Goal: Task Accomplishment & Management: Manage account settings

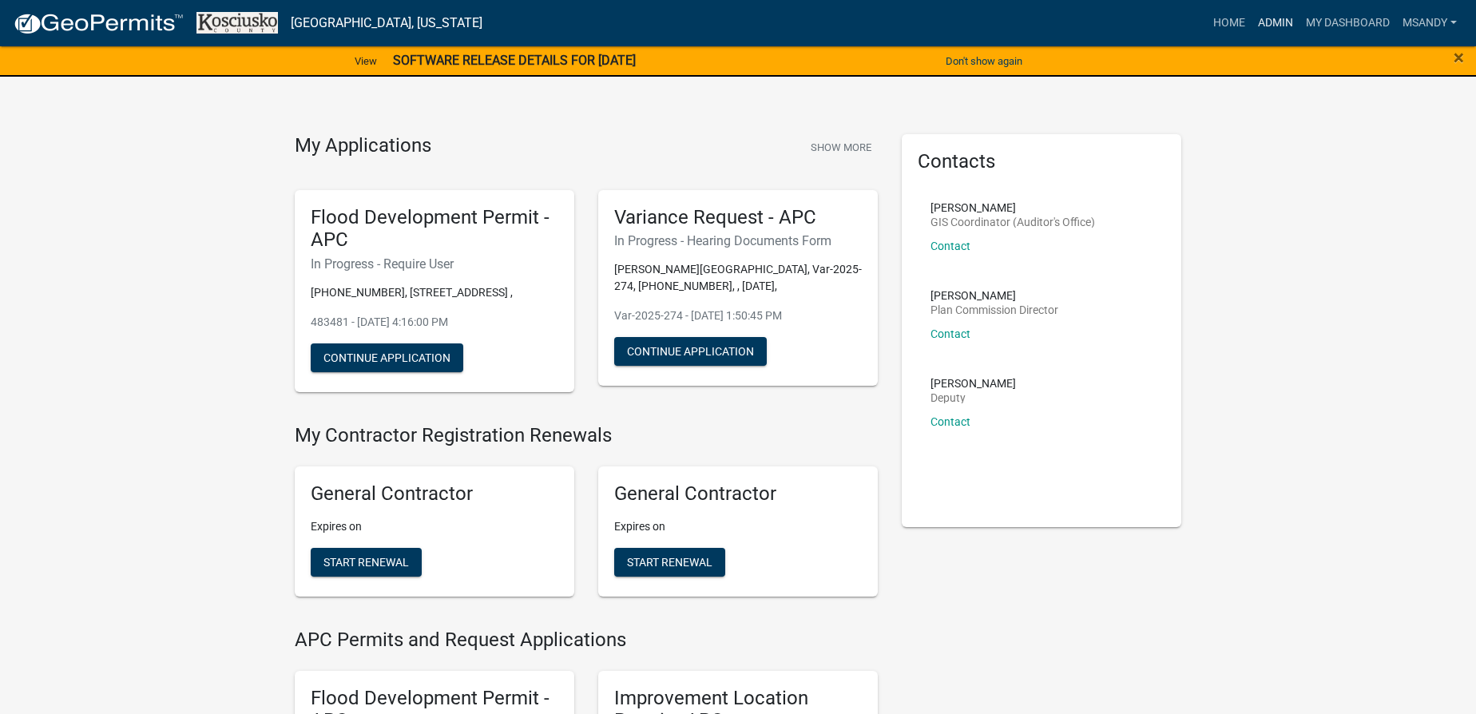
click at [1260, 18] on link "Admin" at bounding box center [1276, 23] width 48 height 30
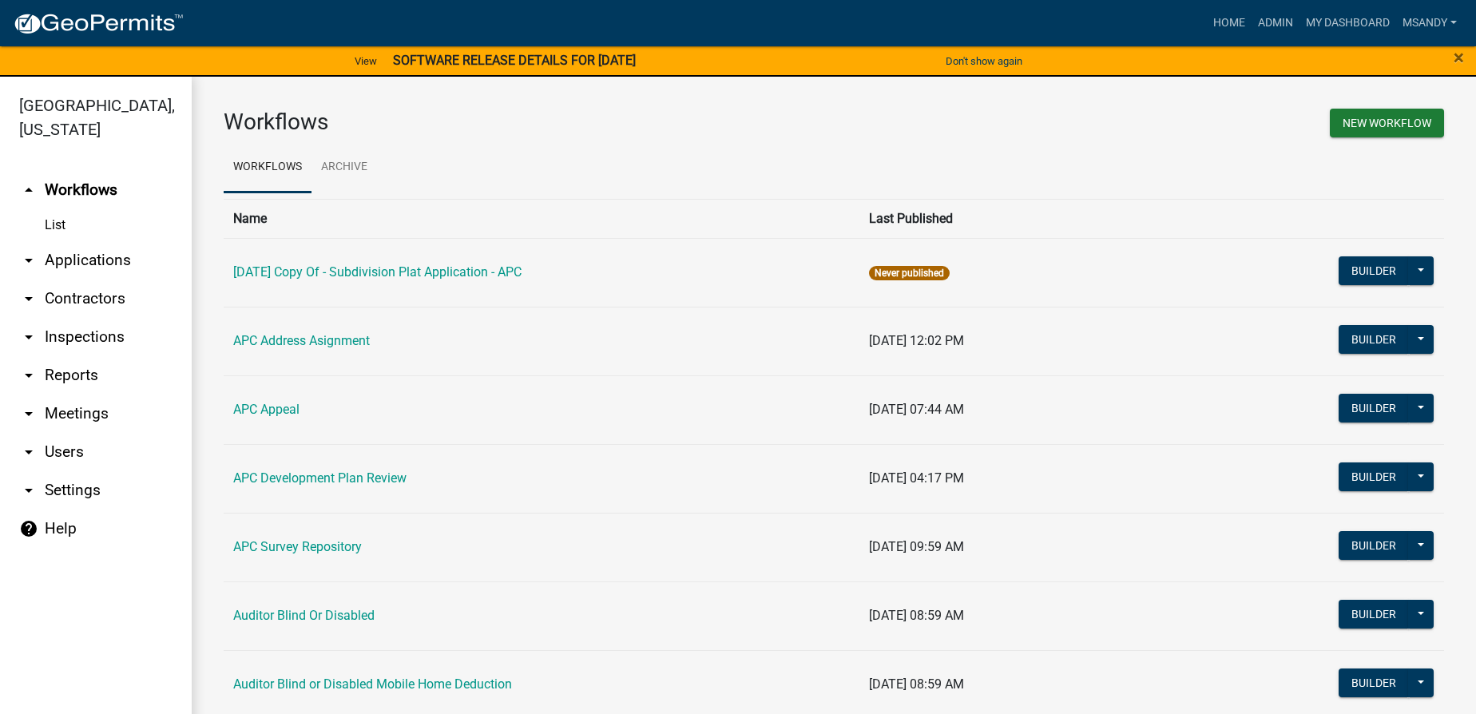
click at [95, 256] on link "arrow_drop_down Applications" at bounding box center [96, 260] width 192 height 38
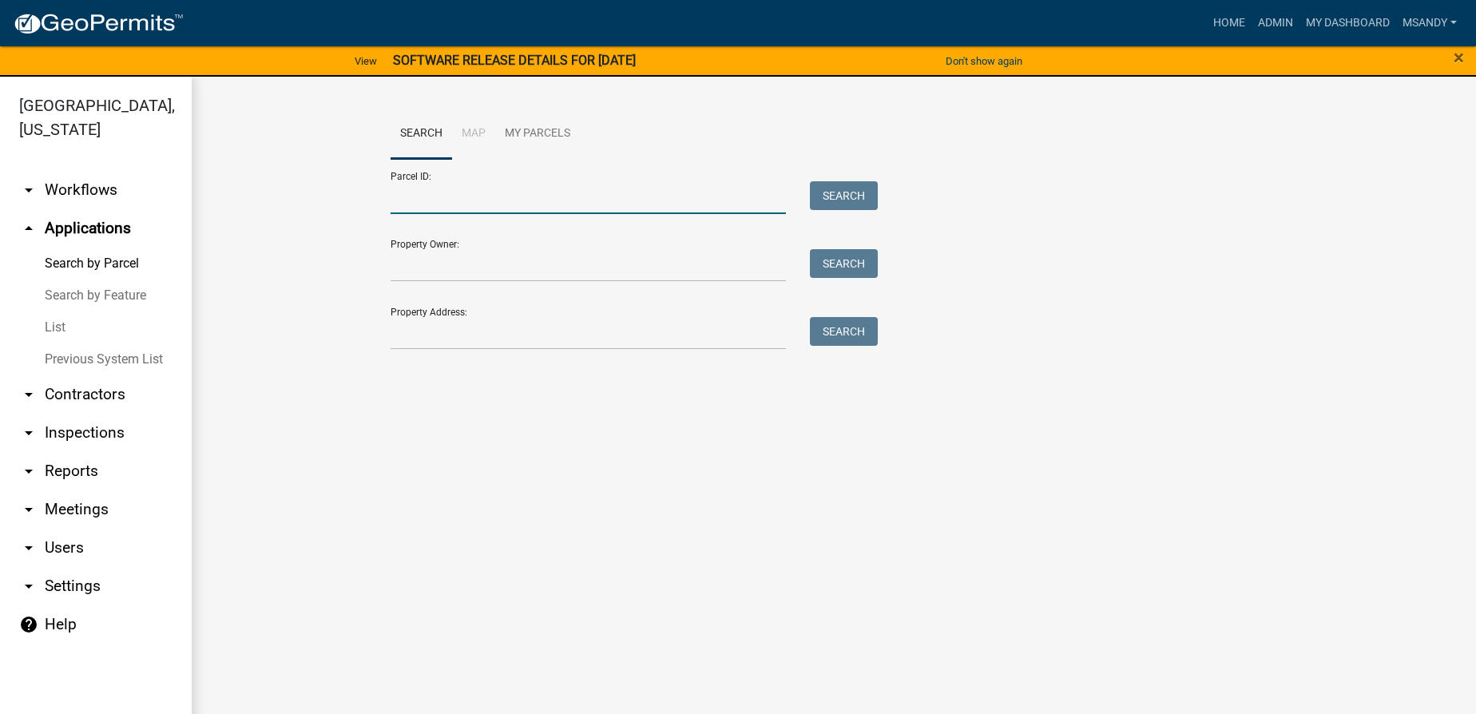
click at [422, 194] on input "Parcel ID:" at bounding box center [588, 197] width 395 height 33
paste input "033-035-003"
drag, startPoint x: 415, startPoint y: 197, endPoint x: 312, endPoint y: 199, distance: 103.1
click at [324, 213] on wm-workflow-application-search-view "Search Map My Parcels Parcel ID: 033-035-003 Search Property Owner: Search Prop…" at bounding box center [834, 237] width 1221 height 256
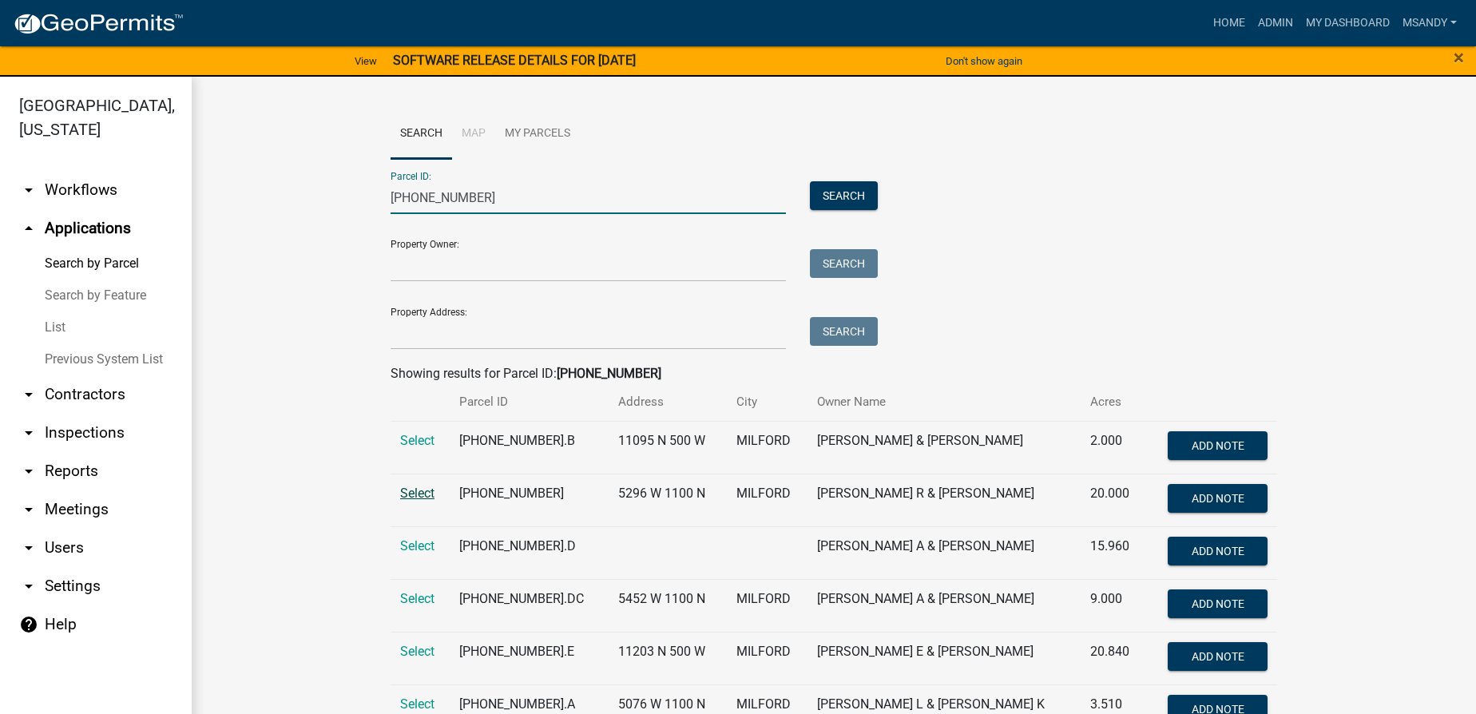
type input "033-035-003"
click at [421, 493] on span "Select" at bounding box center [417, 493] width 34 height 15
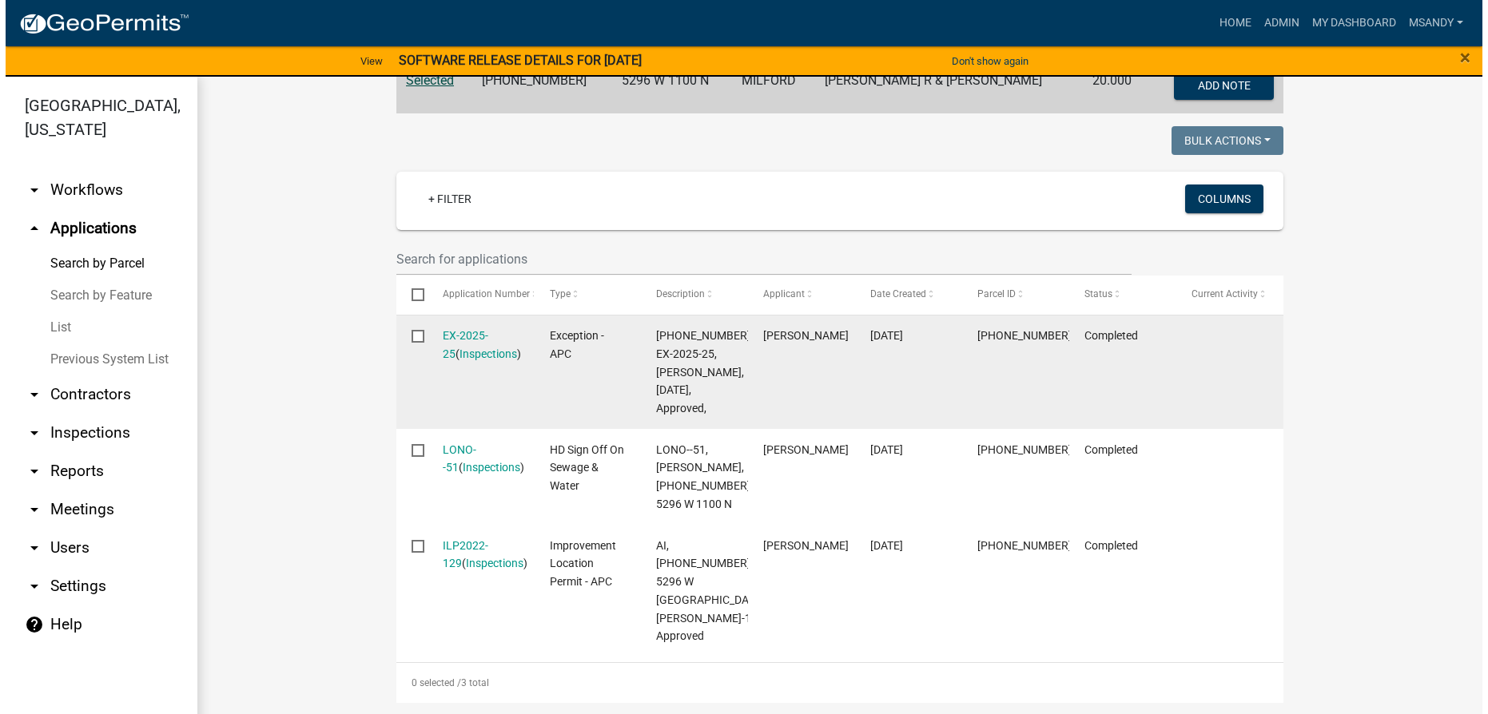
scroll to position [363, 0]
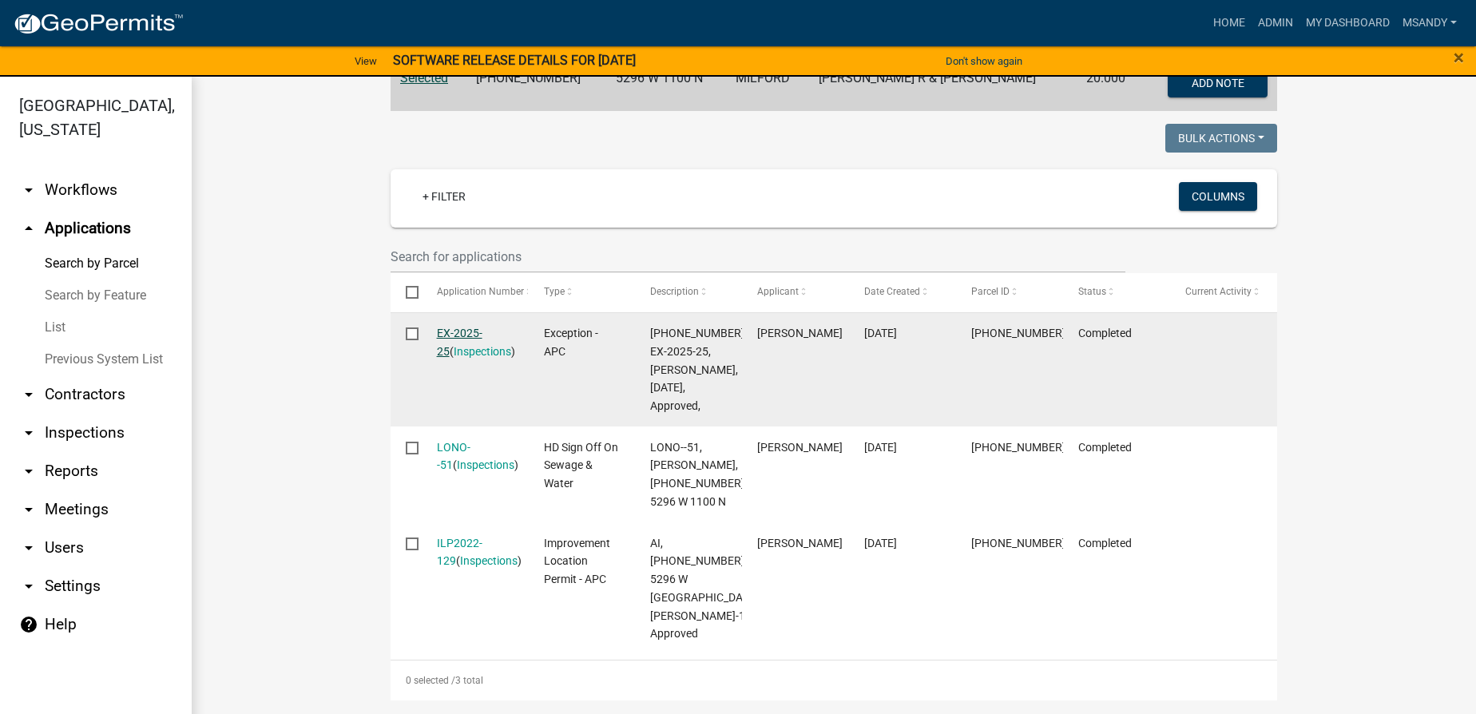
click at [464, 328] on link "EX-2025-25" at bounding box center [460, 342] width 46 height 31
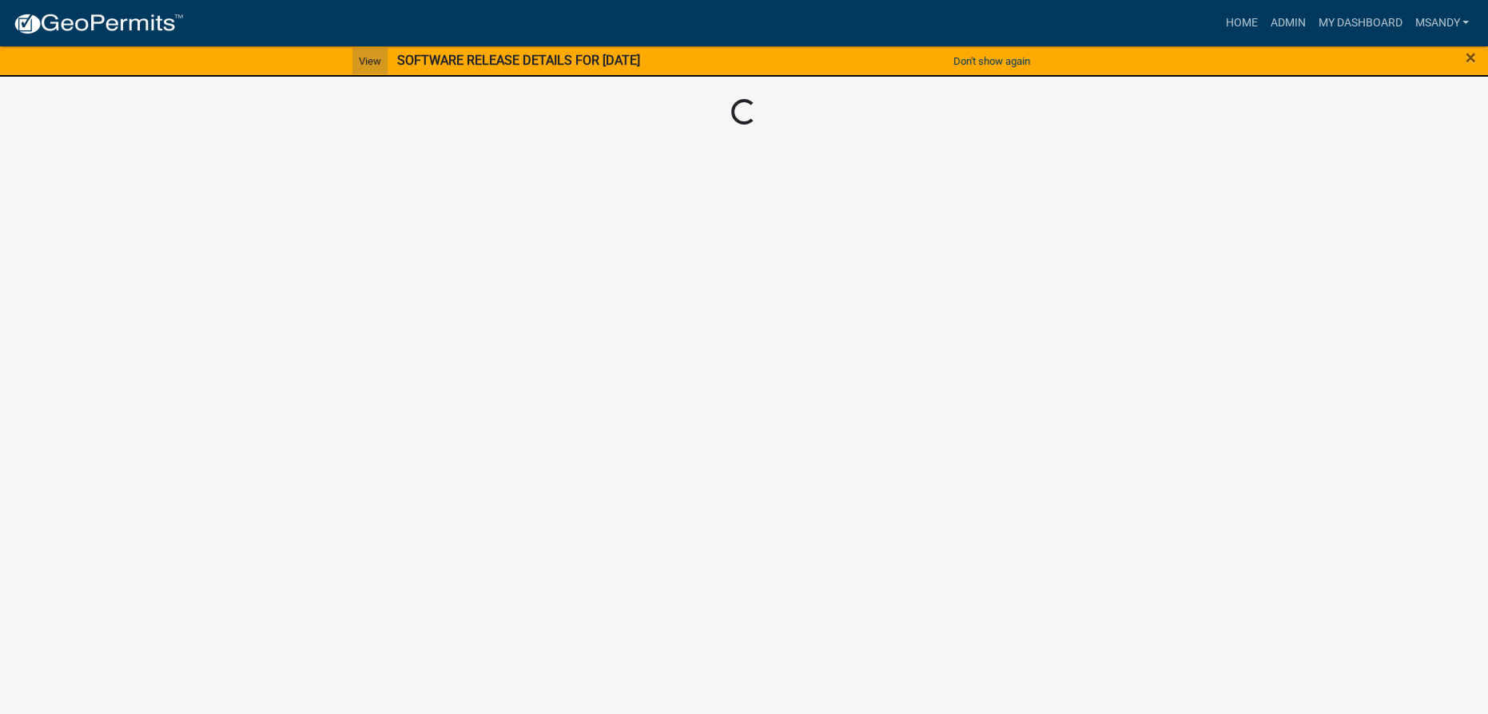
click at [363, 59] on link "View" at bounding box center [369, 61] width 35 height 26
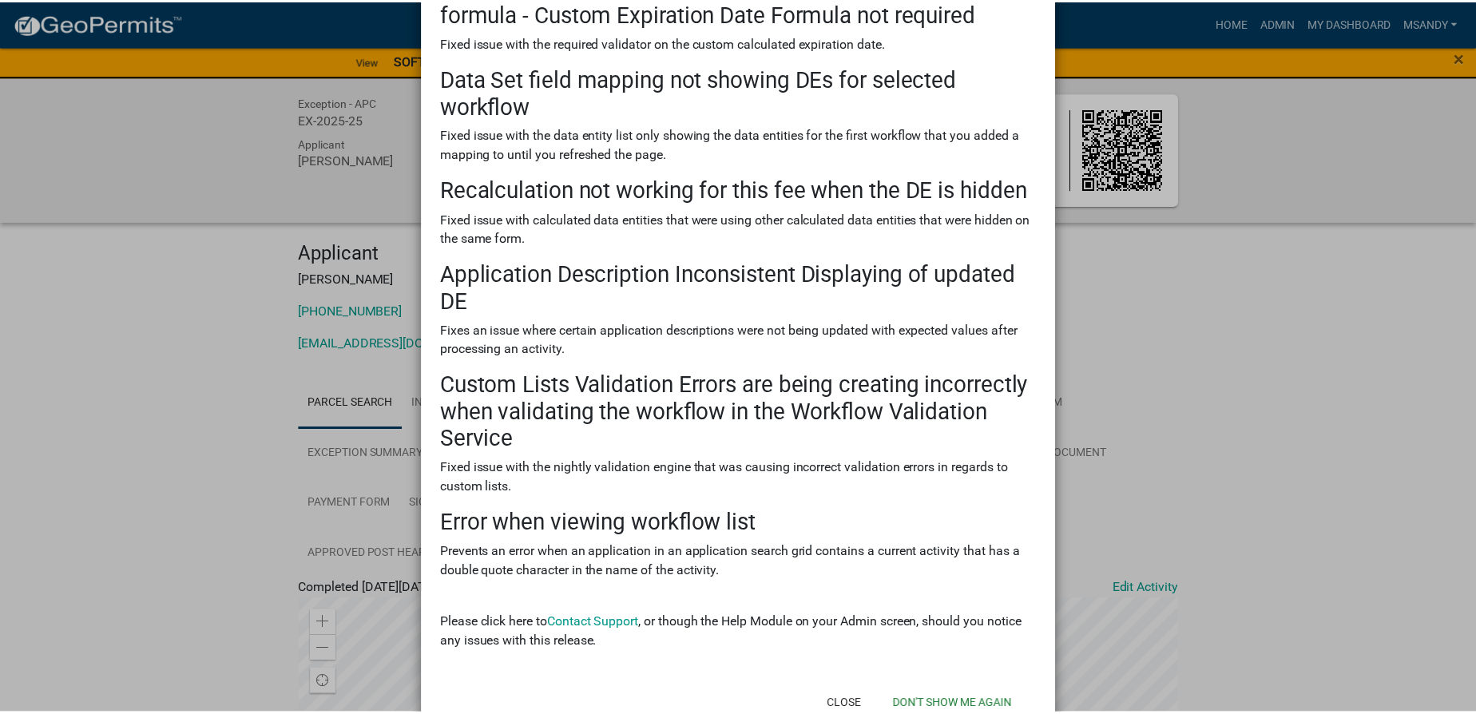
scroll to position [196, 0]
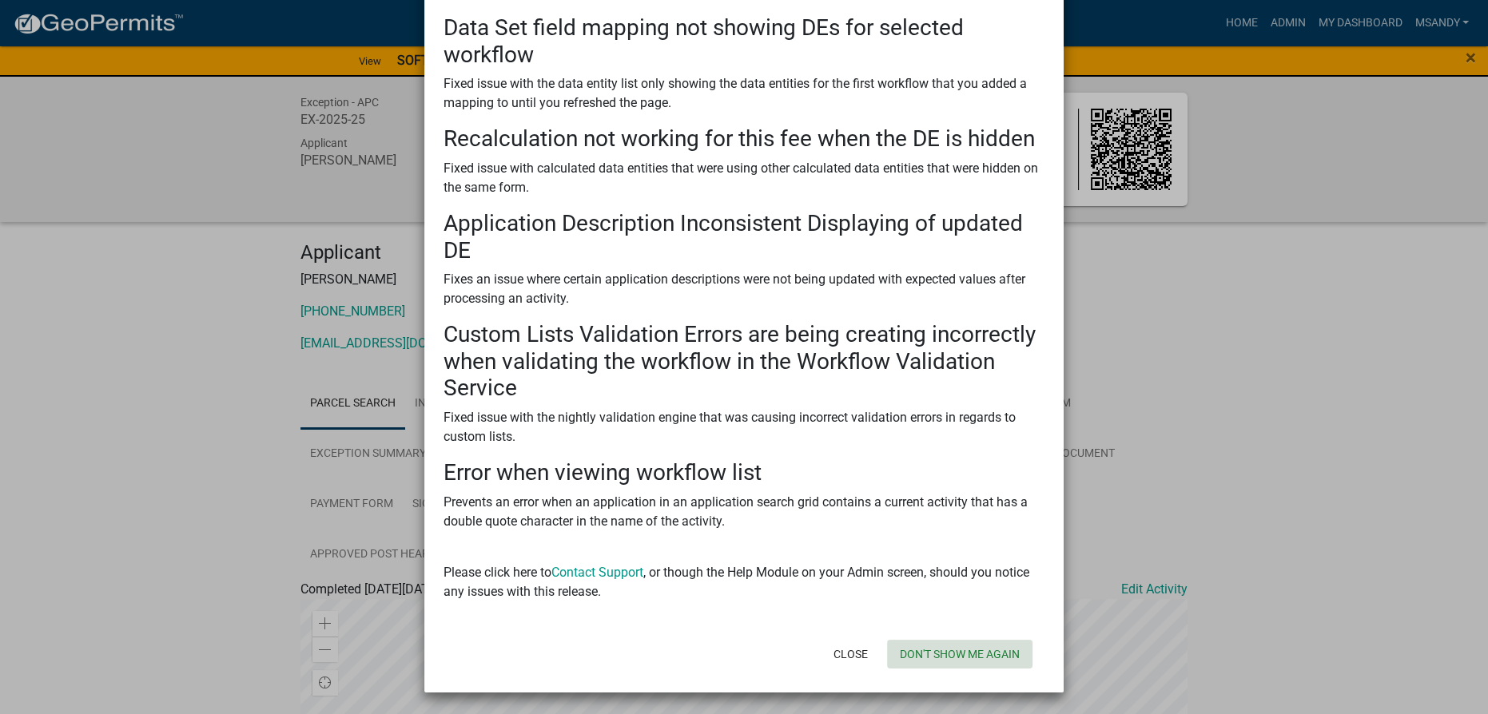
click at [912, 657] on button "Don't show me again" at bounding box center [959, 654] width 145 height 29
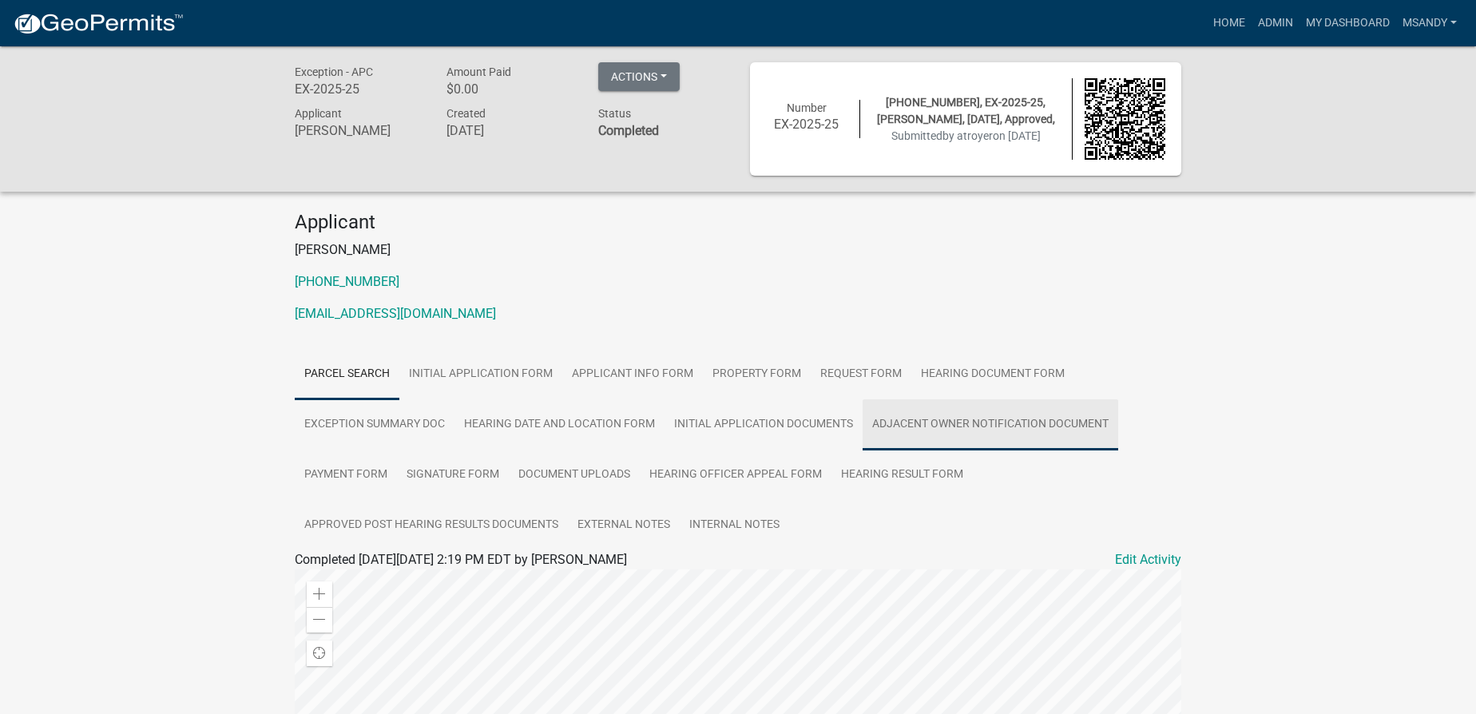
click at [909, 424] on link "Adjacent Owner Notification Document" at bounding box center [991, 424] width 256 height 51
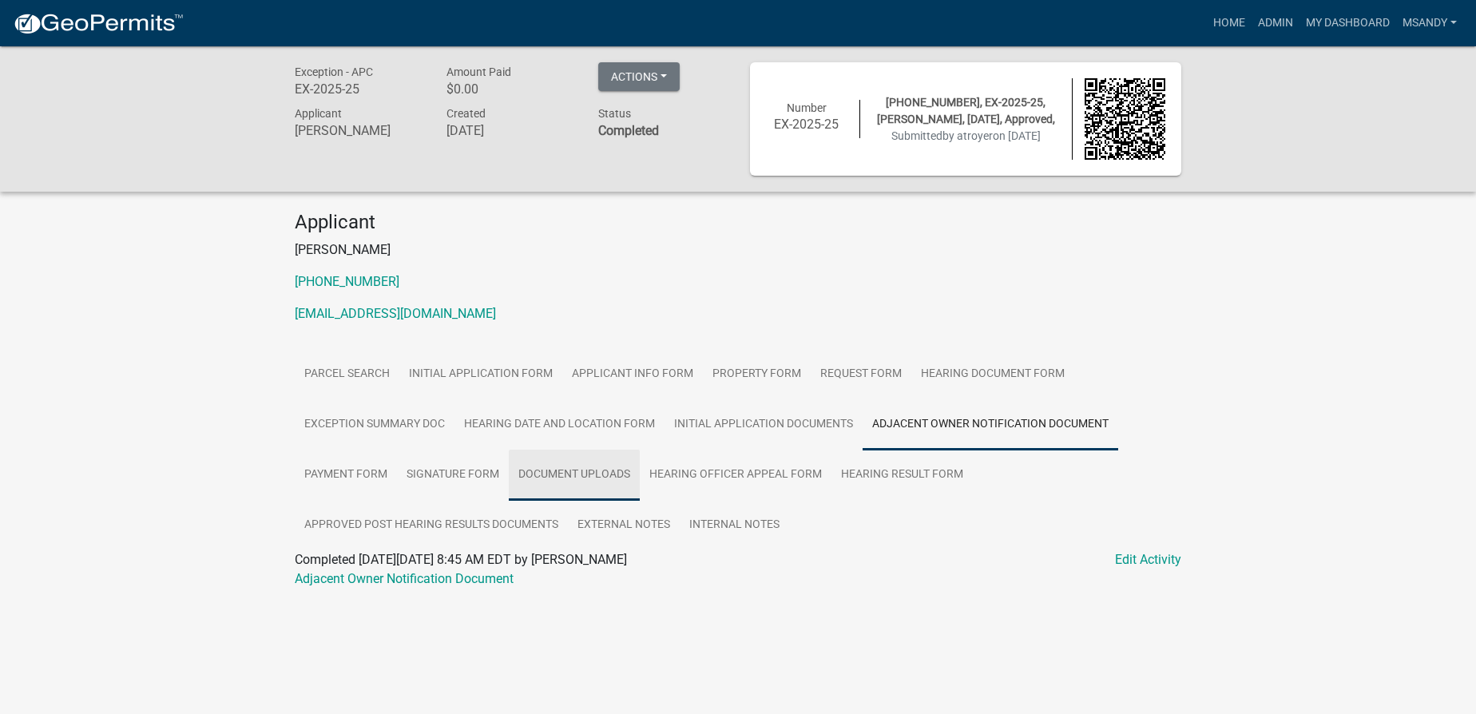
click at [538, 470] on link "Document Uploads" at bounding box center [574, 475] width 131 height 51
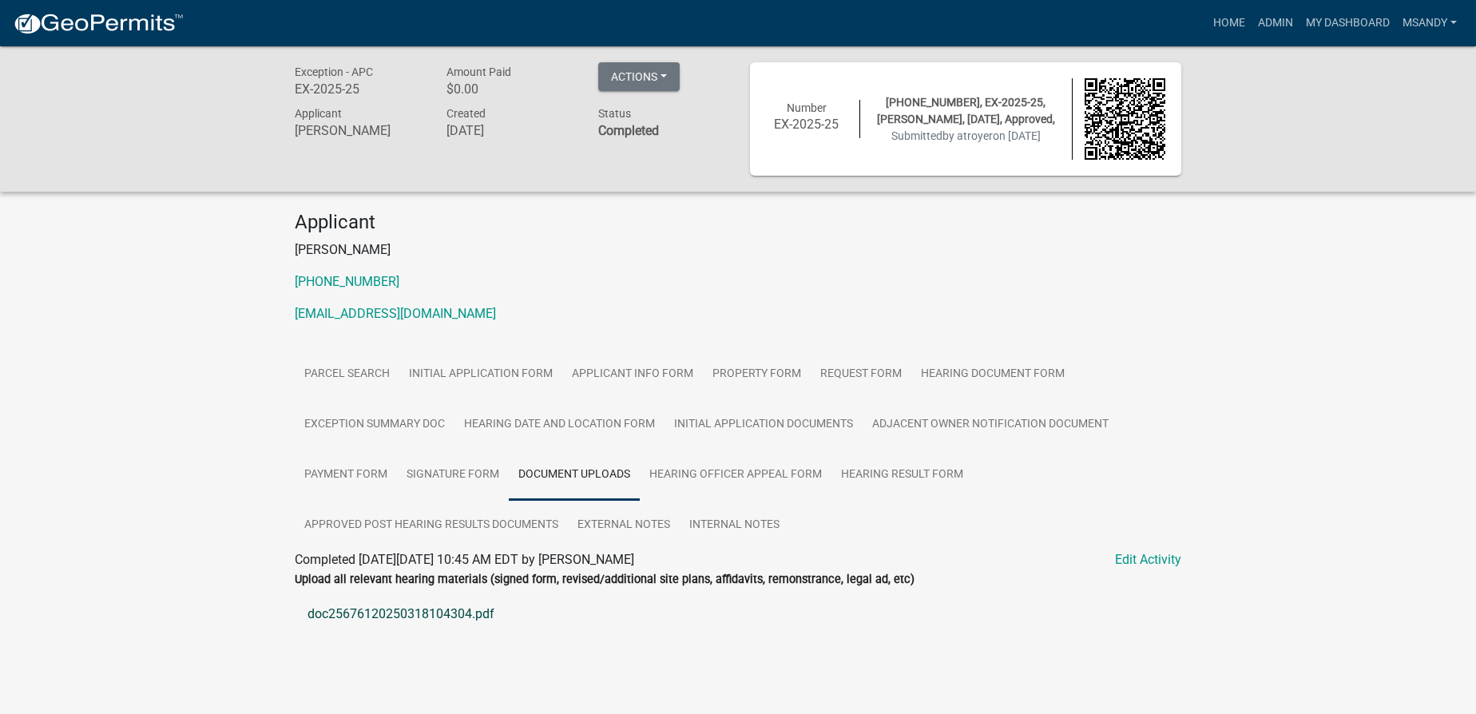
click at [433, 610] on link "doc25676120250318104304.pdf" at bounding box center [738, 614] width 887 height 38
click at [1017, 366] on link "Hearing Document Form" at bounding box center [993, 374] width 163 height 51
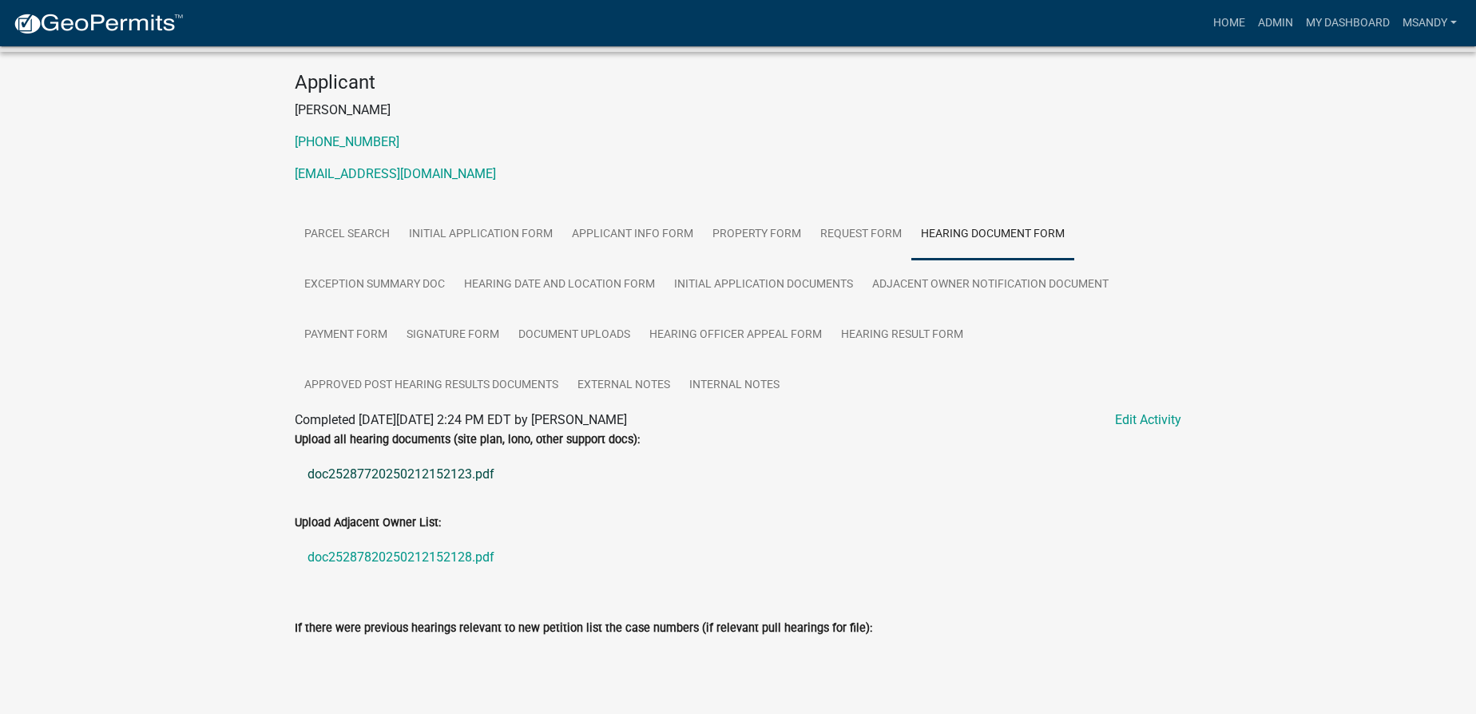
scroll to position [145, 0]
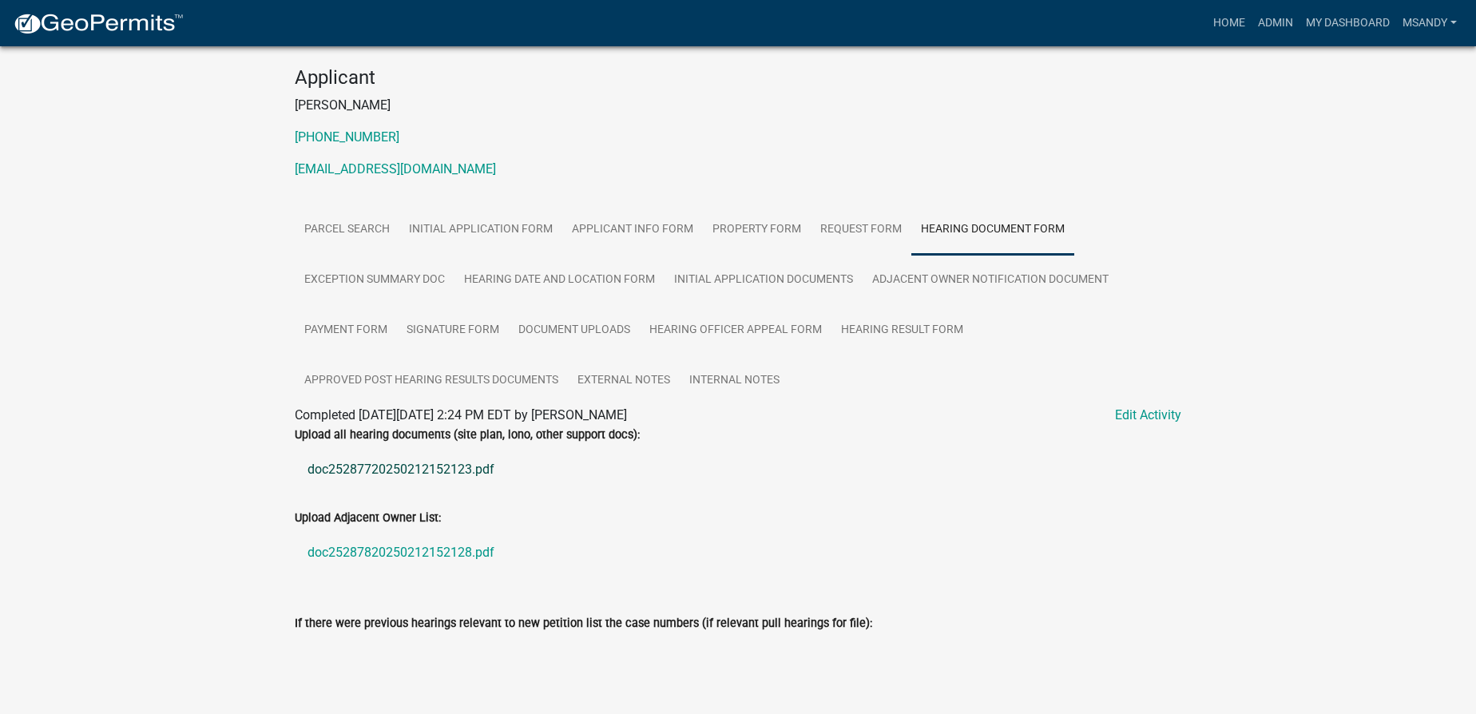
click at [383, 464] on link "doc25287720250212152123.pdf" at bounding box center [738, 470] width 887 height 38
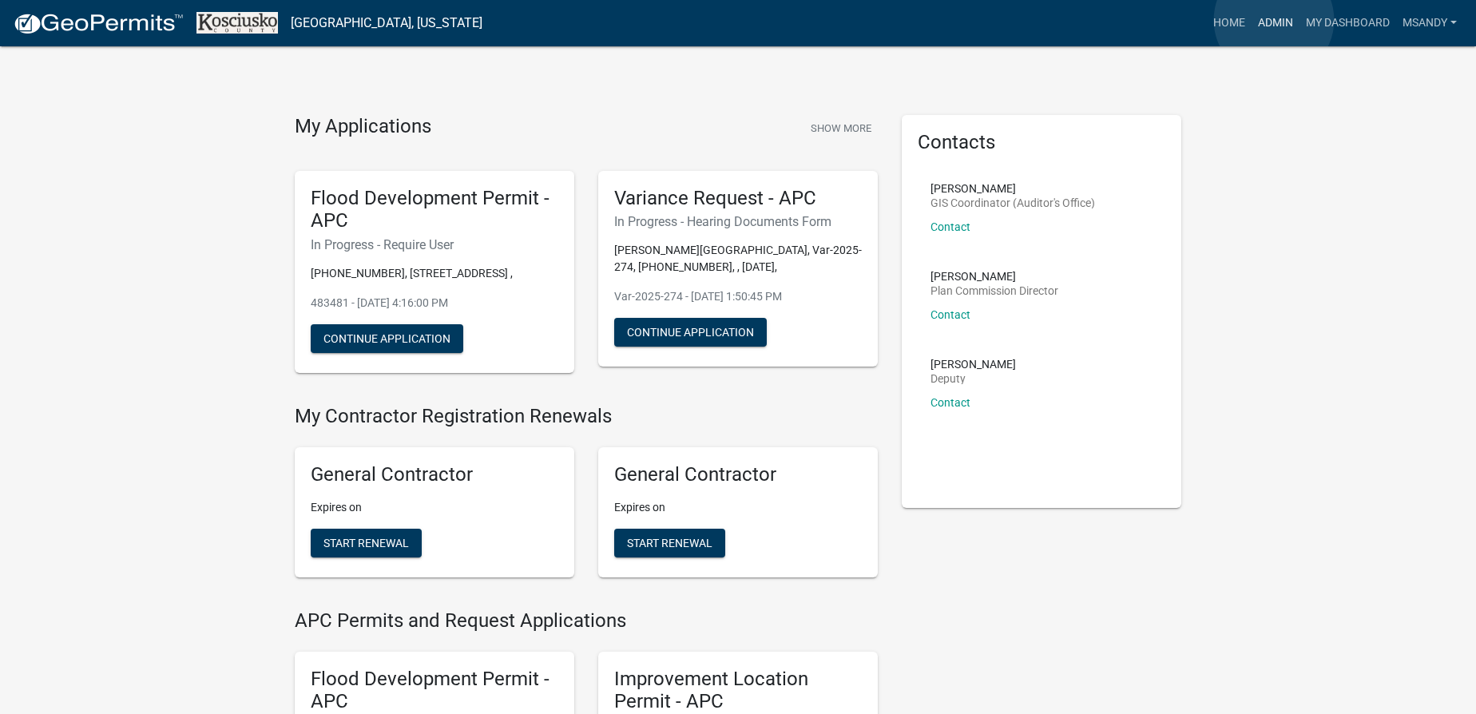
click at [745, 20] on link "Admin" at bounding box center [1276, 23] width 48 height 30
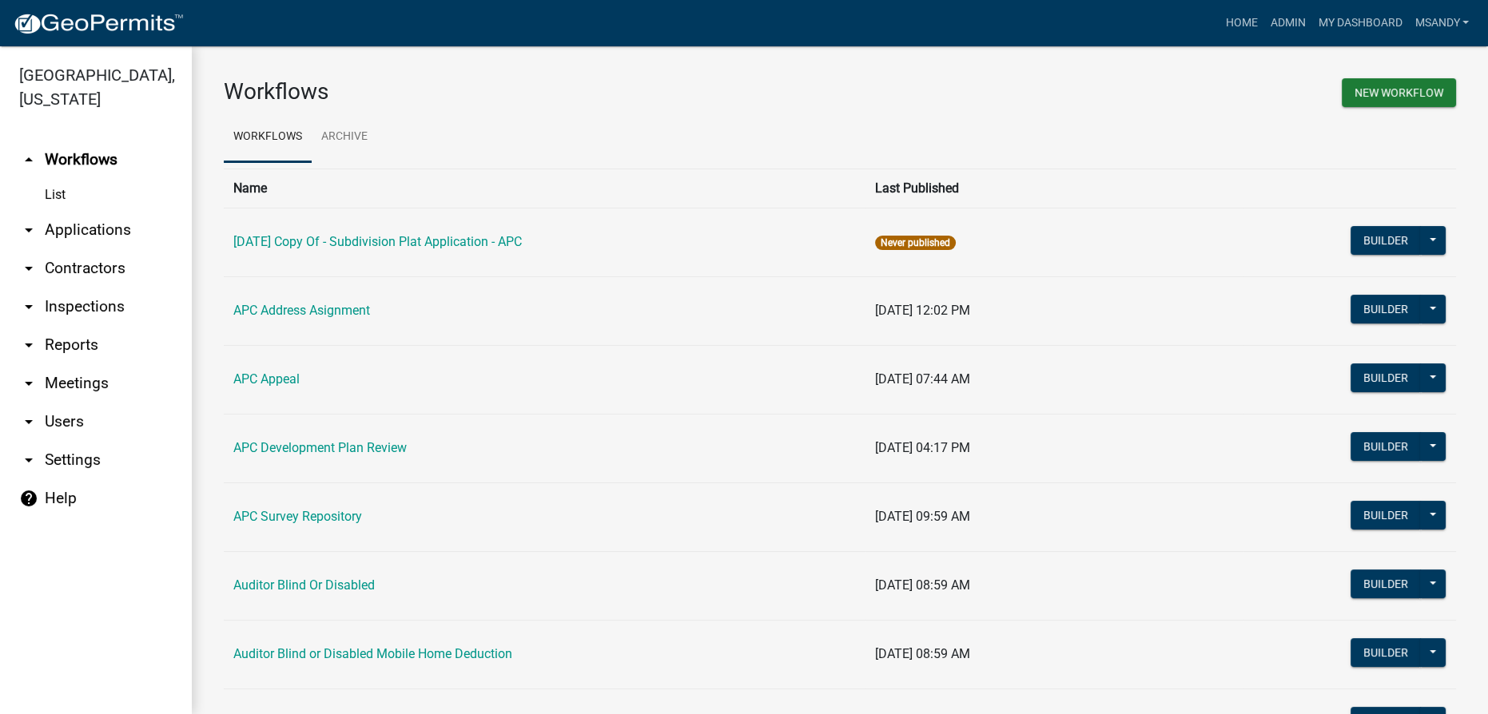
click at [92, 229] on link "arrow_drop_down Applications" at bounding box center [96, 230] width 192 height 38
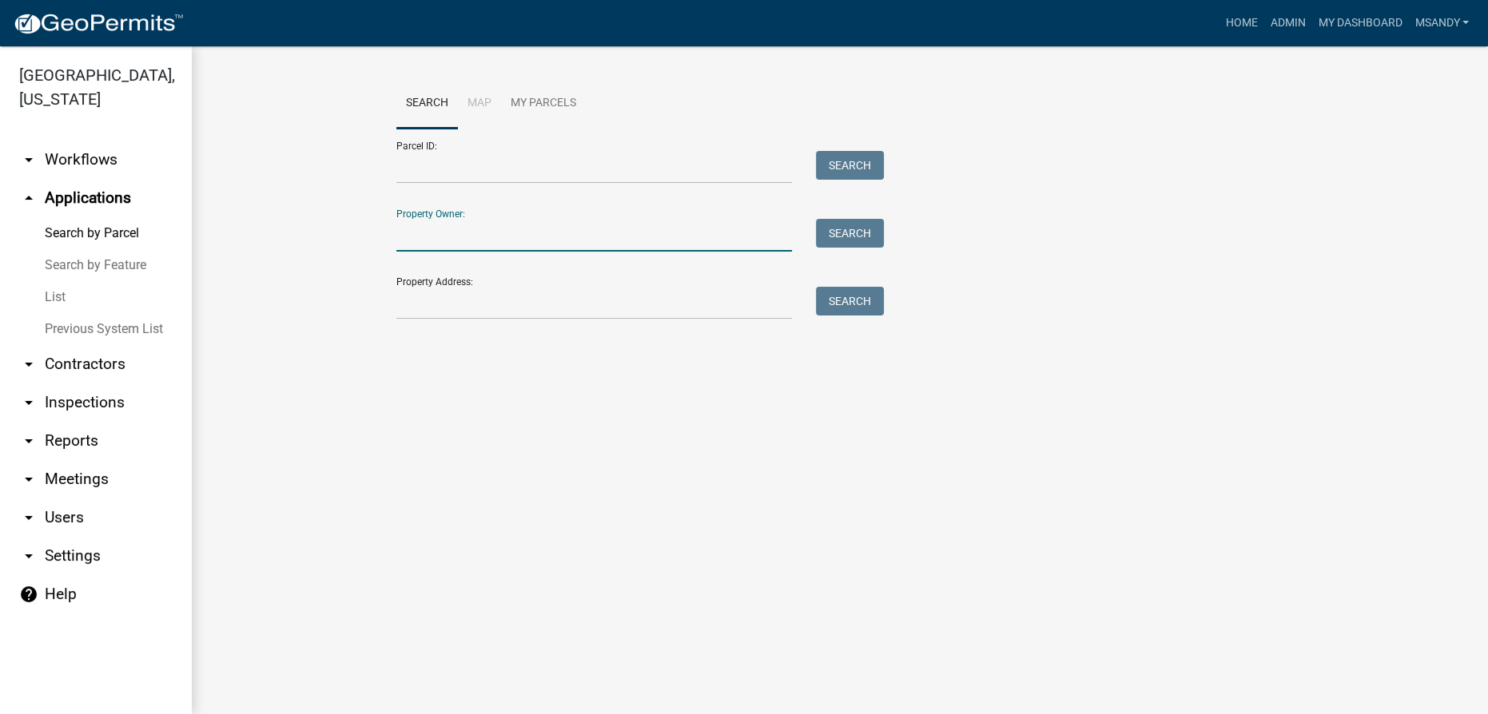
click at [460, 240] on input "Property Owner:" at bounding box center [593, 235] width 395 height 33
type input "crtichl"
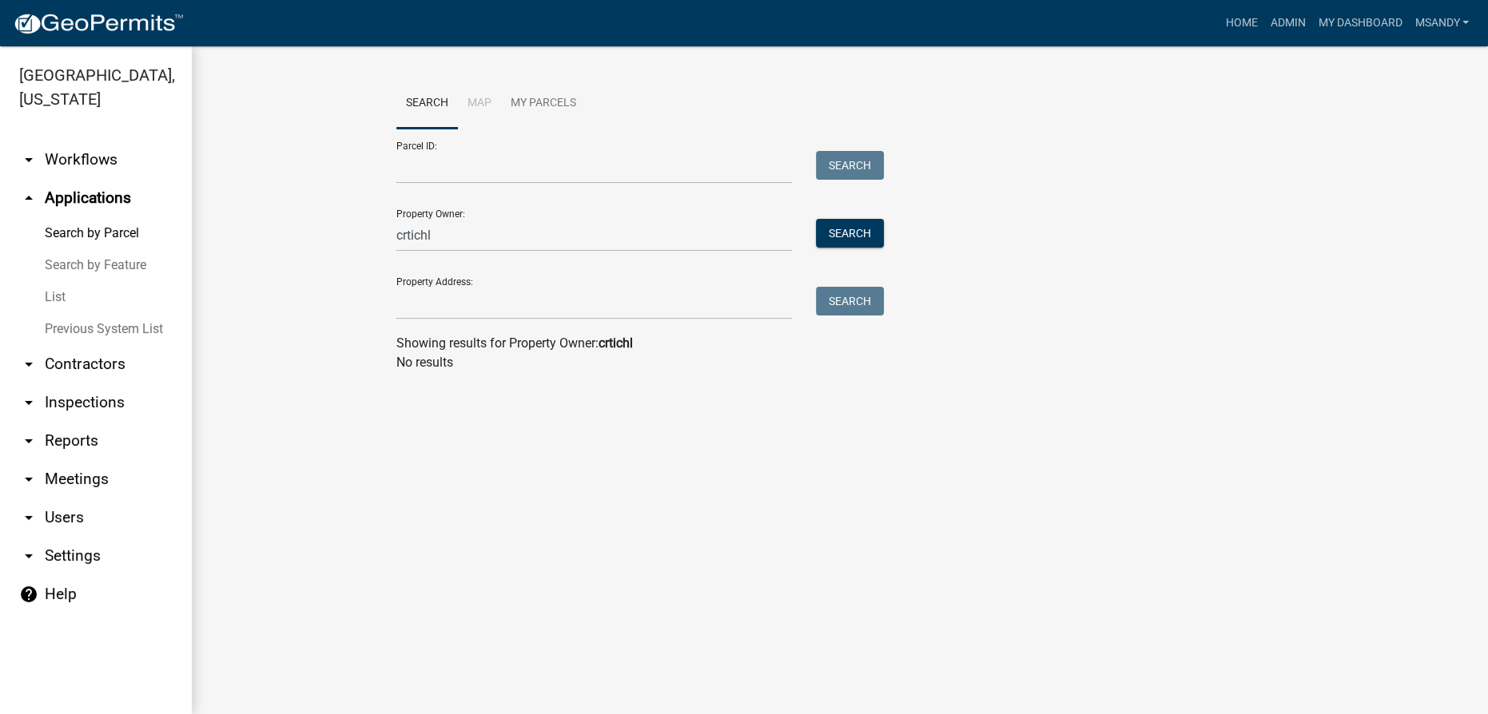
click at [66, 264] on link "Search by Feature" at bounding box center [96, 265] width 192 height 32
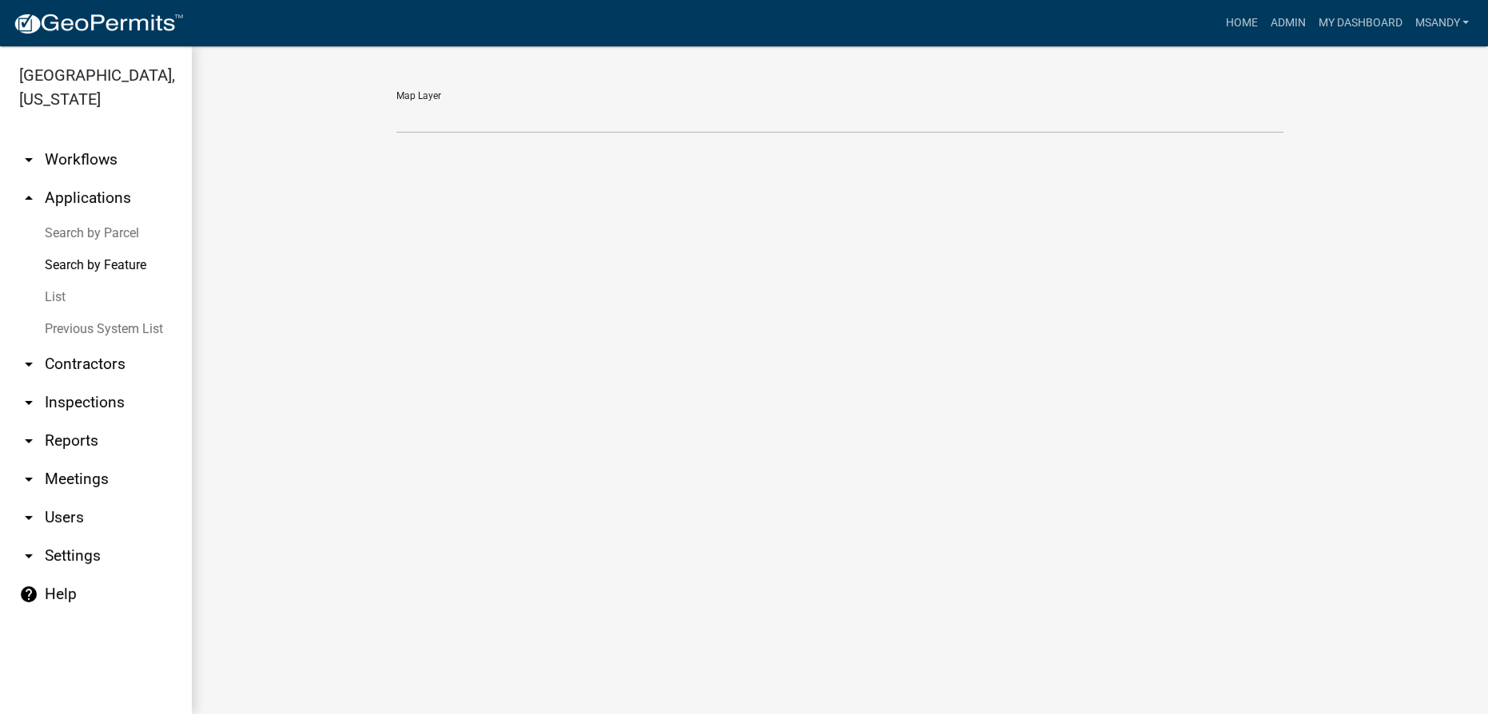
click at [59, 292] on link "List" at bounding box center [96, 297] width 192 height 32
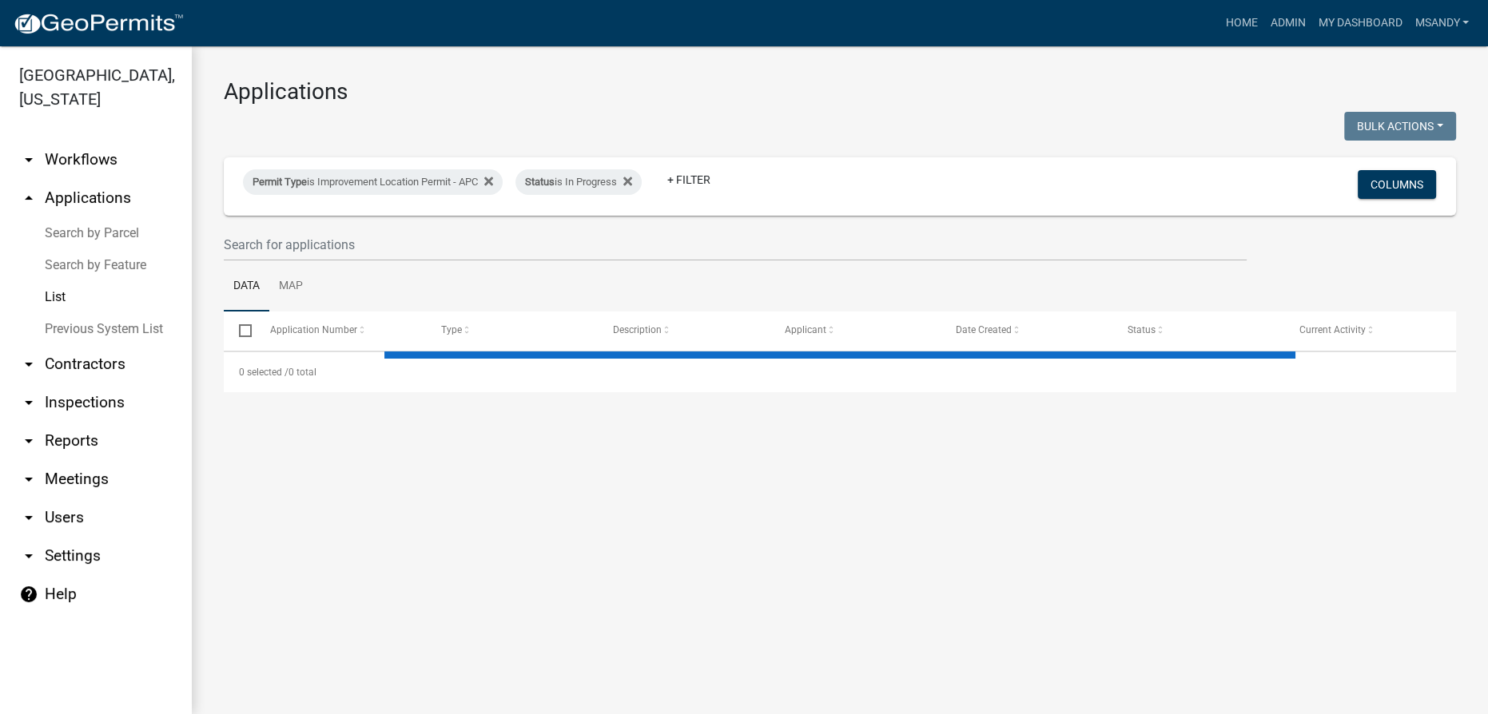
select select "3: 100"
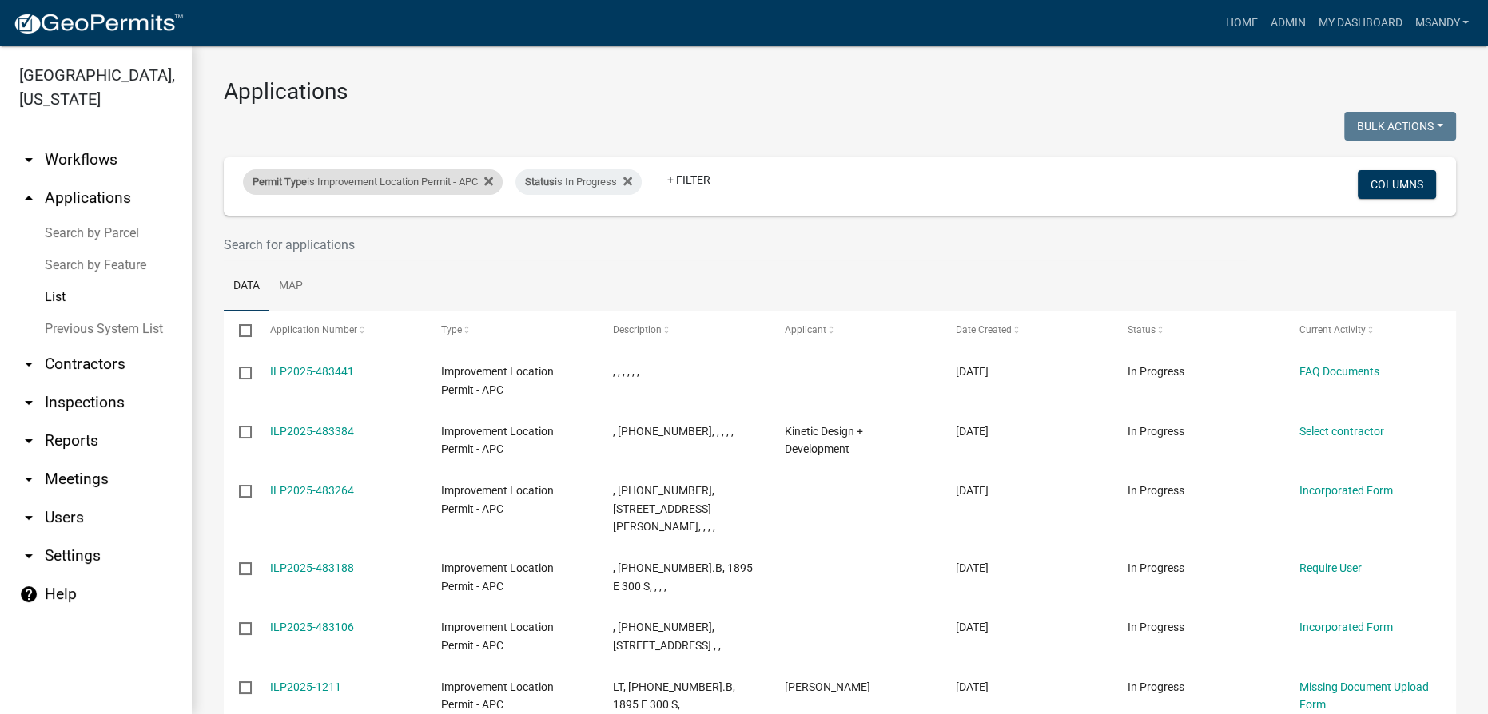
click at [381, 181] on div "Permit Type is Improvement Location Permit - APC" at bounding box center [373, 182] width 260 height 26
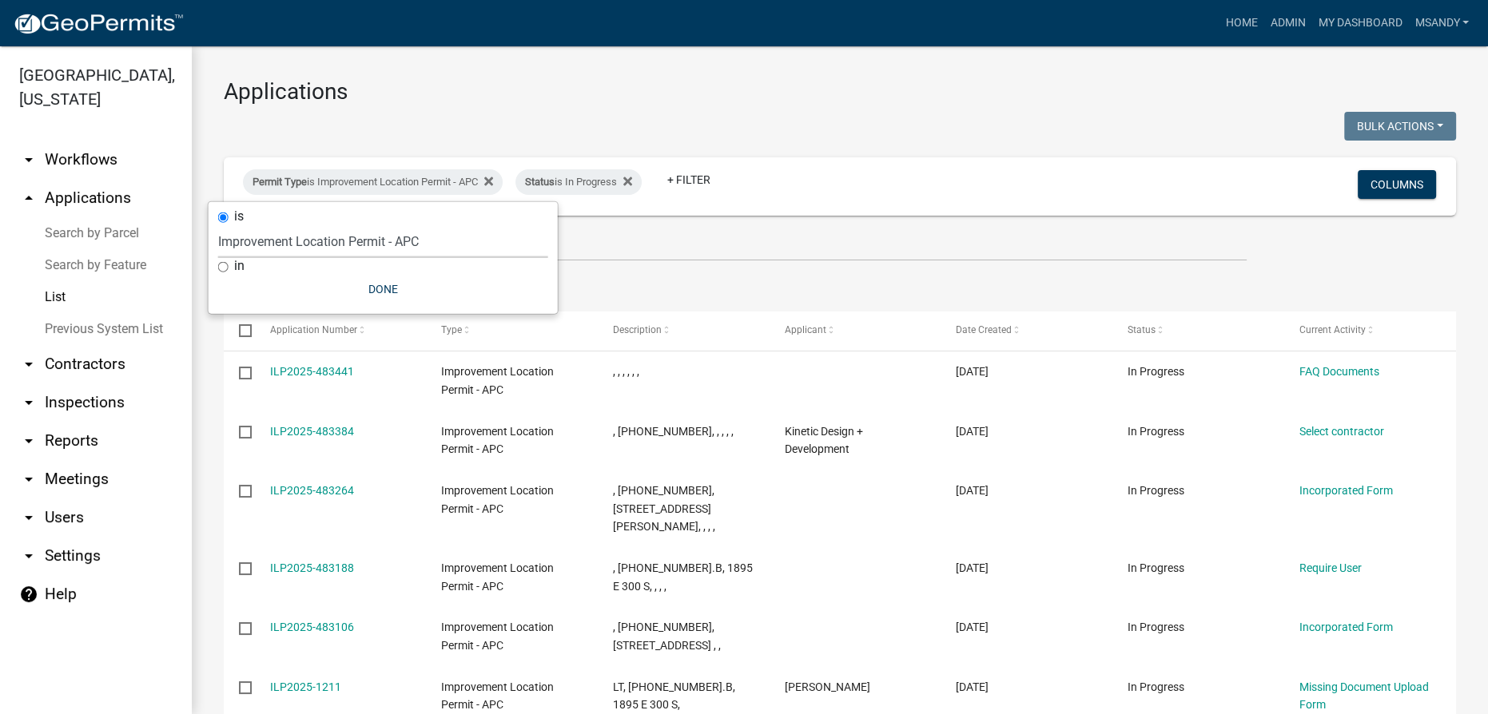
click at [373, 243] on select "Select an option 6 27 2024 Copy Of - Subdivision Plat Application - APC APC Add…" at bounding box center [383, 241] width 330 height 33
select select "fd16075f-20e6-44d6-ab91-240cdacf10df"
click at [218, 225] on select "Select an option 6 27 2024 Copy Of - Subdivision Plat Application - APC APC Add…" at bounding box center [383, 241] width 330 height 33
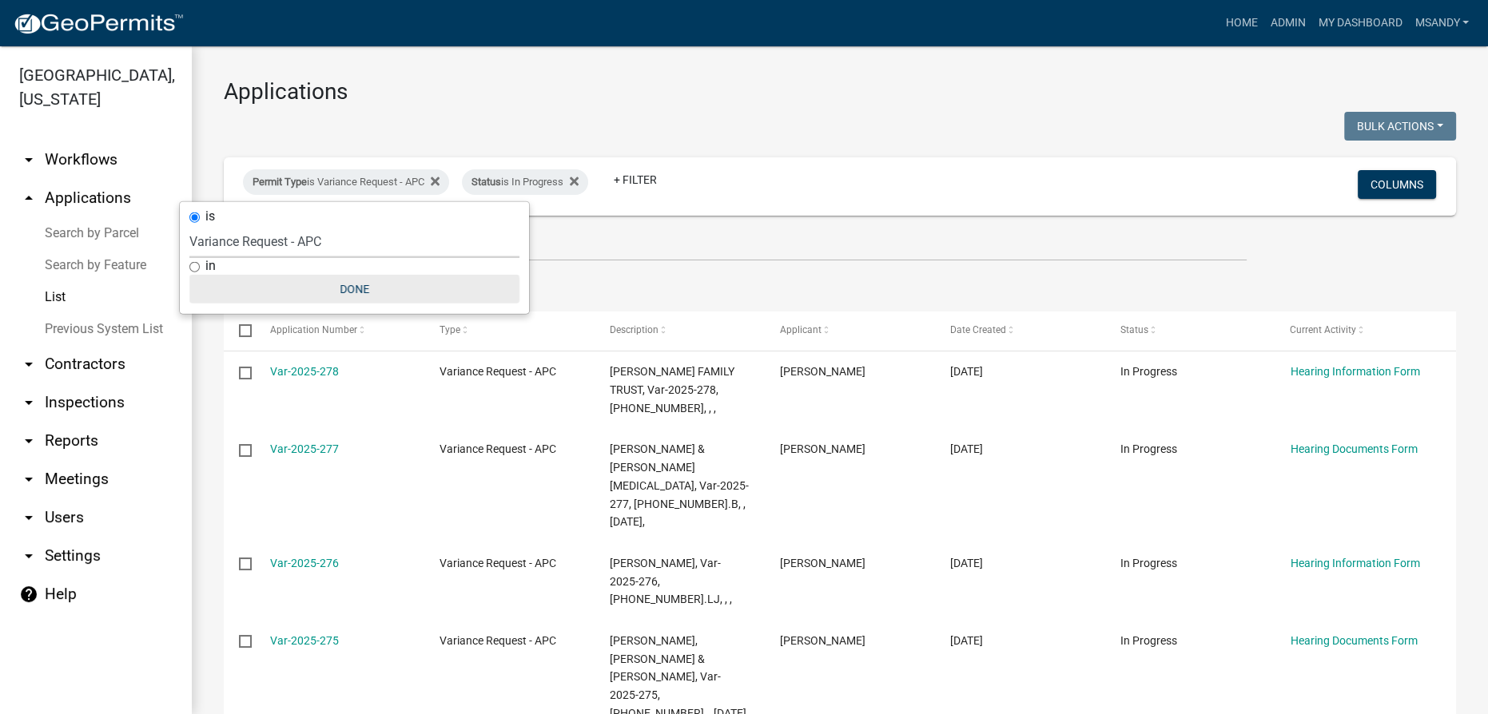
click at [349, 283] on button "Done" at bounding box center [354, 289] width 330 height 29
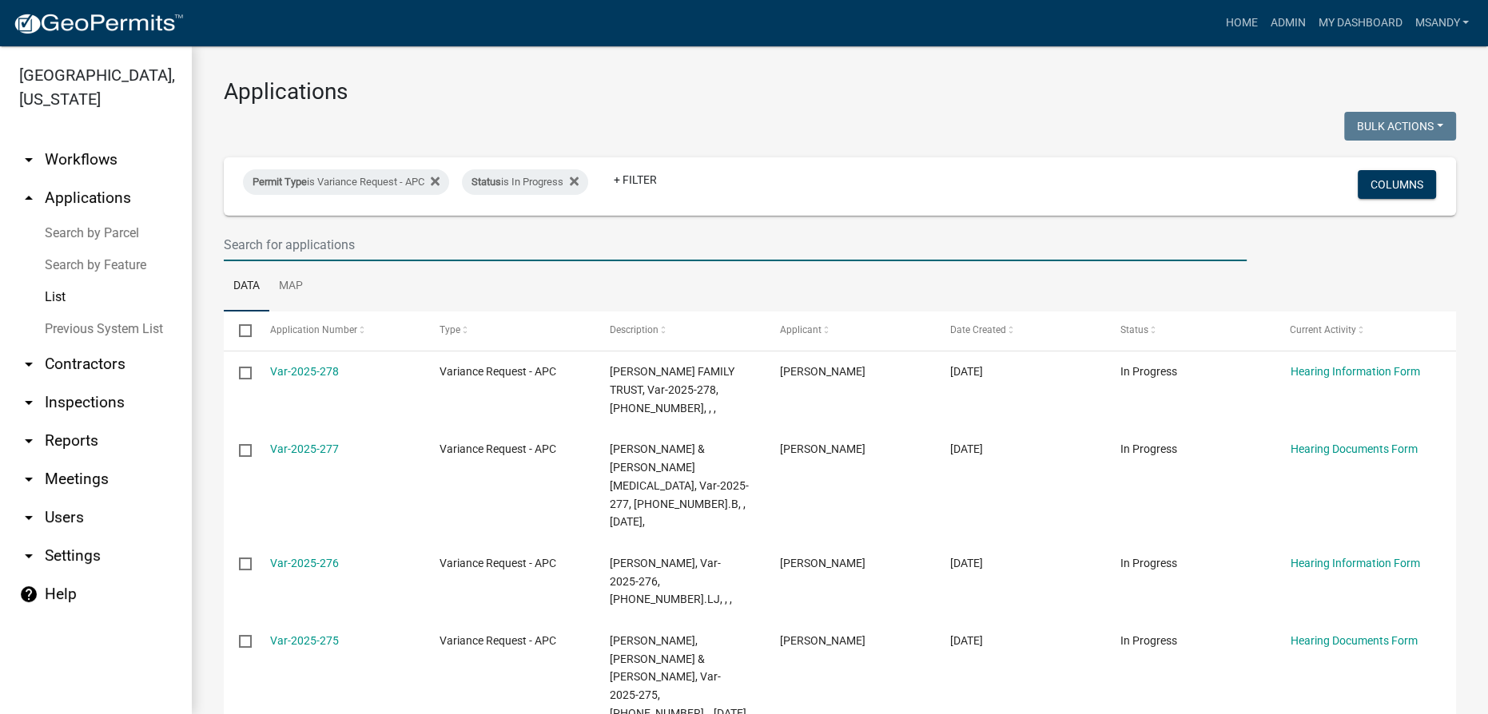
click at [372, 241] on input "text" at bounding box center [735, 244] width 1023 height 33
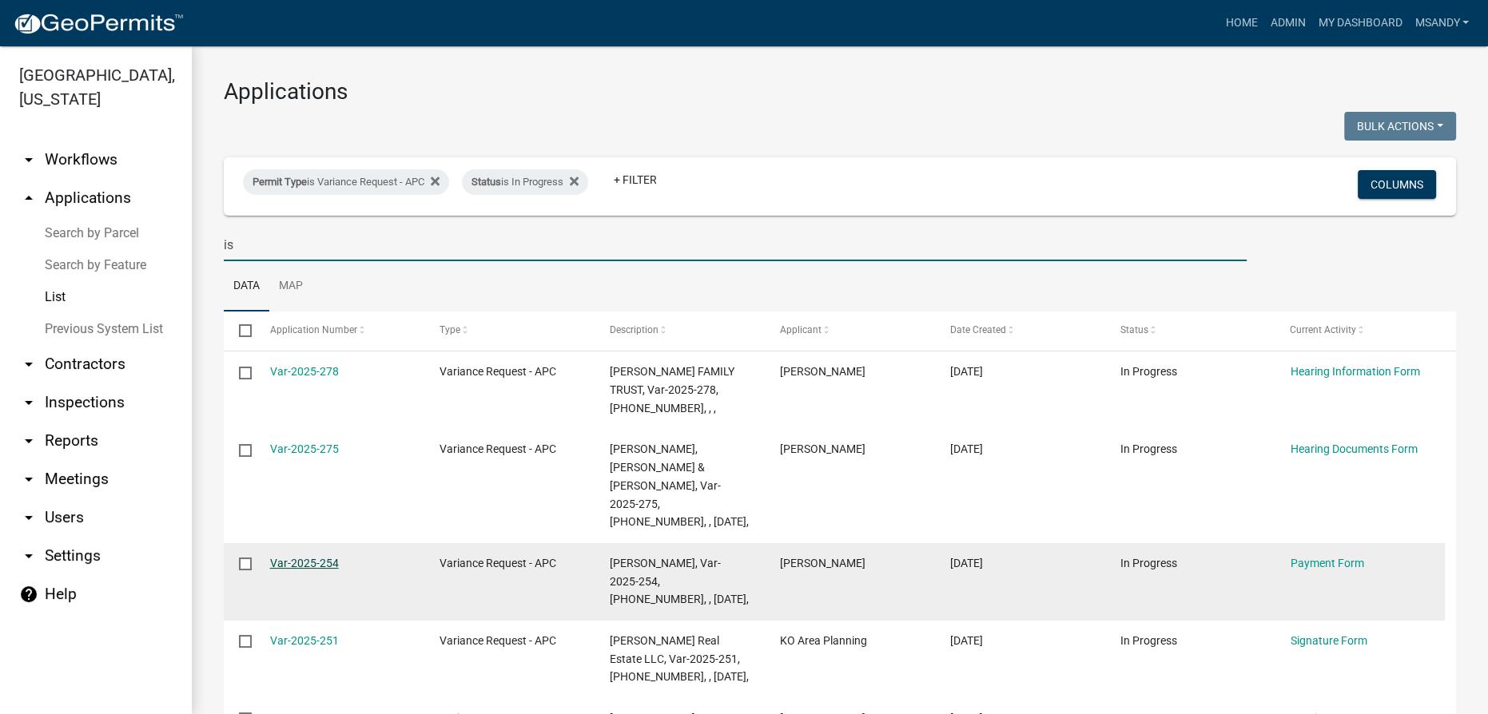
type input "is"
click at [328, 557] on link "Var-2025-254" at bounding box center [304, 563] width 69 height 13
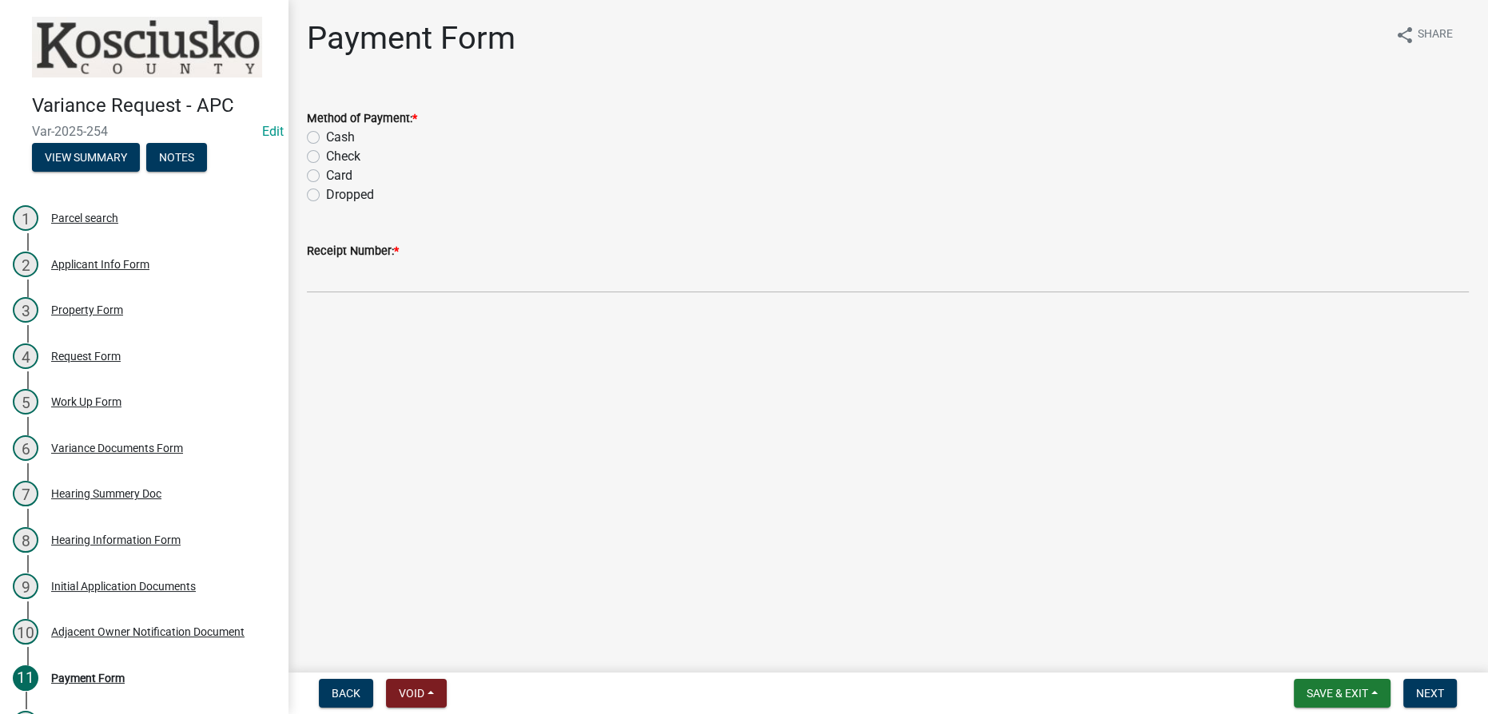
click at [326, 194] on label "Dropped" at bounding box center [350, 194] width 48 height 19
click at [326, 194] on input "Dropped" at bounding box center [331, 190] width 10 height 10
radio input "true"
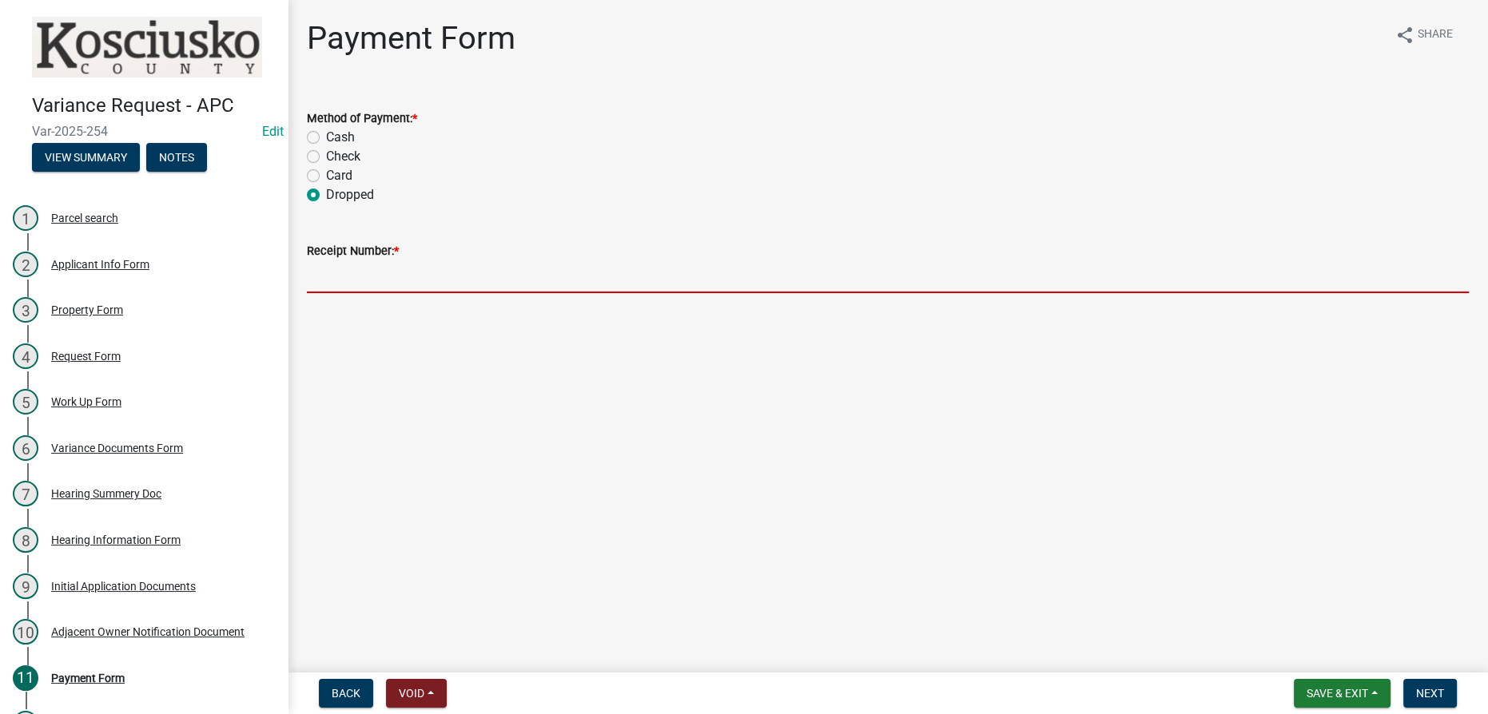
click at [352, 283] on input "Receipt Number: *" at bounding box center [888, 276] width 1162 height 33
type input "NA"
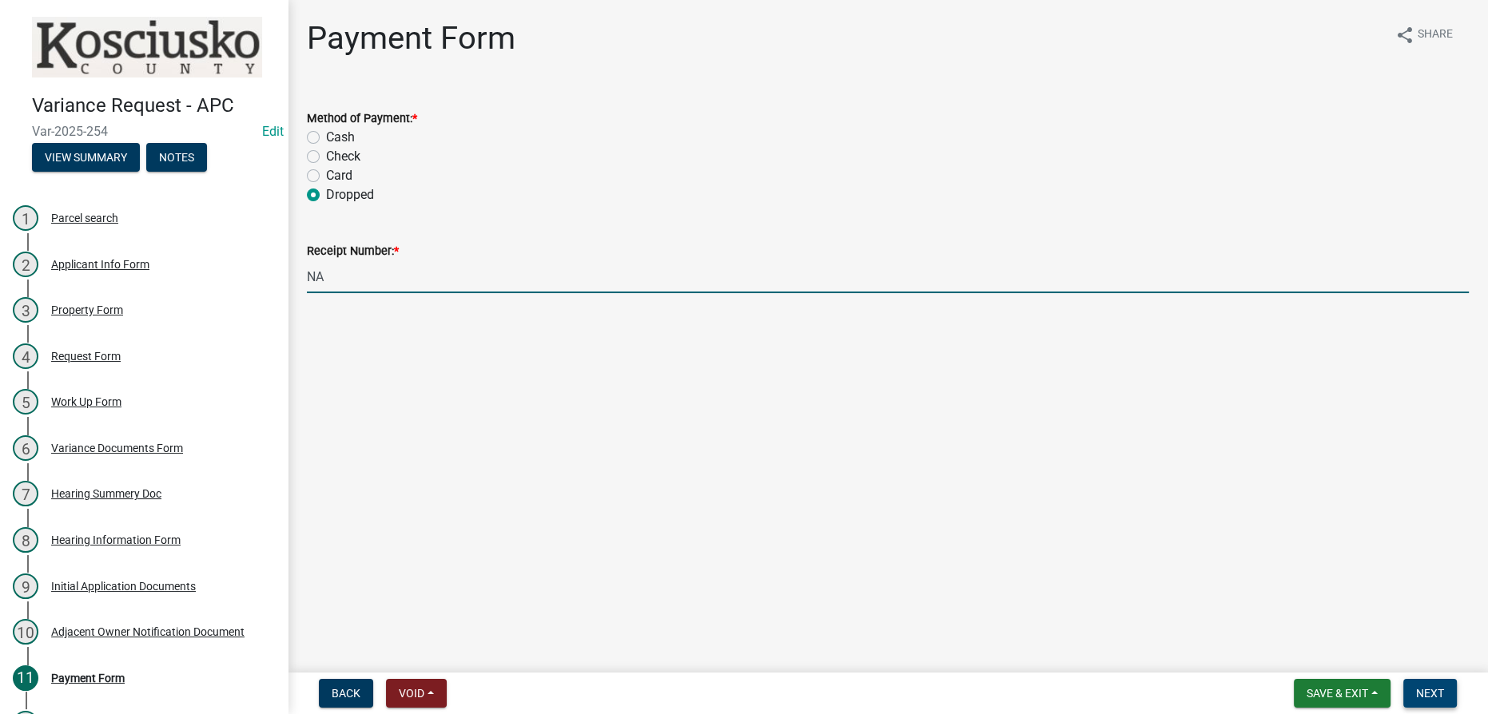
click at [745, 698] on span "Next" at bounding box center [1430, 693] width 28 height 13
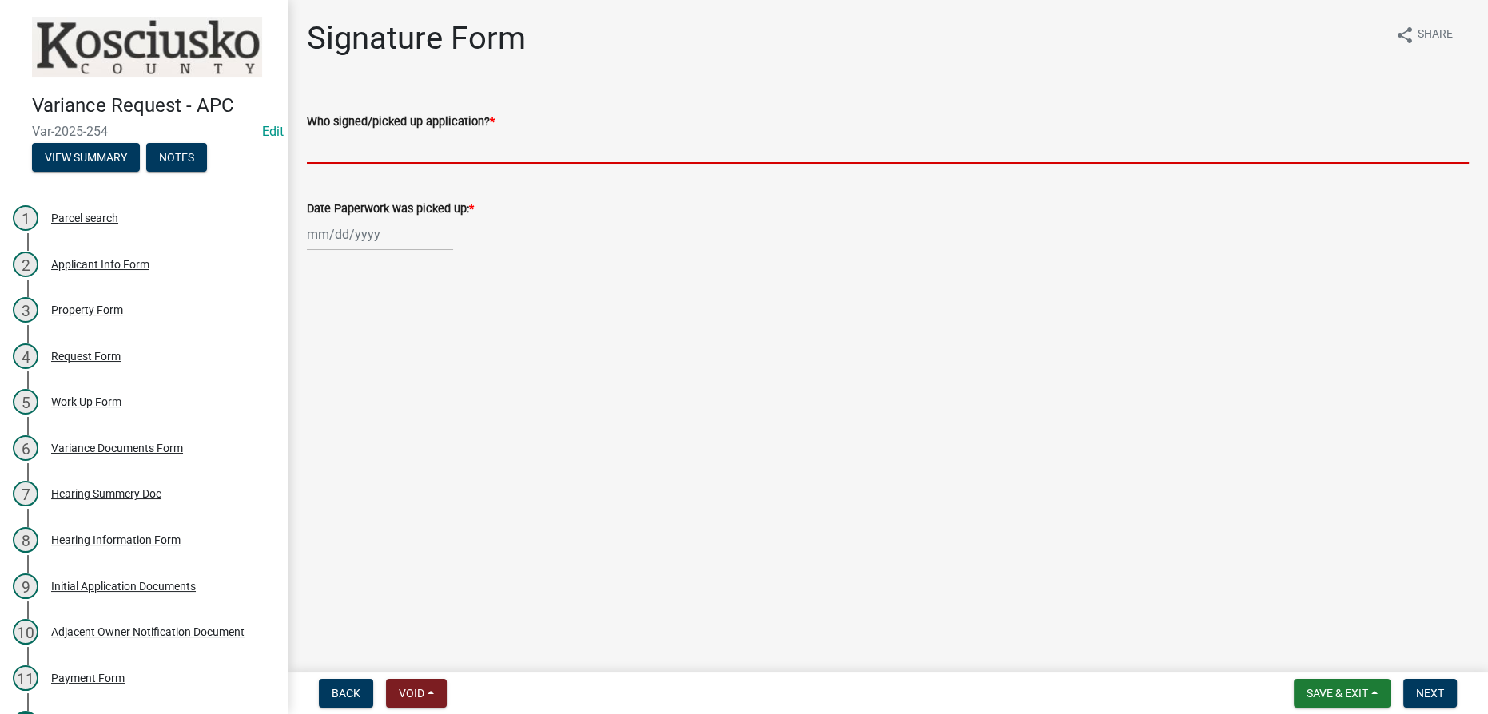
click at [513, 146] on input "Who signed/picked up application? *" at bounding box center [888, 147] width 1162 height 33
type input "Did not pick up"
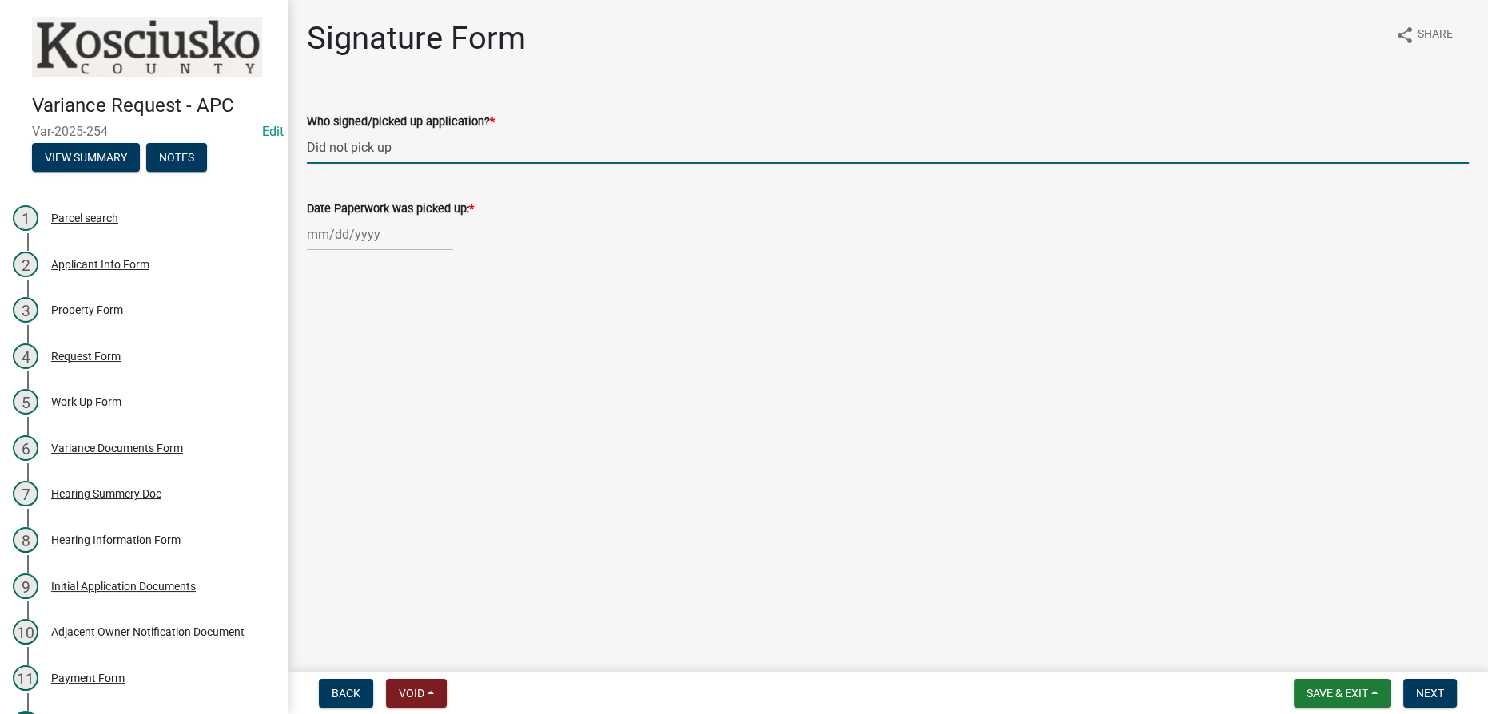
click at [371, 238] on div at bounding box center [380, 234] width 146 height 33
select select "9"
select select "2025"
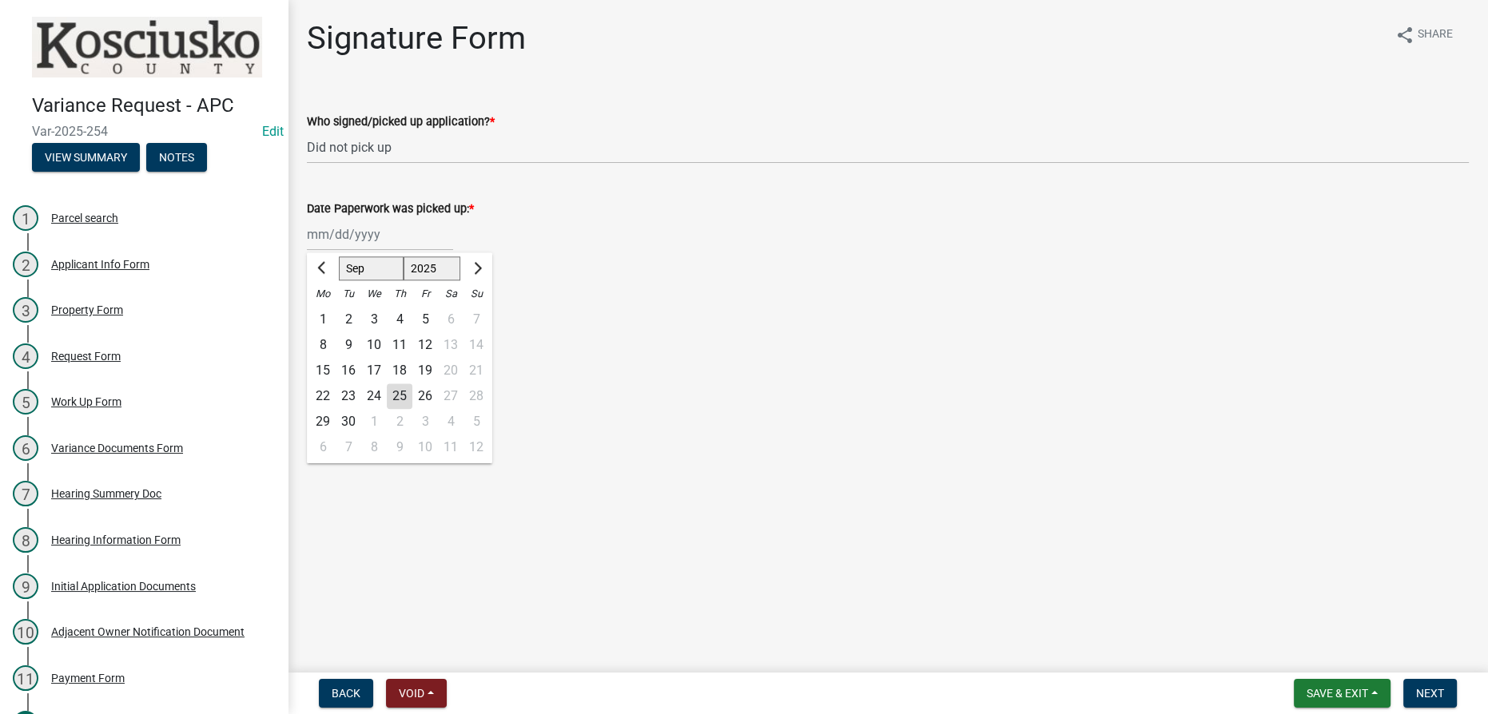
click at [321, 398] on div "22" at bounding box center [323, 396] width 26 height 26
type input "09/22/2025"
click at [745, 692] on span "Next" at bounding box center [1430, 693] width 28 height 13
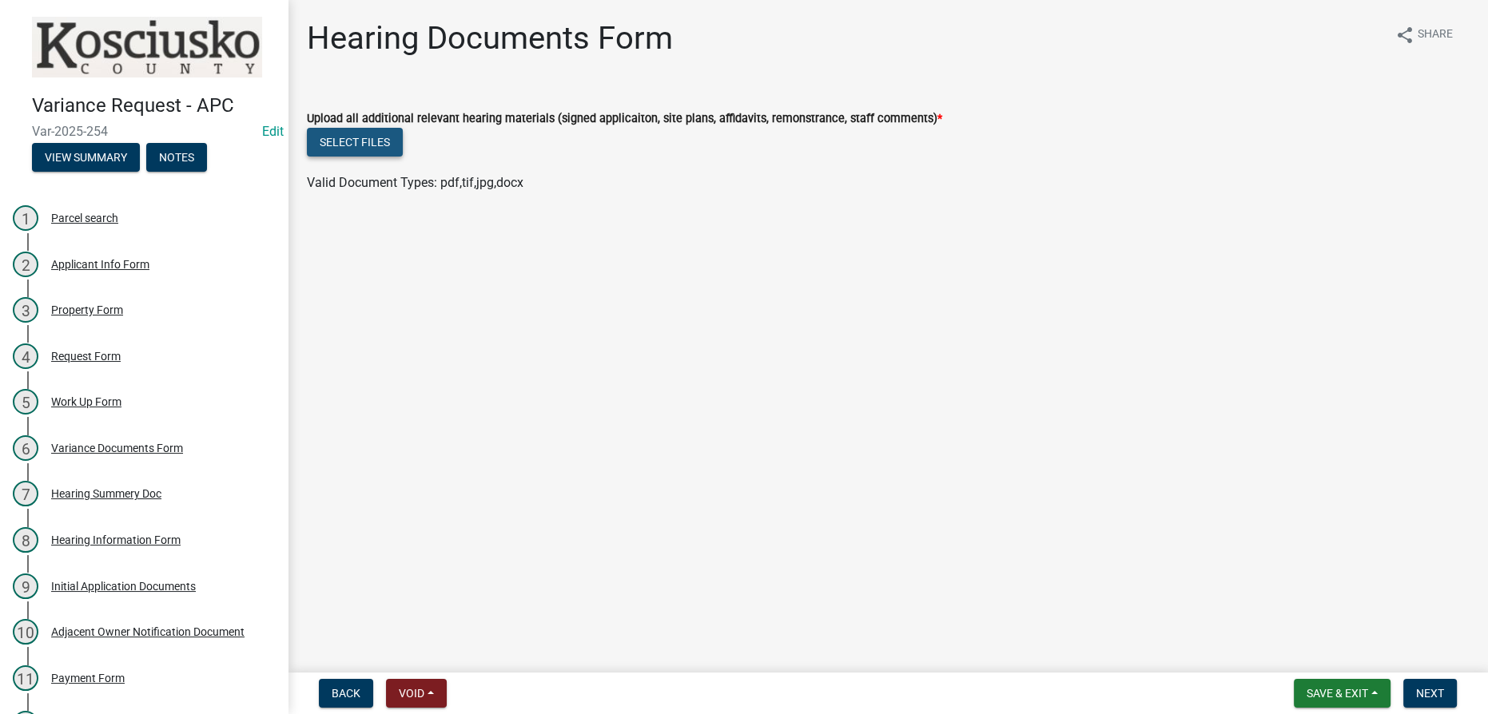
click at [333, 150] on button "Select files" at bounding box center [355, 142] width 96 height 29
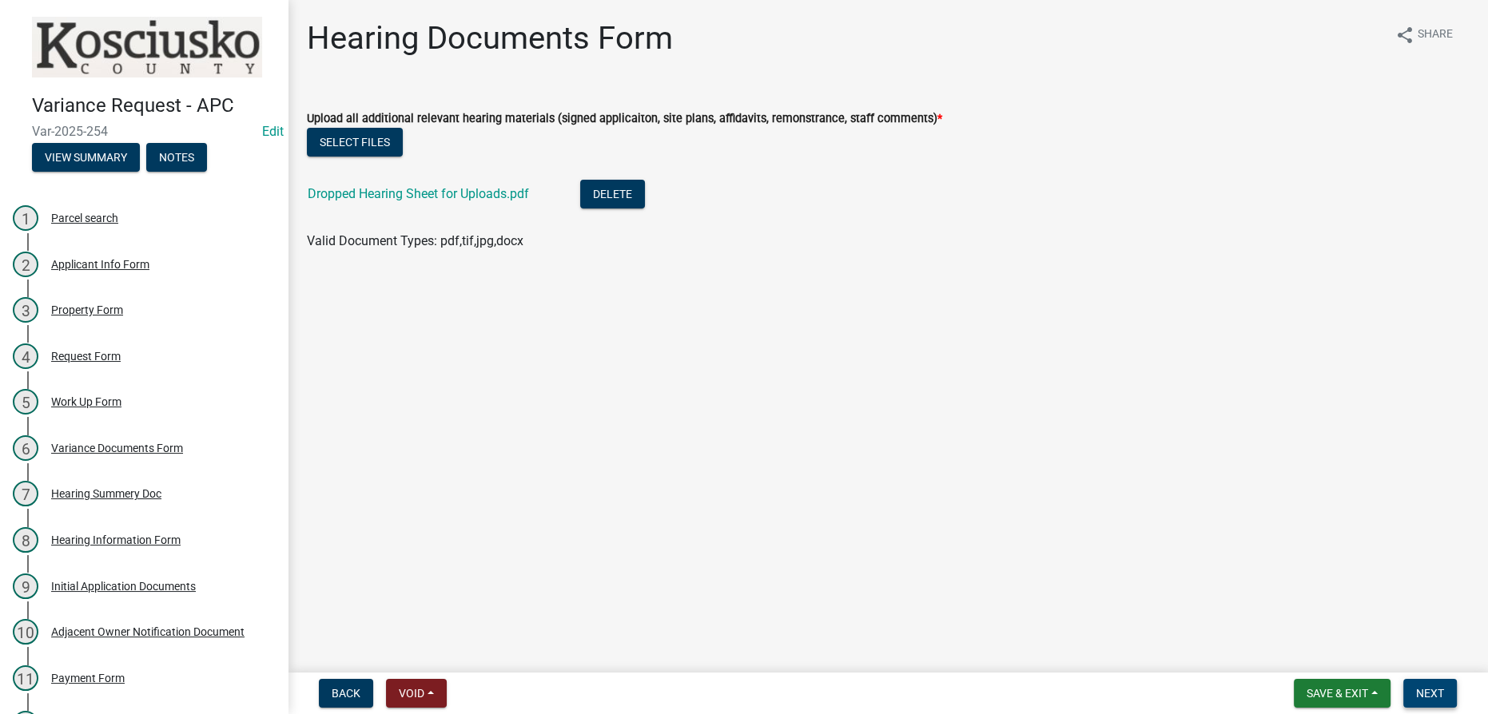
drag, startPoint x: 1448, startPoint y: 701, endPoint x: 1446, endPoint y: 688, distance: 12.9
click at [745, 700] on button "Next" at bounding box center [1430, 693] width 54 height 29
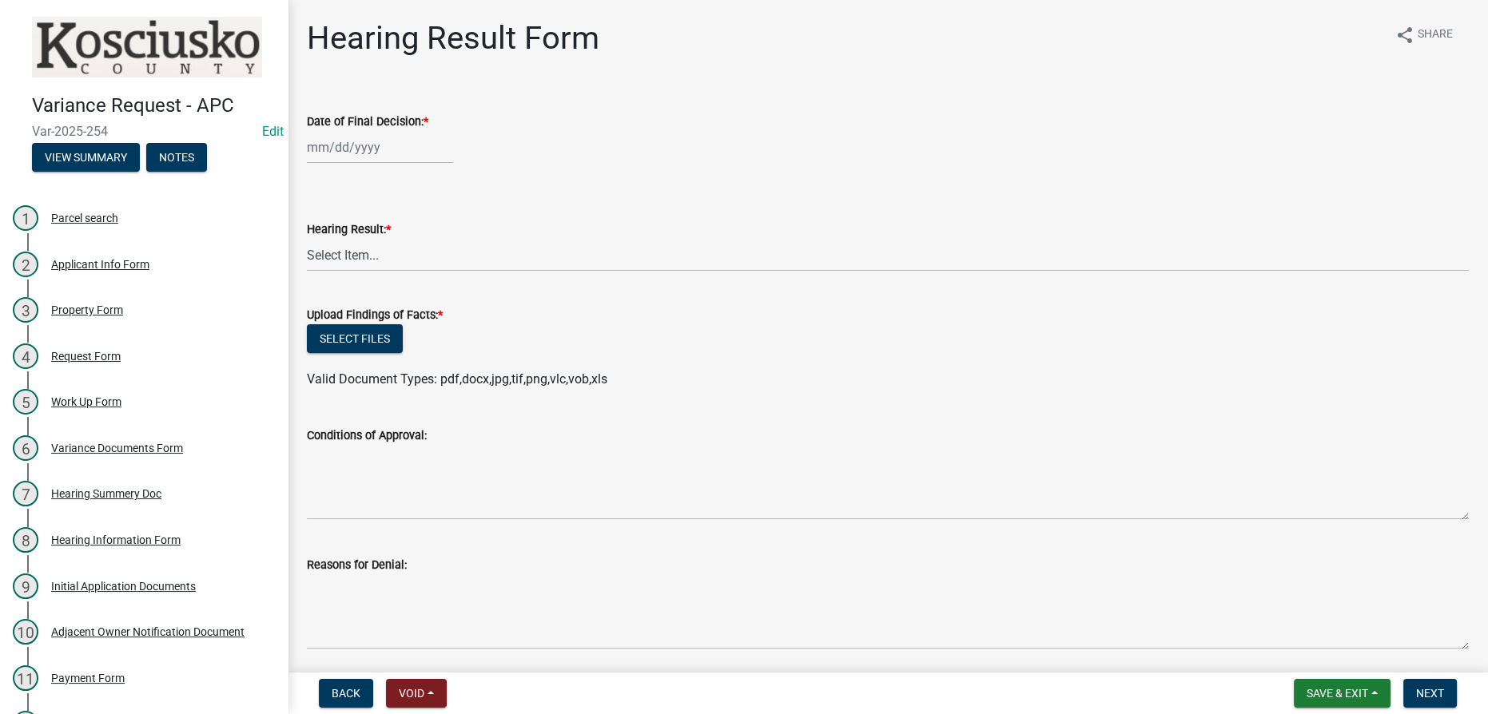
click at [368, 149] on div at bounding box center [380, 147] width 146 height 33
select select "9"
select select "2025"
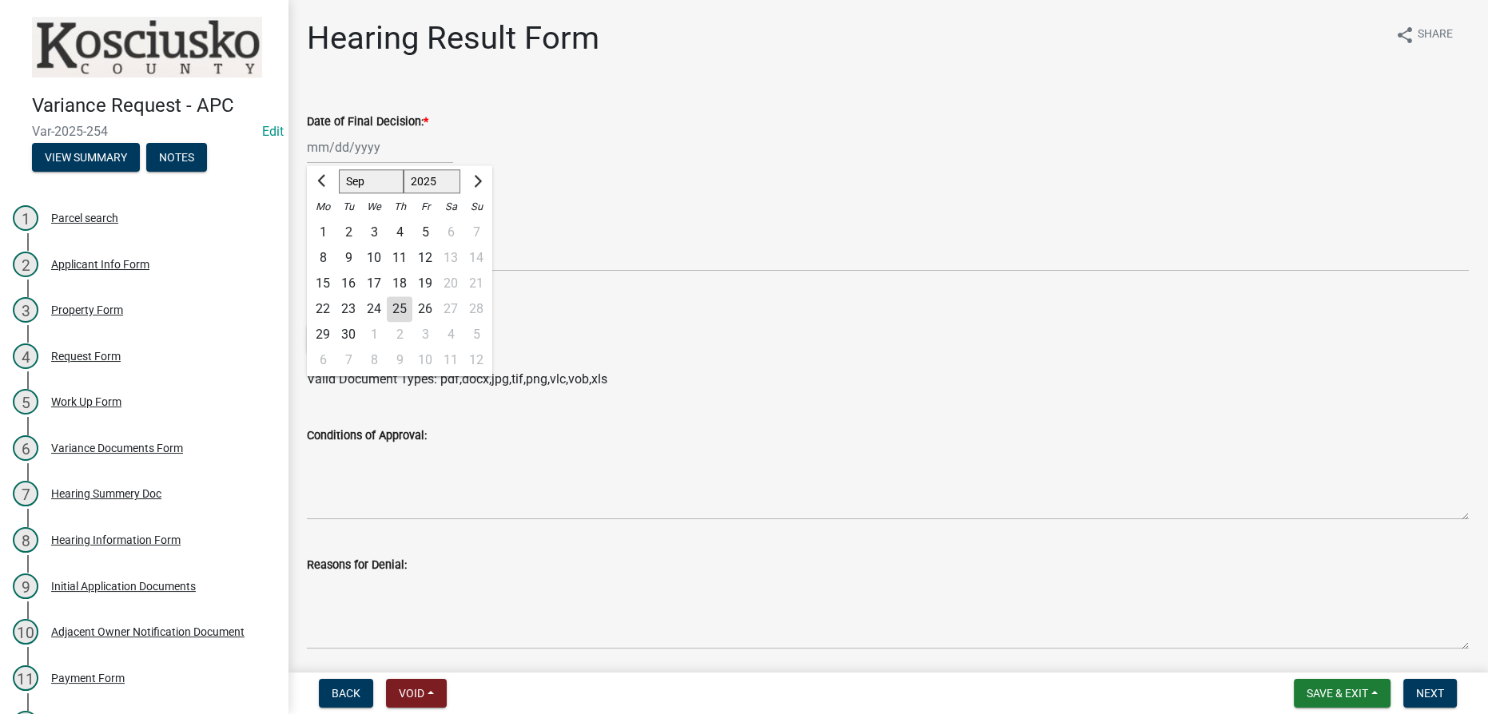
click at [325, 306] on div "22" at bounding box center [323, 309] width 26 height 26
type input "09/22/2025"
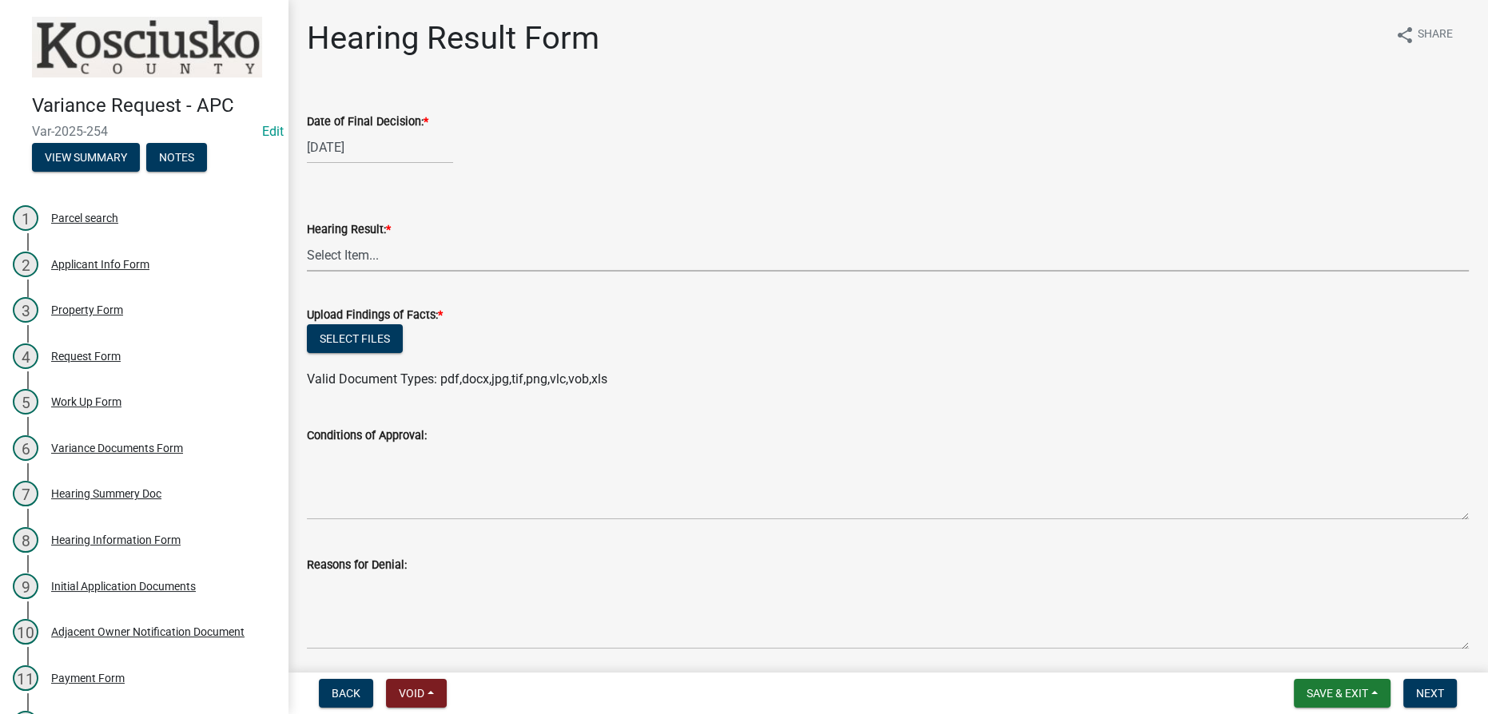
click at [329, 251] on select "Select Item... Approved Denied Withdrawn/Dropped" at bounding box center [888, 255] width 1162 height 33
click at [307, 239] on select "Select Item... Approved Denied Withdrawn/Dropped" at bounding box center [888, 255] width 1162 height 33
select select "92ee34e7-2def-4d14-890e-d3db16f6285f"
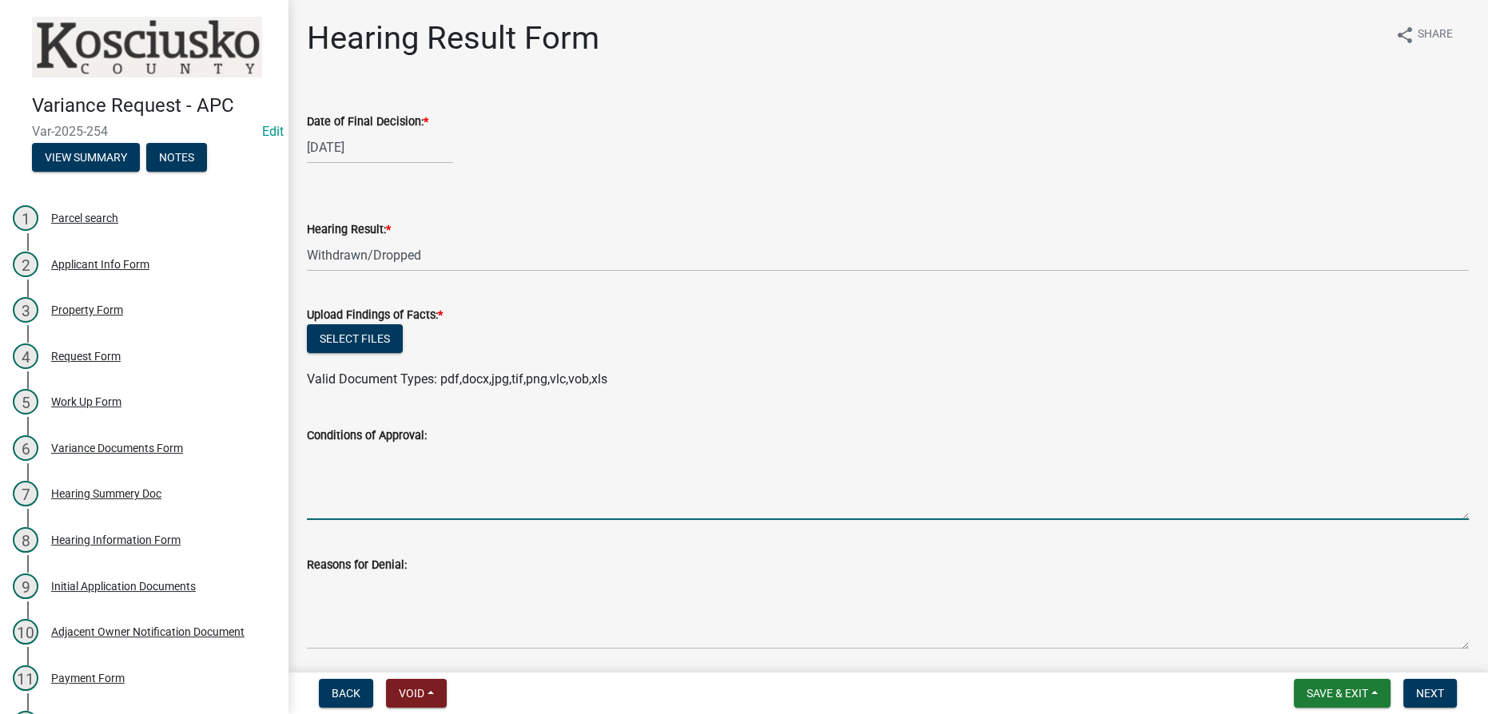
drag, startPoint x: 332, startPoint y: 475, endPoint x: 356, endPoint y: 442, distance: 40.6
click at [334, 474] on textarea "Conditions of Approval:" at bounding box center [888, 482] width 1162 height 75
type textarea "Contractor dropped hearing. Owners are going a different direction."
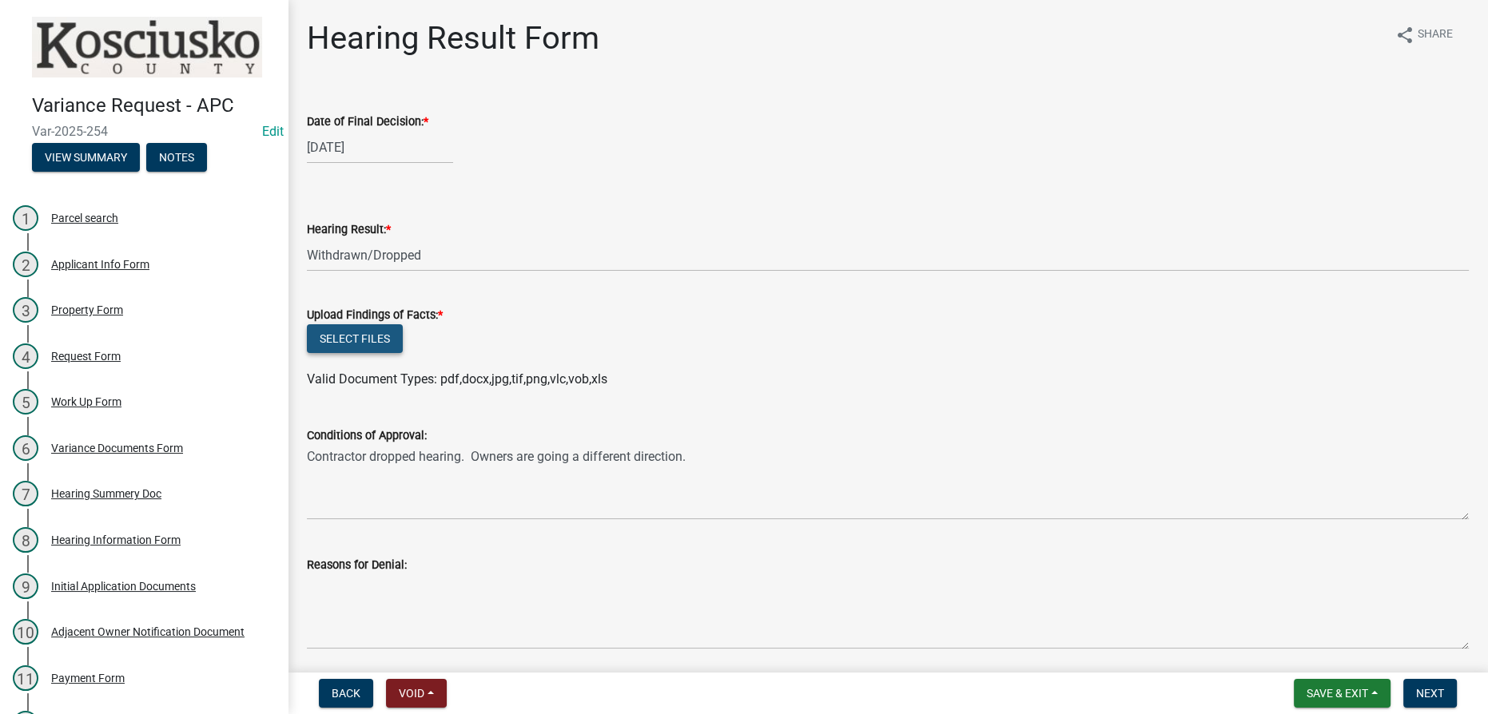
click at [372, 339] on button "Select files" at bounding box center [355, 338] width 96 height 29
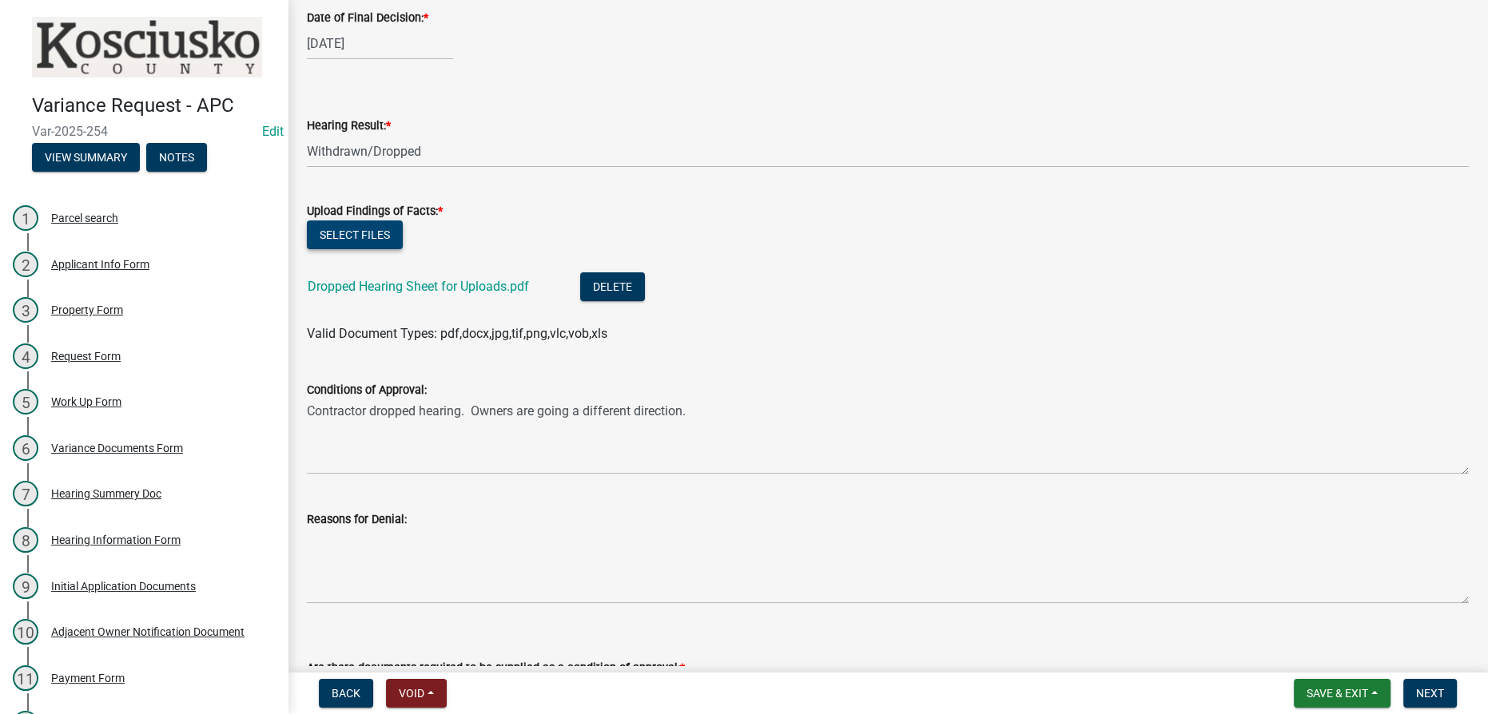
scroll to position [290, 0]
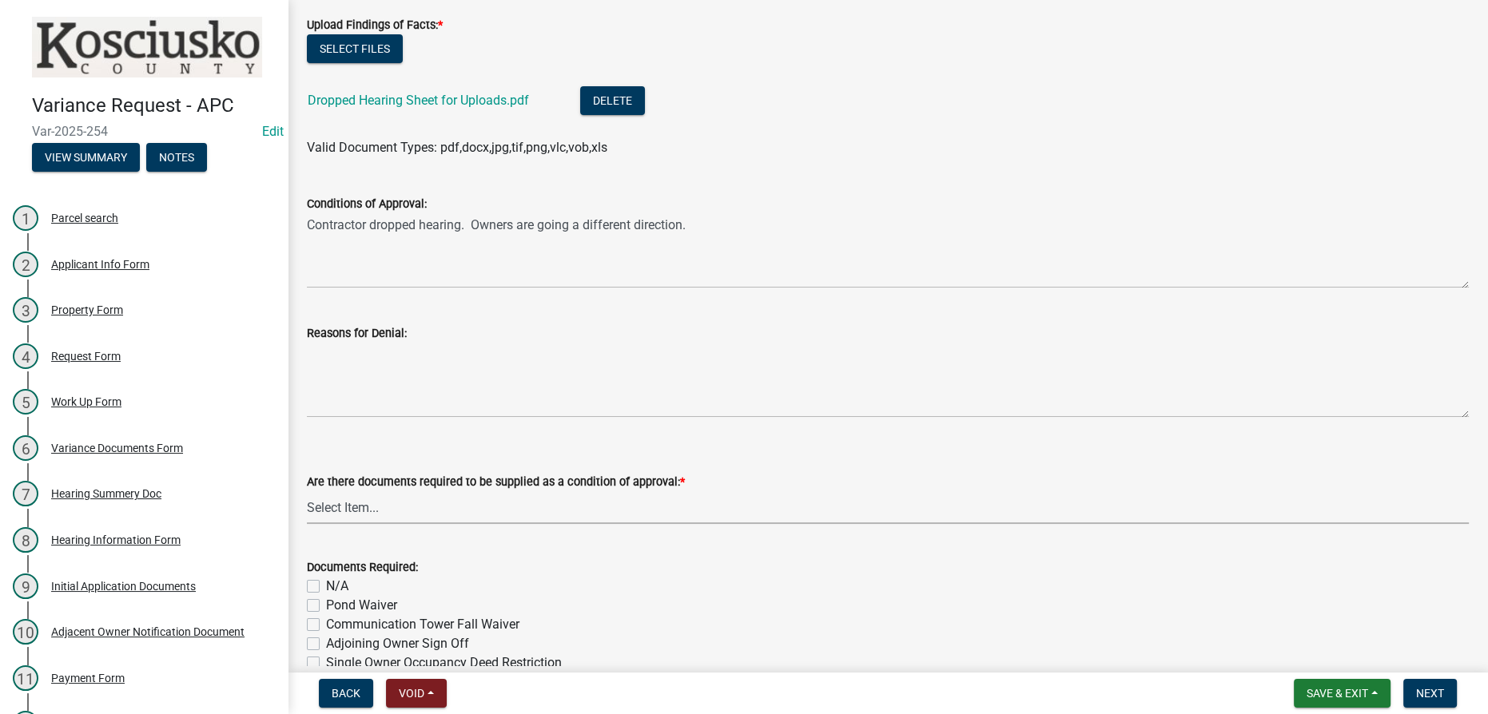
click at [405, 508] on select "Select Item... Yes No N/A" at bounding box center [888, 507] width 1162 height 33
click at [307, 491] on select "Select Item... Yes No N/A" at bounding box center [888, 507] width 1162 height 33
select select "9799e7c8-fd2b-4593-a2d4-680ef2e861e8"
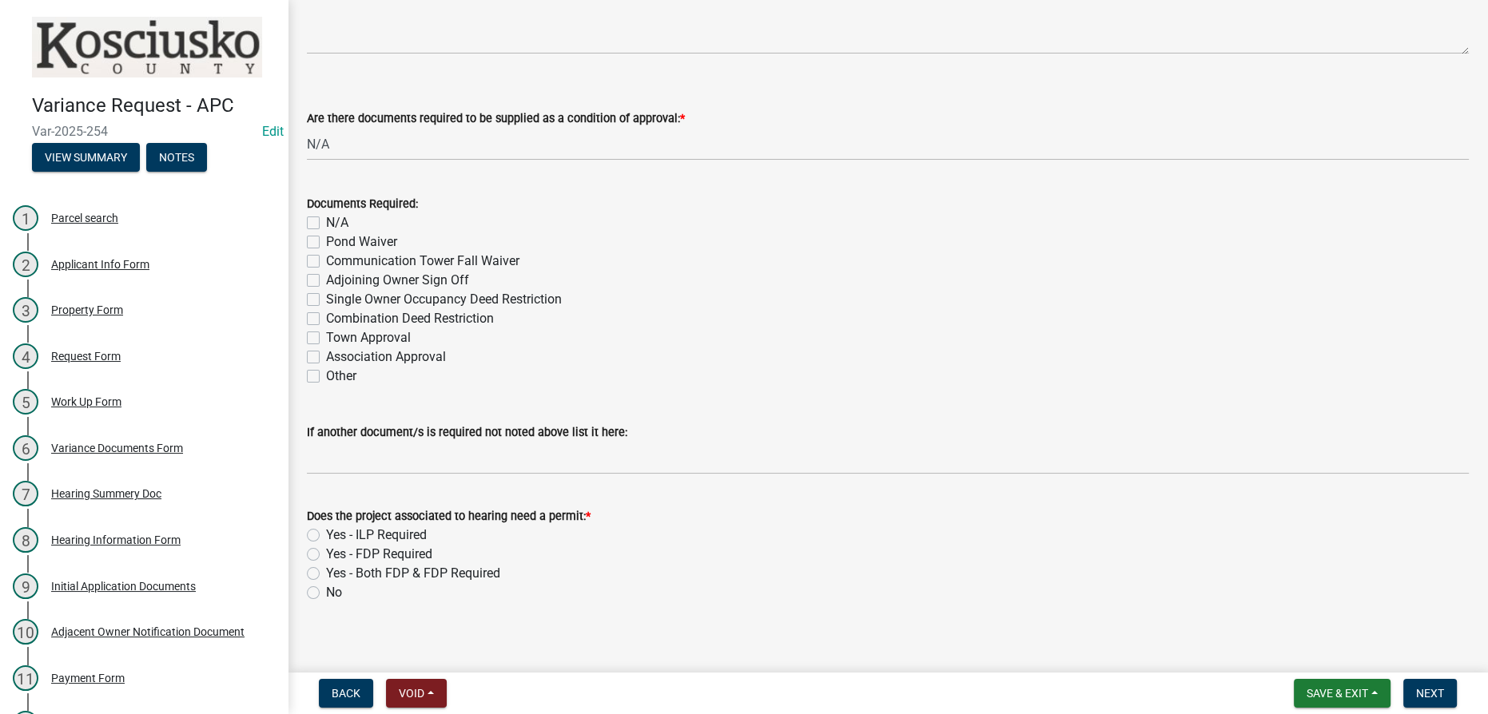
click at [326, 596] on label "No" at bounding box center [334, 592] width 16 height 19
click at [326, 594] on input "No" at bounding box center [331, 588] width 10 height 10
radio input "true"
click at [745, 695] on span "Next" at bounding box center [1430, 693] width 28 height 13
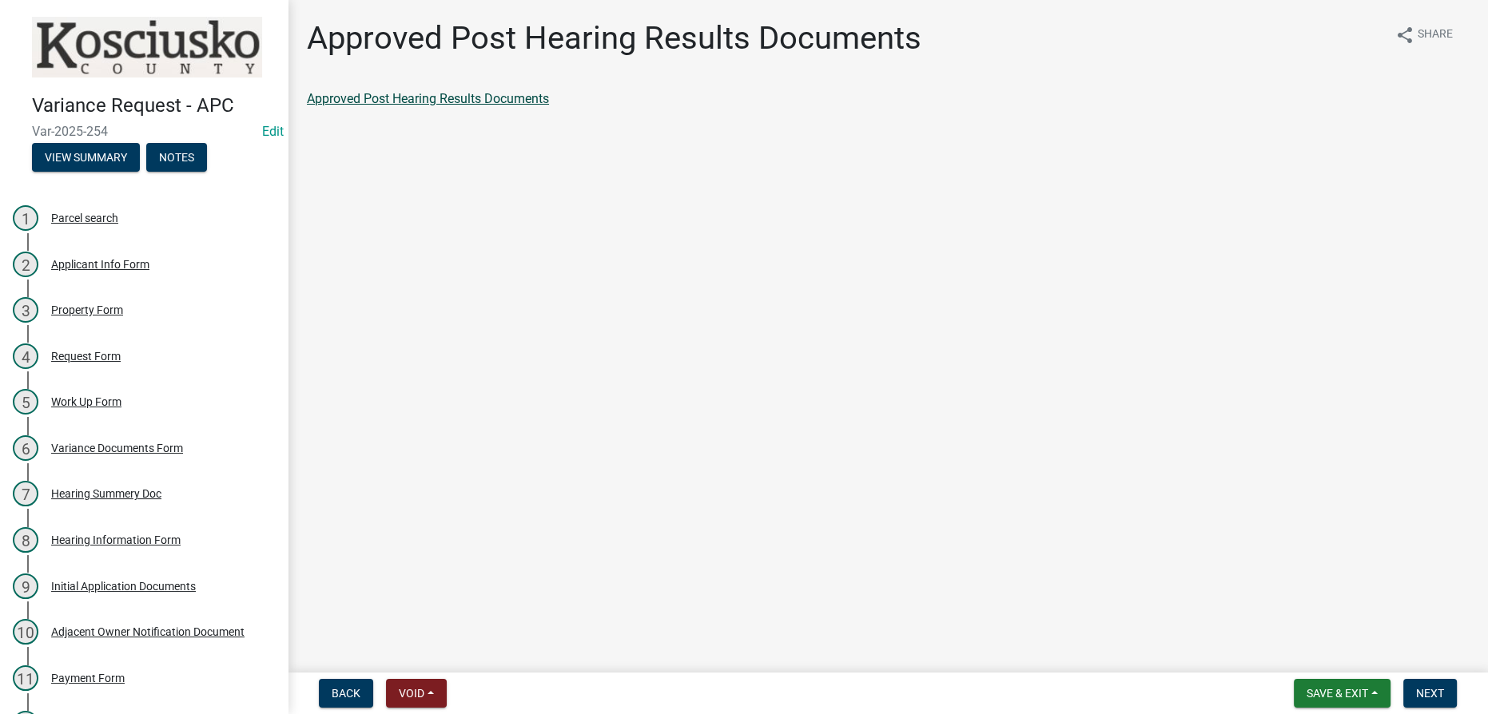
click at [436, 99] on link "Approved Post Hearing Results Documents" at bounding box center [428, 98] width 242 height 15
click at [745, 682] on button "Next" at bounding box center [1430, 693] width 54 height 29
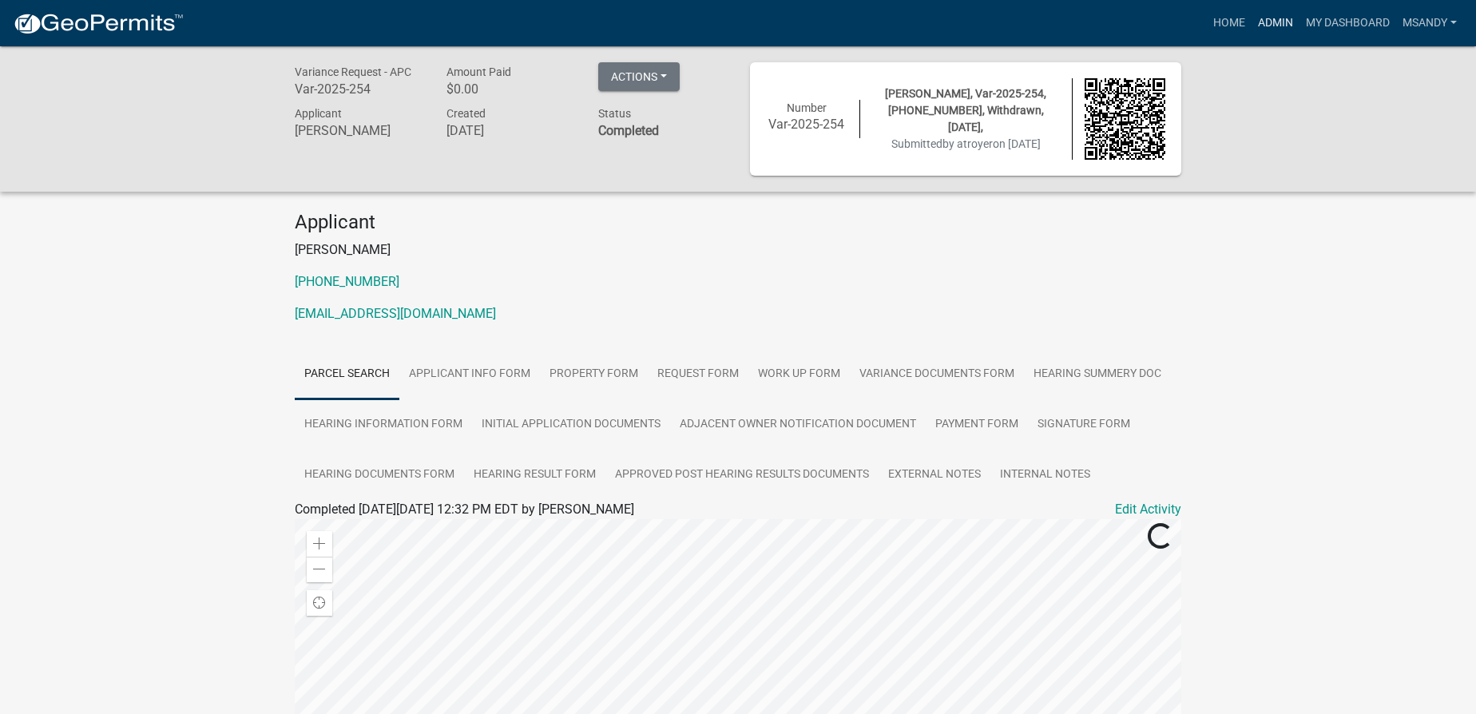
click at [745, 18] on link "Admin" at bounding box center [1276, 23] width 48 height 30
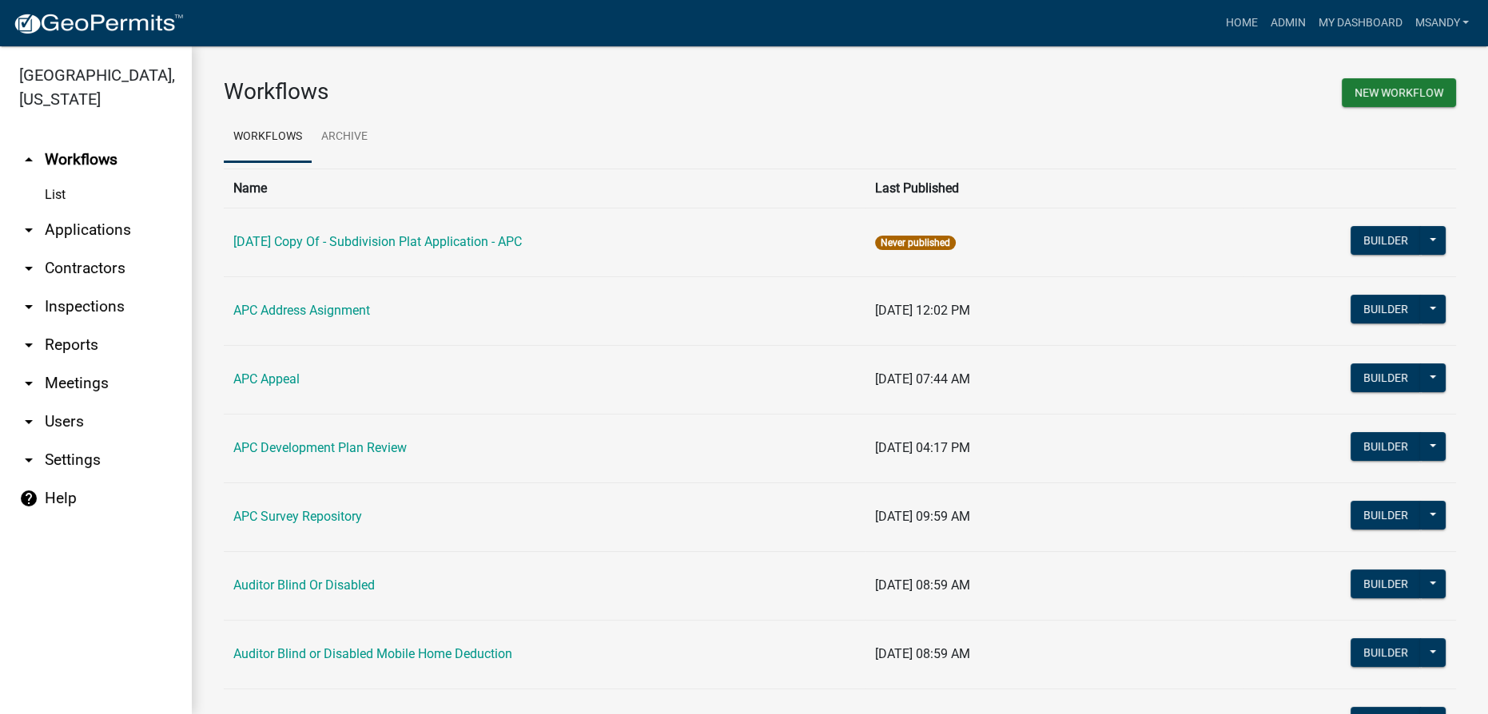
click at [82, 232] on link "arrow_drop_down Applications" at bounding box center [96, 230] width 192 height 38
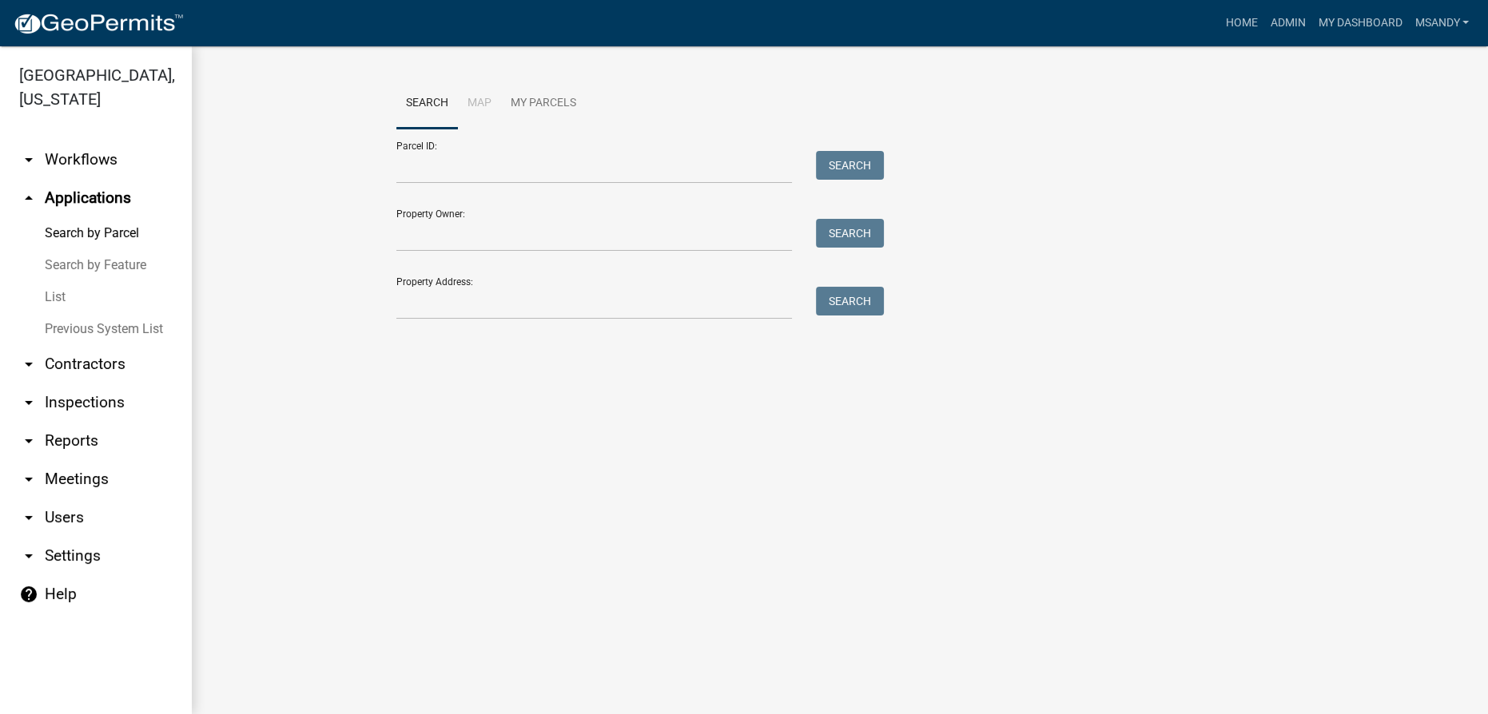
click at [60, 304] on link "List" at bounding box center [96, 297] width 192 height 32
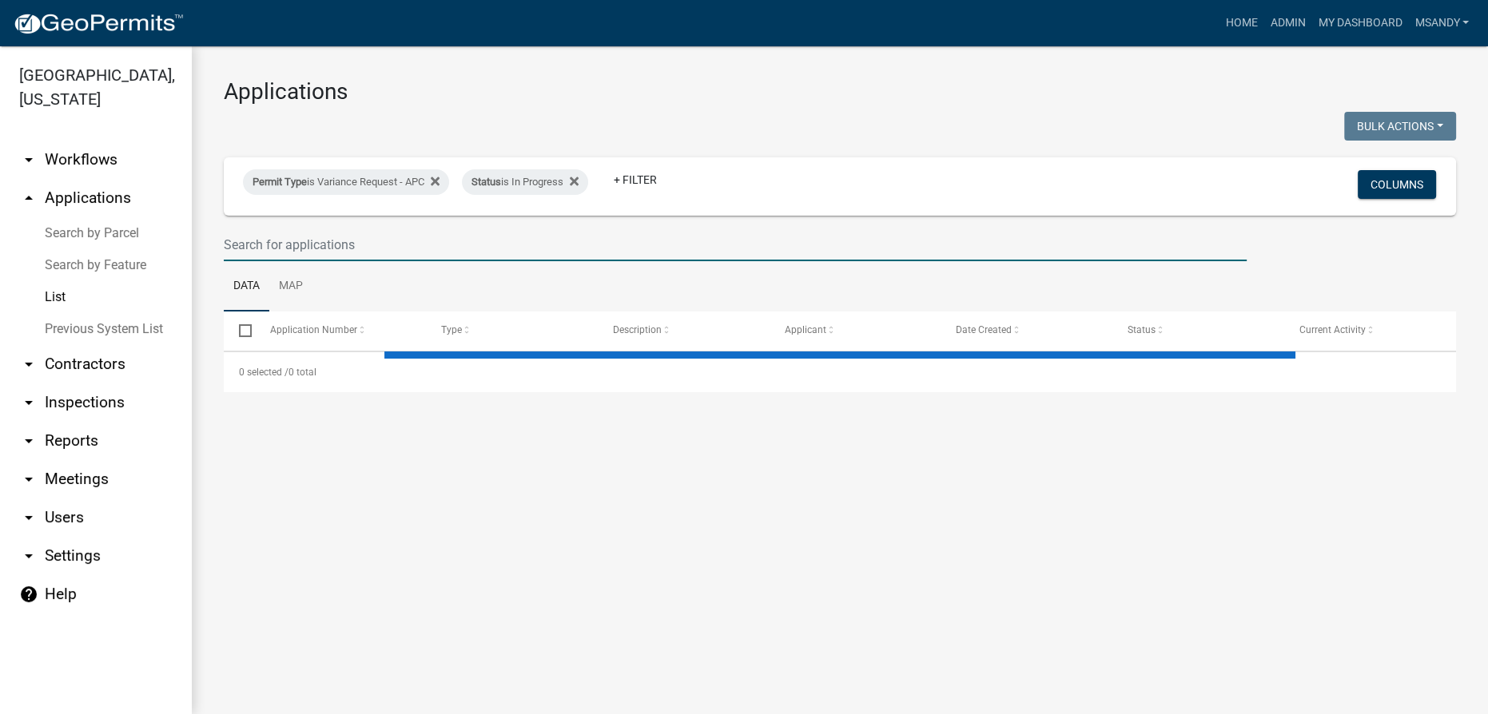
select select "3: 100"
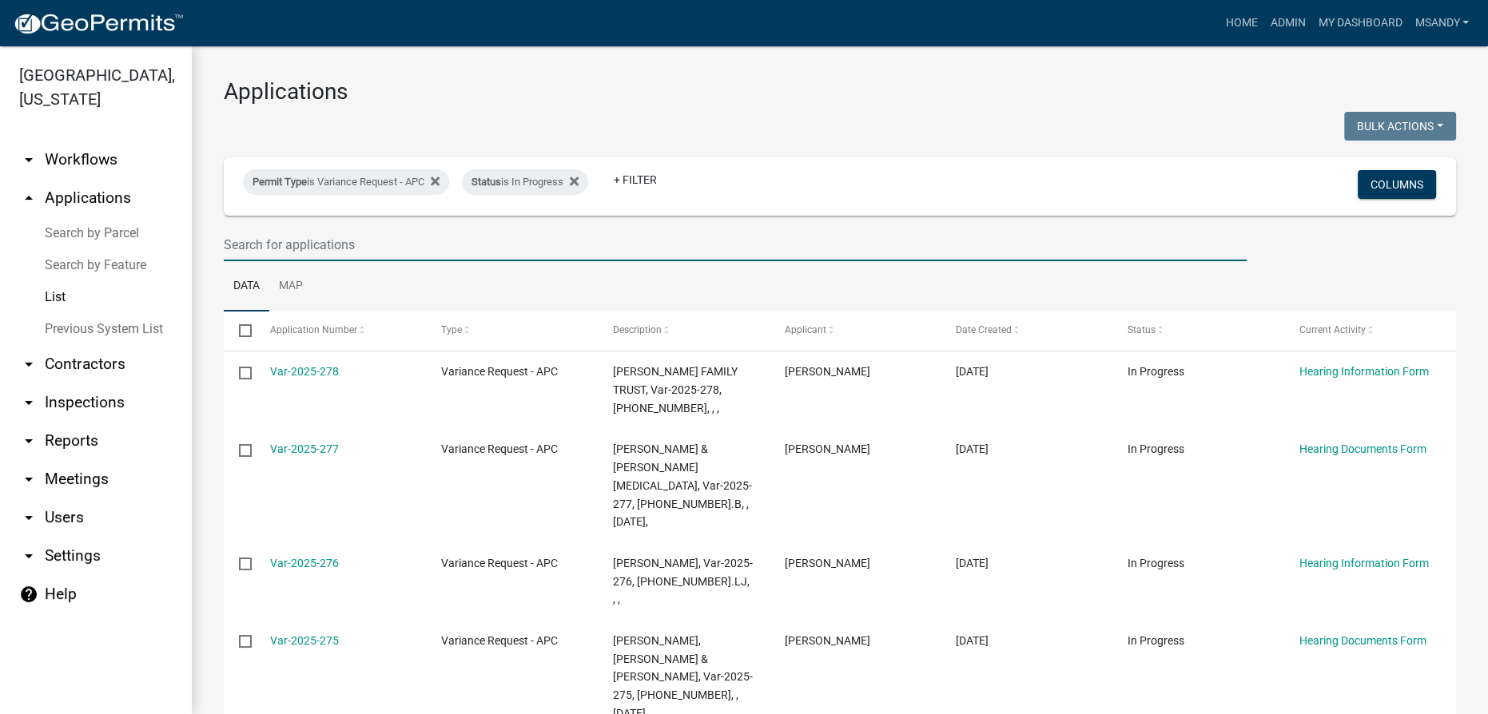
drag, startPoint x: 340, startPoint y: 241, endPoint x: 358, endPoint y: 221, distance: 26.6
click at [340, 241] on input "text" at bounding box center [735, 244] width 1023 height 33
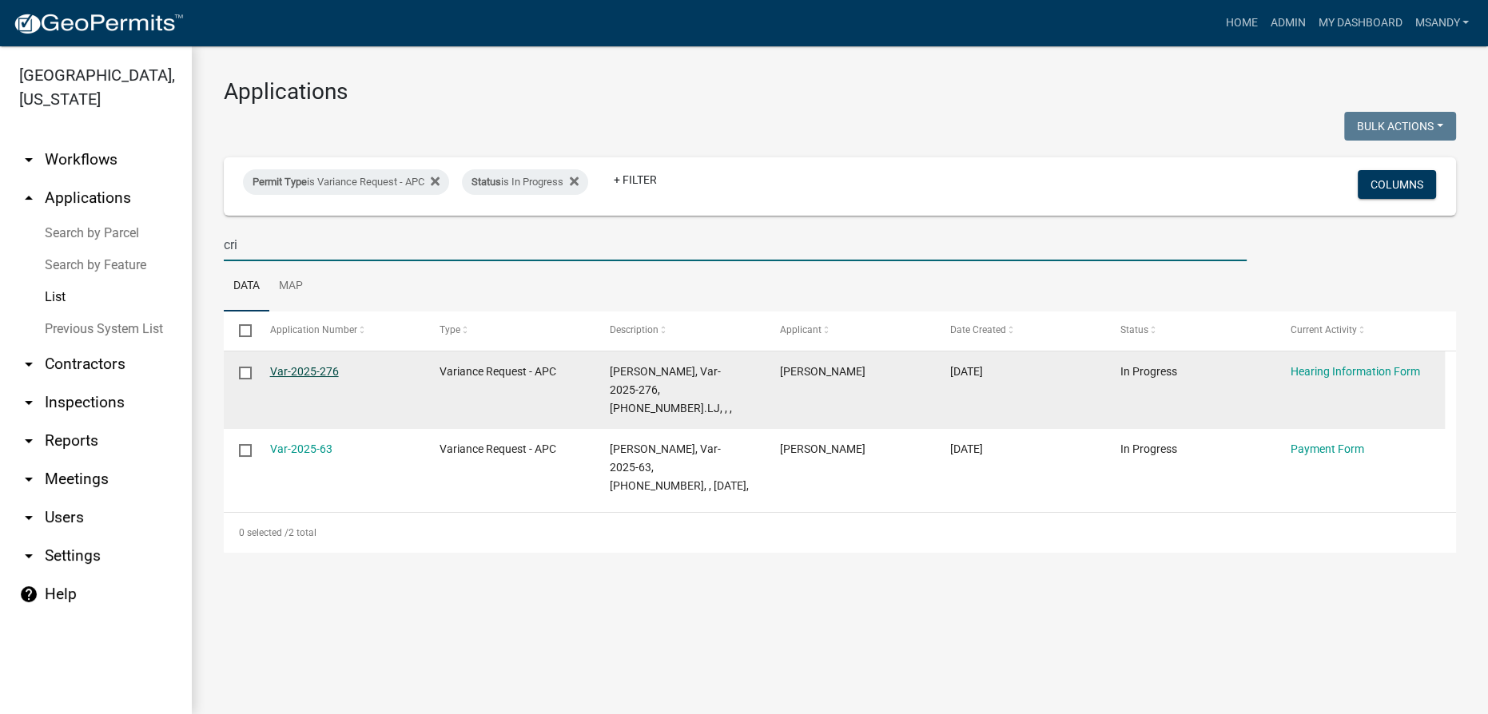
type input "cri"
click at [296, 372] on link "Var-2025-276" at bounding box center [304, 371] width 69 height 13
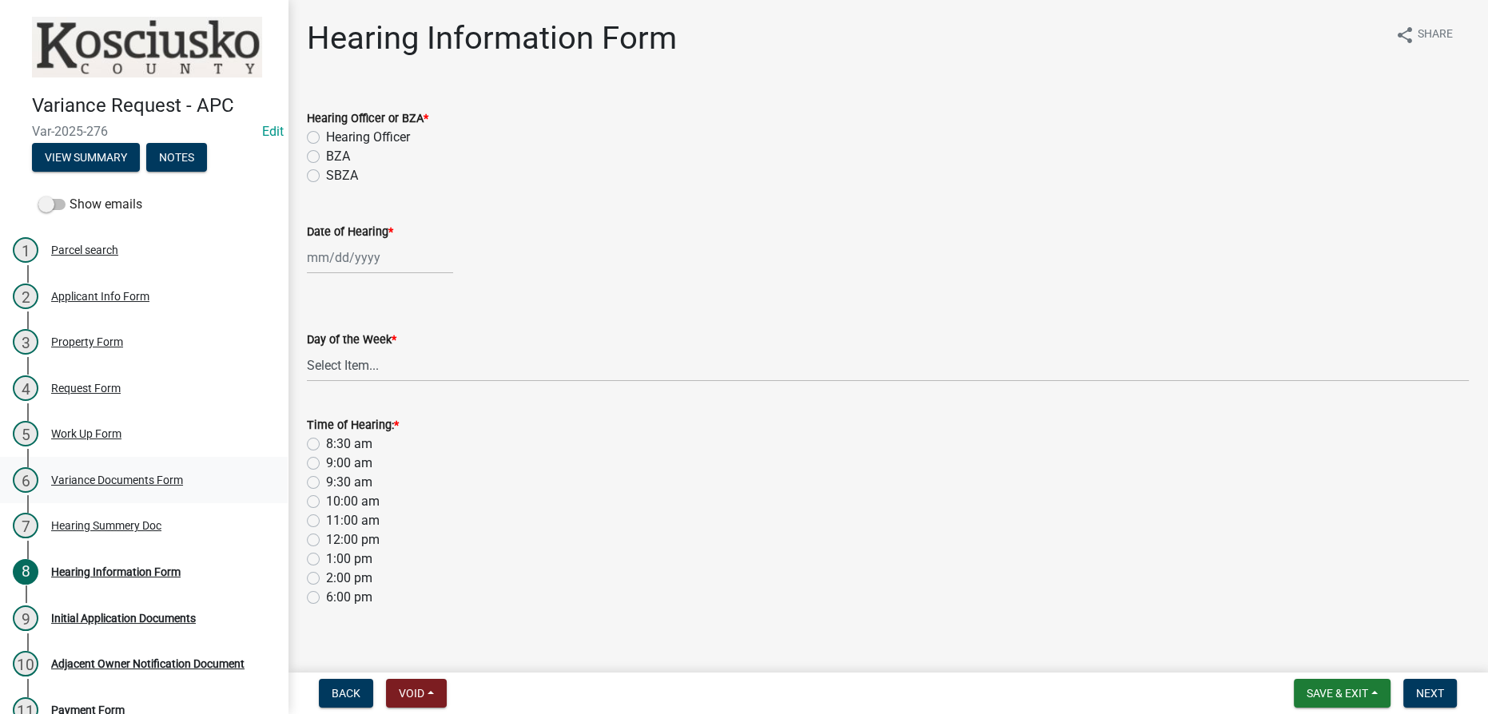
click at [70, 475] on div "Variance Documents Form" at bounding box center [117, 480] width 132 height 11
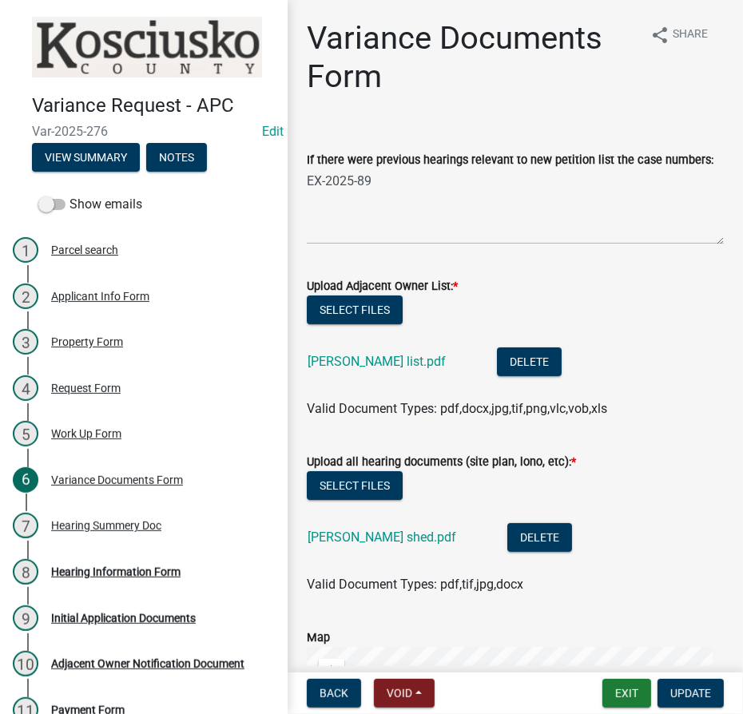
click at [346, 526] on div "critchlow shed.pdf" at bounding box center [395, 539] width 174 height 33
click at [345, 538] on link "critchlow shed.pdf" at bounding box center [382, 537] width 149 height 15
click at [91, 383] on div "Request Form" at bounding box center [86, 388] width 70 height 11
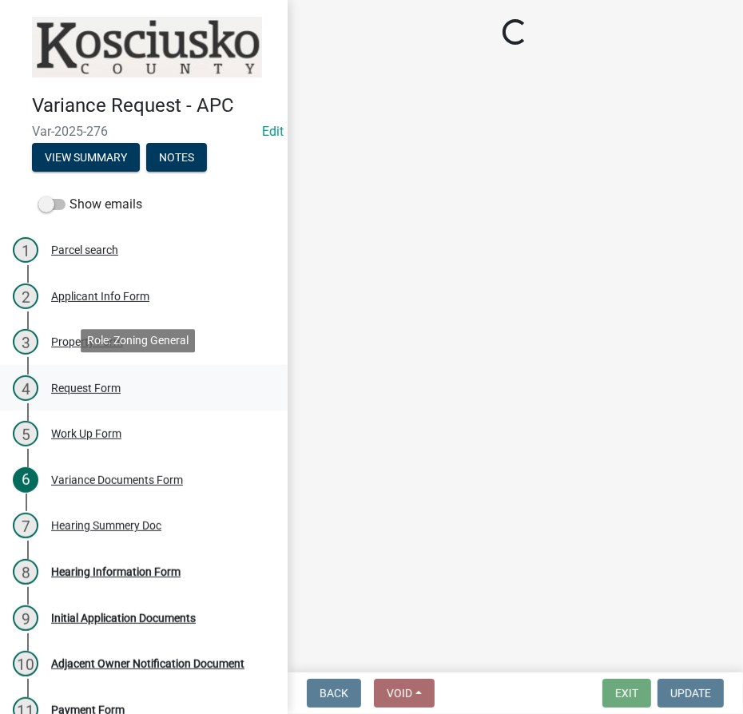
select select "77eb12f8-2a64-4a31-bfec-9b00716b2165"
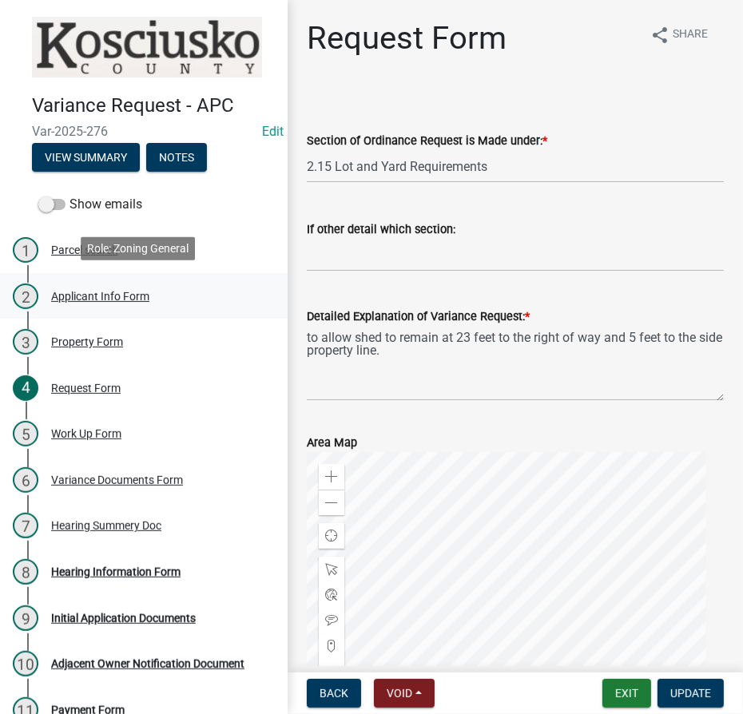
click at [102, 296] on div "Applicant Info Form" at bounding box center [100, 296] width 98 height 11
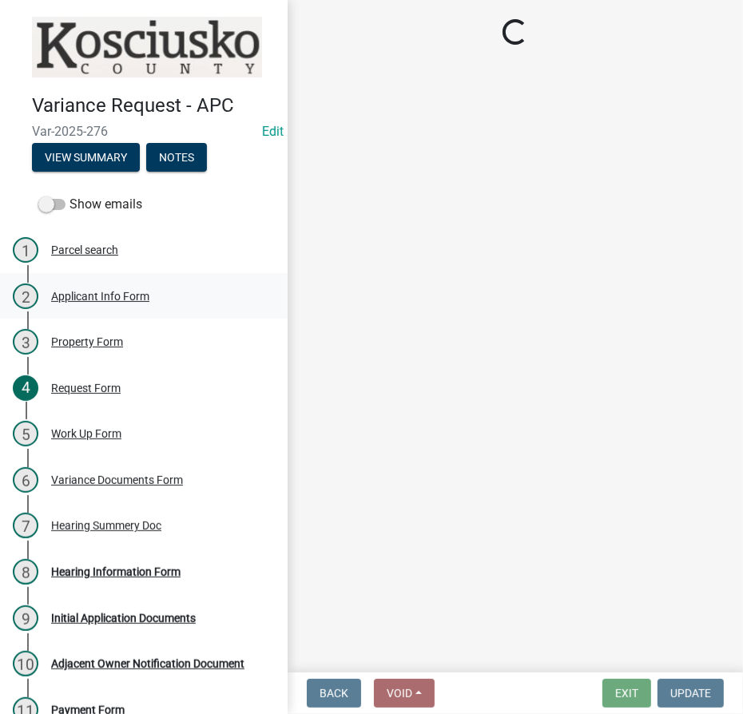
select select "c872cdc8-ca01-49f1-a213-e4b05fa58cd2"
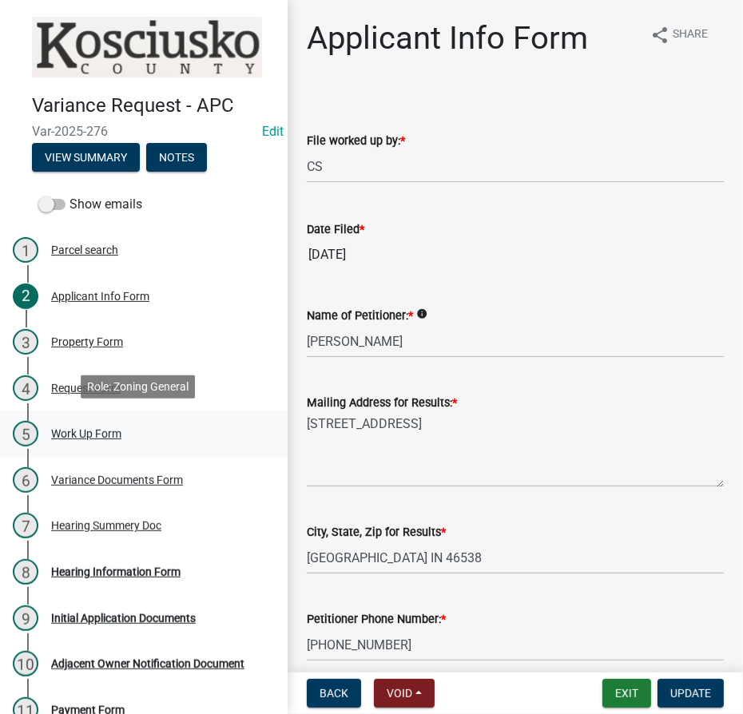
click at [85, 421] on div "5 Work Up Form" at bounding box center [137, 434] width 249 height 26
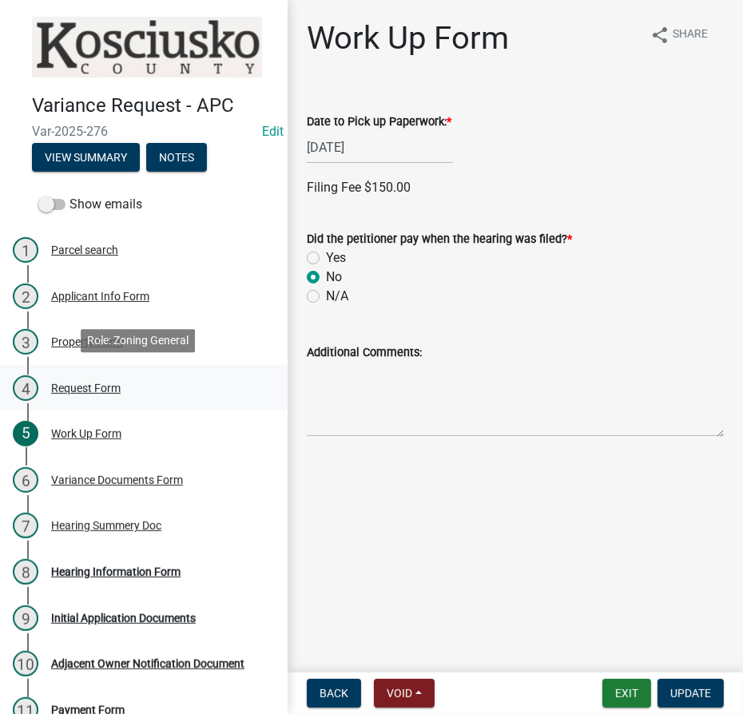
click at [84, 383] on div "Request Form" at bounding box center [86, 388] width 70 height 11
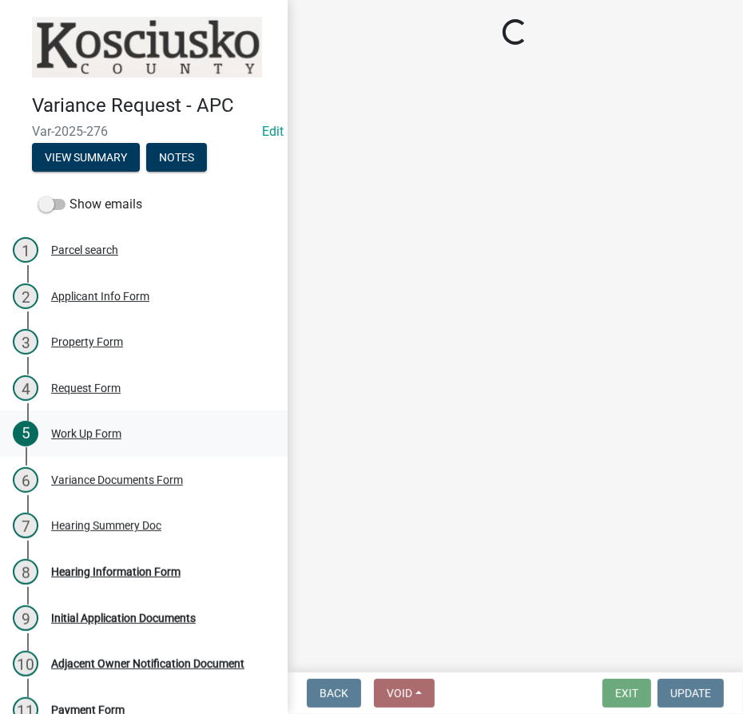
select select "77eb12f8-2a64-4a31-bfec-9b00716b2165"
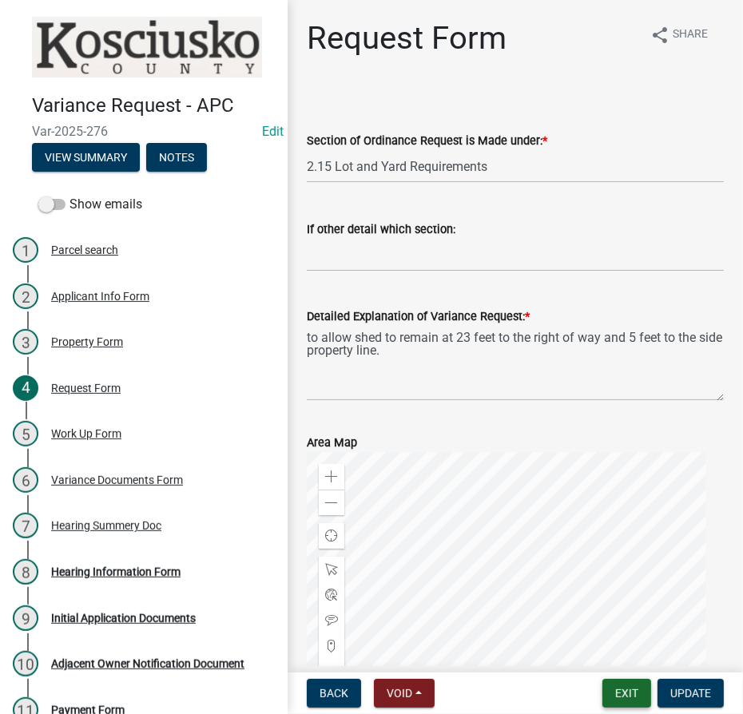
click at [628, 687] on button "Exit" at bounding box center [626, 693] width 49 height 29
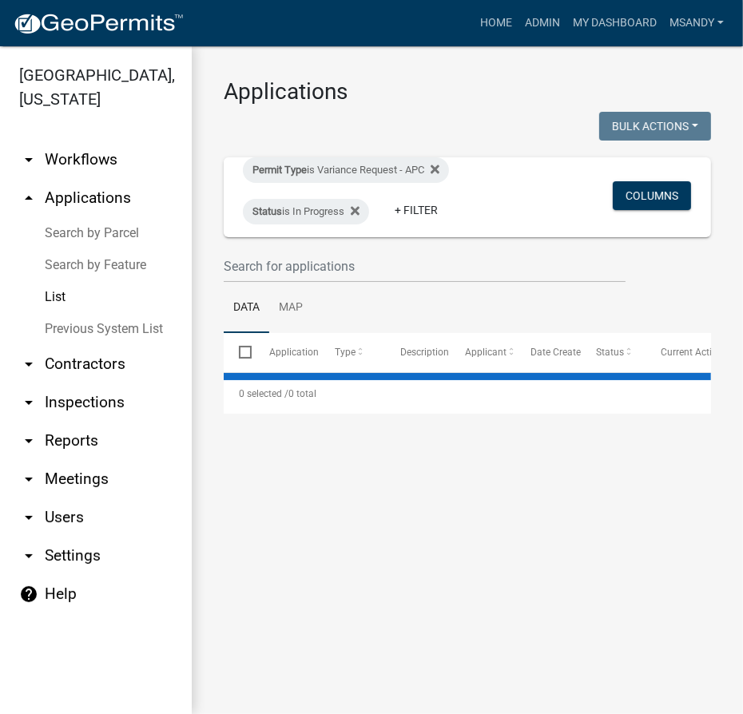
select select "3: 100"
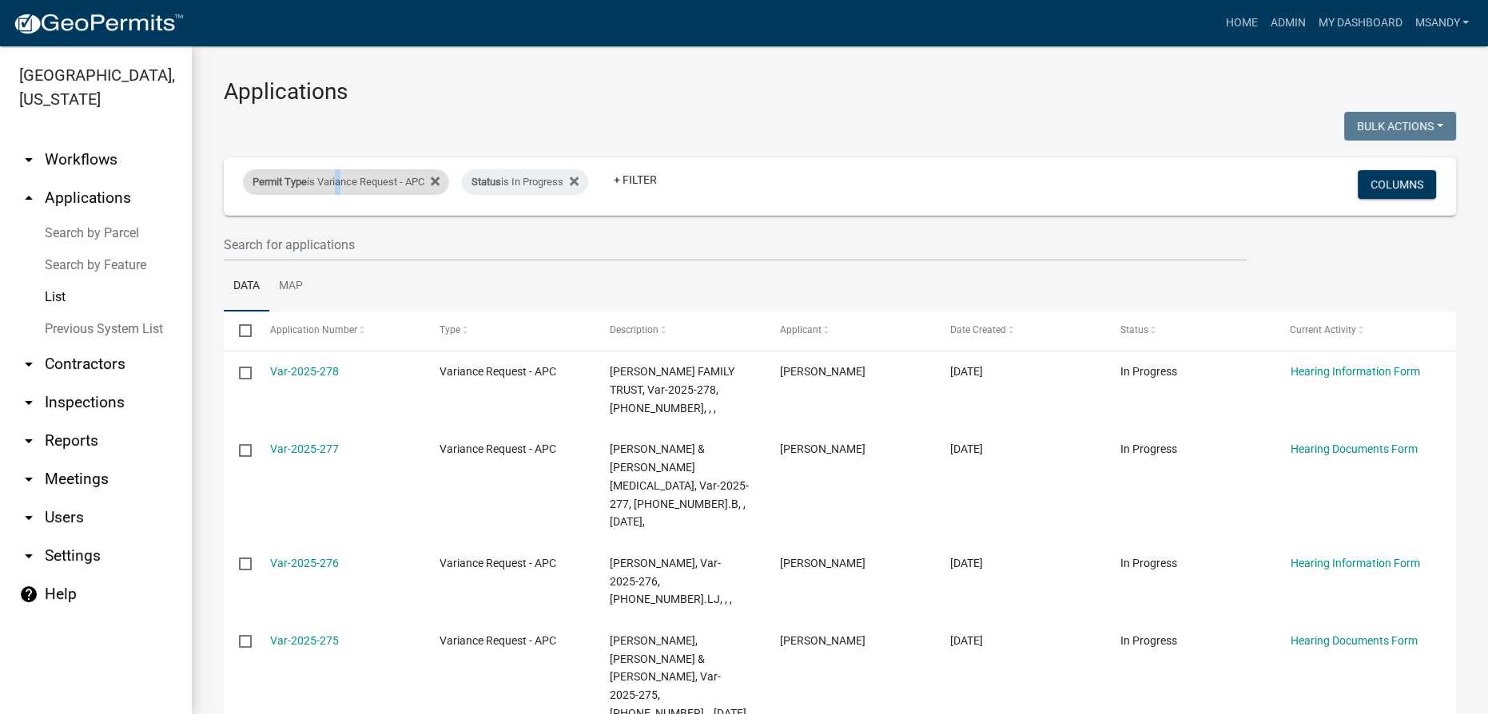
click at [340, 176] on div "Permit Type is Variance Request - APC" at bounding box center [346, 182] width 206 height 26
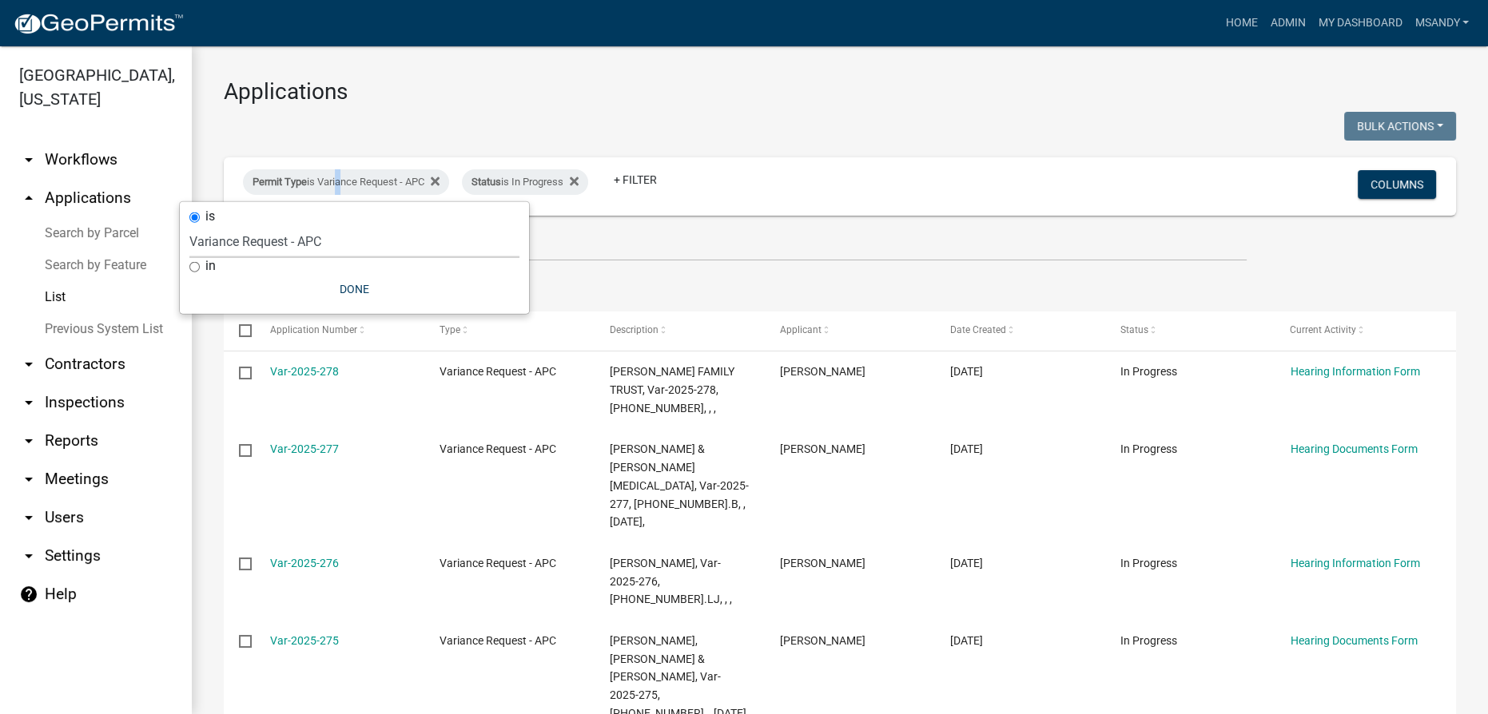
click at [324, 241] on select "Select an option 6 27 2024 Copy Of - Subdivision Plat Application - APC APC Add…" at bounding box center [354, 241] width 330 height 33
select select "a2c991f8-68ce-43d3-971c-57015753063b"
click at [217, 225] on select "Select an option 6 27 2024 Copy Of - Subdivision Plat Application - APC APC Add…" at bounding box center [354, 241] width 330 height 33
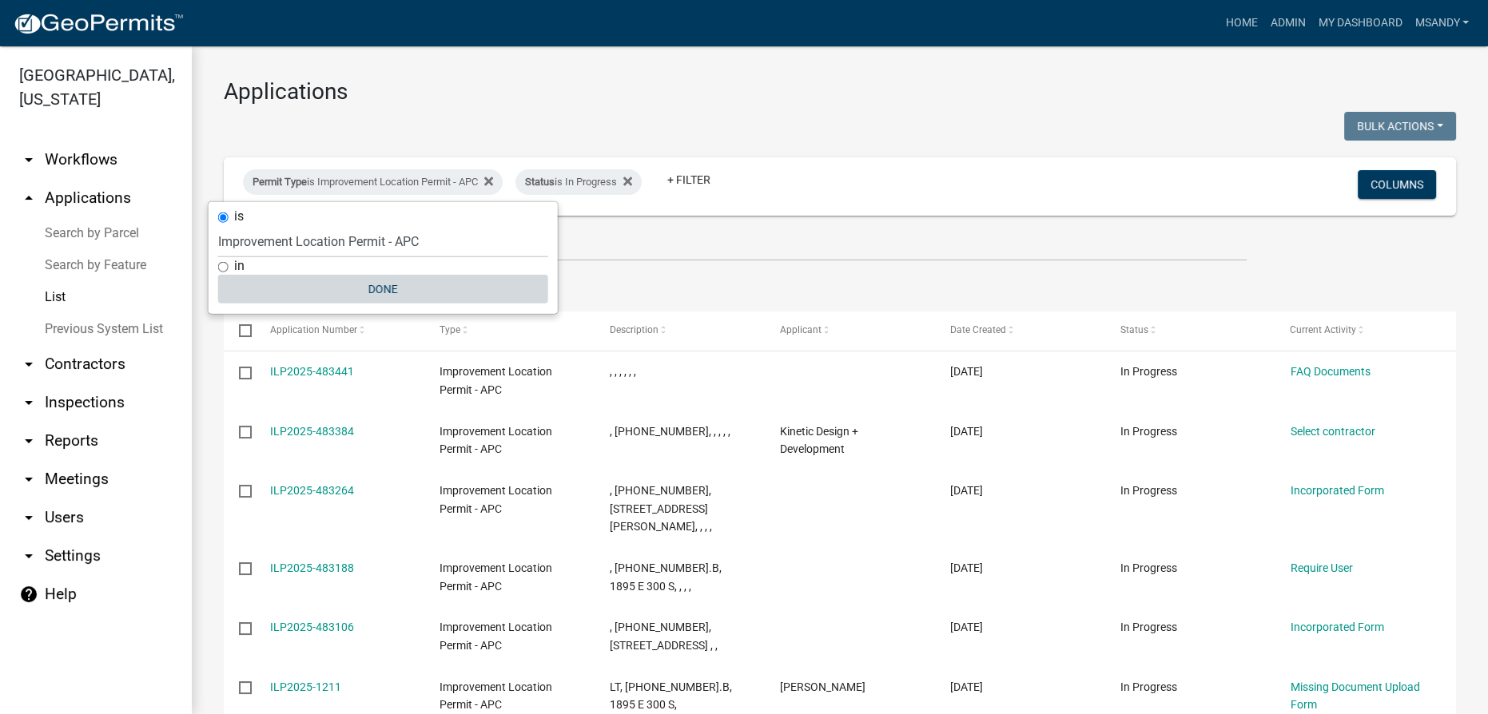
click at [389, 284] on button "Done" at bounding box center [383, 289] width 330 height 29
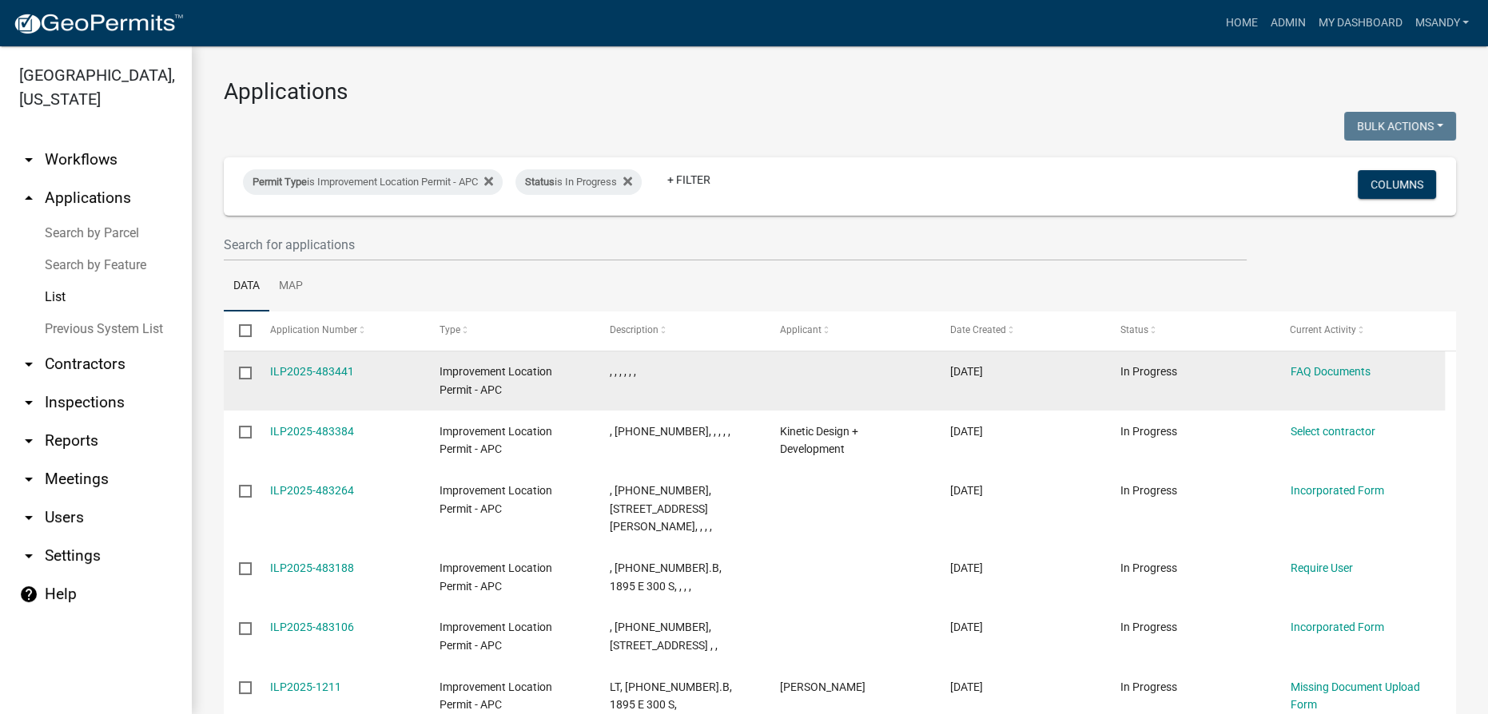
click at [249, 371] on input "checkbox" at bounding box center [244, 372] width 10 height 10
checkbox input "true"
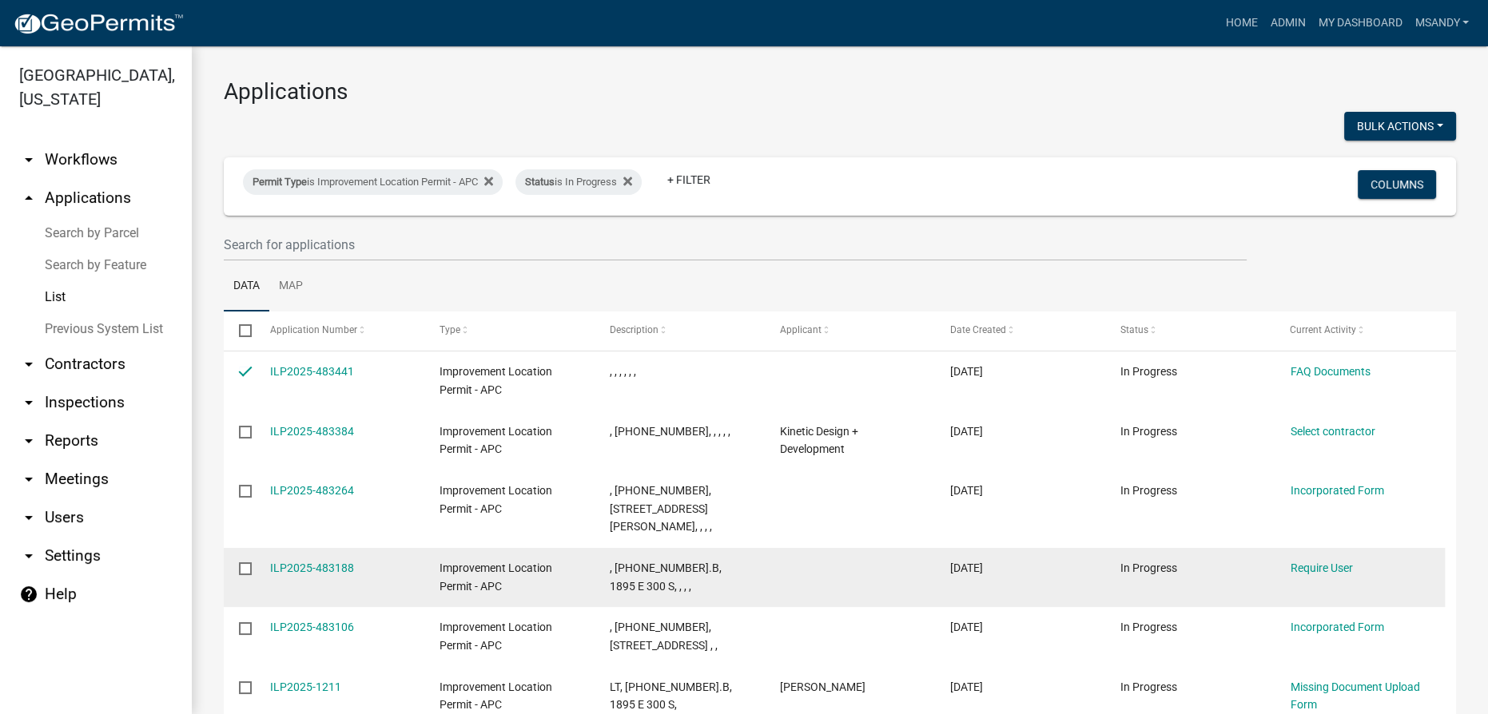
click at [243, 562] on input "checkbox" at bounding box center [244, 567] width 10 height 10
checkbox input "true"
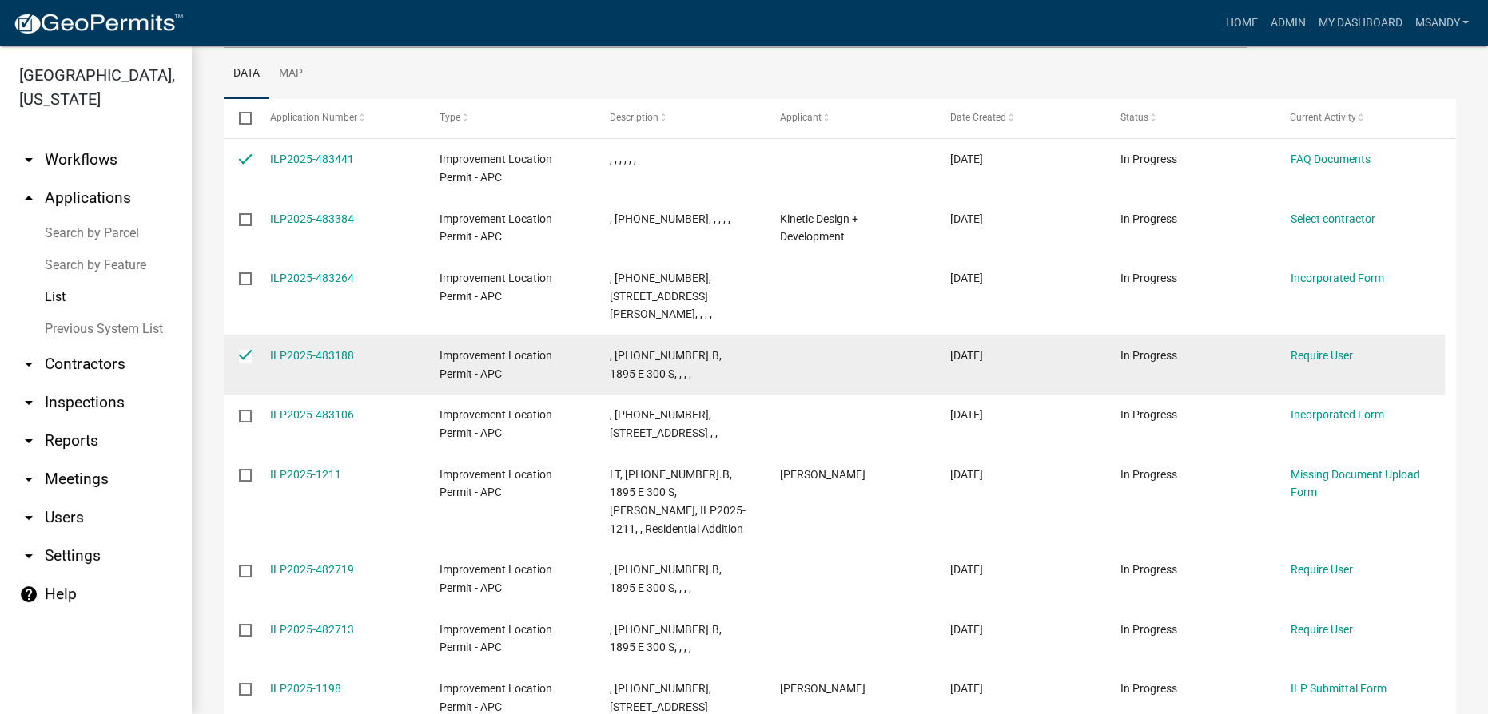
scroll to position [290, 0]
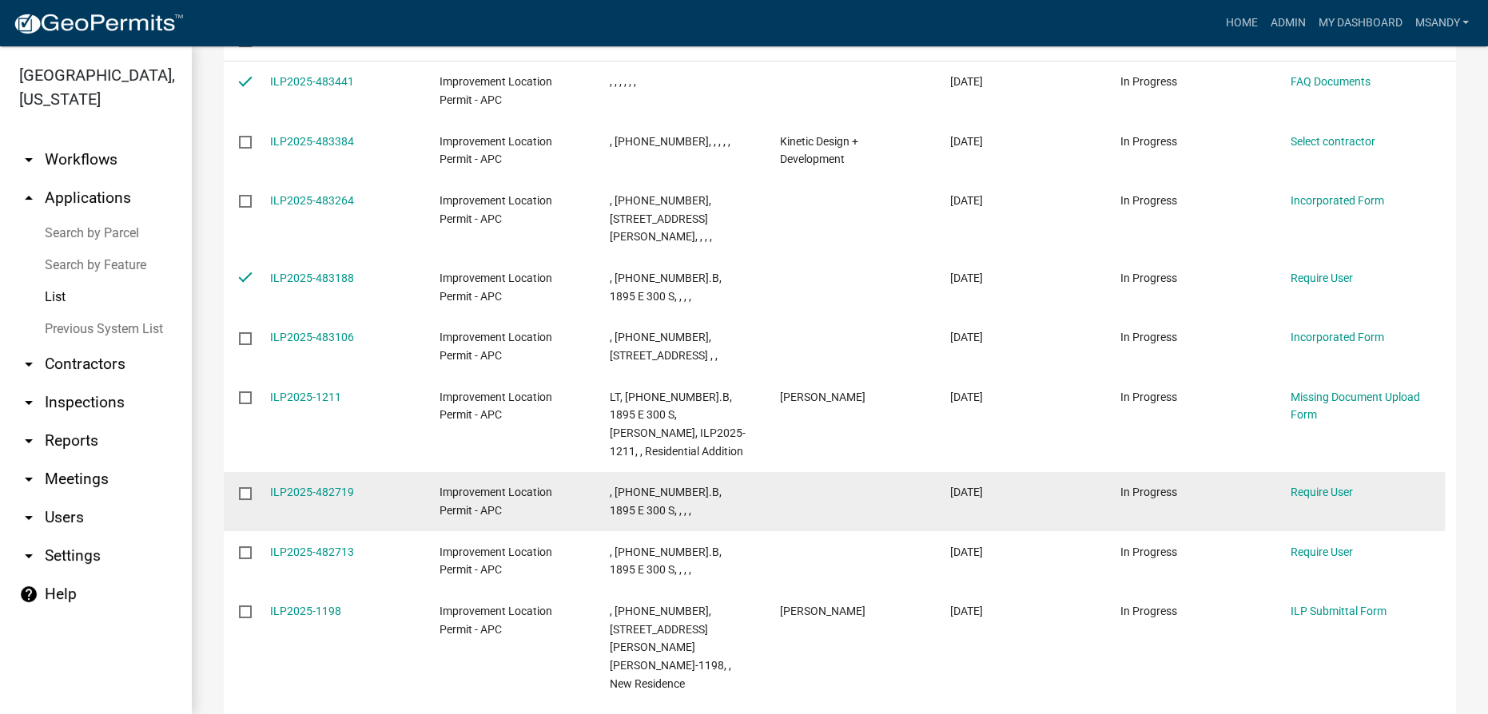
click at [244, 487] on datatable-body-cell at bounding box center [239, 501] width 30 height 59
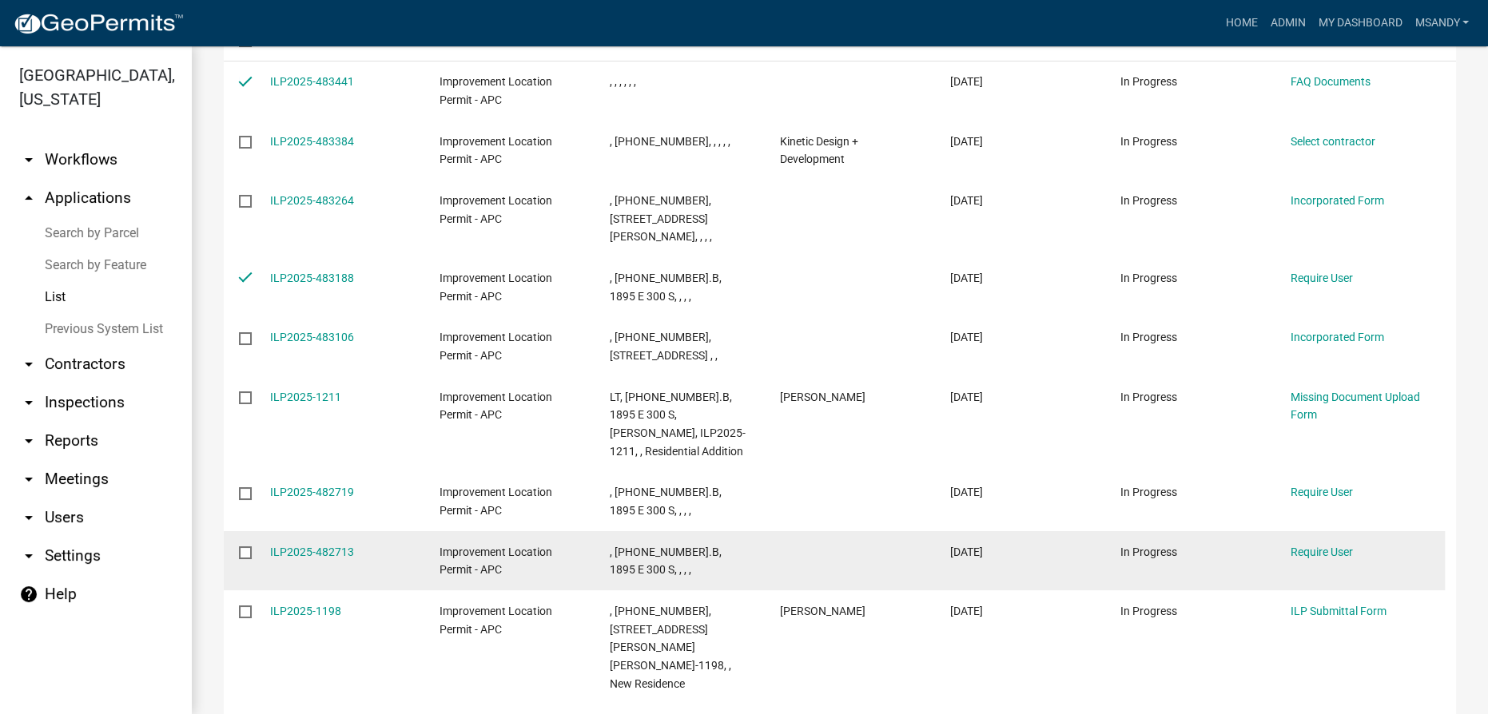
click at [243, 546] on input "checkbox" at bounding box center [244, 551] width 10 height 10
checkbox input "true"
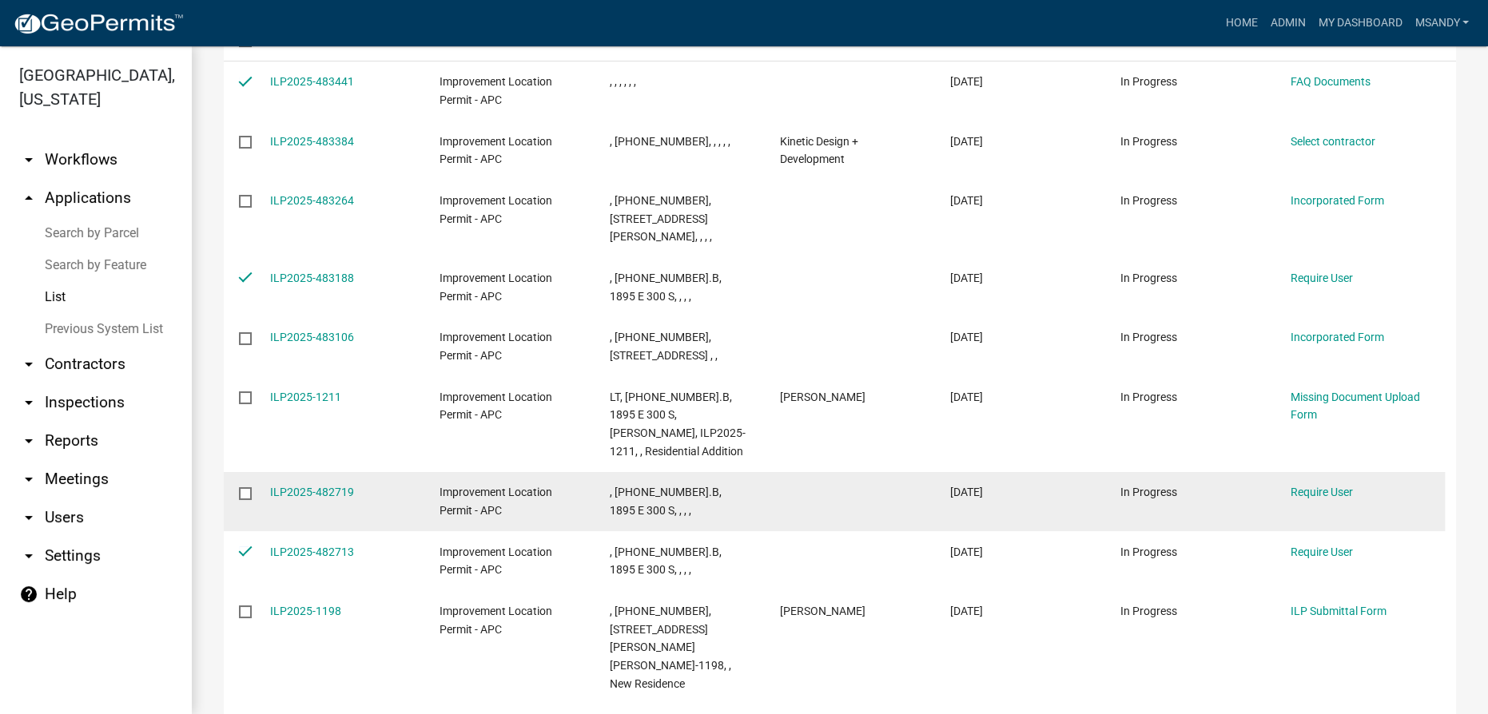
click at [246, 487] on input "checkbox" at bounding box center [244, 492] width 10 height 10
checkbox input "true"
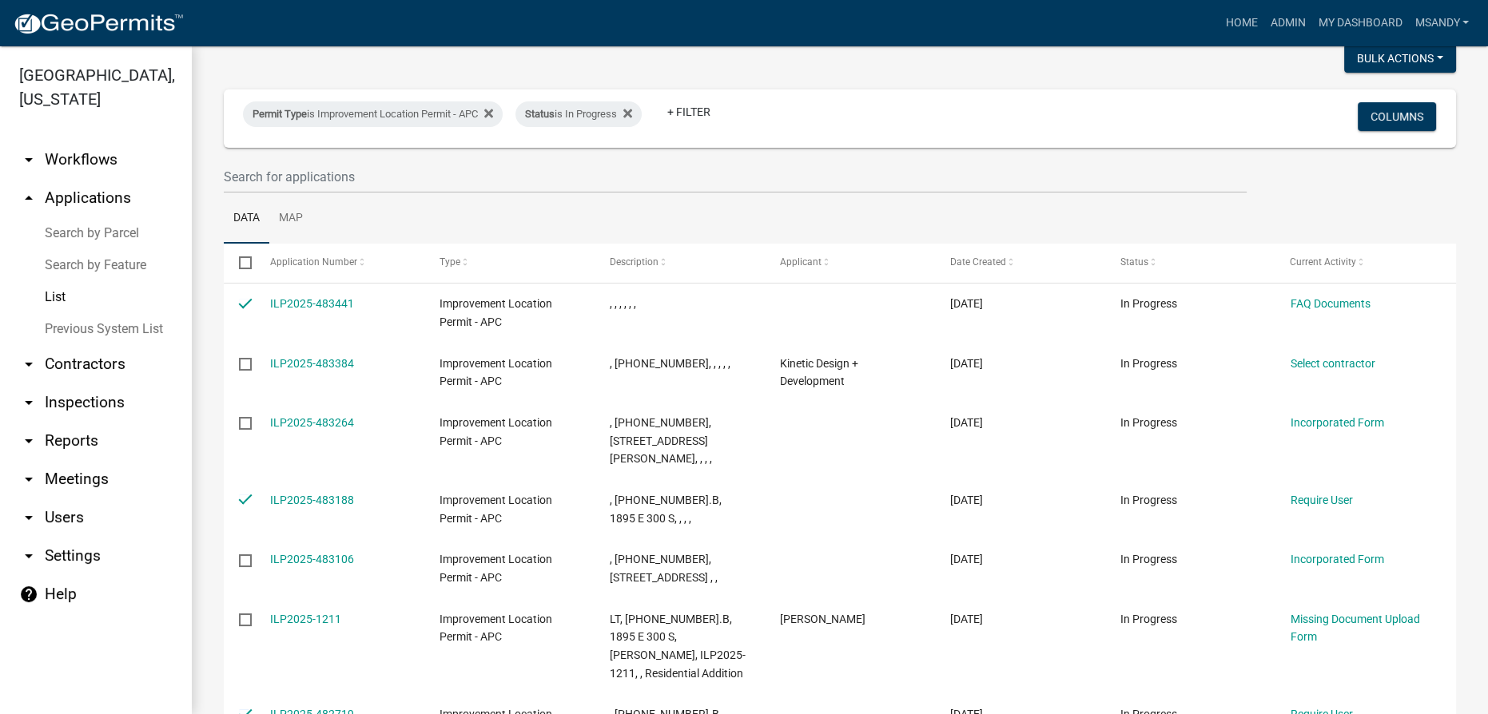
scroll to position [0, 0]
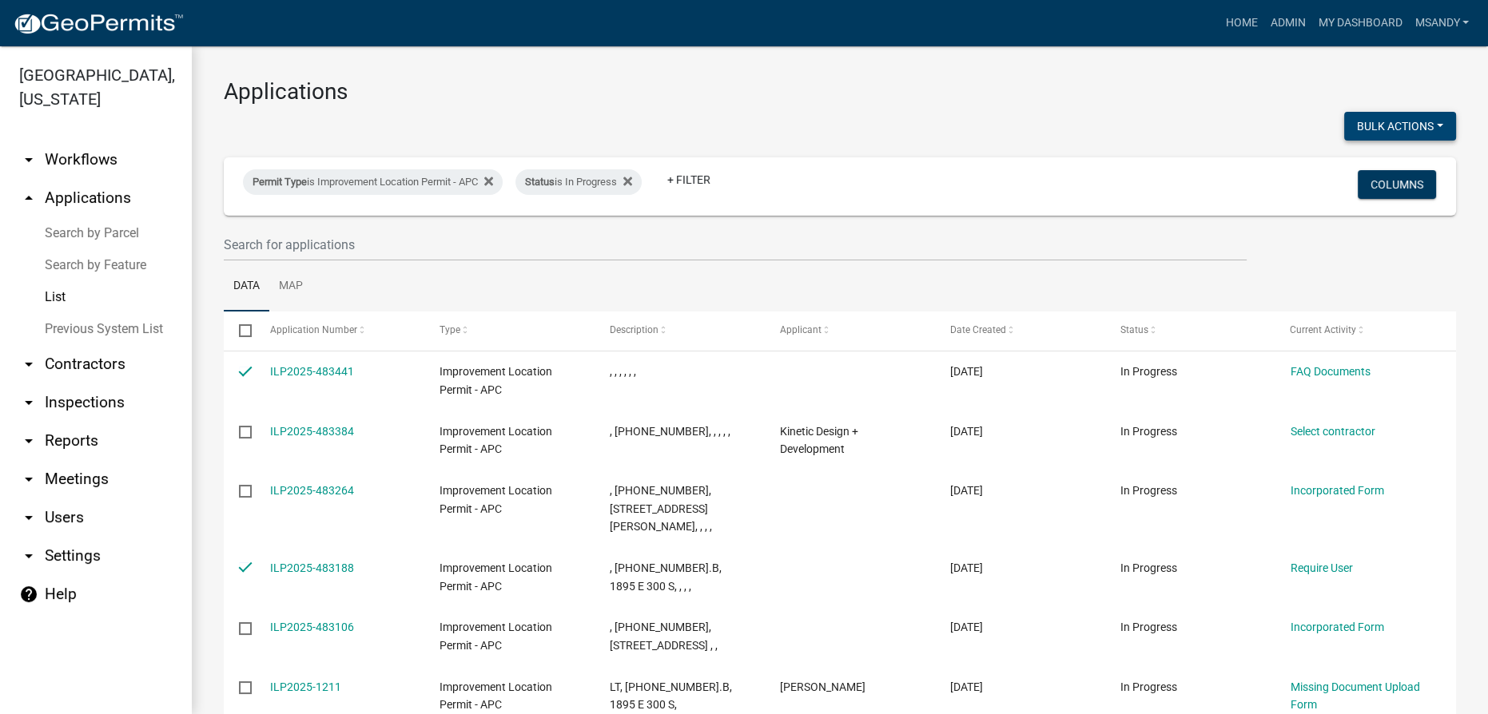
click at [745, 119] on button "Bulk Actions" at bounding box center [1400, 126] width 112 height 29
click at [745, 155] on button "Void" at bounding box center [1392, 168] width 128 height 38
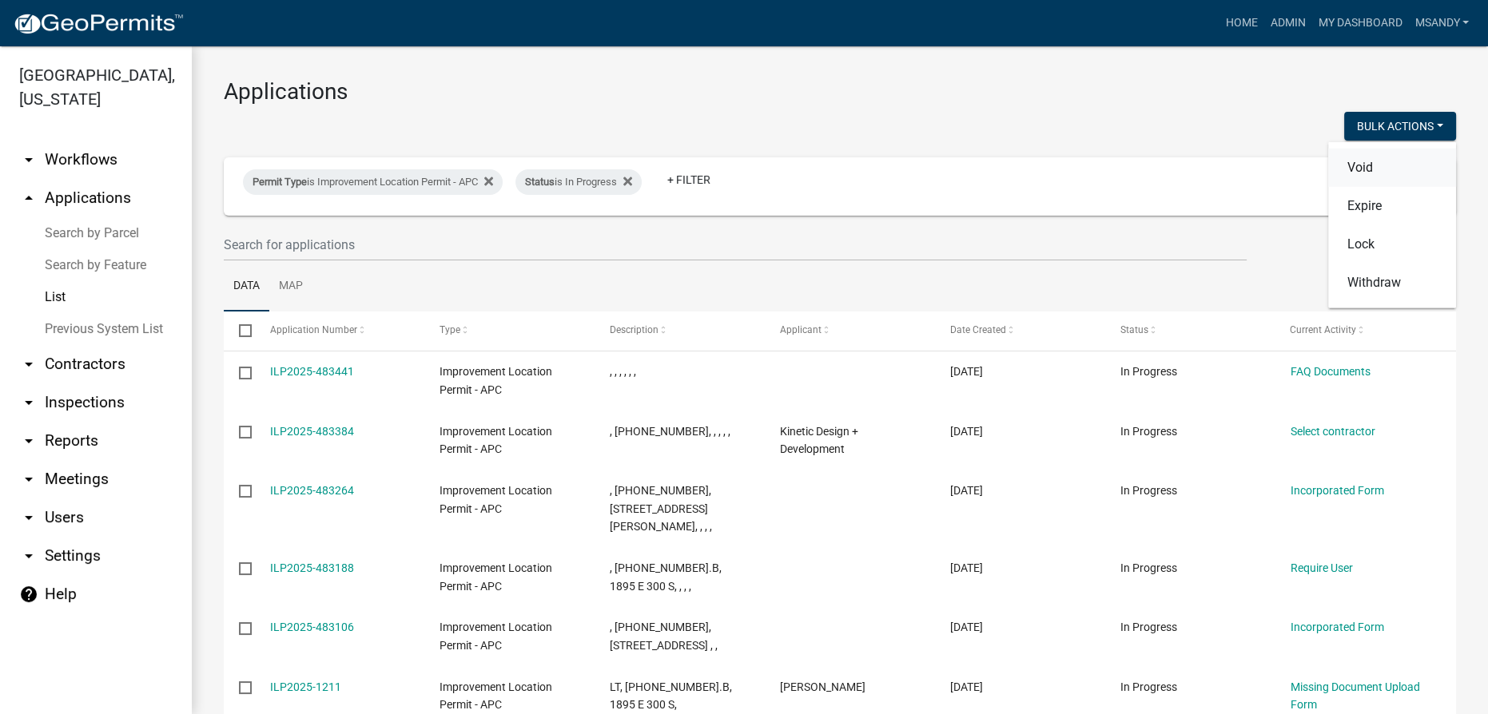
checkbox input "false"
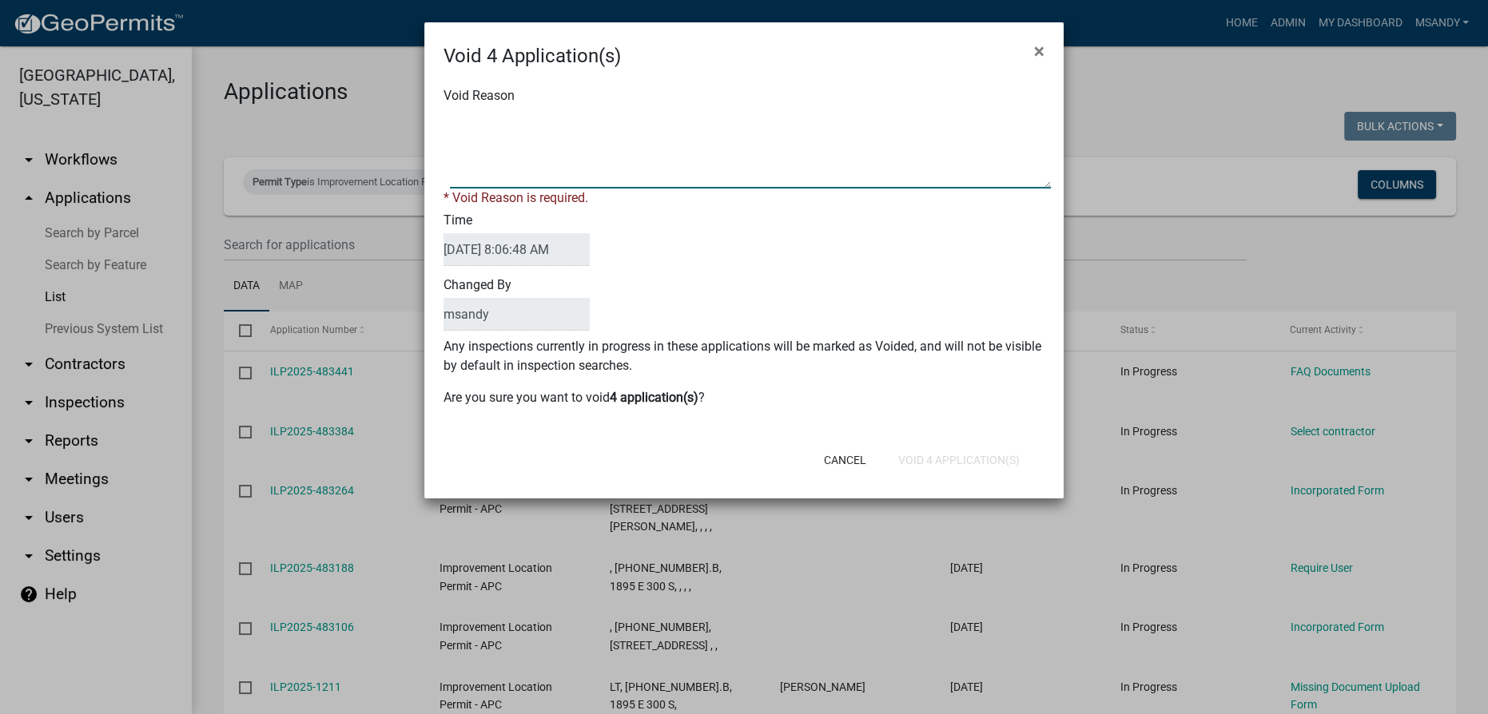
click at [701, 149] on textarea "Void Reason" at bounding box center [750, 149] width 601 height 80
type textarea "Incomplete"
click at [745, 465] on div "Void 4 Application(s) × Void Reason * Void Reason is required. Time 09/25/2025 …" at bounding box center [743, 260] width 639 height 476
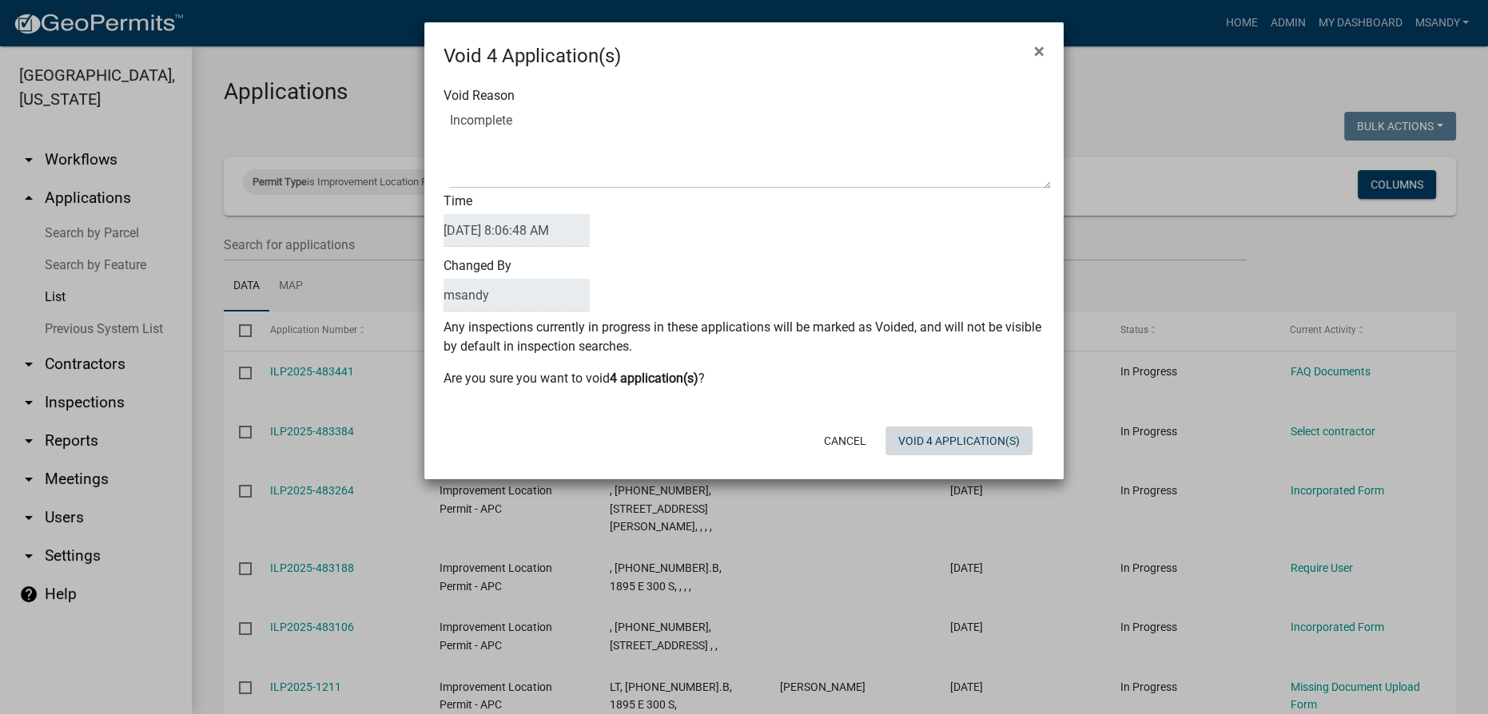
click at [745, 450] on button "Void 4 Application(s)" at bounding box center [958, 441] width 147 height 29
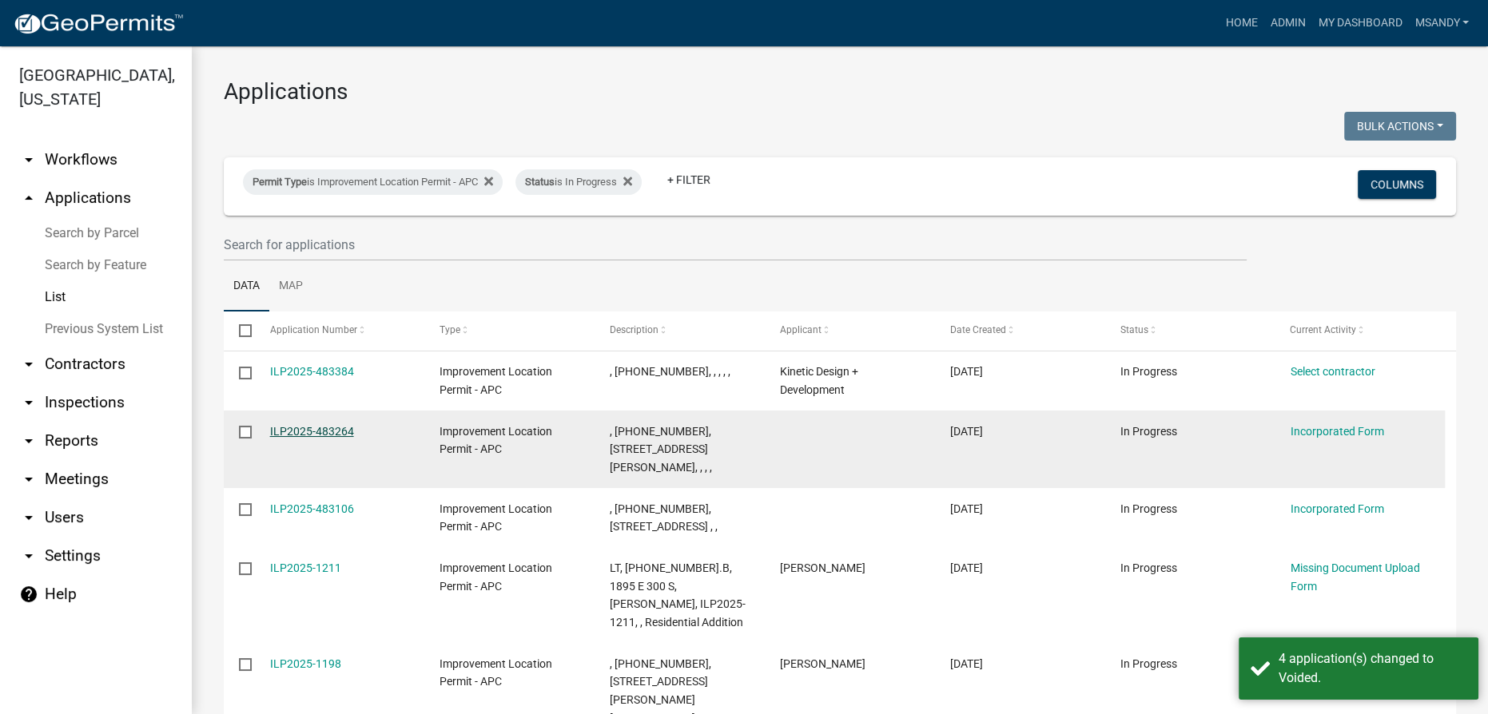
click at [319, 431] on link "ILP2025-483264" at bounding box center [312, 431] width 84 height 13
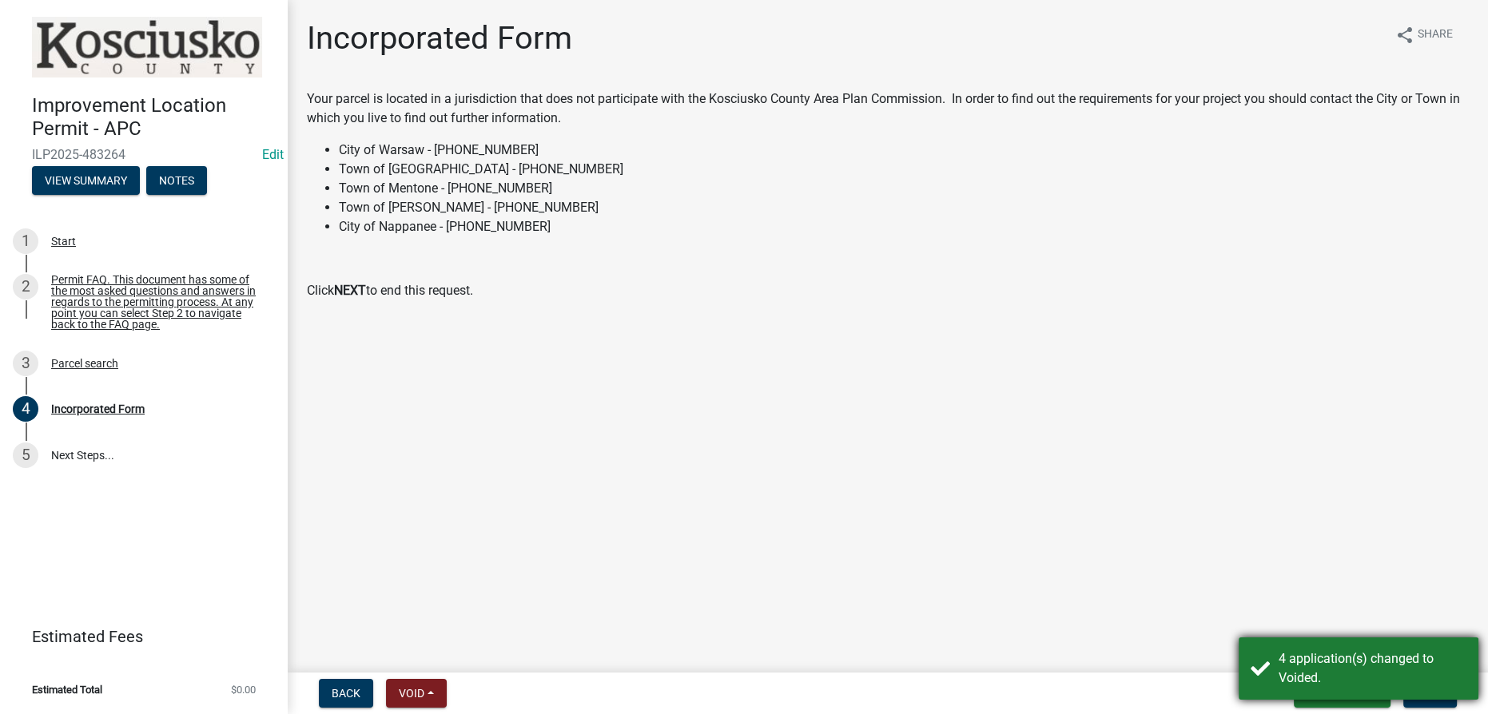
click at [745, 674] on div "4 application(s) changed to Voided." at bounding box center [1372, 669] width 188 height 38
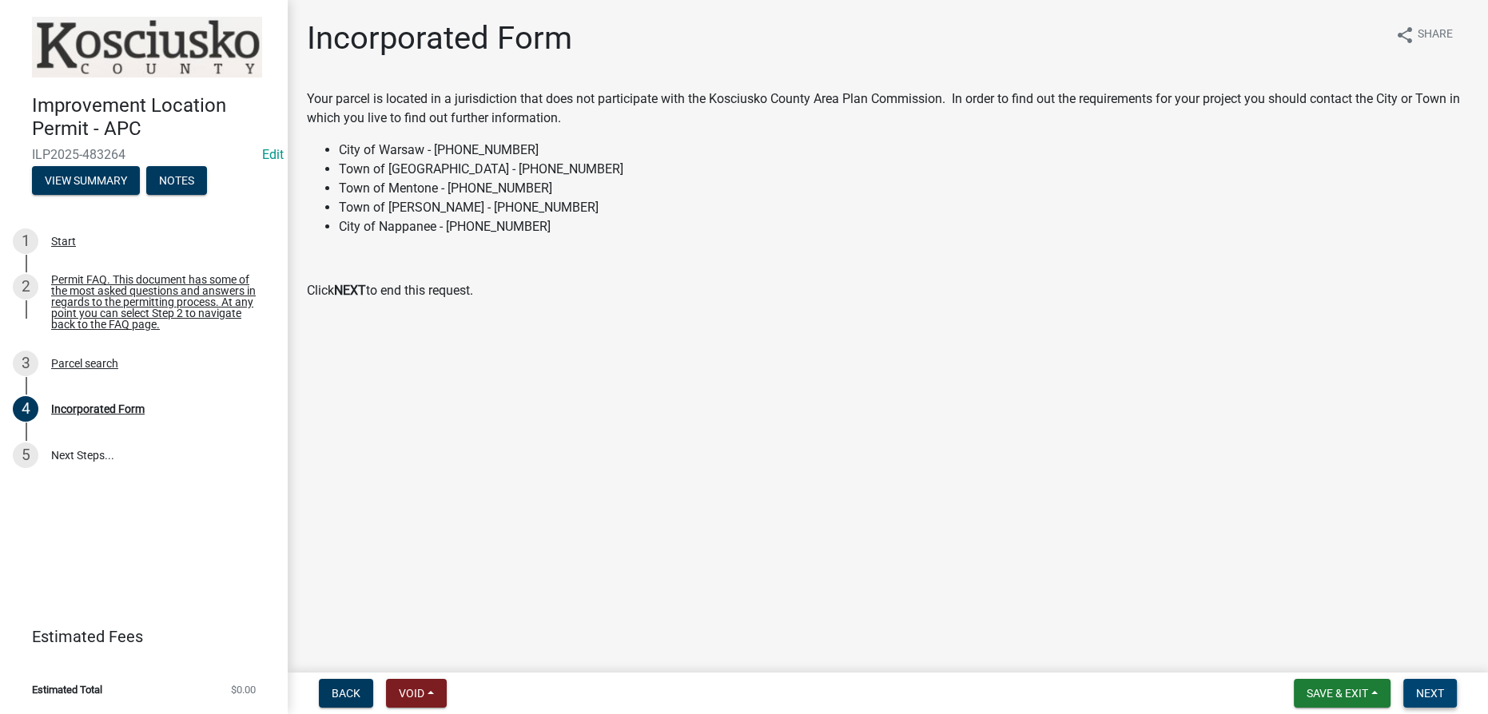
click at [745, 687] on span "Next" at bounding box center [1430, 693] width 28 height 13
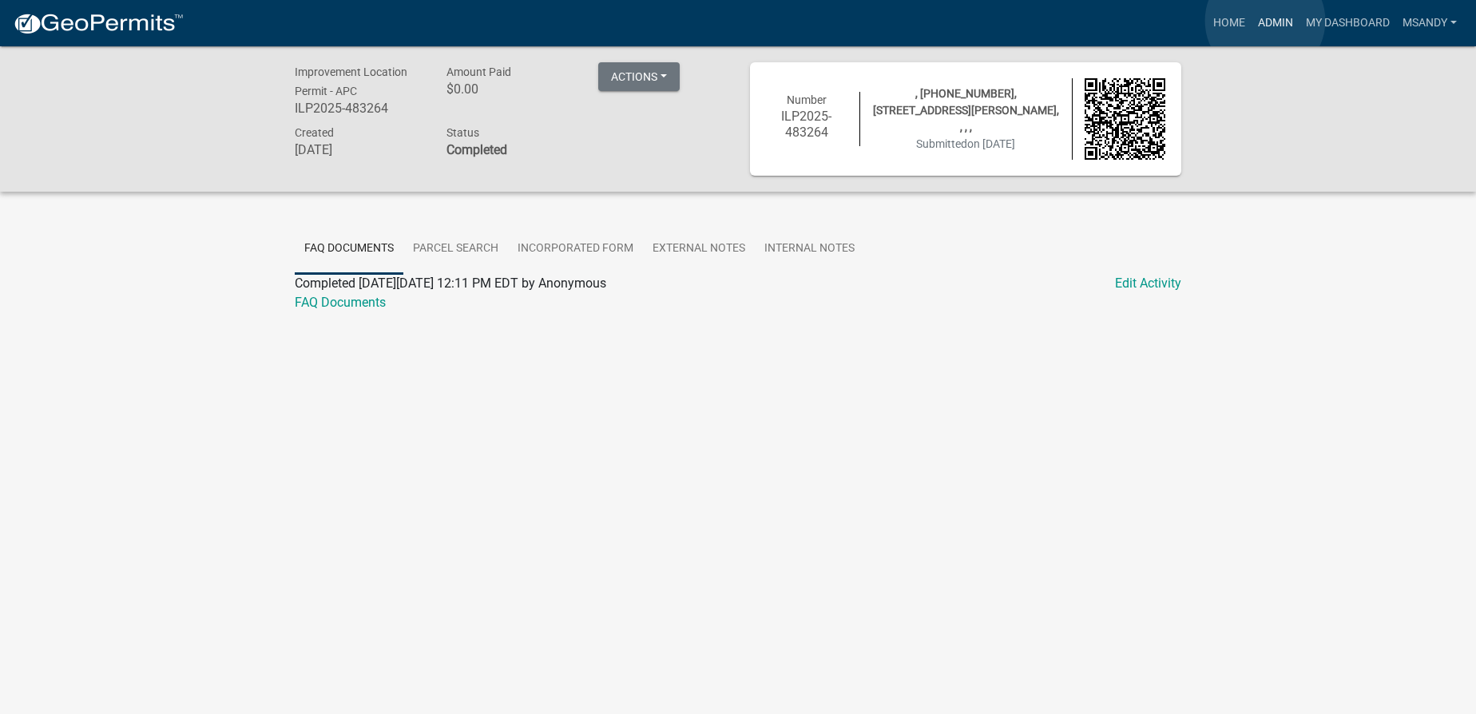
click at [745, 21] on link "Admin" at bounding box center [1276, 23] width 48 height 30
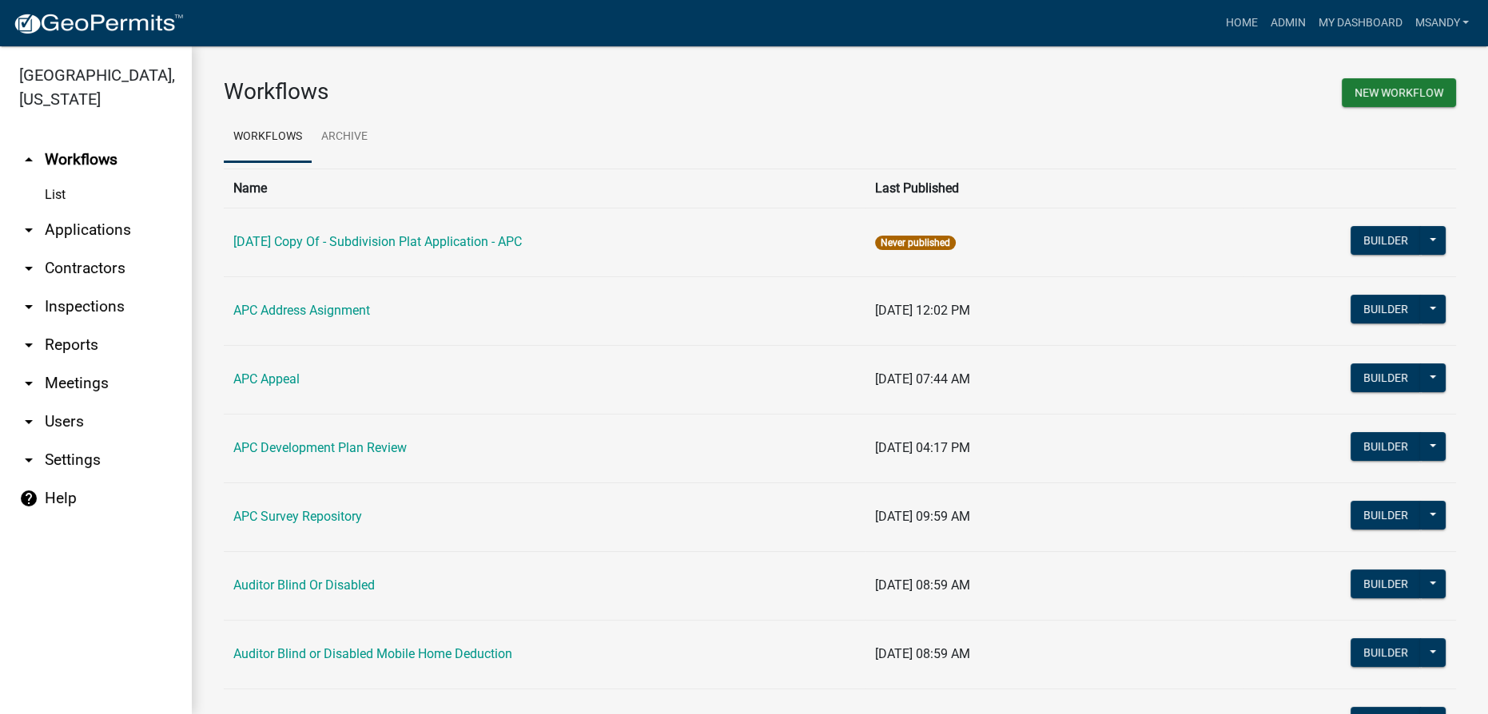
click at [109, 229] on link "arrow_drop_down Applications" at bounding box center [96, 230] width 192 height 38
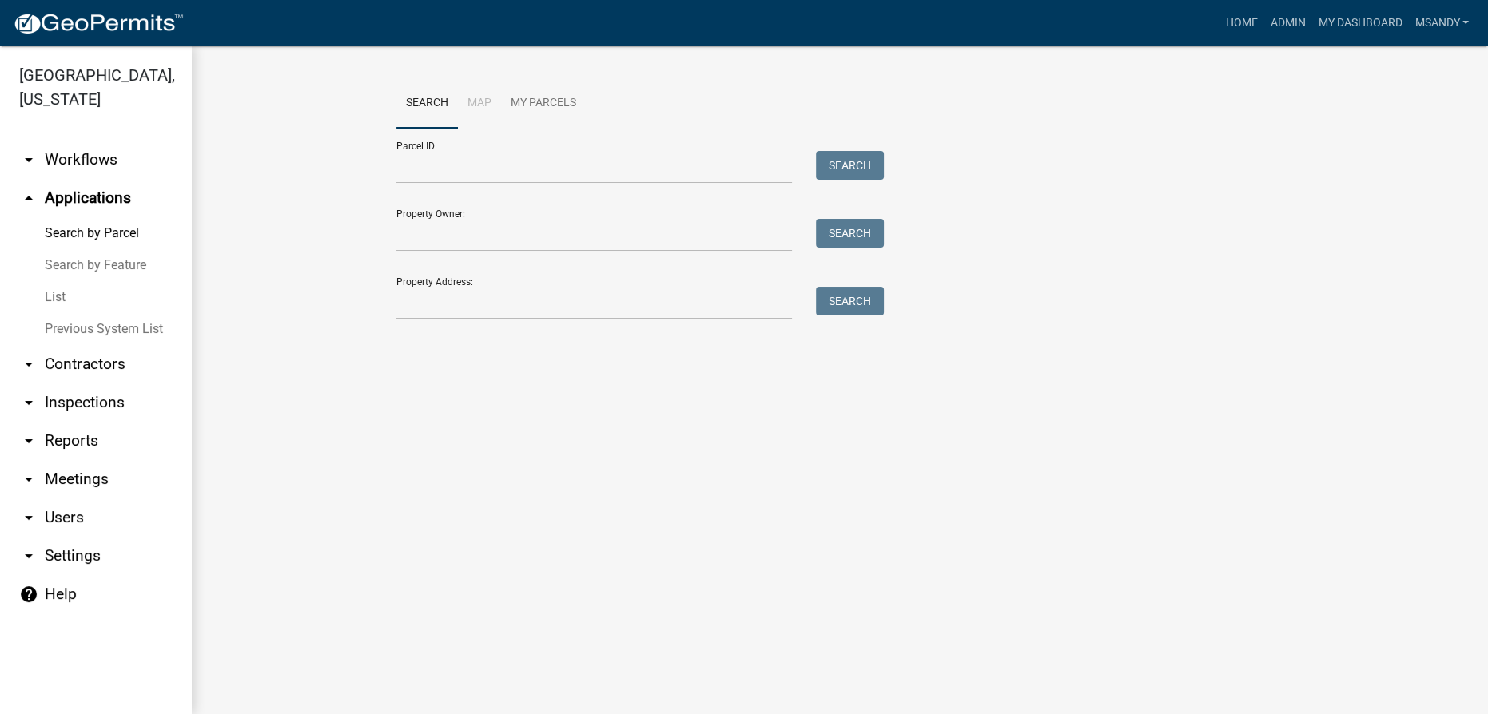
click at [56, 291] on link "List" at bounding box center [96, 297] width 192 height 32
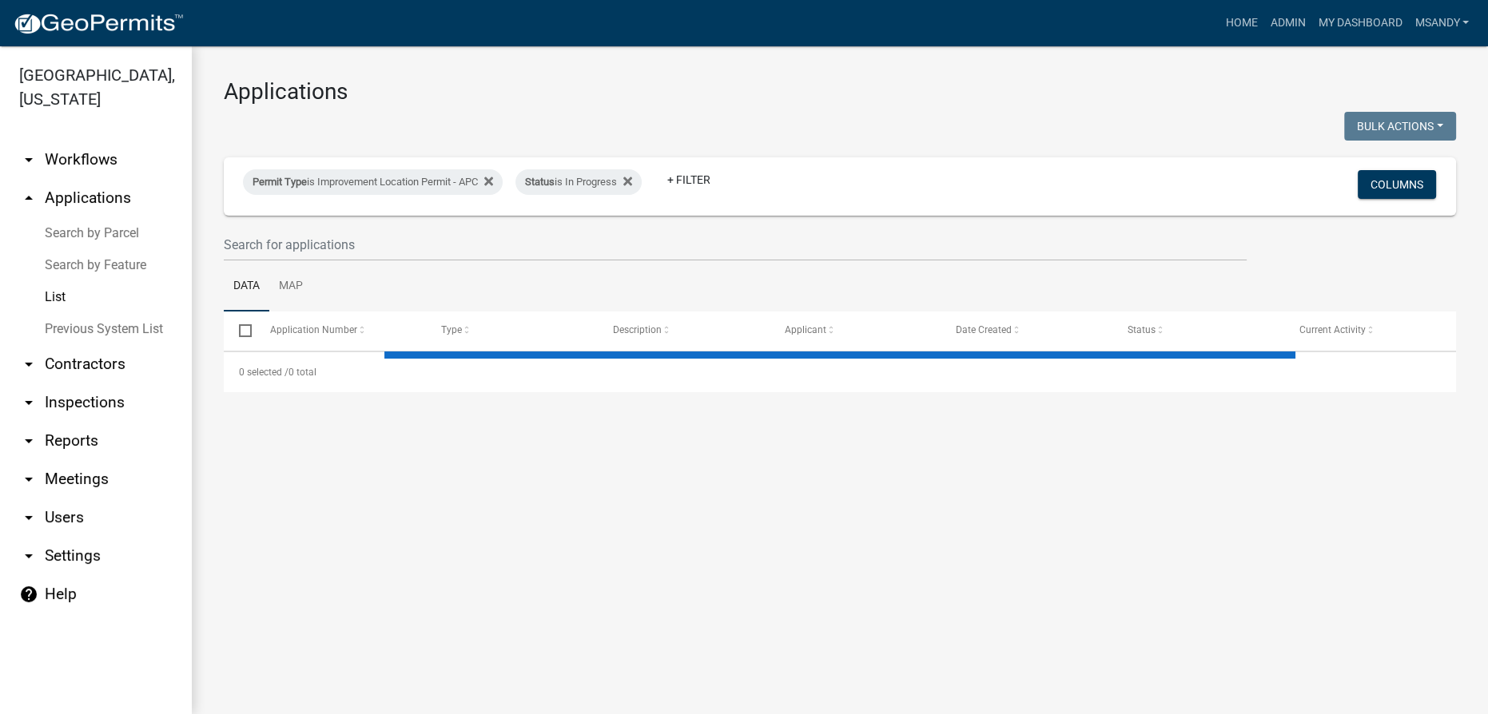
select select "3: 100"
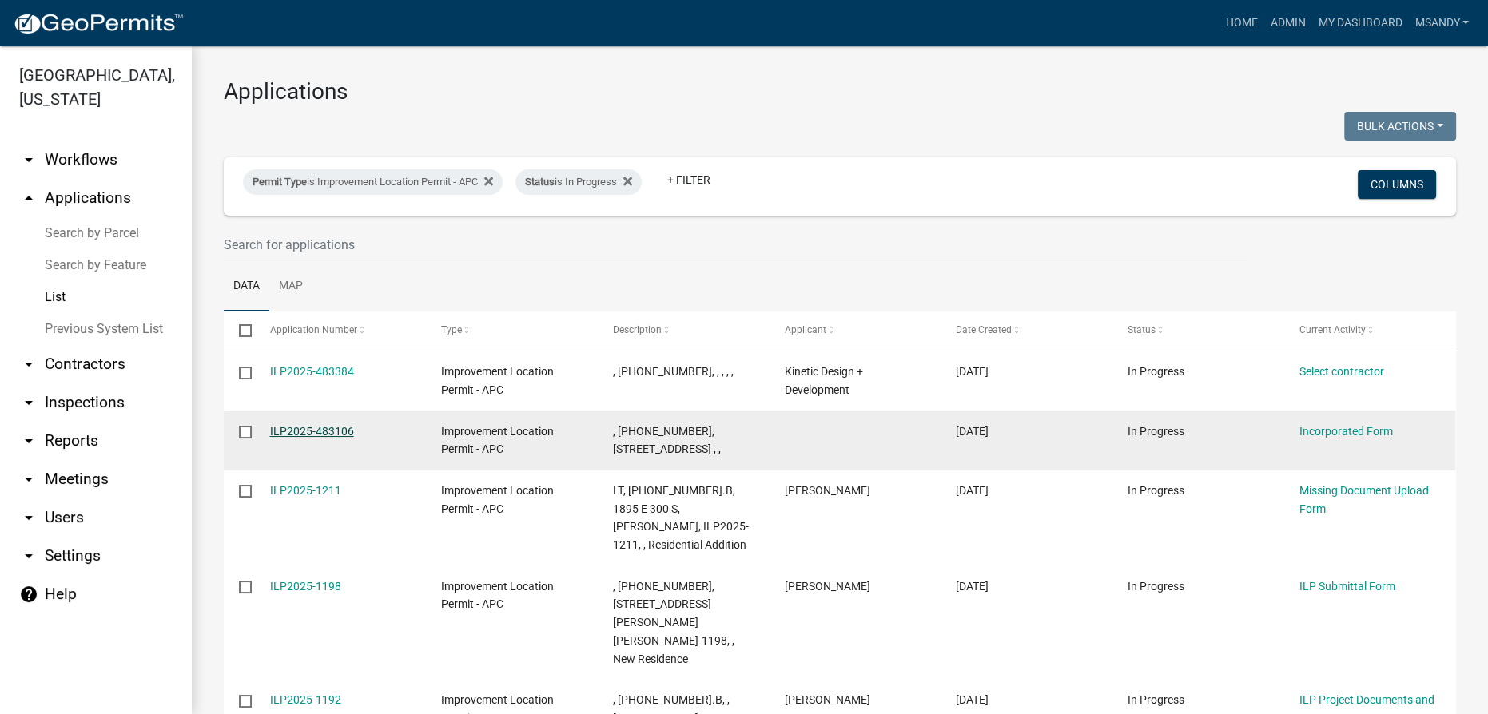
click at [294, 429] on link "ILP2025-483106" at bounding box center [312, 431] width 84 height 13
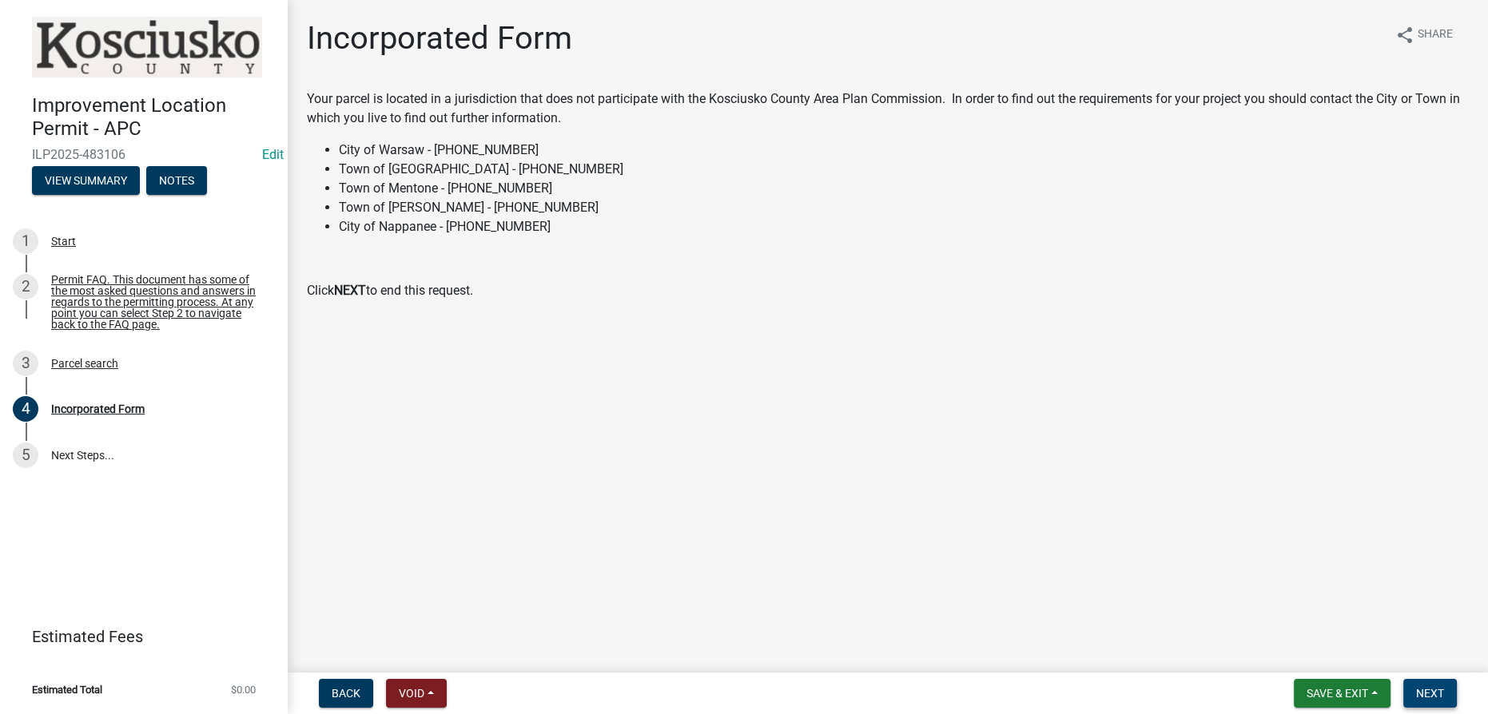
click at [745, 689] on span "Next" at bounding box center [1430, 693] width 28 height 13
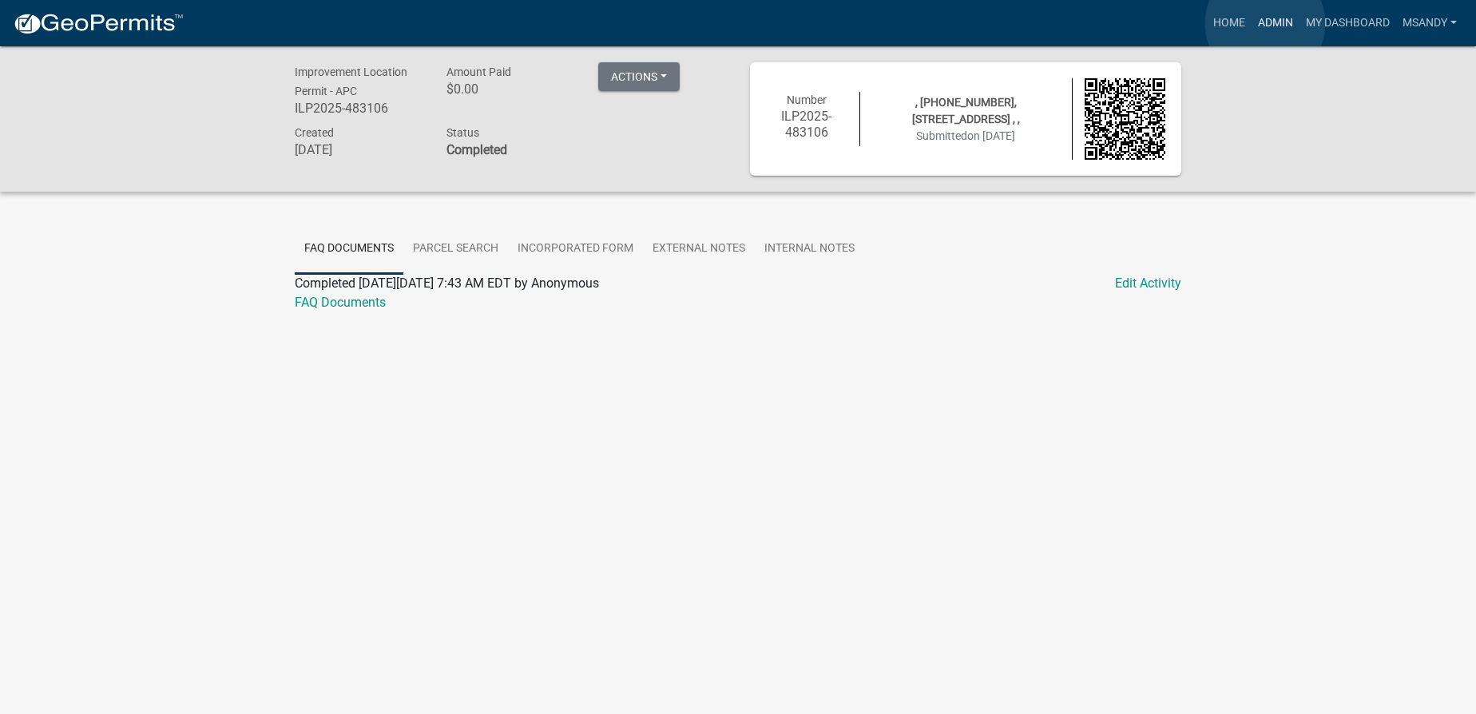
click at [745, 23] on link "Admin" at bounding box center [1276, 23] width 48 height 30
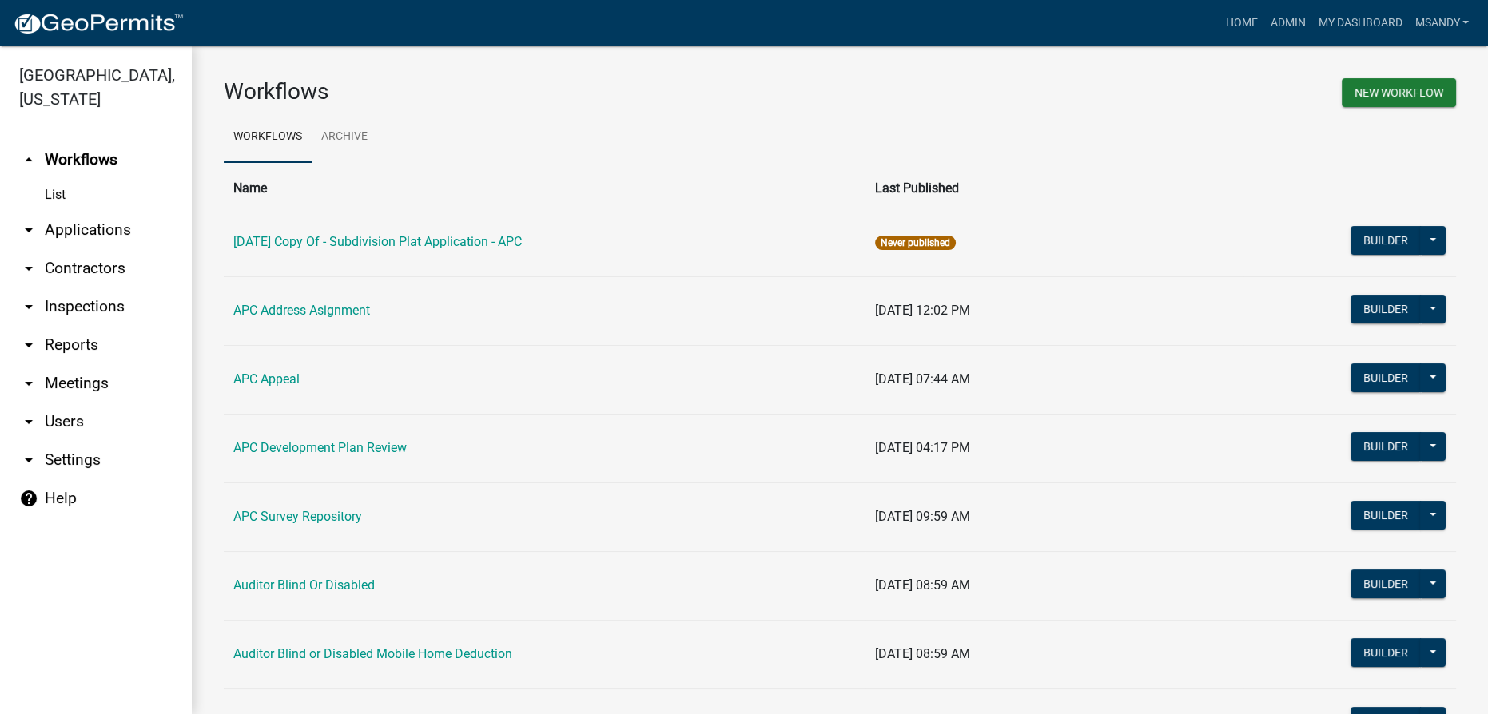
click at [64, 227] on link "arrow_drop_down Applications" at bounding box center [96, 230] width 192 height 38
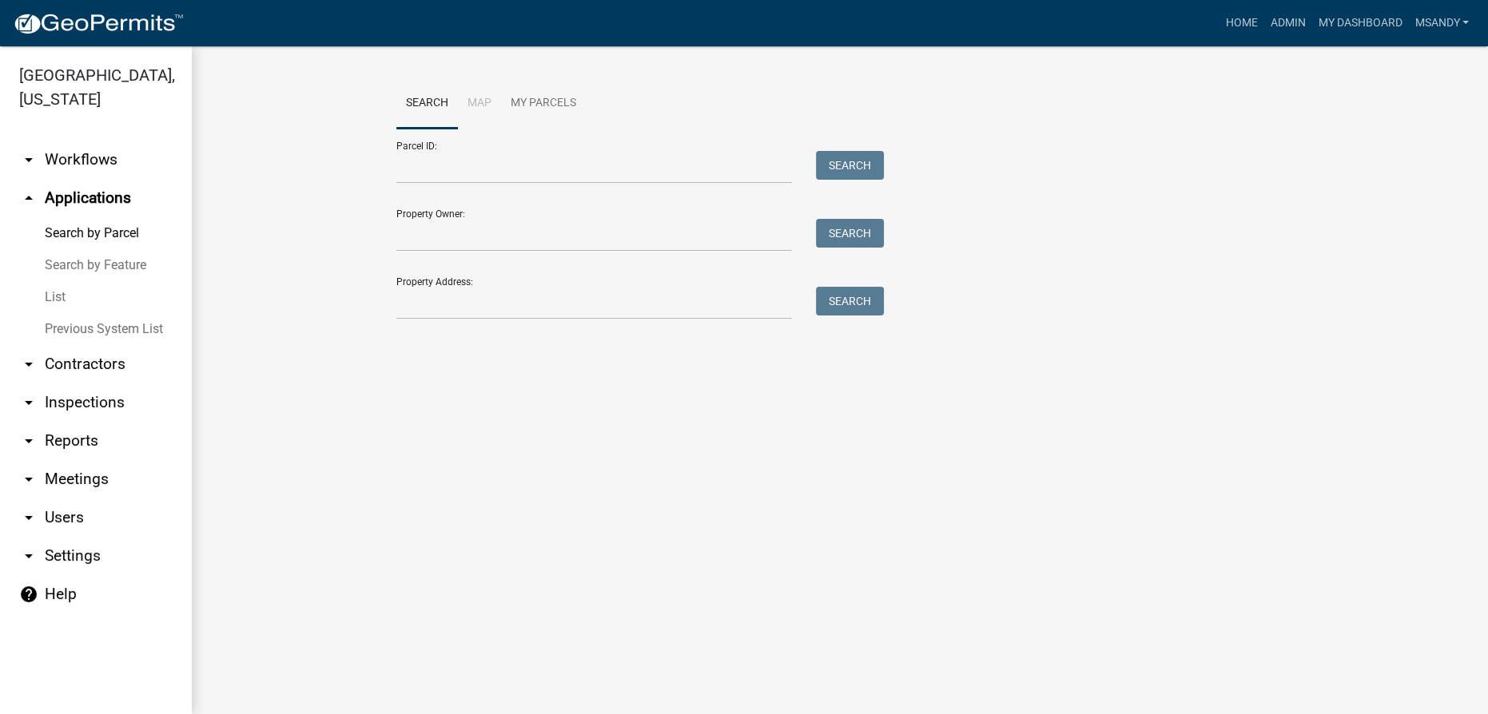
click at [46, 293] on link "List" at bounding box center [96, 297] width 192 height 32
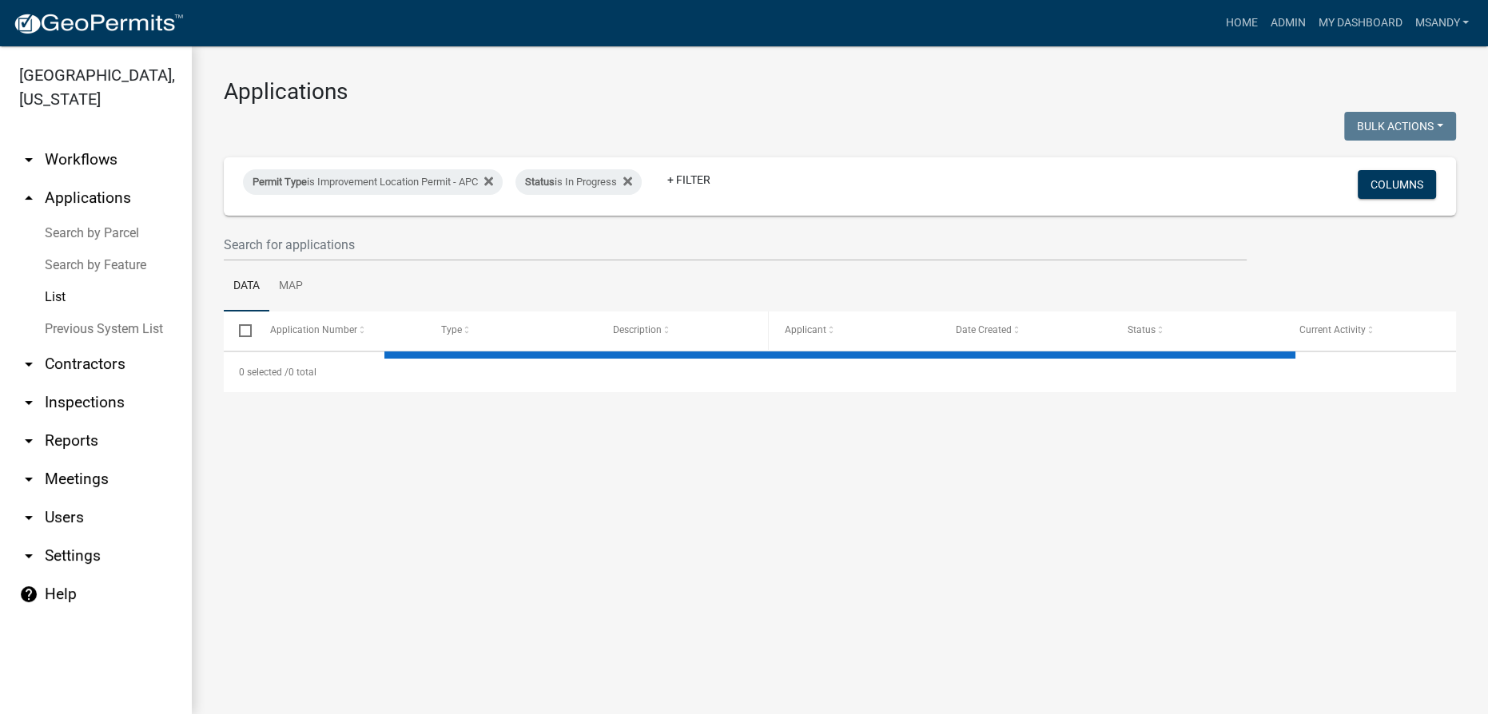
select select "3: 100"
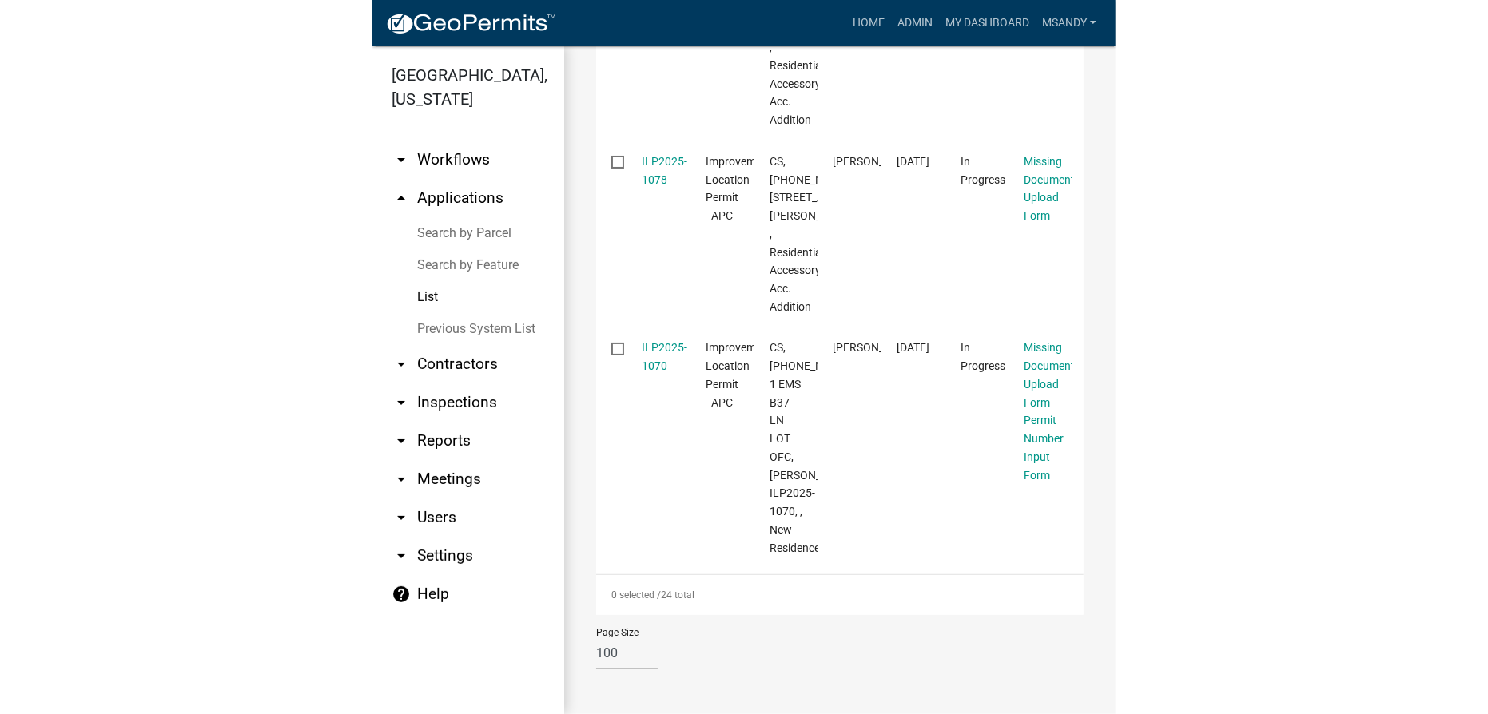
scroll to position [4298, 0]
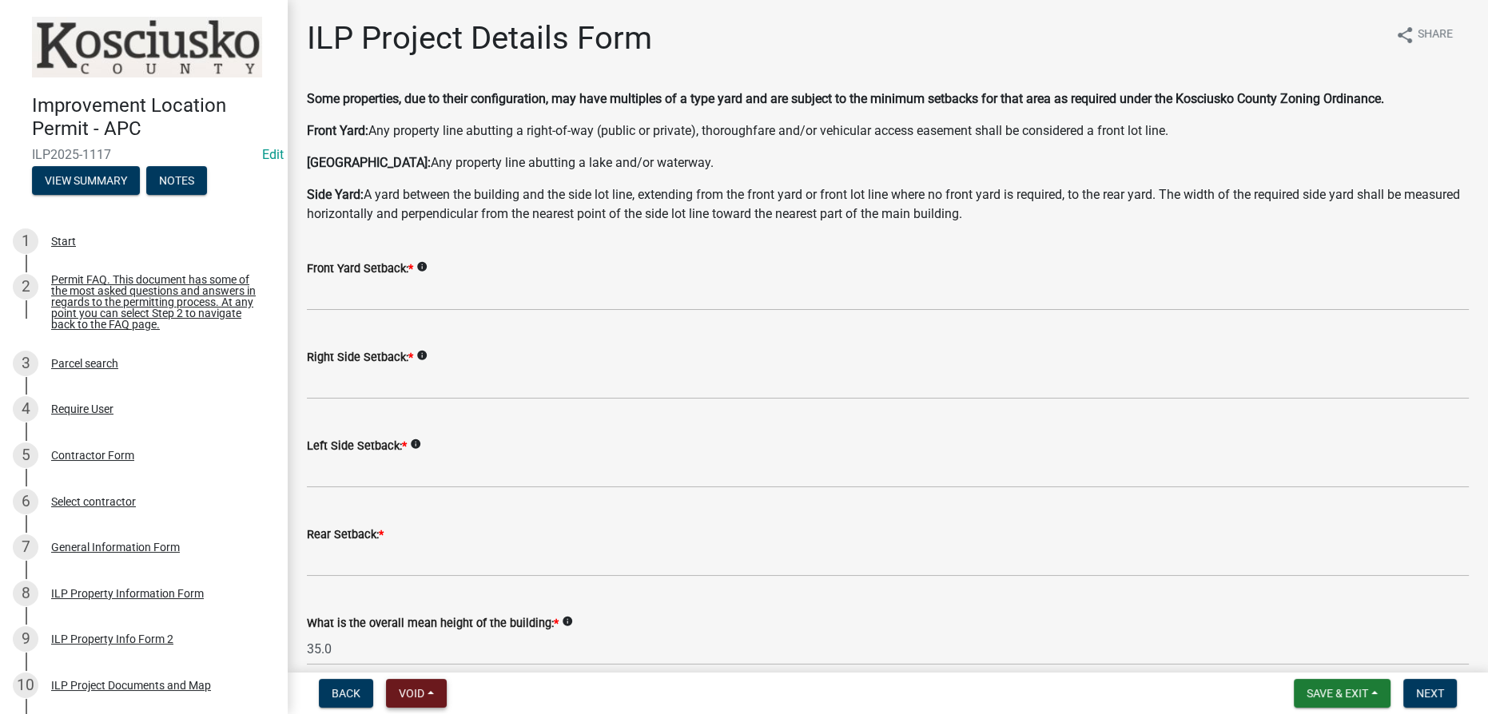
click at [422, 689] on span "Void" at bounding box center [412, 693] width 26 height 13
click at [421, 650] on button "Void" at bounding box center [450, 652] width 128 height 38
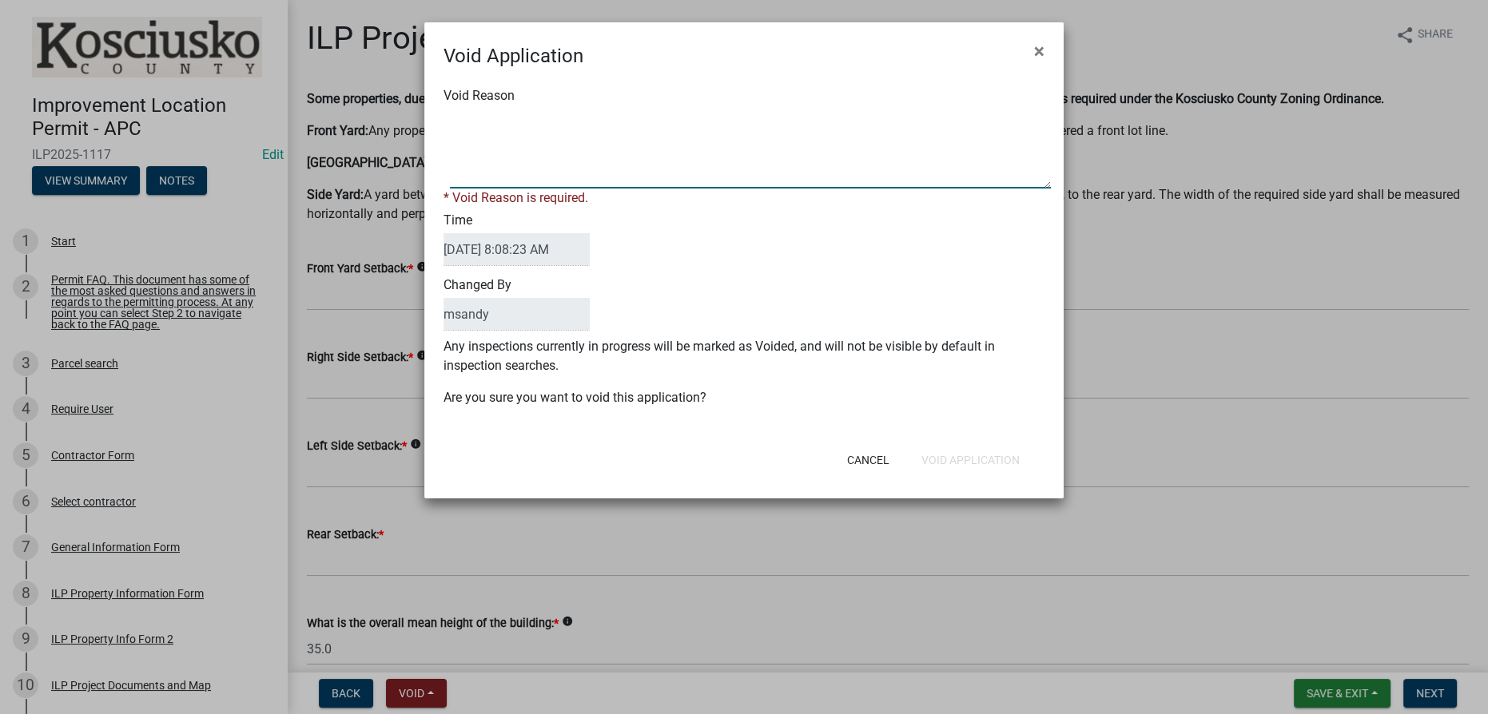
click at [459, 112] on textarea "Void Reason" at bounding box center [750, 149] width 601 height 80
type textarea "Duplicate application"
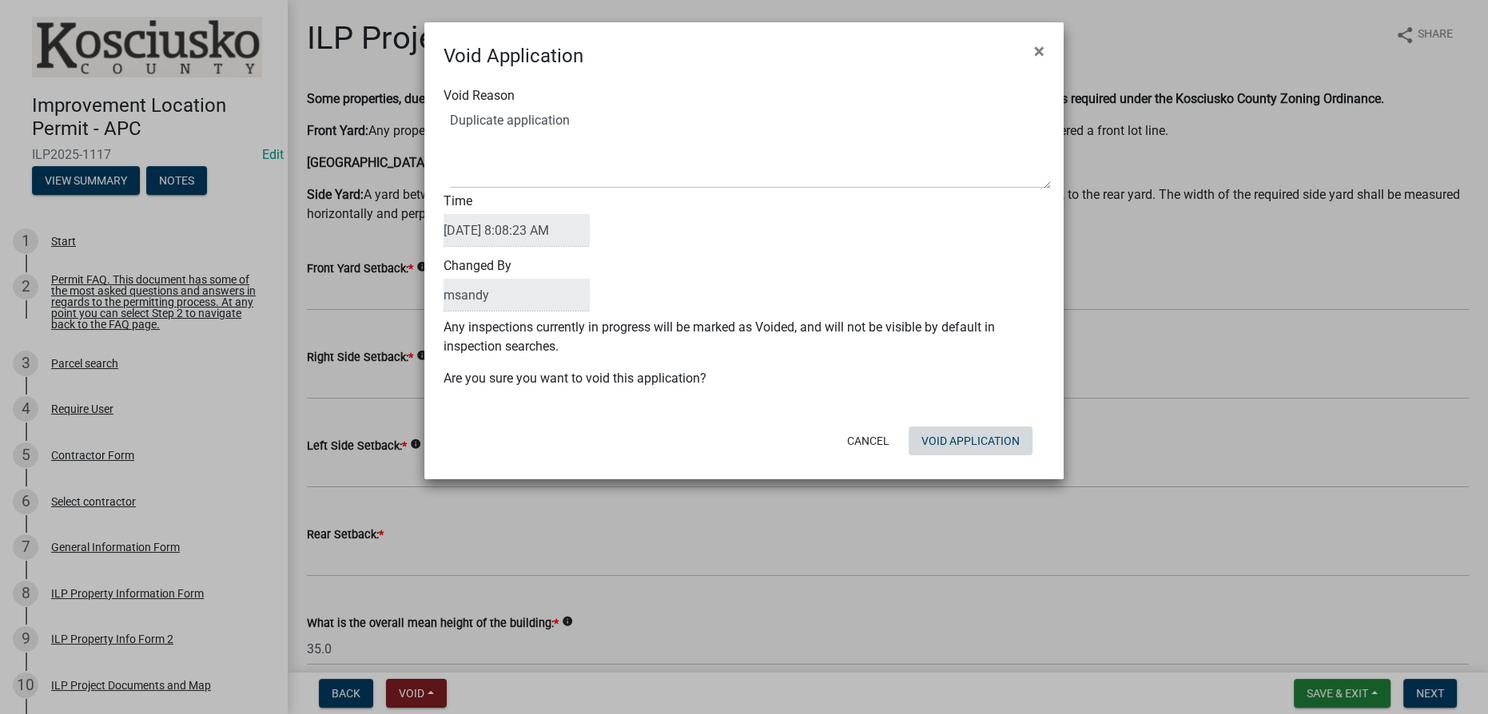
click at [745, 454] on button "Void Application" at bounding box center [970, 441] width 124 height 29
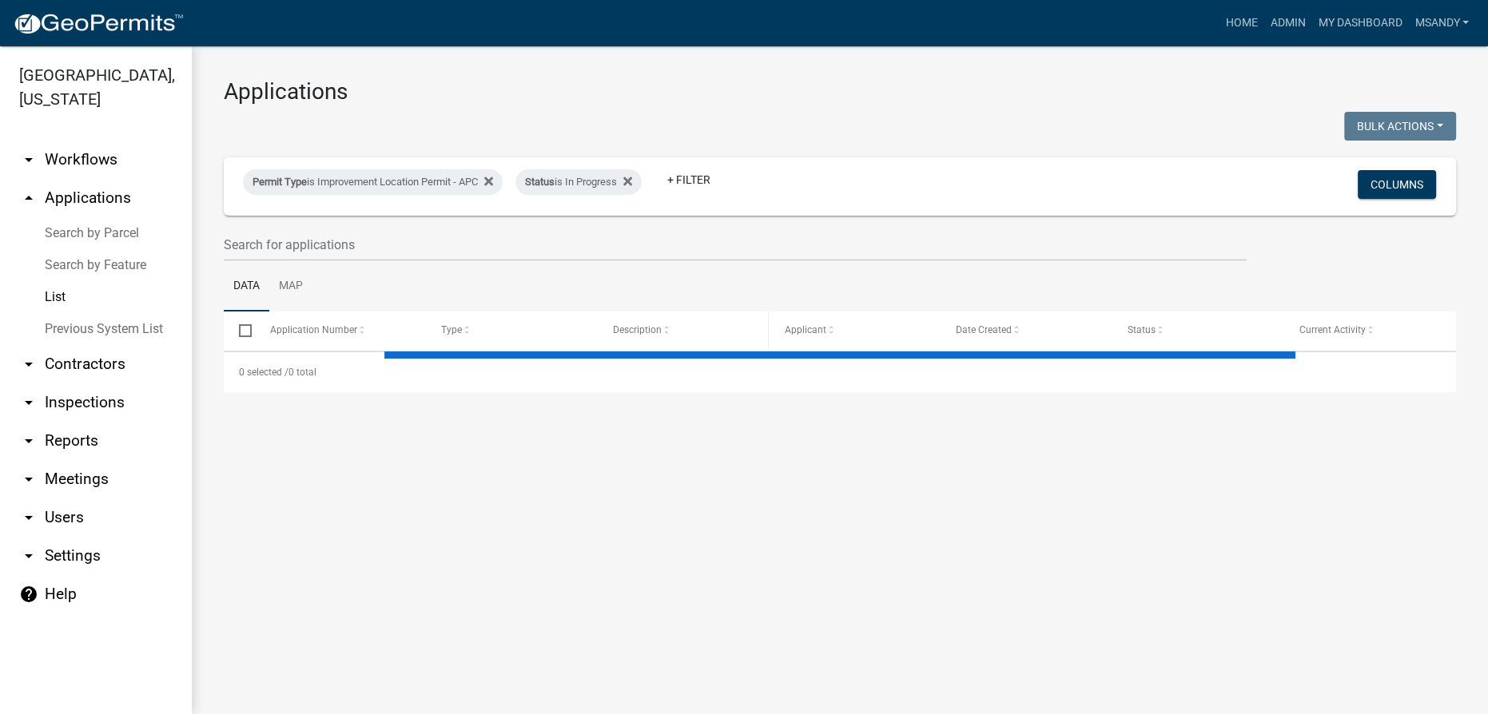
select select "3: 100"
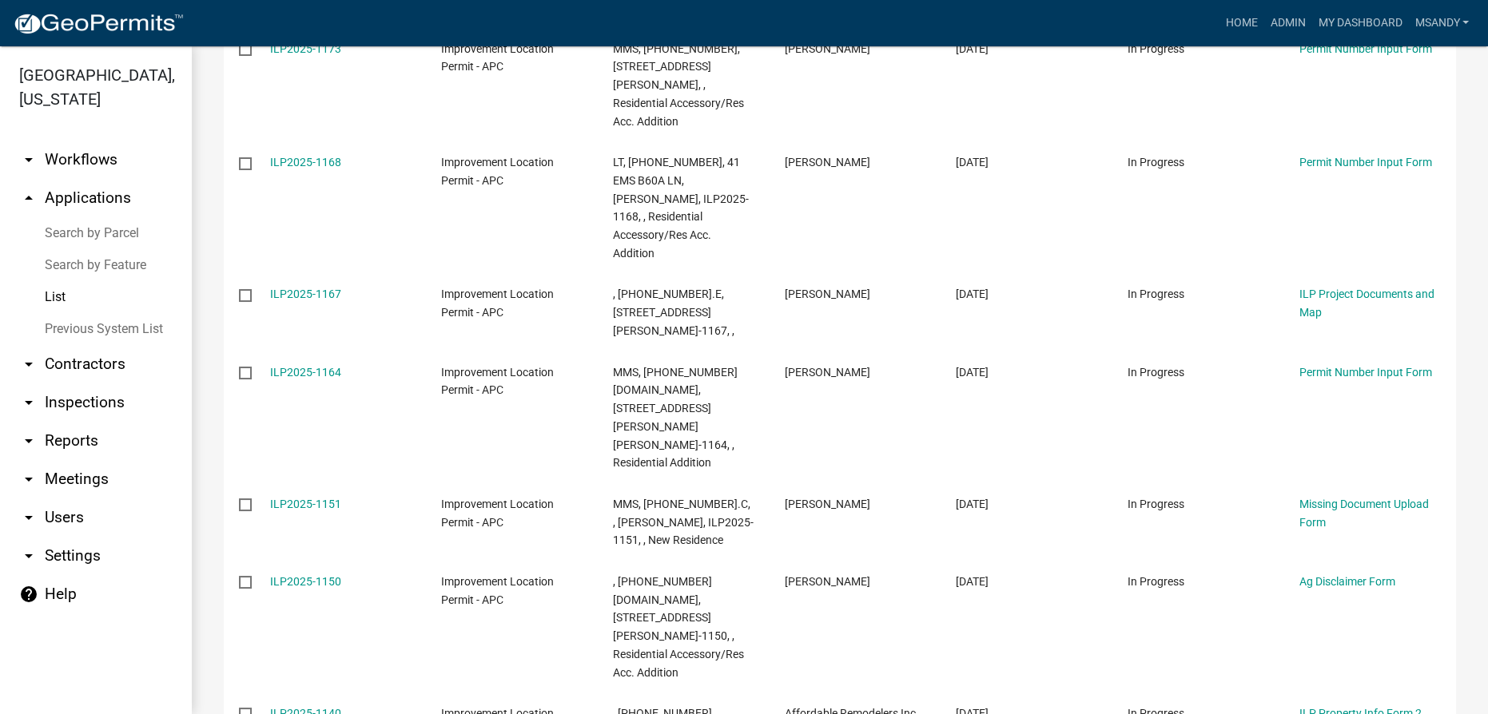
scroll to position [1293, 0]
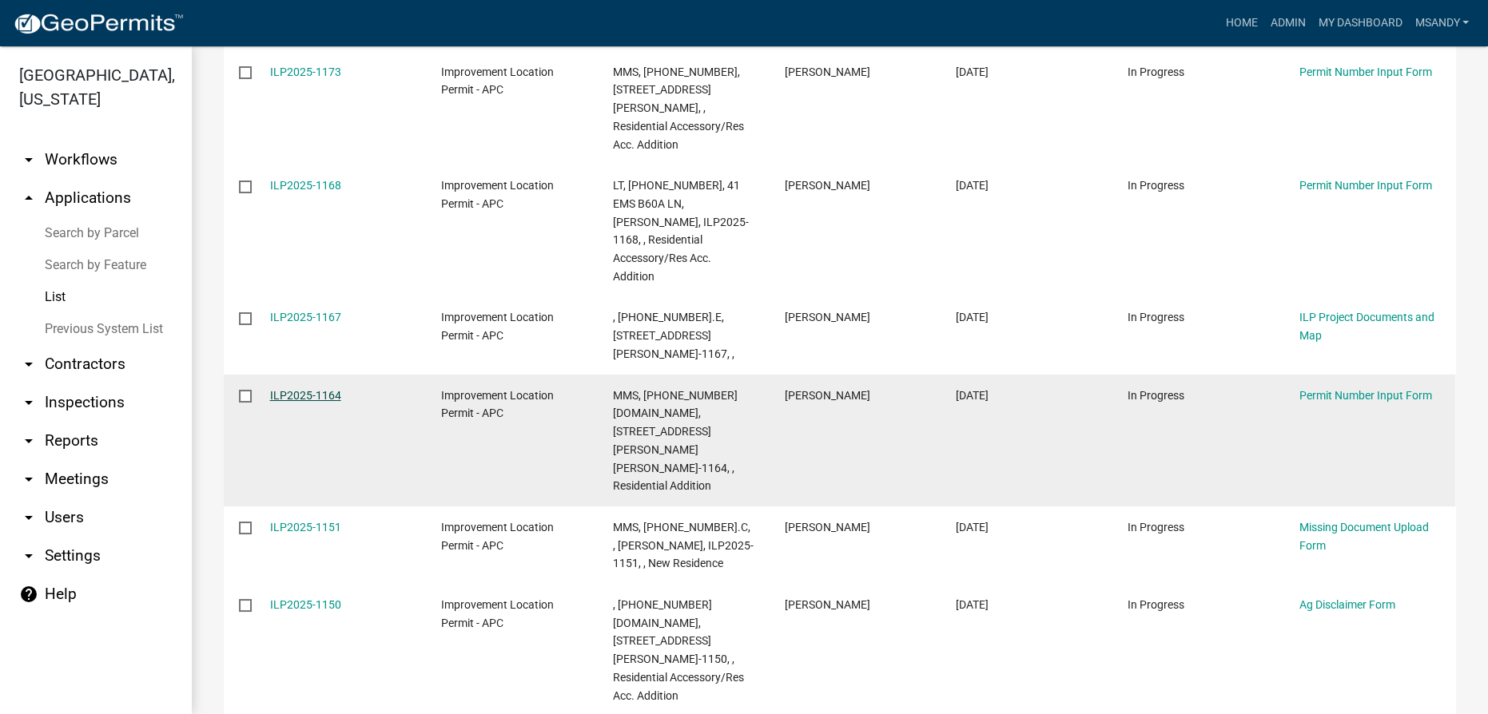
click at [320, 389] on link "ILP2025-1164" at bounding box center [305, 395] width 71 height 13
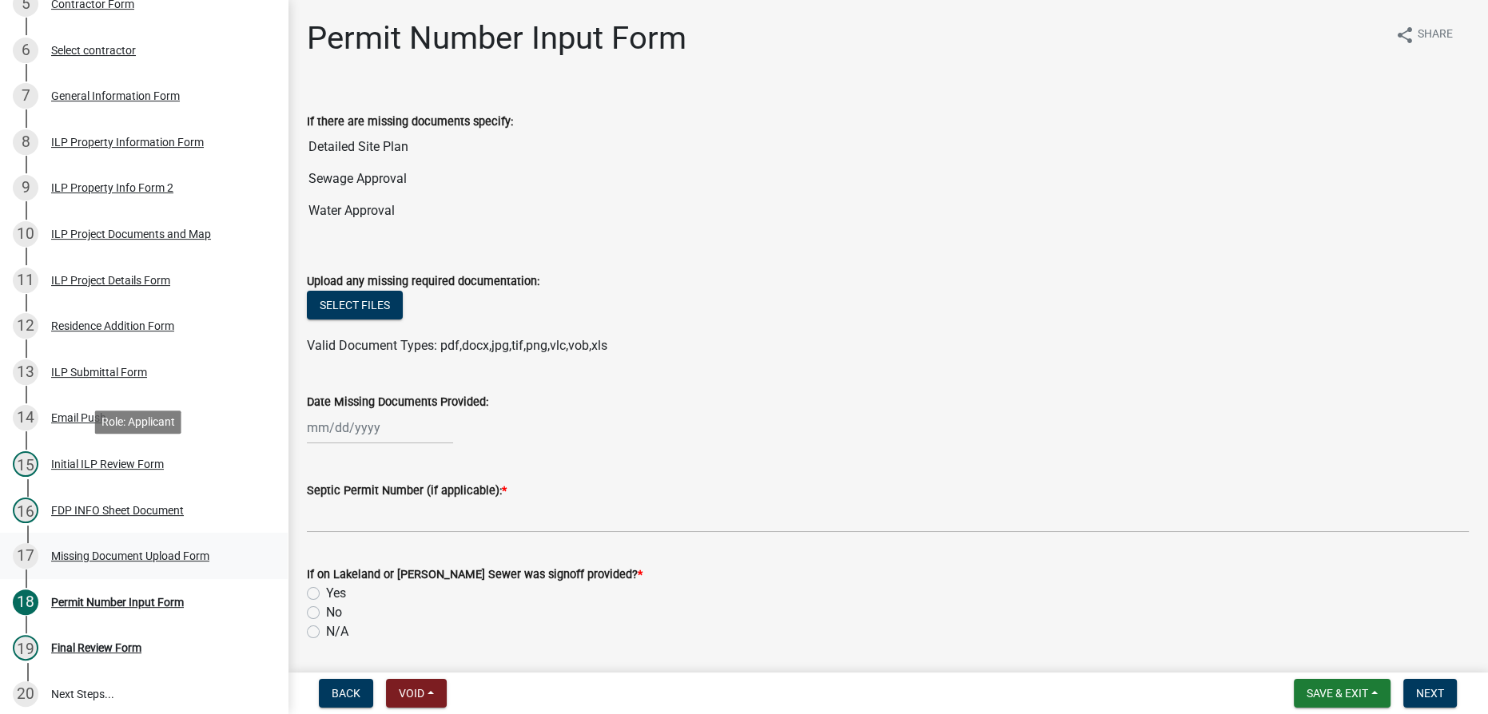
scroll to position [581, 0]
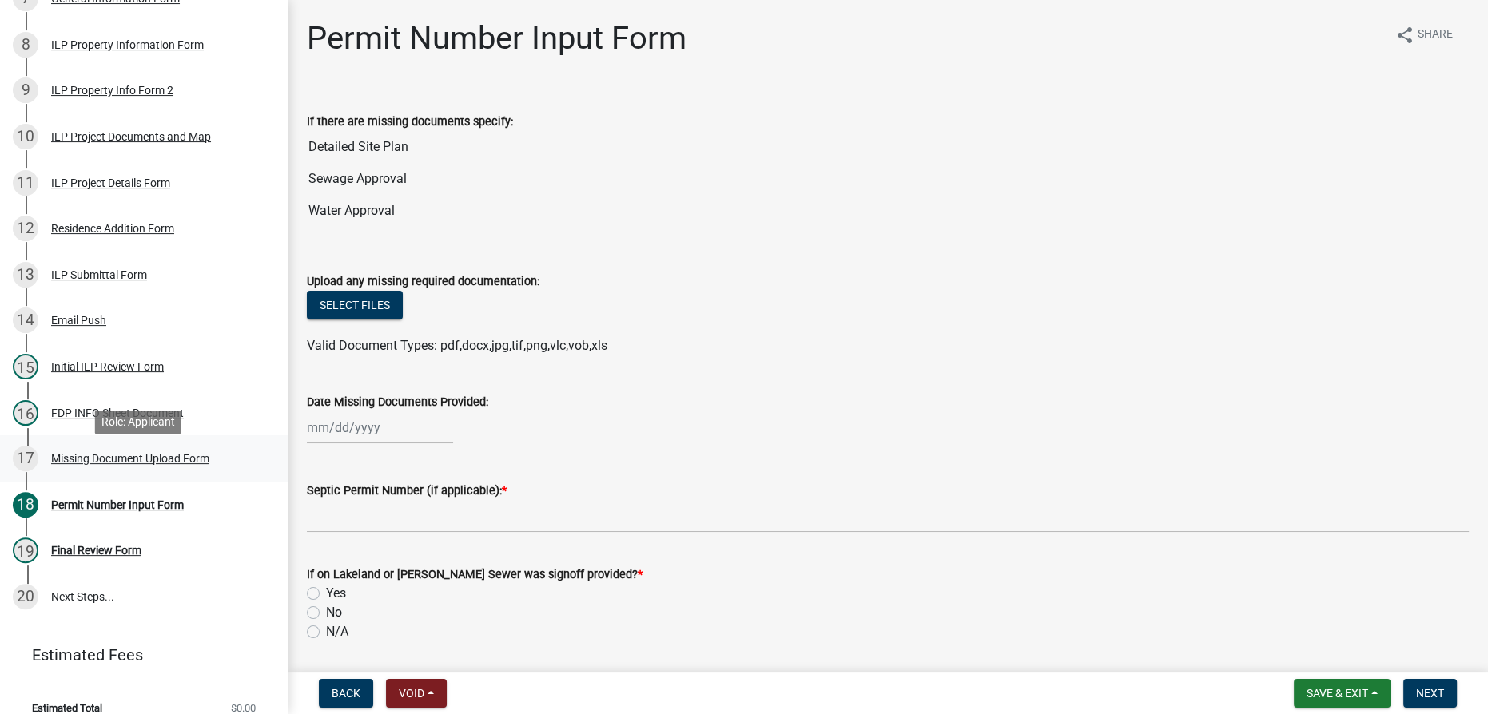
click at [104, 463] on div "Missing Document Upload Form" at bounding box center [130, 458] width 158 height 11
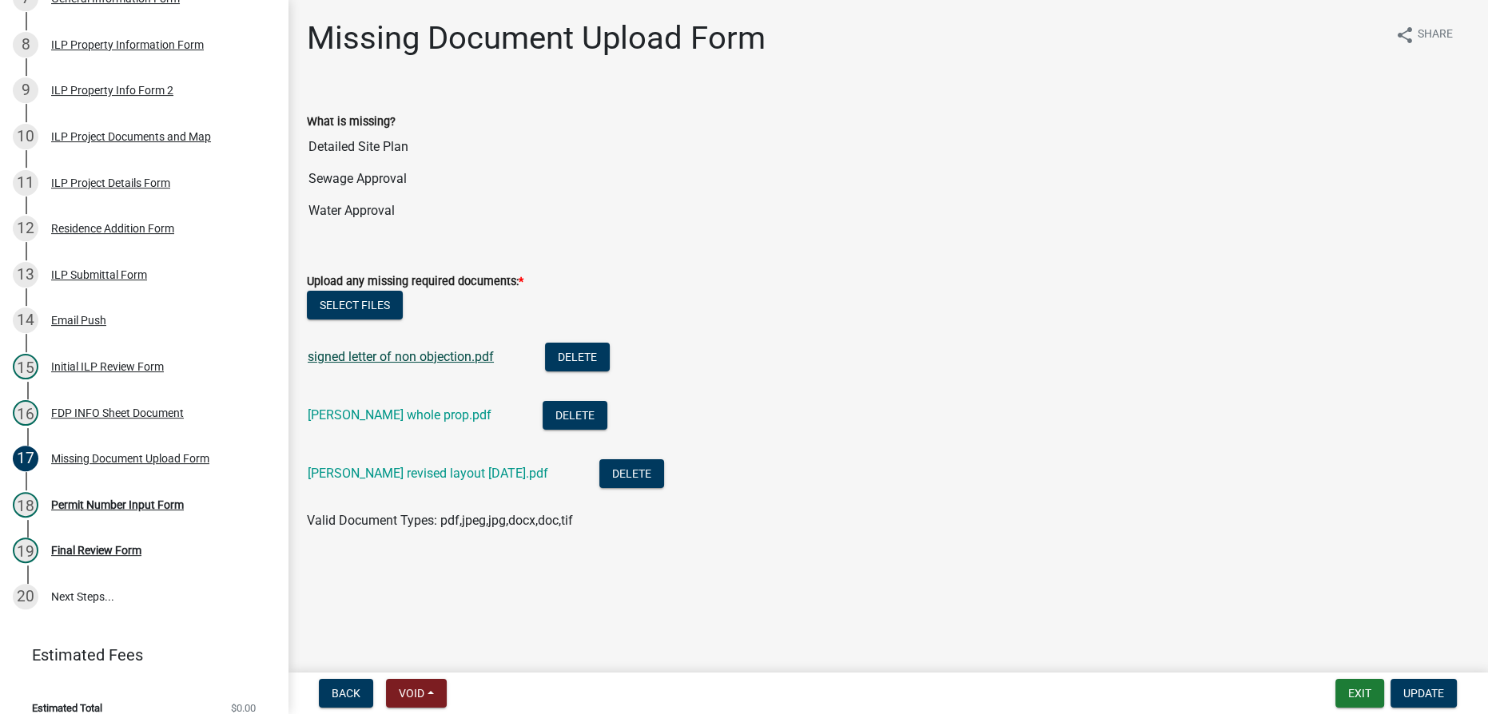
click at [405, 350] on link "signed letter of non objection.pdf" at bounding box center [401, 356] width 186 height 15
click at [374, 418] on link "mcdaniel whole prop.pdf" at bounding box center [400, 414] width 184 height 15
click at [396, 470] on link "mcdaniel revised layout 9-12-25.pdf" at bounding box center [428, 473] width 240 height 15
click at [115, 142] on div "ILP Project Documents and Map" at bounding box center [131, 136] width 160 height 11
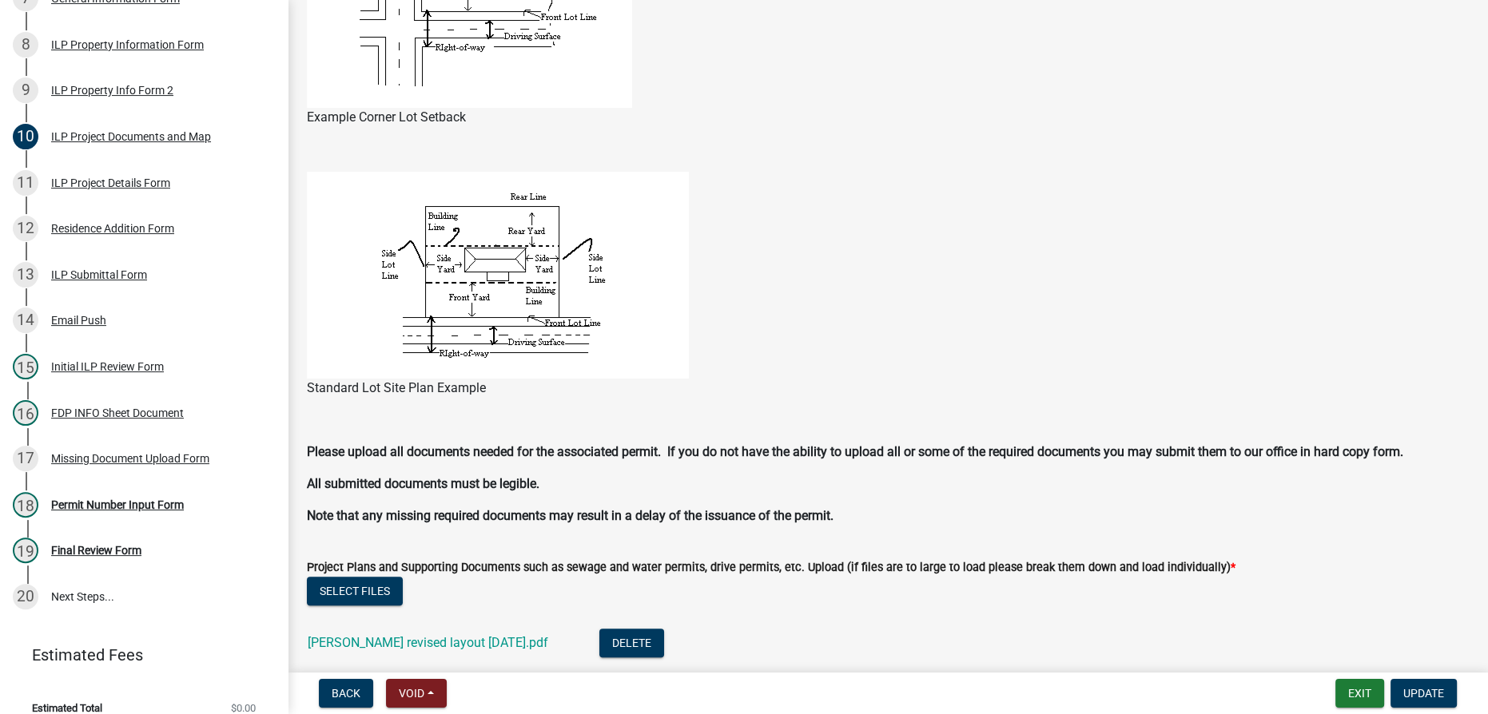
scroll to position [1525, 0]
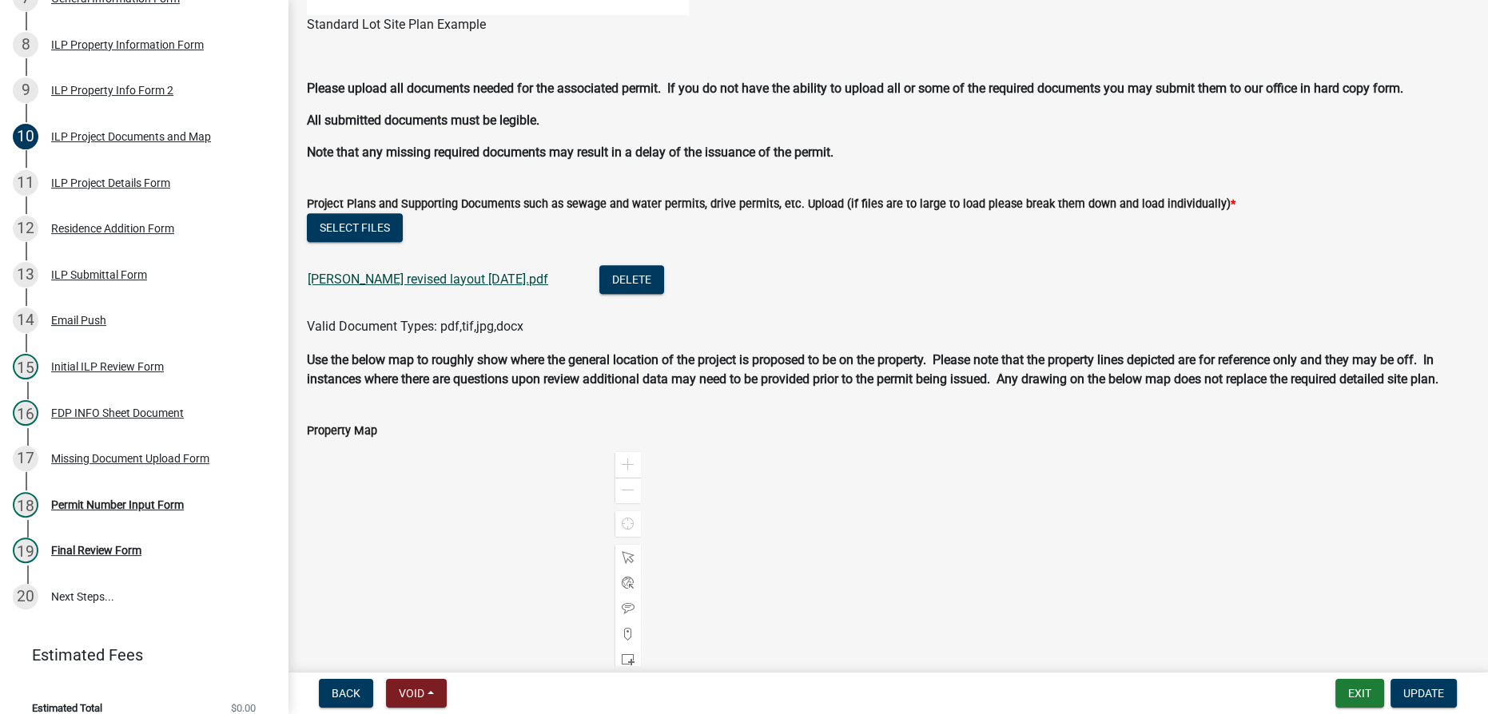
click at [420, 280] on link "mcdaniel revised layout 9-12-25.pdf" at bounding box center [428, 279] width 240 height 15
click at [129, 464] on div "Missing Document Upload Form" at bounding box center [130, 458] width 158 height 11
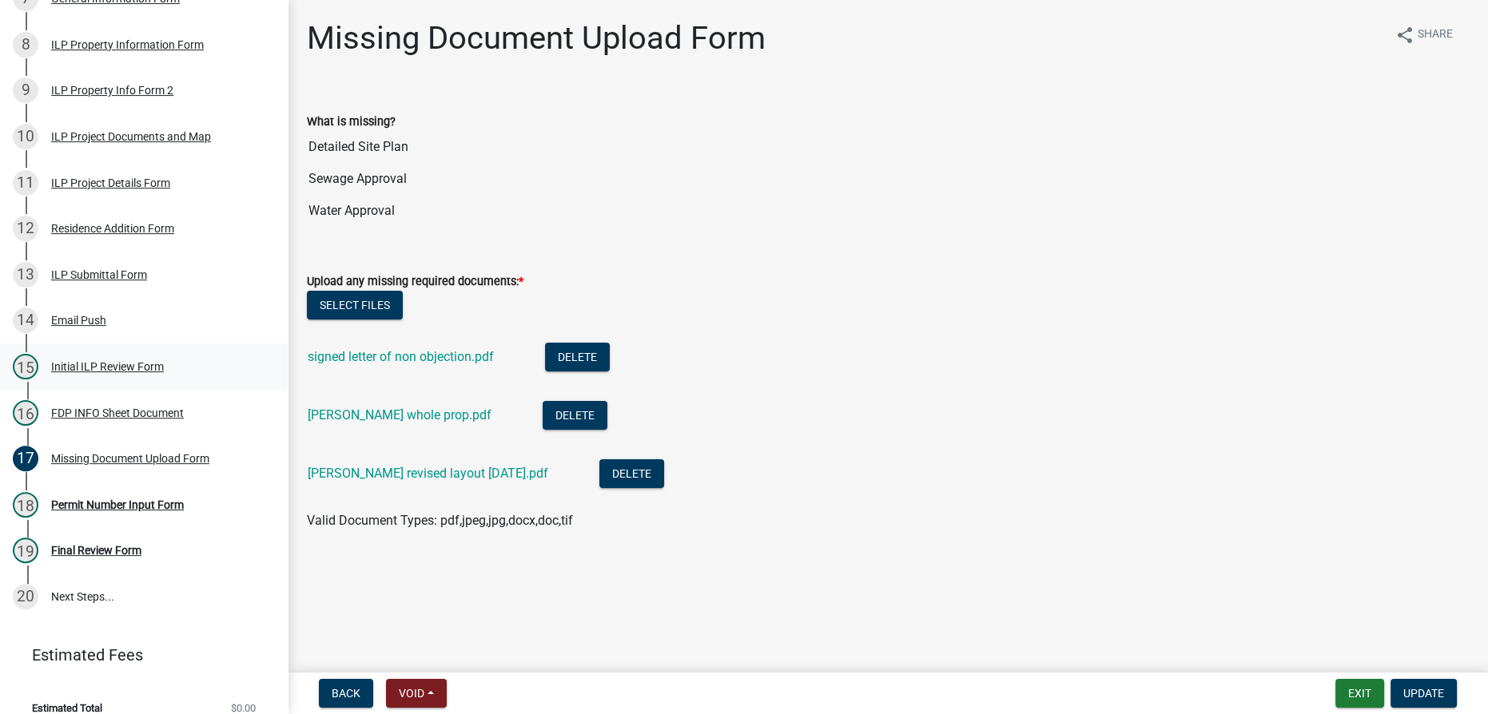
click at [93, 369] on div "Initial ILP Review Form" at bounding box center [107, 366] width 113 height 11
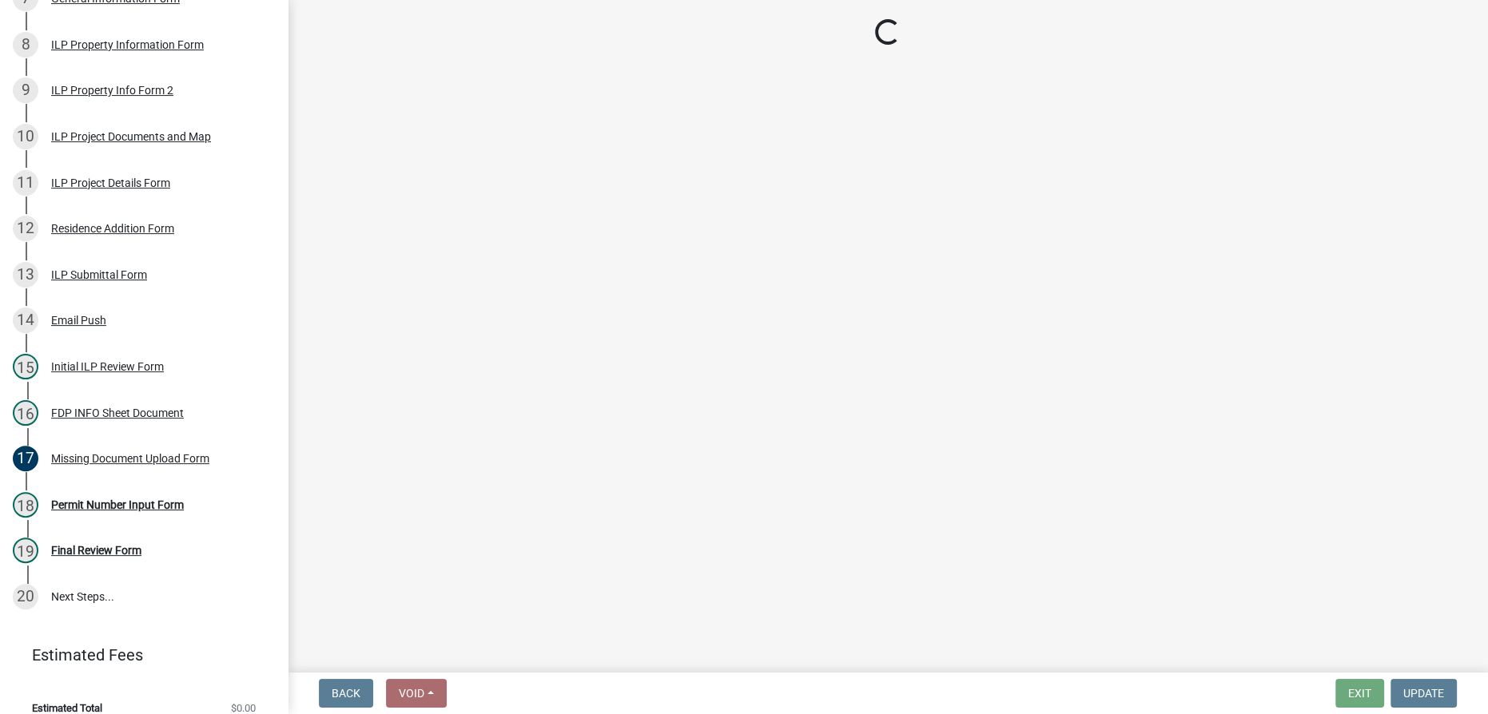
select select "4d3913d6-5a87-4fbb-afdb-cf4209782895"
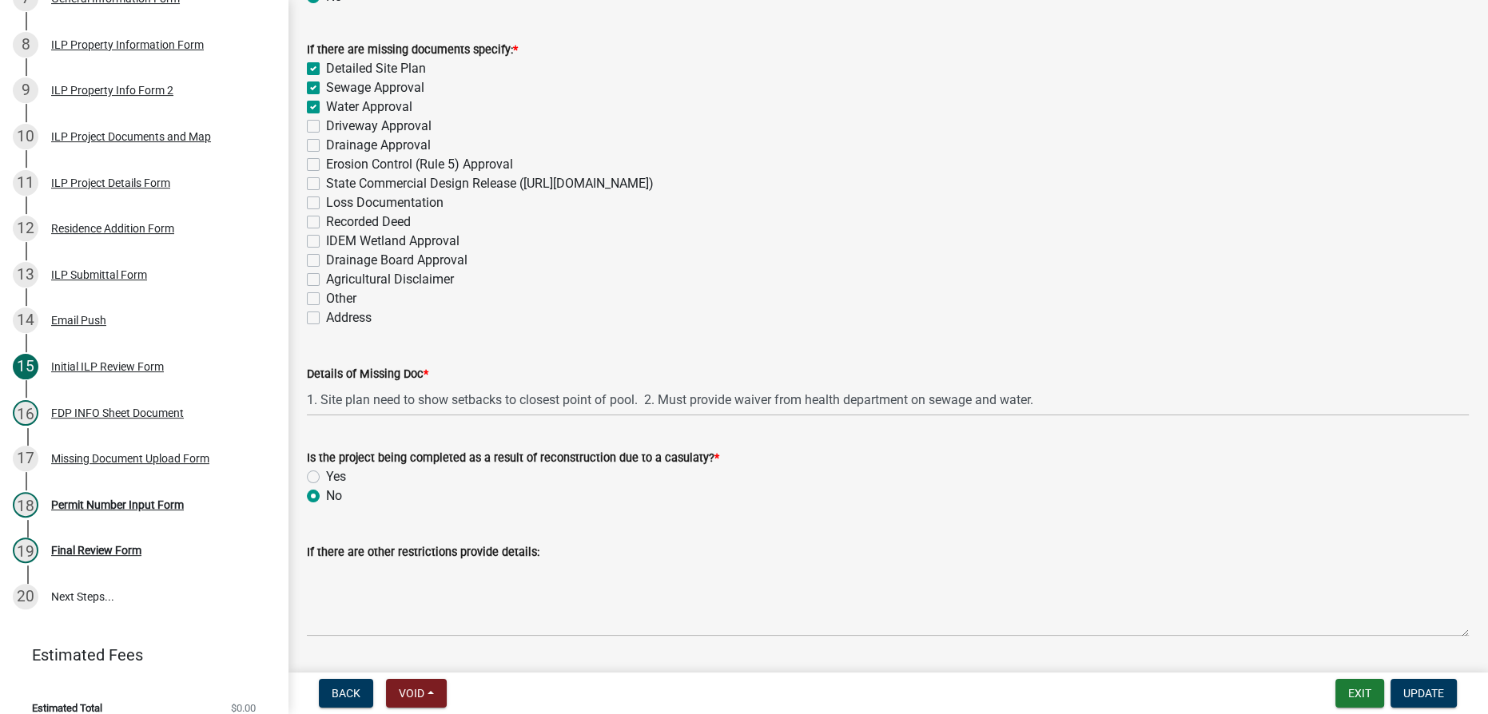
scroll to position [1882, 0]
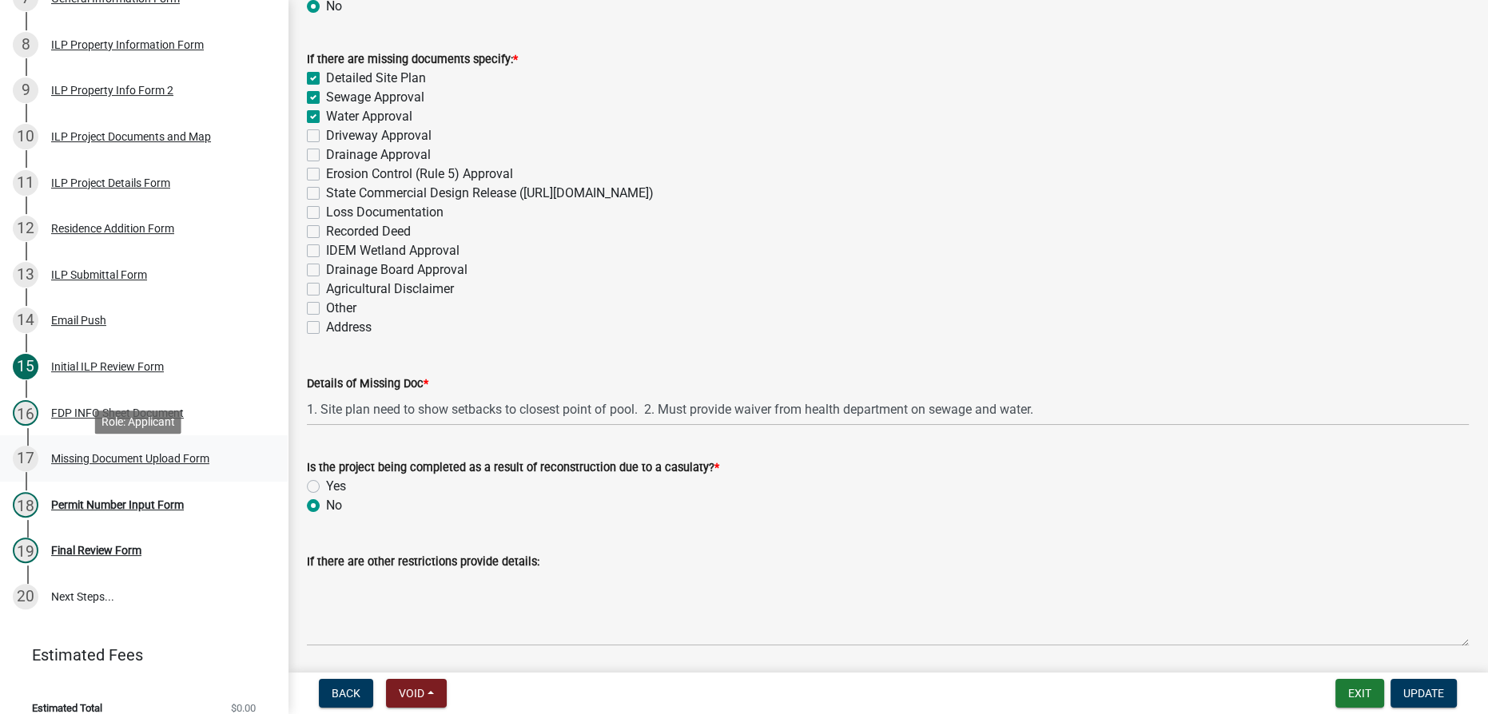
click at [96, 464] on div "Missing Document Upload Form" at bounding box center [130, 458] width 158 height 11
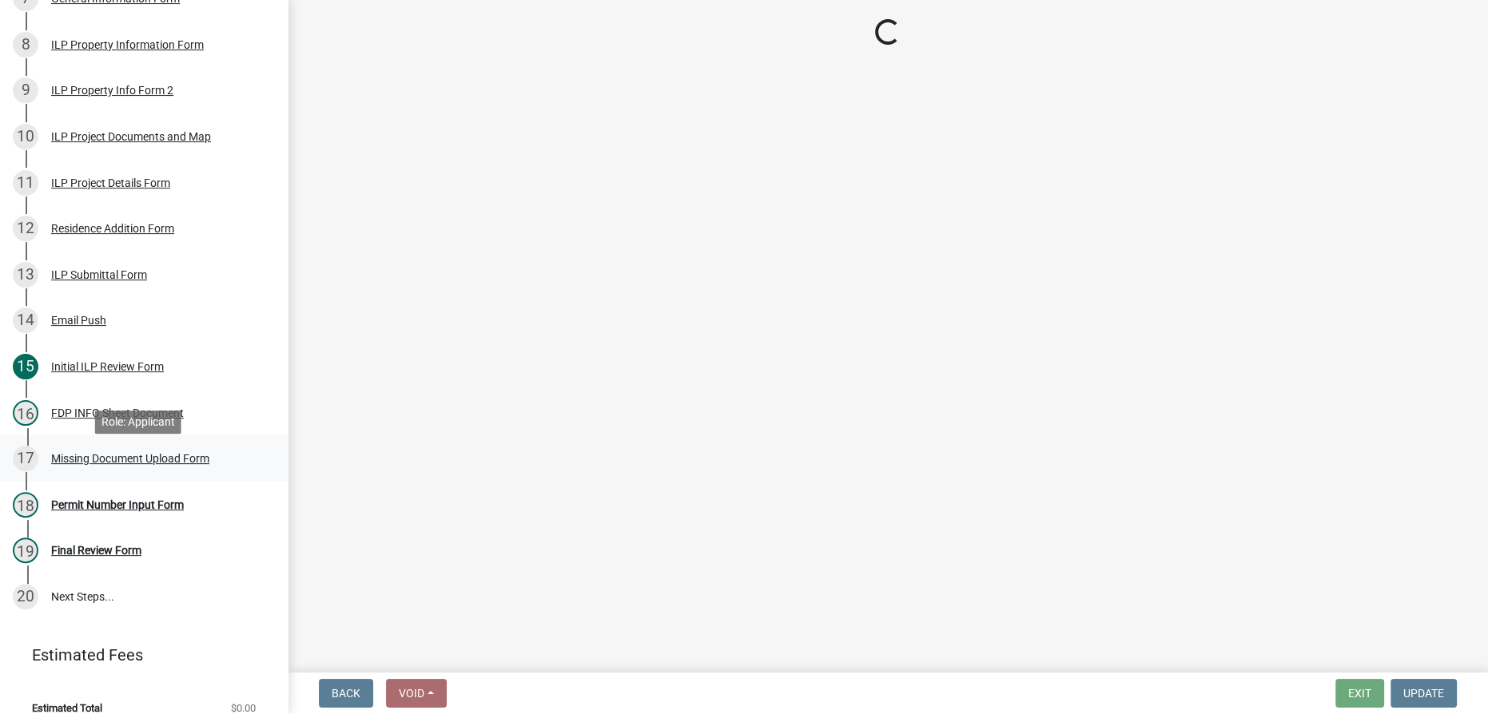
scroll to position [0, 0]
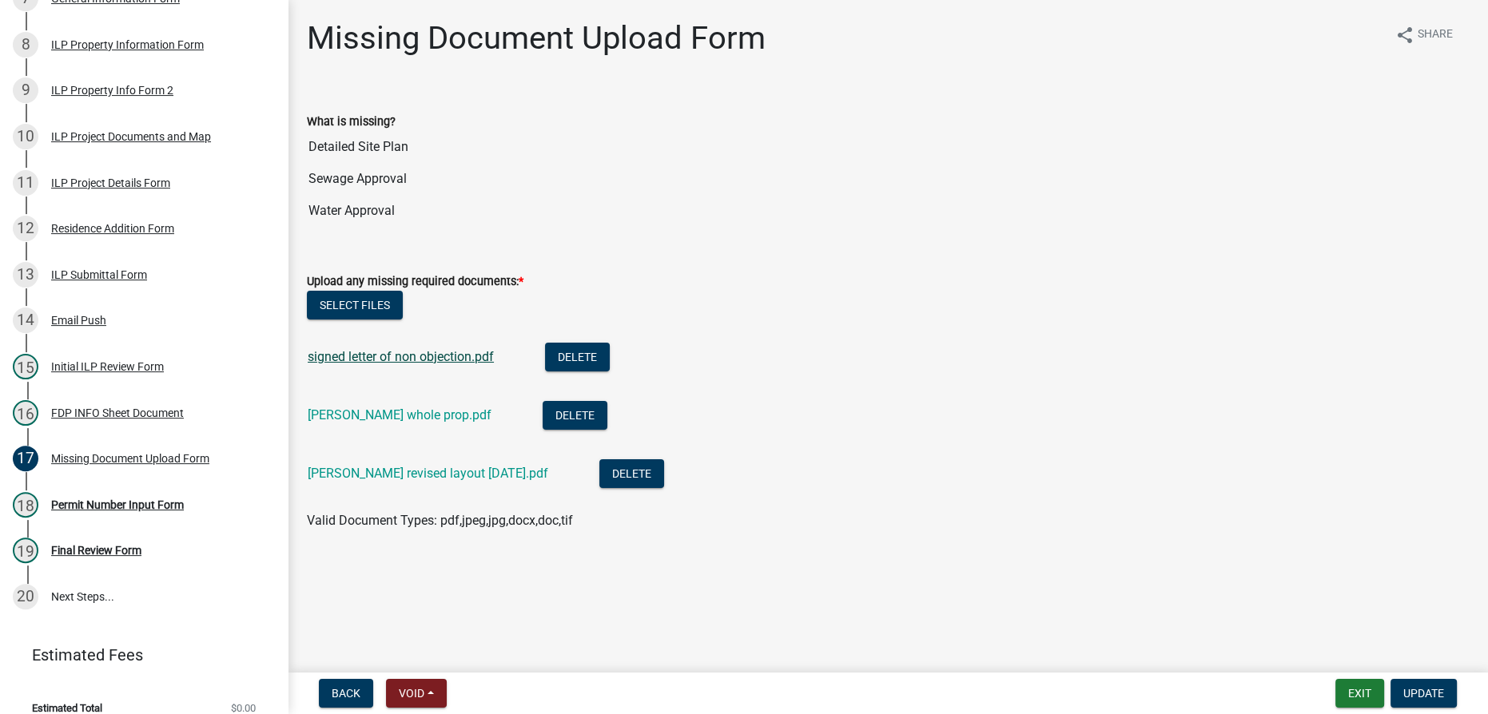
click at [416, 353] on link "signed letter of non objection.pdf" at bounding box center [401, 356] width 186 height 15
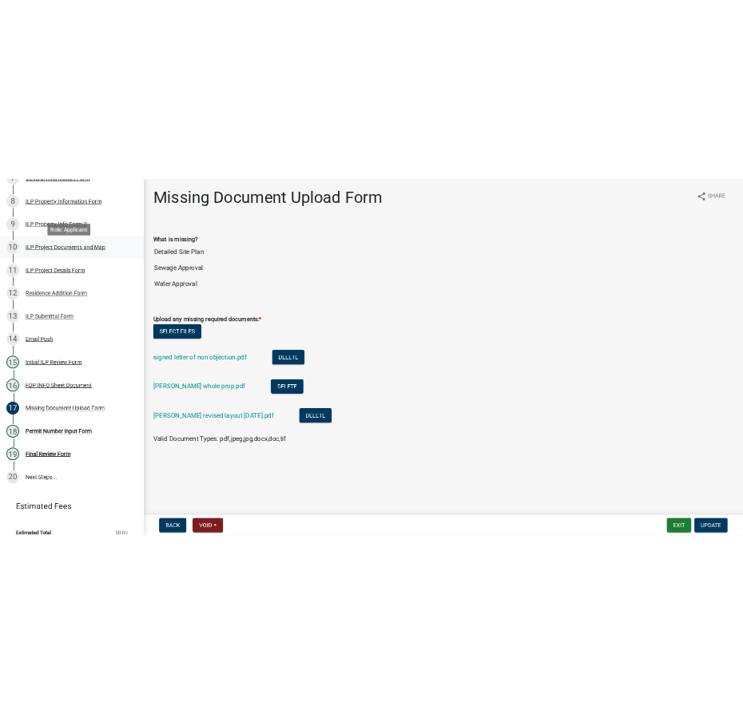
scroll to position [290, 0]
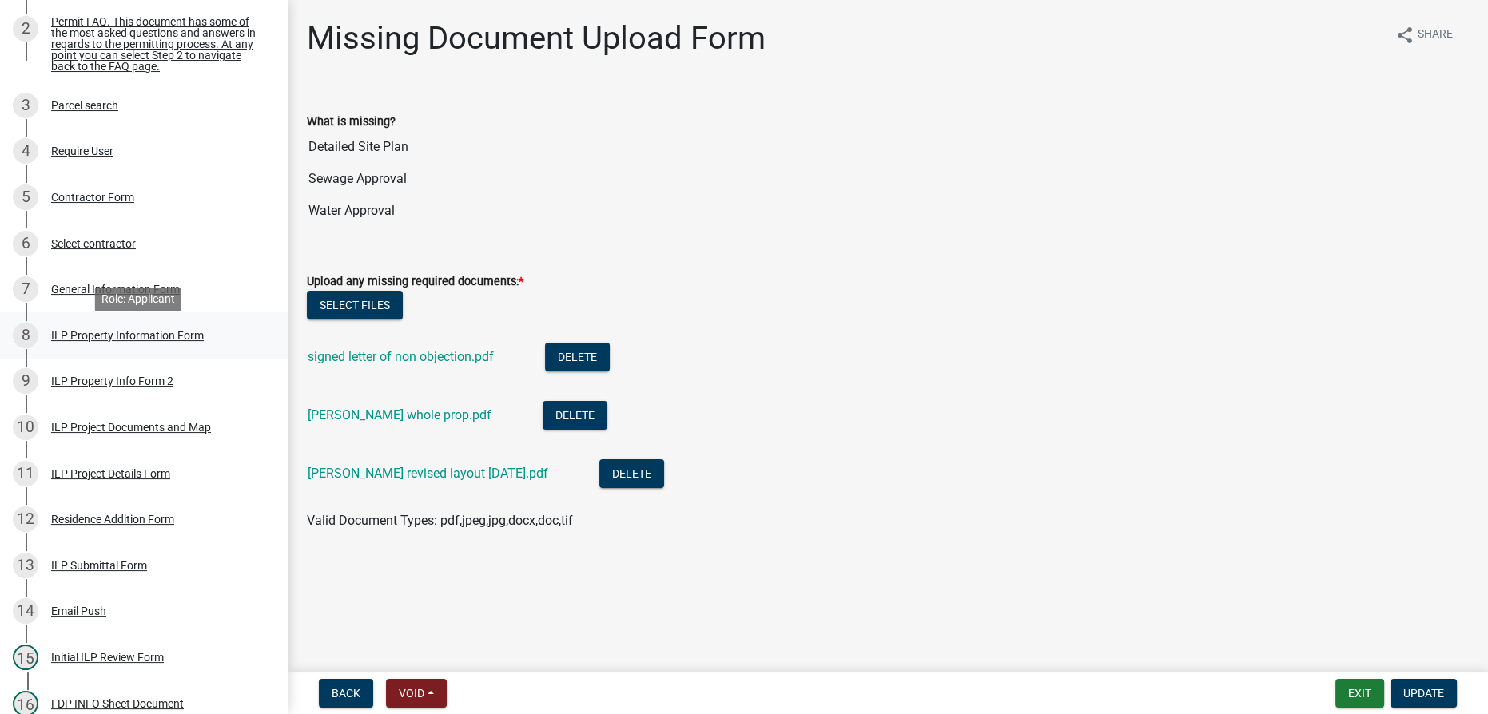
click at [103, 341] on div "ILP Property Information Form" at bounding box center [127, 335] width 153 height 11
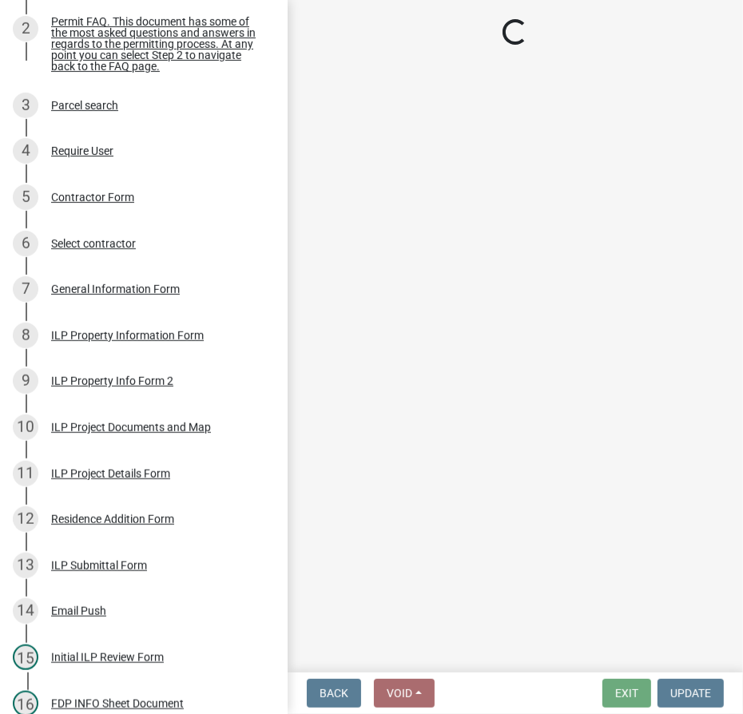
select select "8aeb2c27-db4f-4f65-83dd-c512a3678cb2"
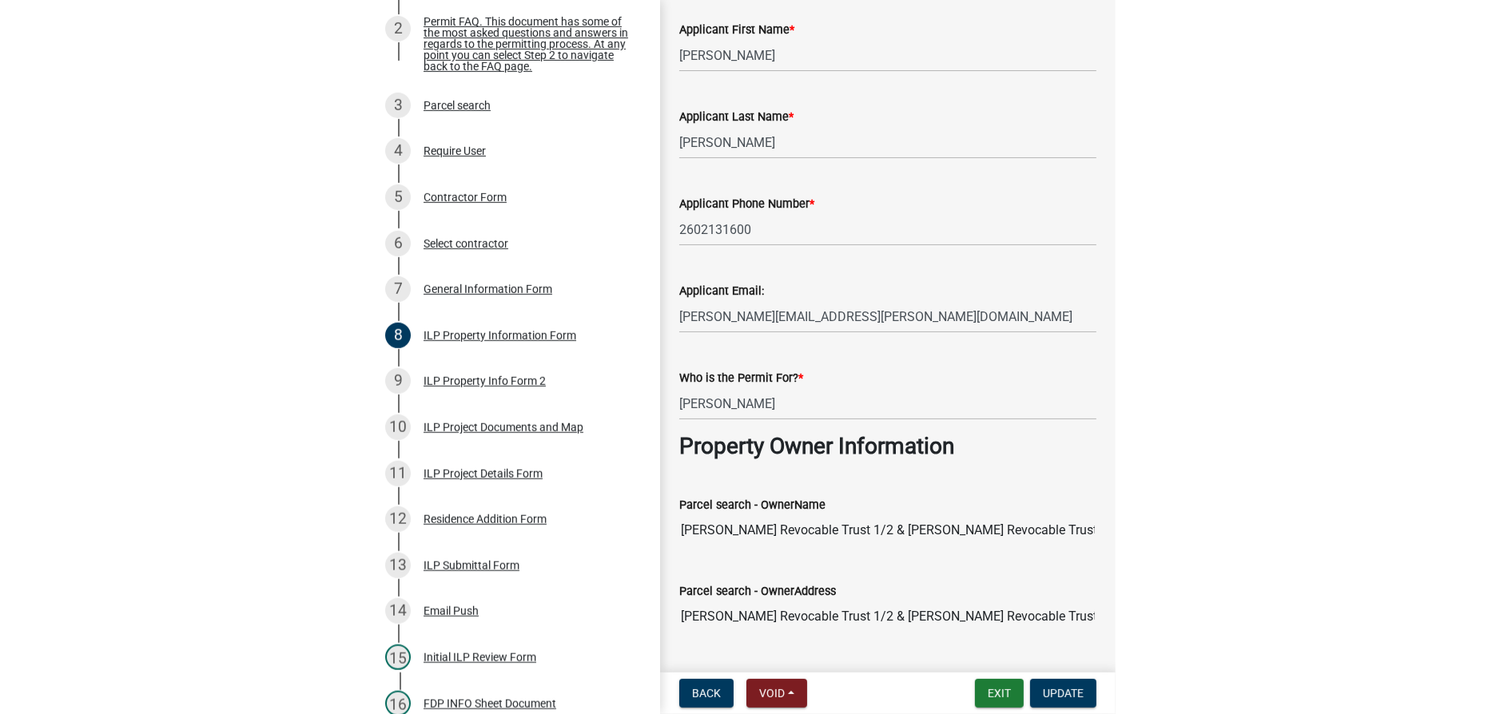
scroll to position [217, 0]
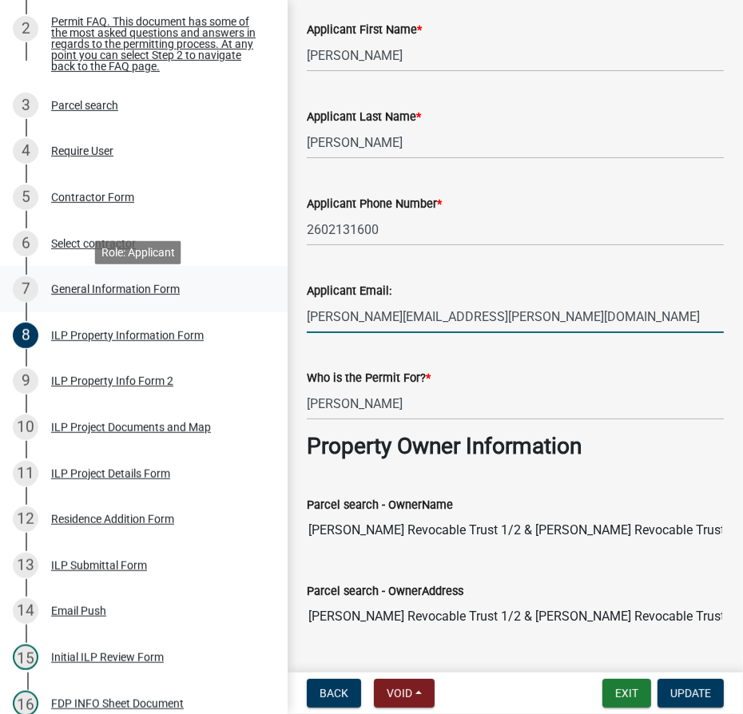
drag, startPoint x: 483, startPoint y: 323, endPoint x: 270, endPoint y: 310, distance: 213.7
click at [270, 310] on div "Improvement Location Permit - APC ILP2025-1164 Edit View Summary Notes Show ema…" at bounding box center [371, 357] width 743 height 714
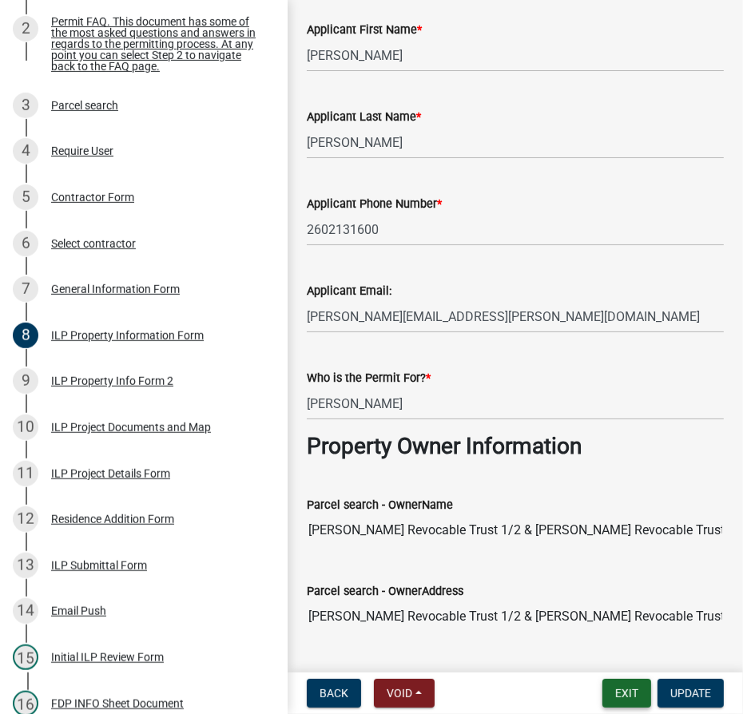
click at [624, 697] on button "Exit" at bounding box center [626, 693] width 49 height 29
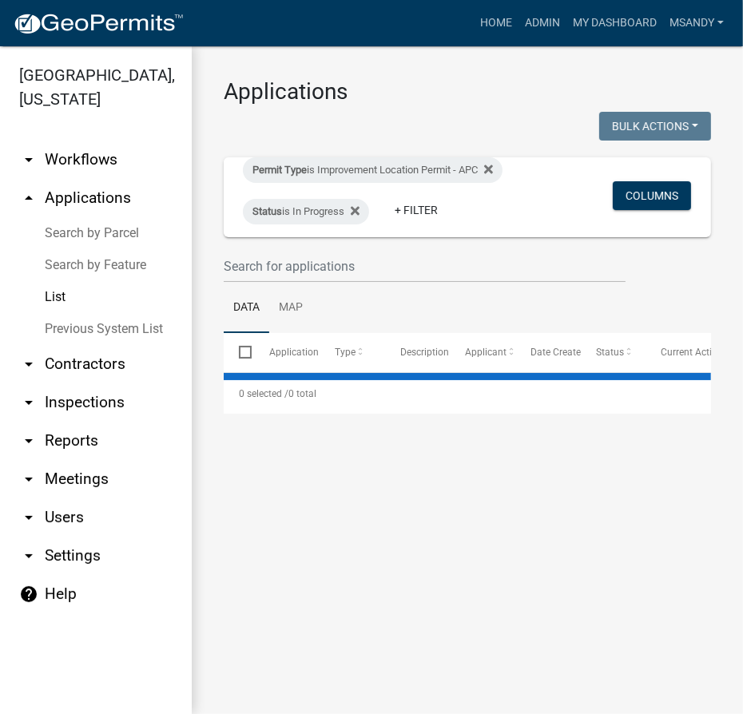
select select "3: 100"
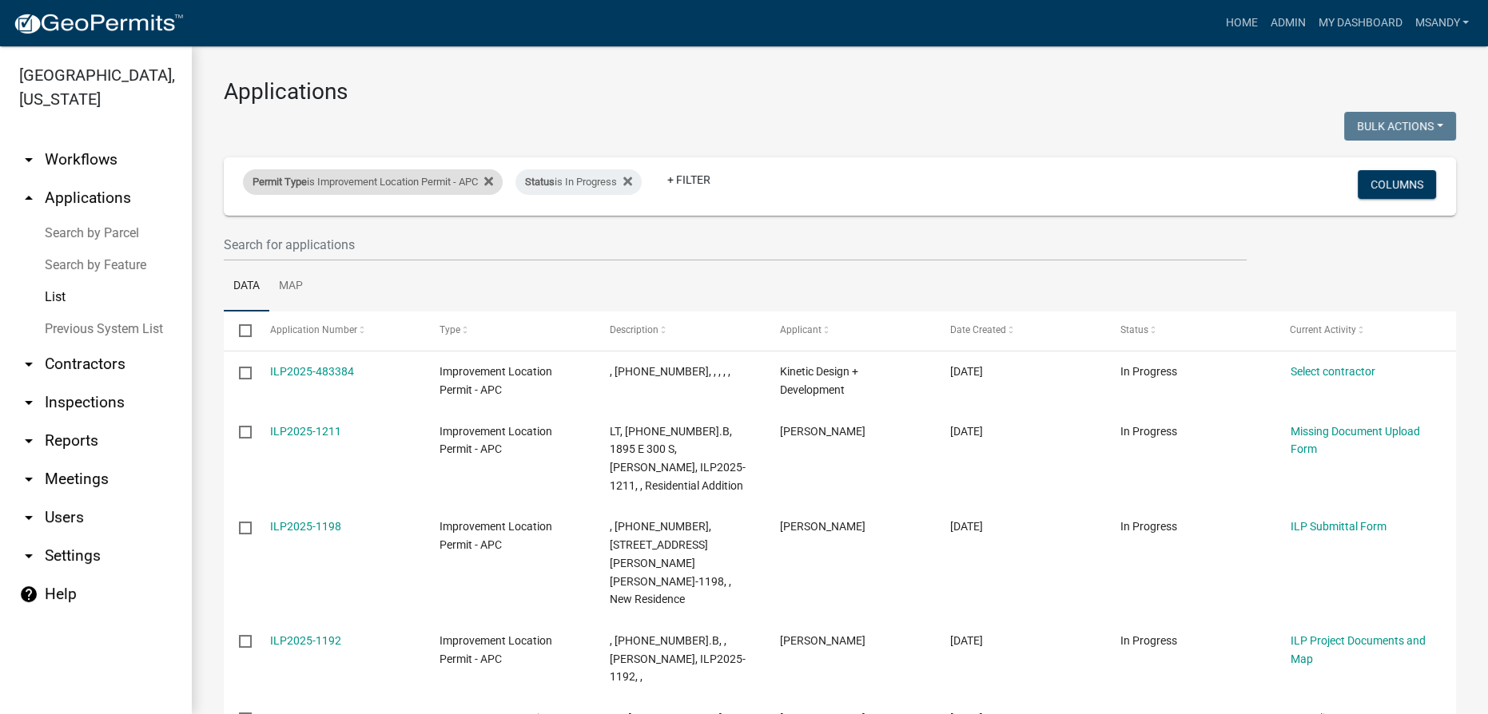
click at [408, 182] on div "Permit Type is Improvement Location Permit - APC" at bounding box center [373, 182] width 260 height 26
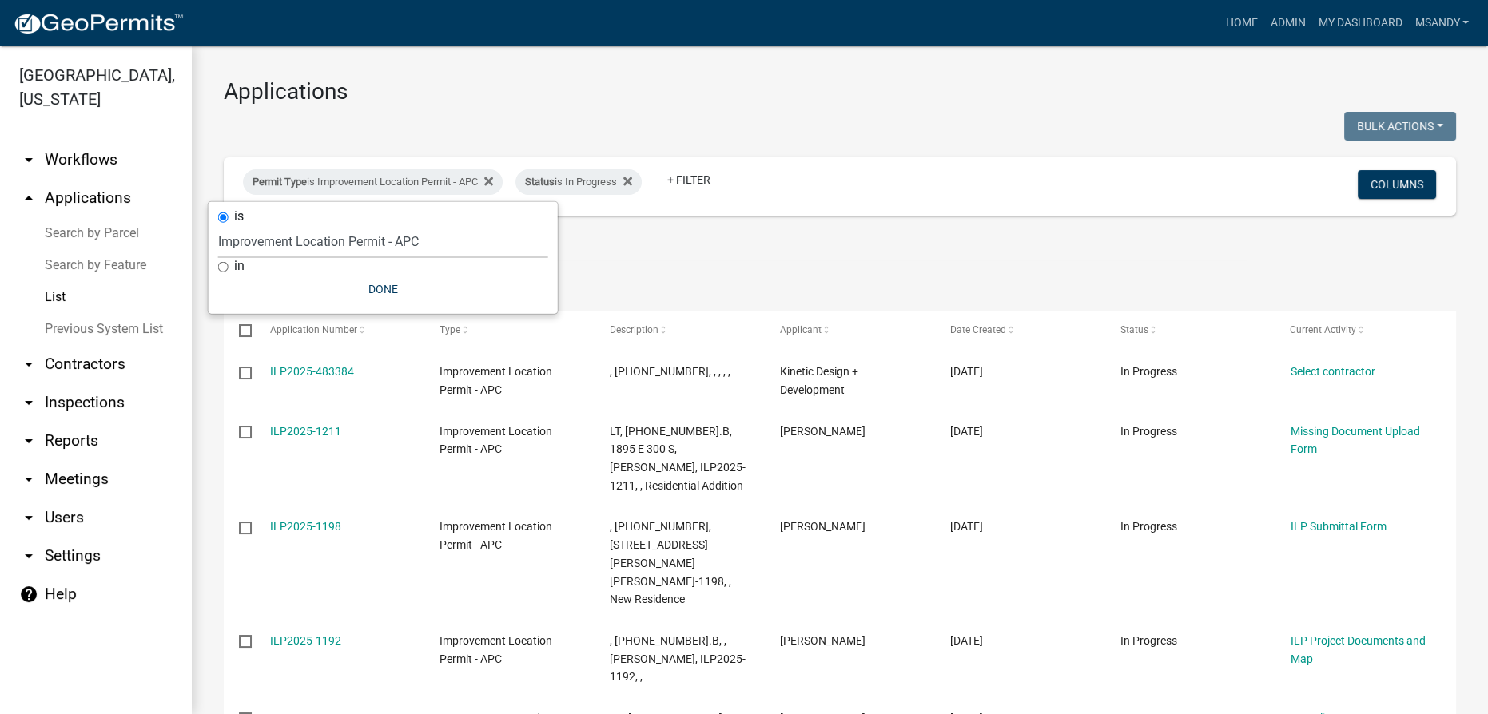
click at [337, 242] on select "Select an option 6 27 2024 Copy Of - Subdivision Plat Application - APC APC Add…" at bounding box center [383, 241] width 330 height 33
select select "06555e07-7e79-4569-9f73-610b83aead0f"
click at [218, 225] on select "Select an option 6 27 2024 Copy Of - Subdivision Plat Application - APC APC Add…" at bounding box center [383, 241] width 330 height 33
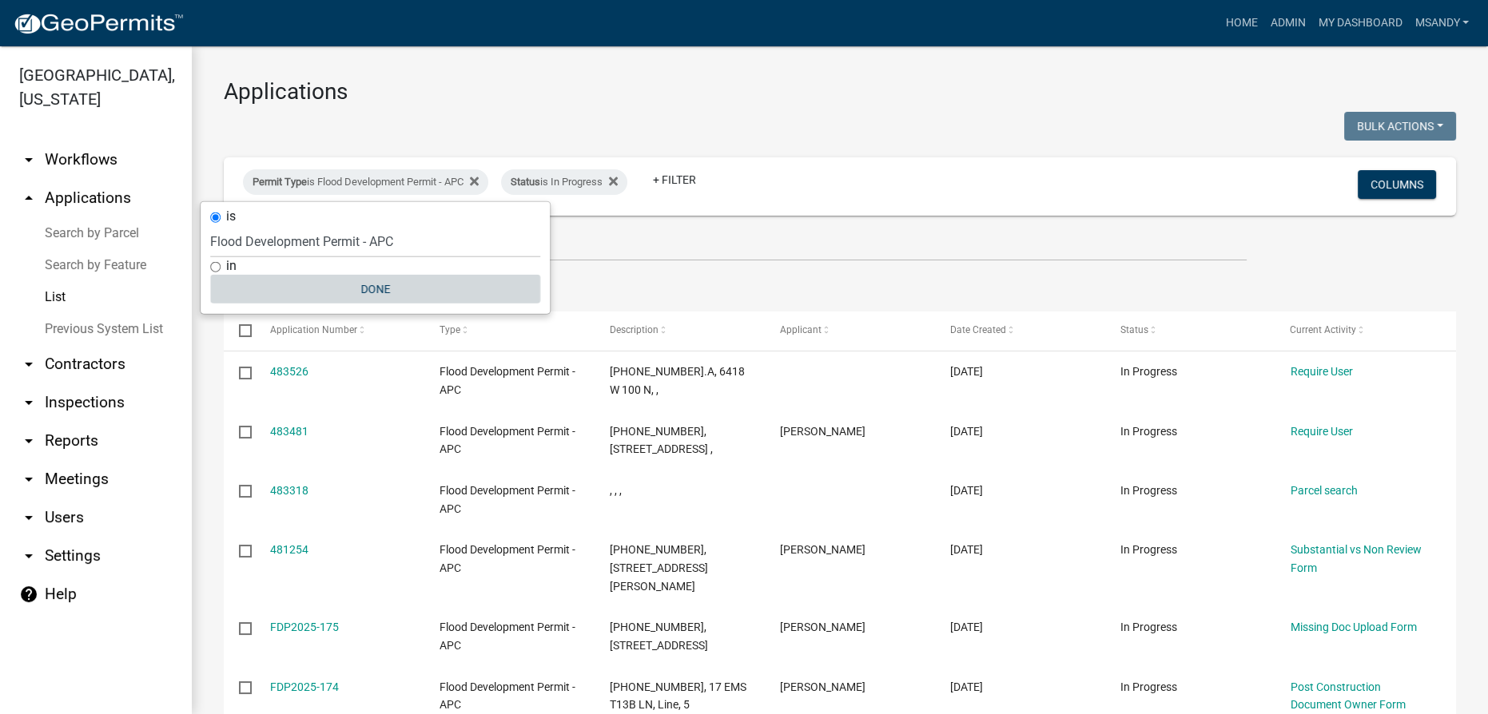
click at [368, 292] on button "Done" at bounding box center [375, 289] width 330 height 29
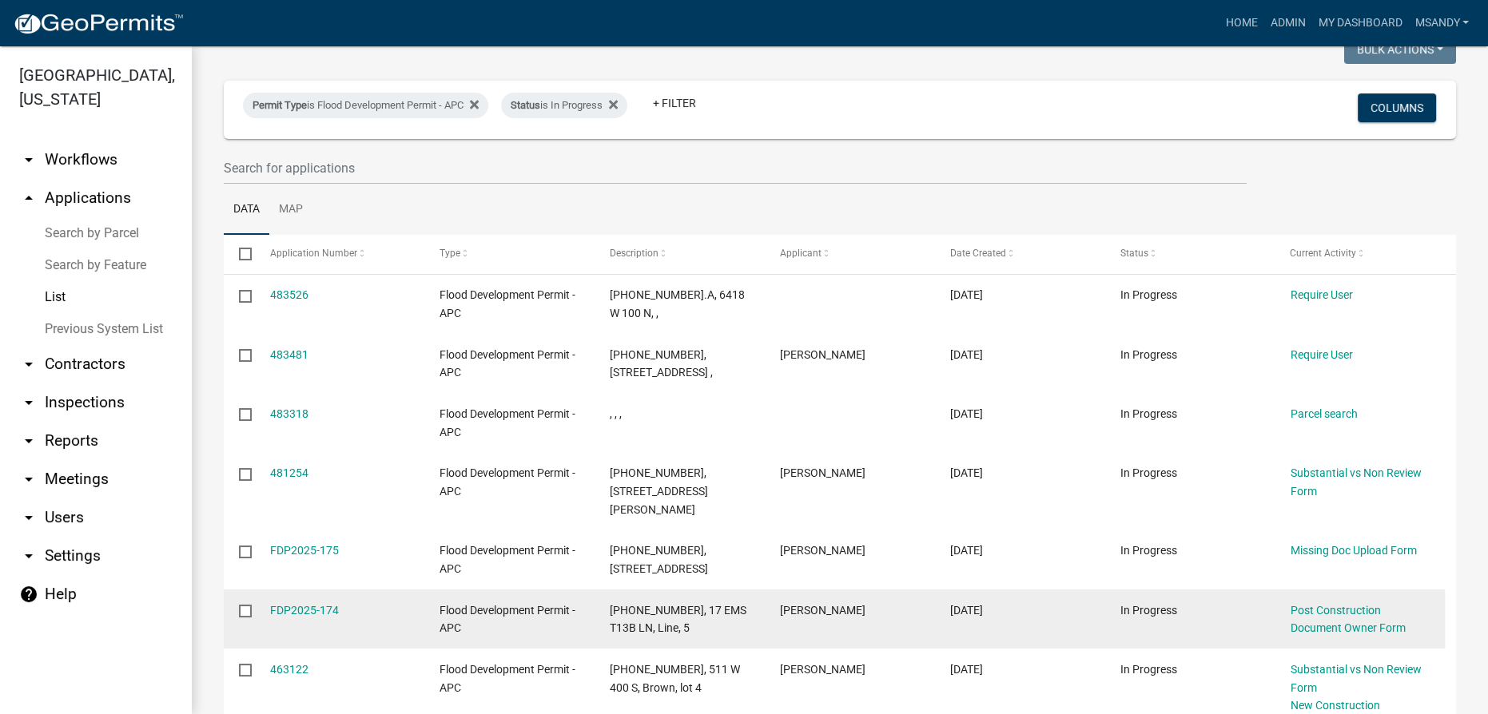
scroll to position [217, 0]
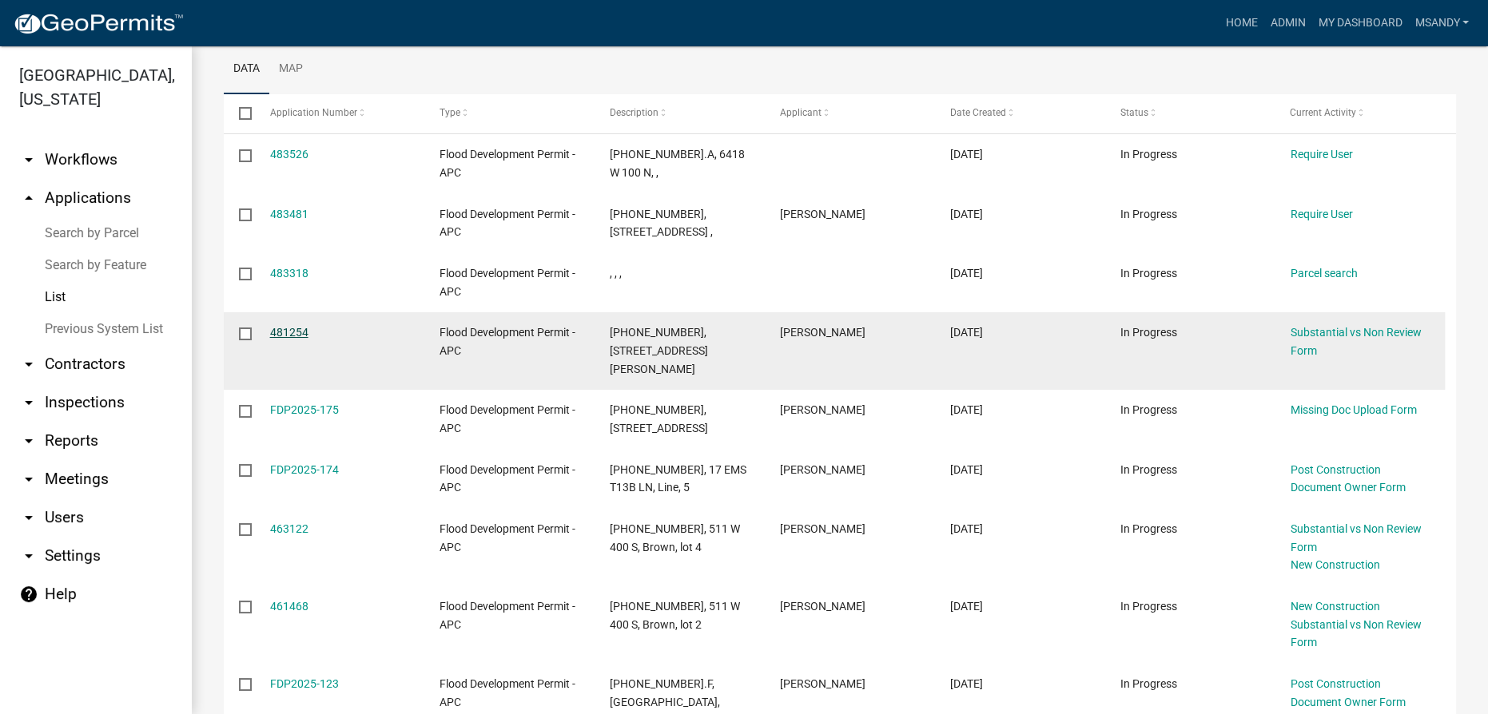
click at [271, 329] on link "481254" at bounding box center [289, 332] width 38 height 13
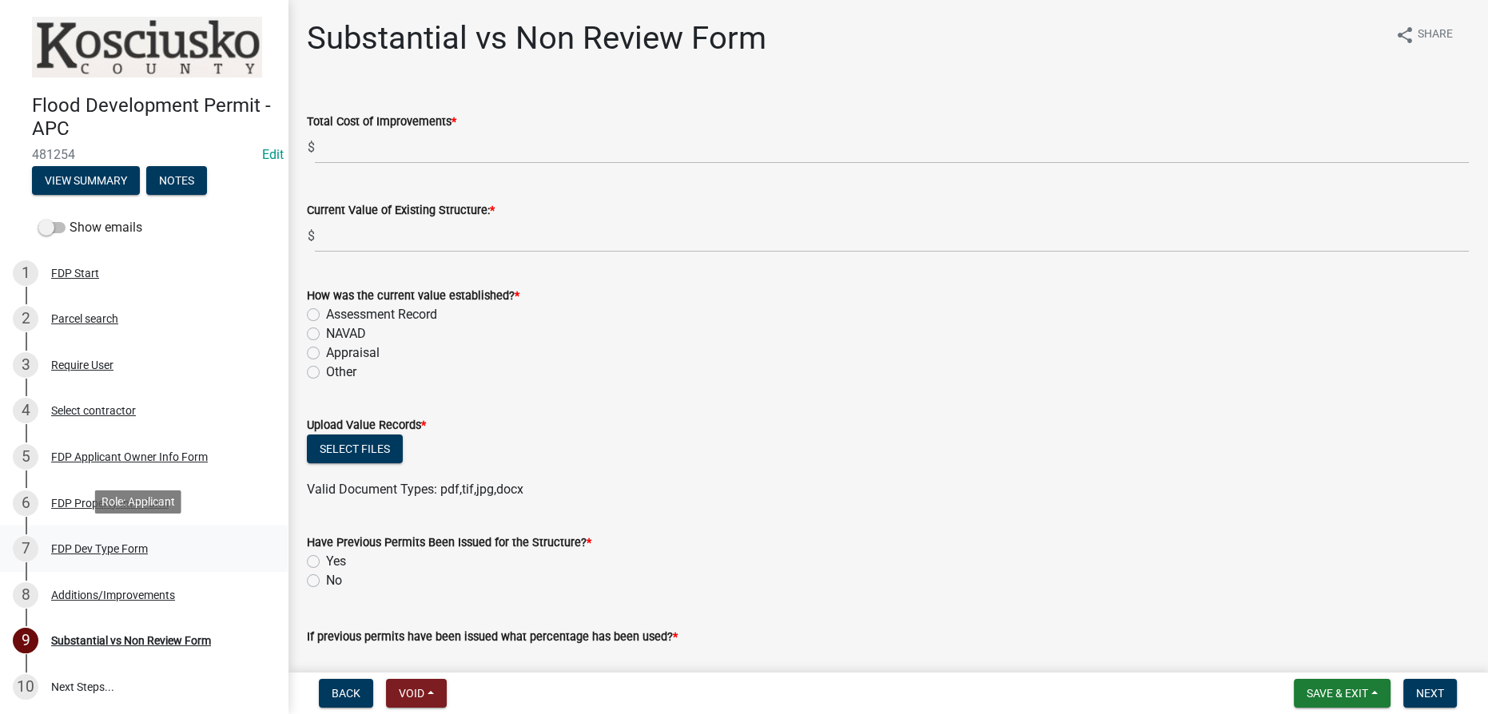
click at [83, 546] on div "FDP Dev Type Form" at bounding box center [99, 548] width 97 height 11
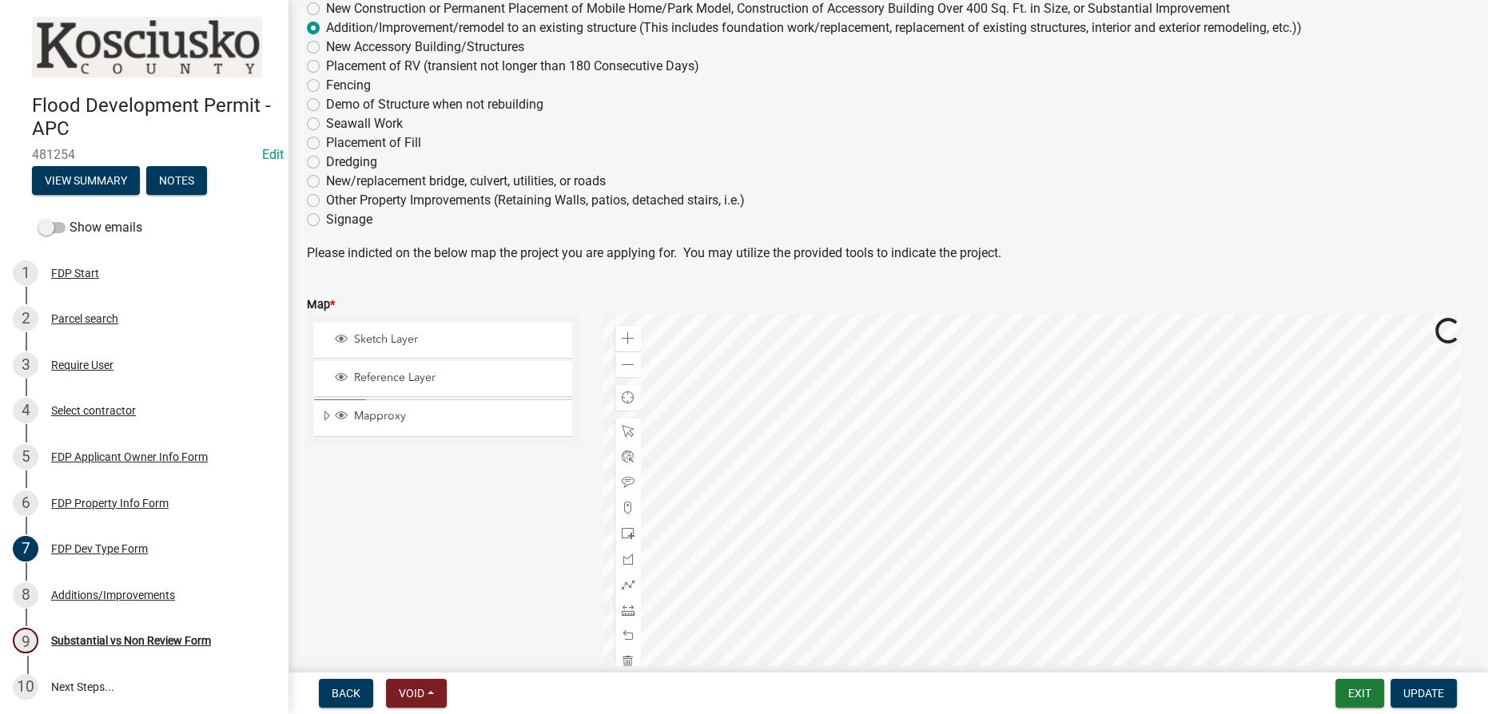
scroll to position [252, 0]
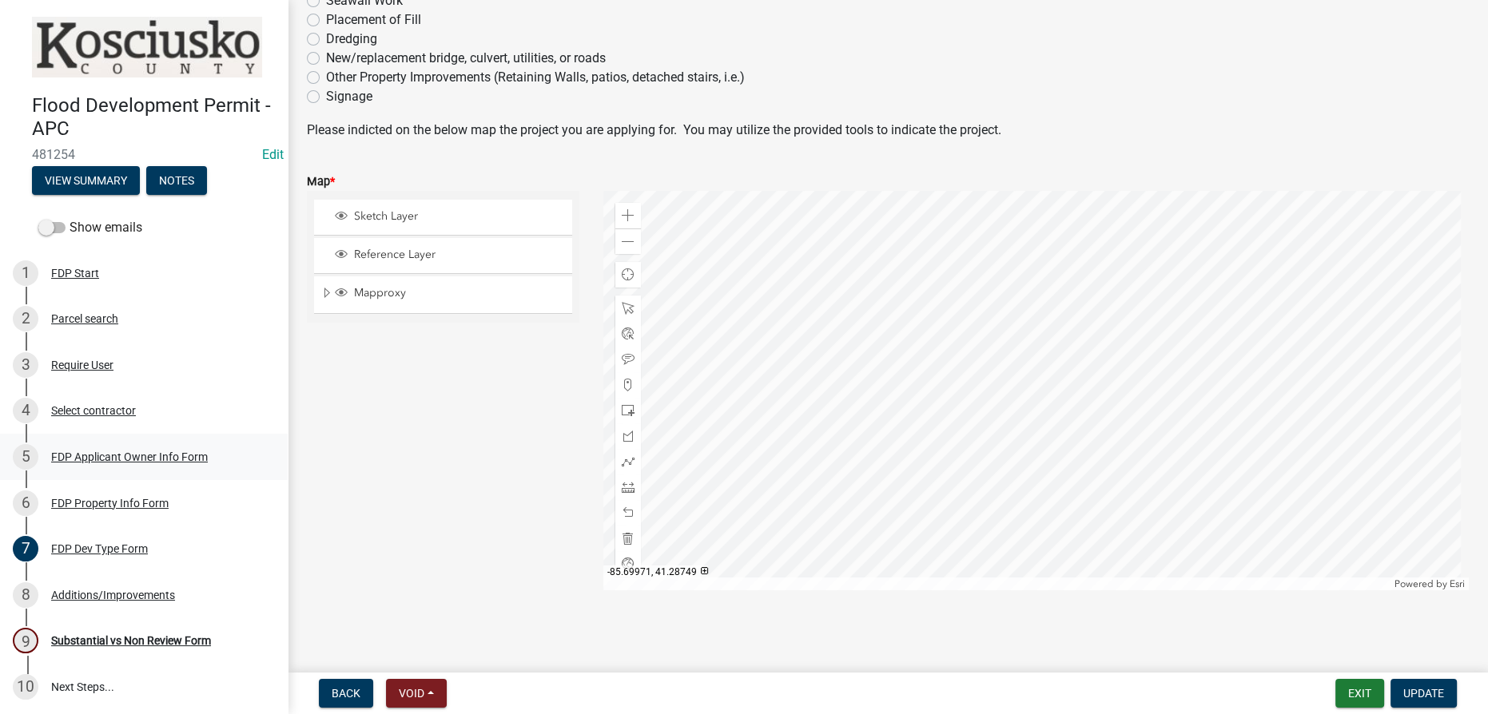
click at [145, 455] on div "FDP Applicant Owner Info Form" at bounding box center [129, 456] width 157 height 11
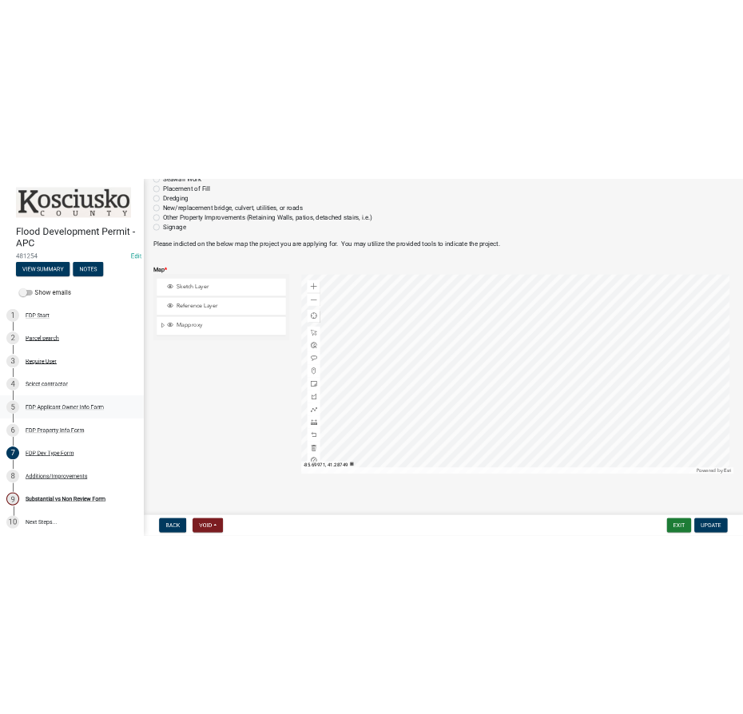
scroll to position [0, 0]
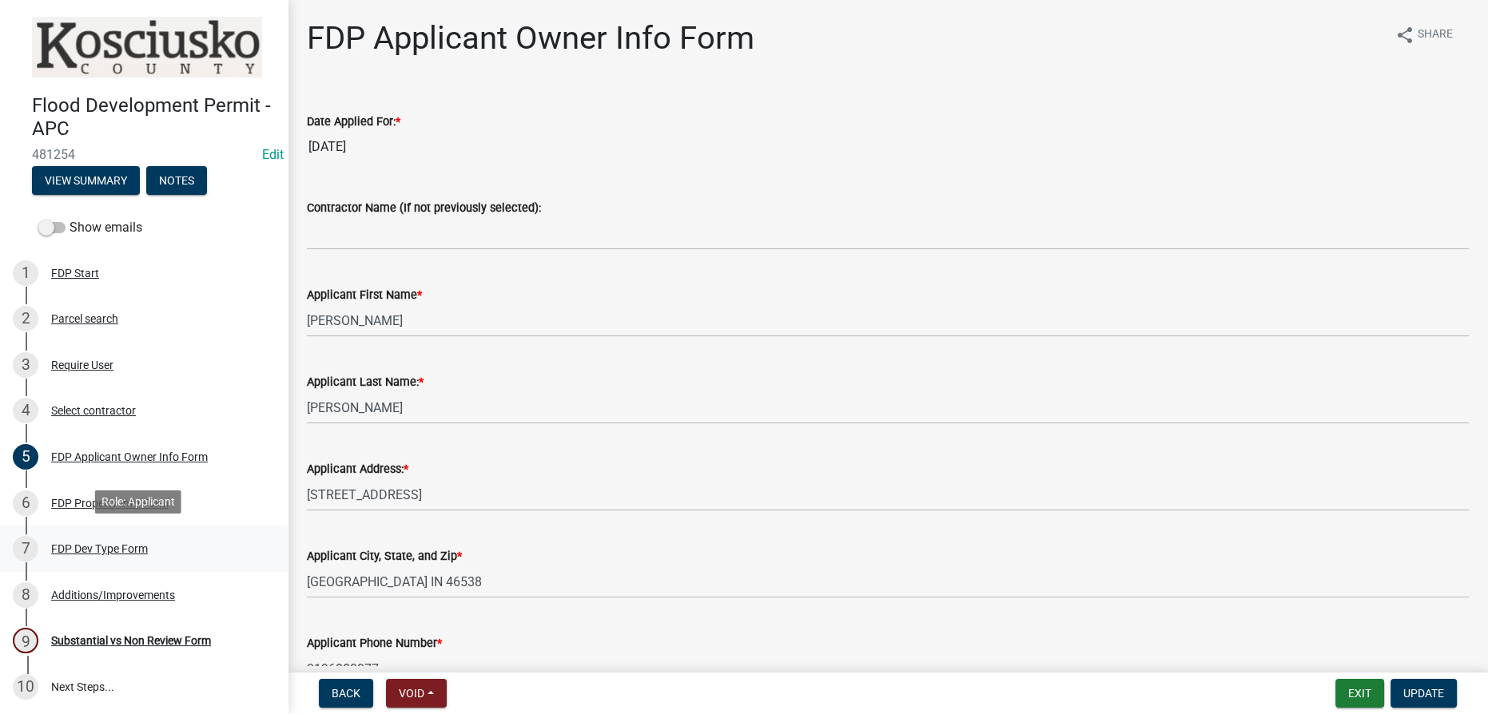
click at [120, 538] on div "7 FDP Dev Type Form" at bounding box center [137, 549] width 249 height 26
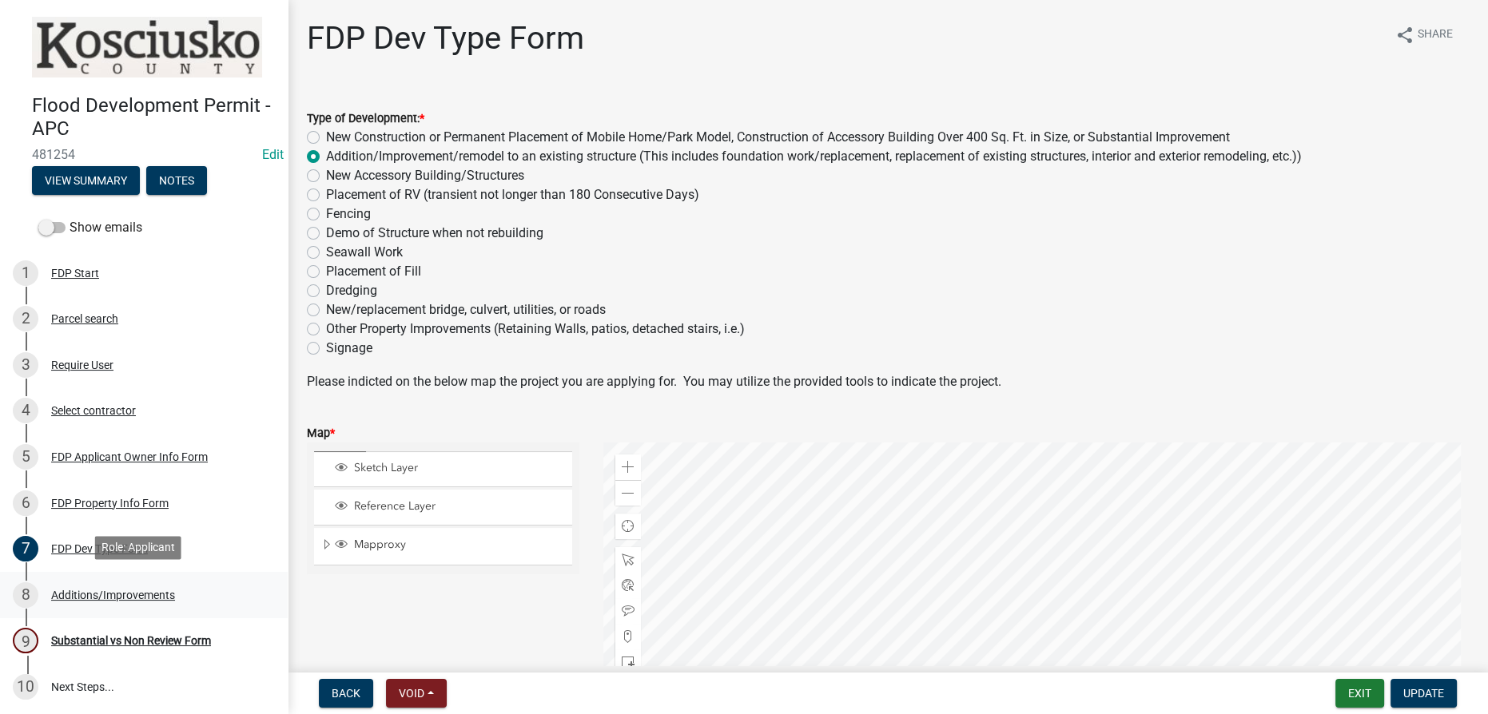
click at [101, 592] on div "Additions/Improvements" at bounding box center [113, 595] width 124 height 11
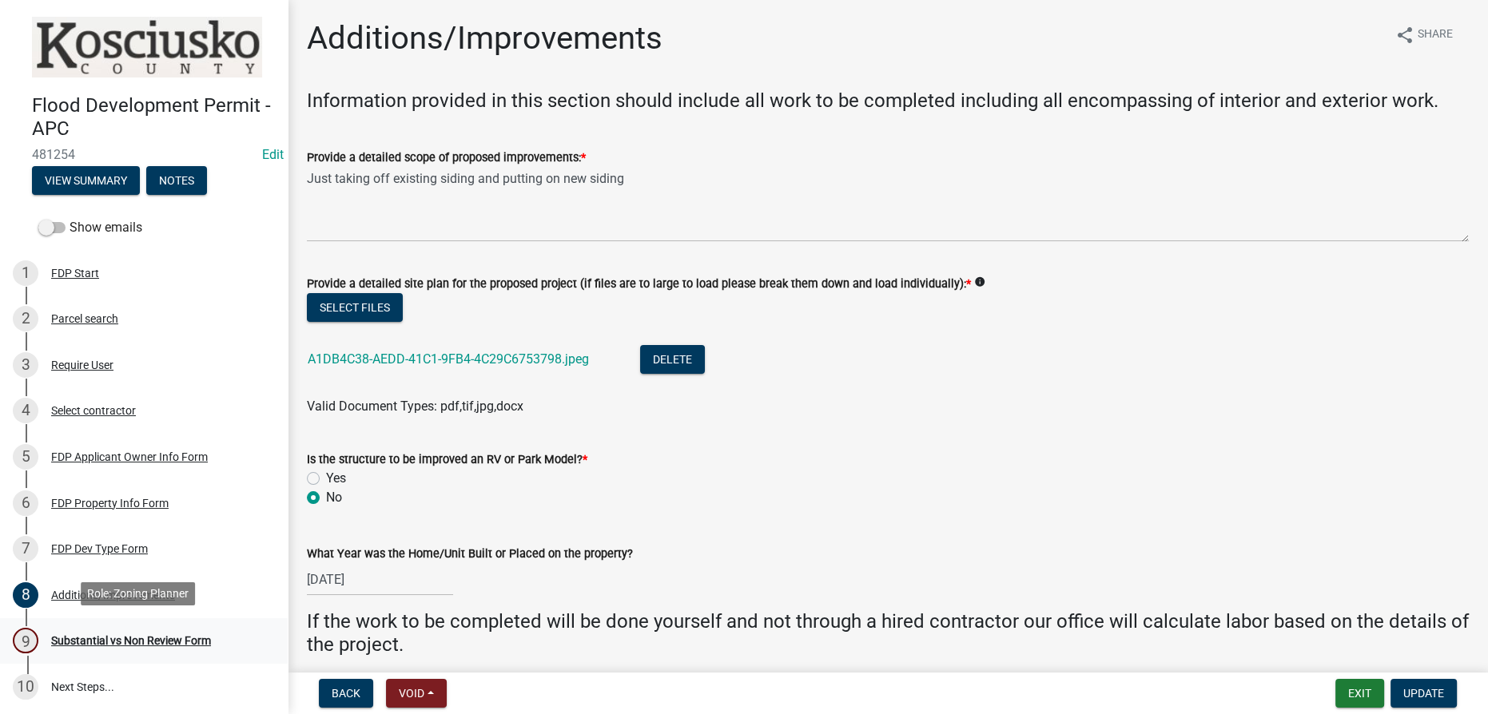
click at [109, 635] on div "Substantial vs Non Review Form" at bounding box center [131, 640] width 160 height 11
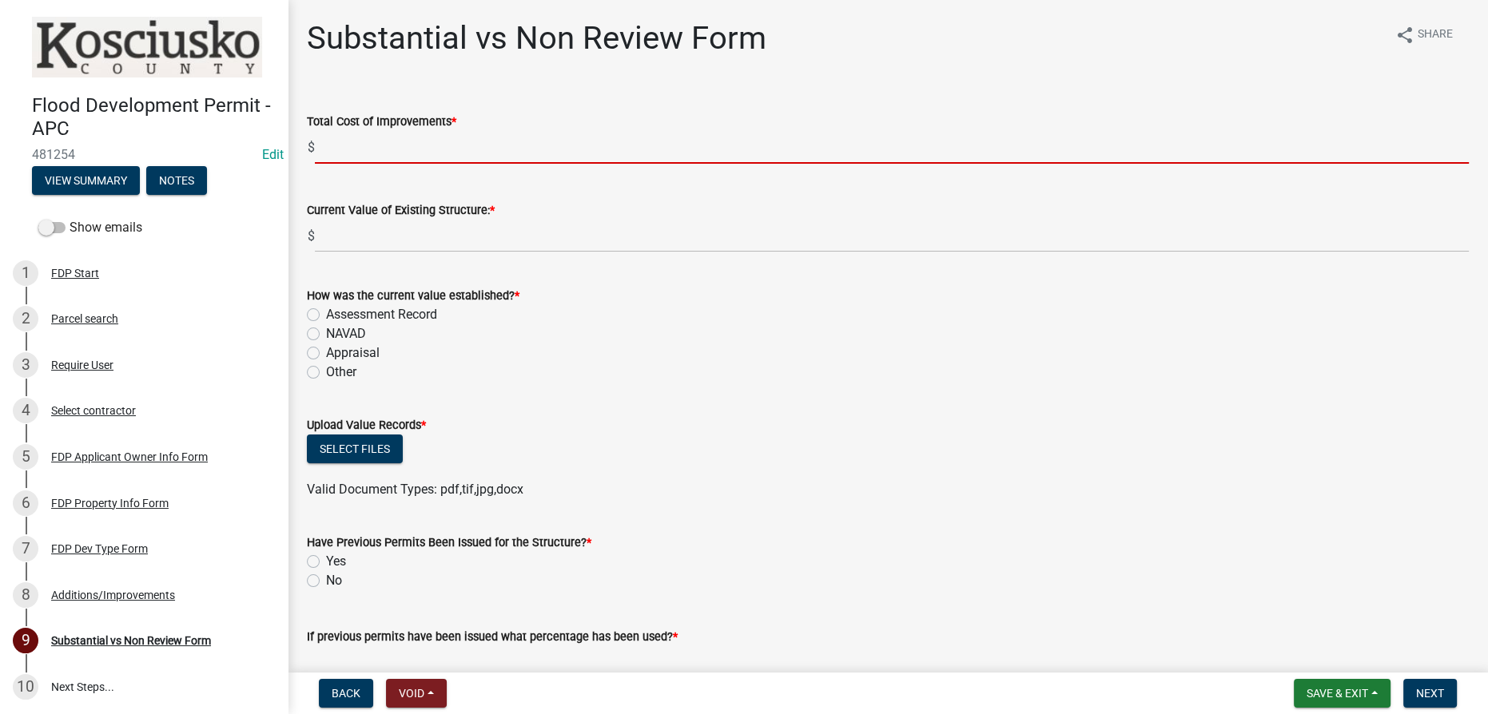
click at [365, 157] on input "text" at bounding box center [892, 147] width 1154 height 33
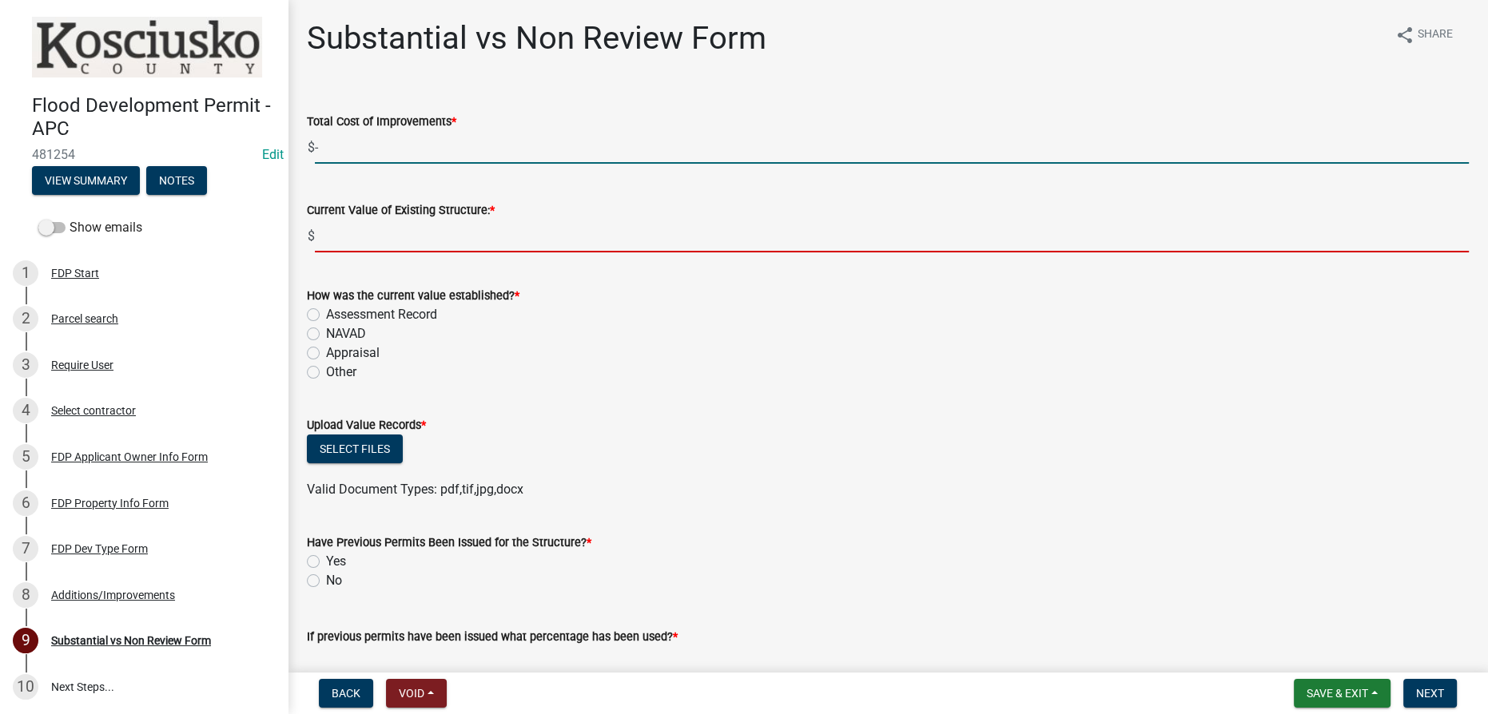
type input "0"
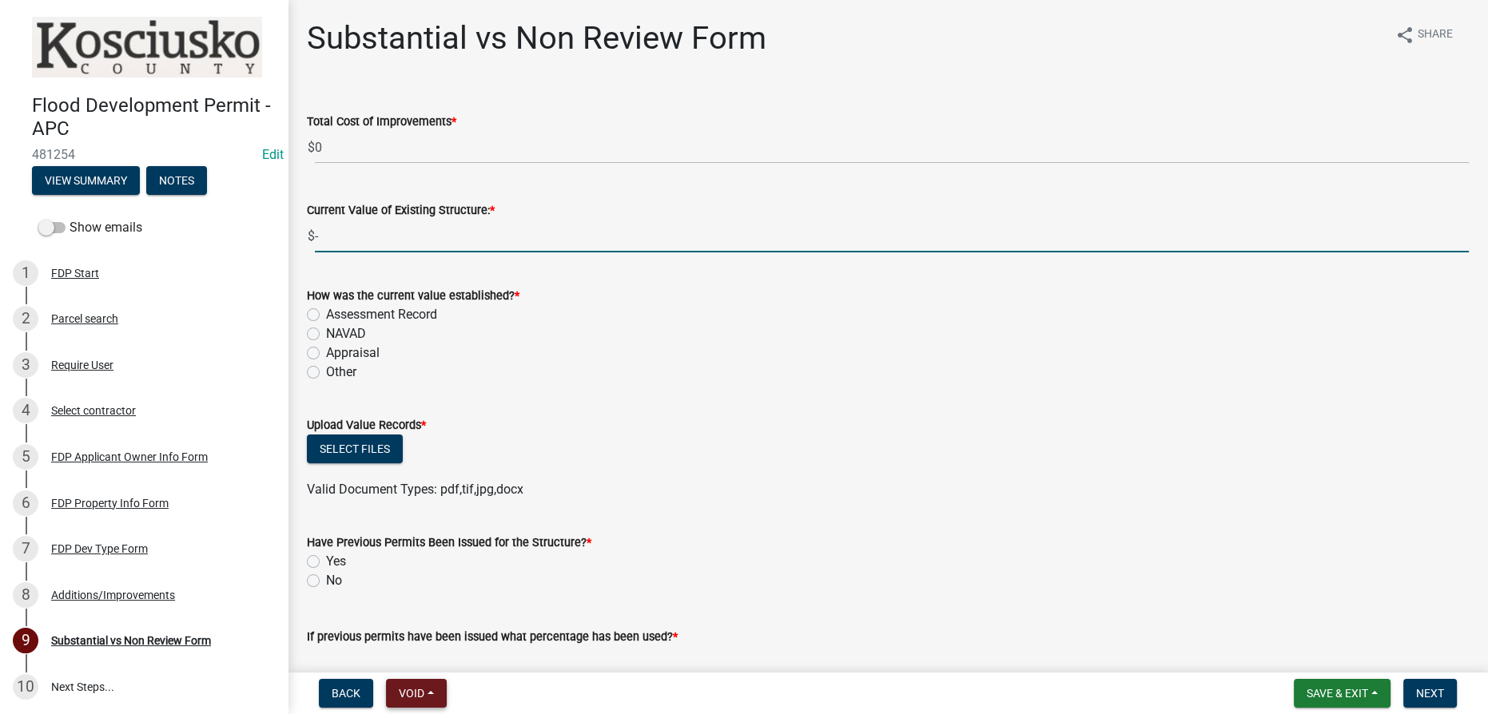
type input "0"
click at [410, 695] on span "Void" at bounding box center [412, 693] width 26 height 13
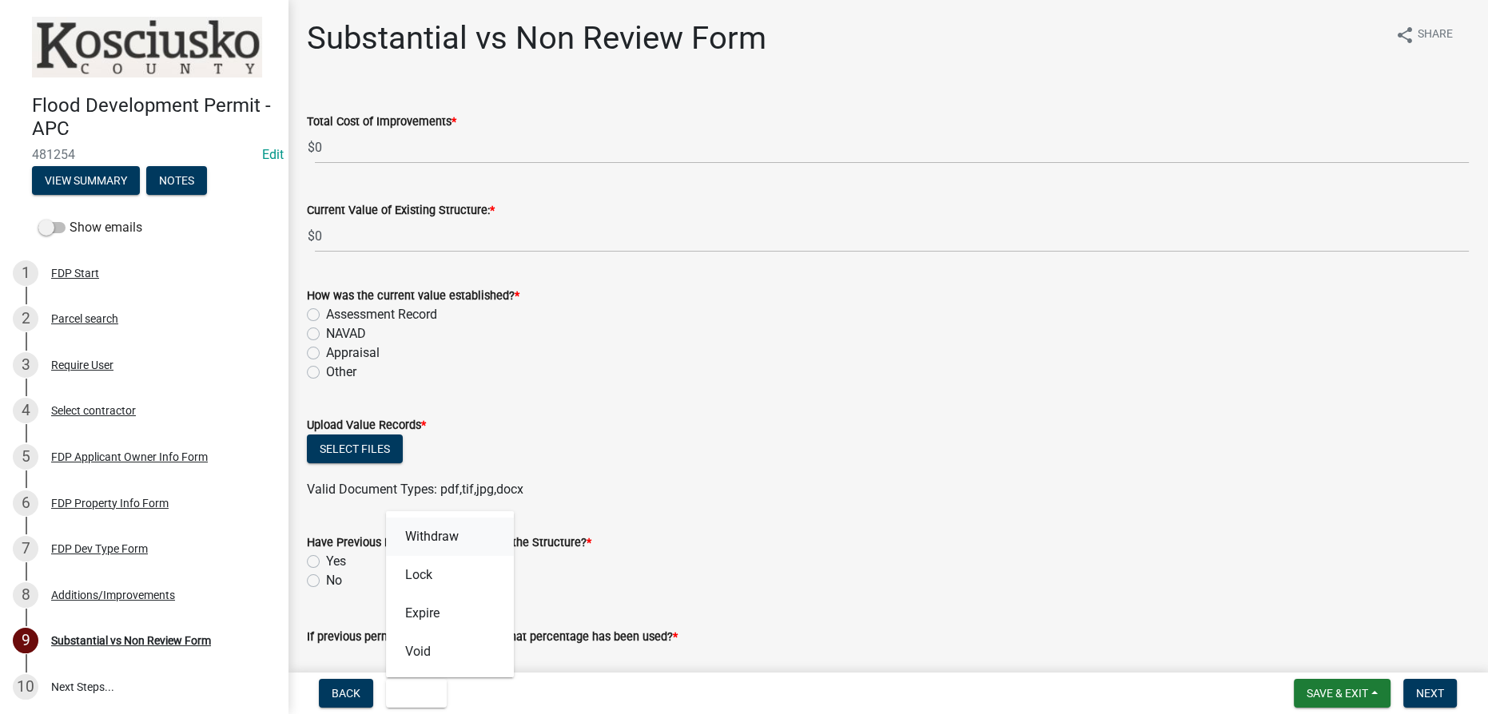
click at [432, 534] on button "Withdraw" at bounding box center [450, 537] width 128 height 38
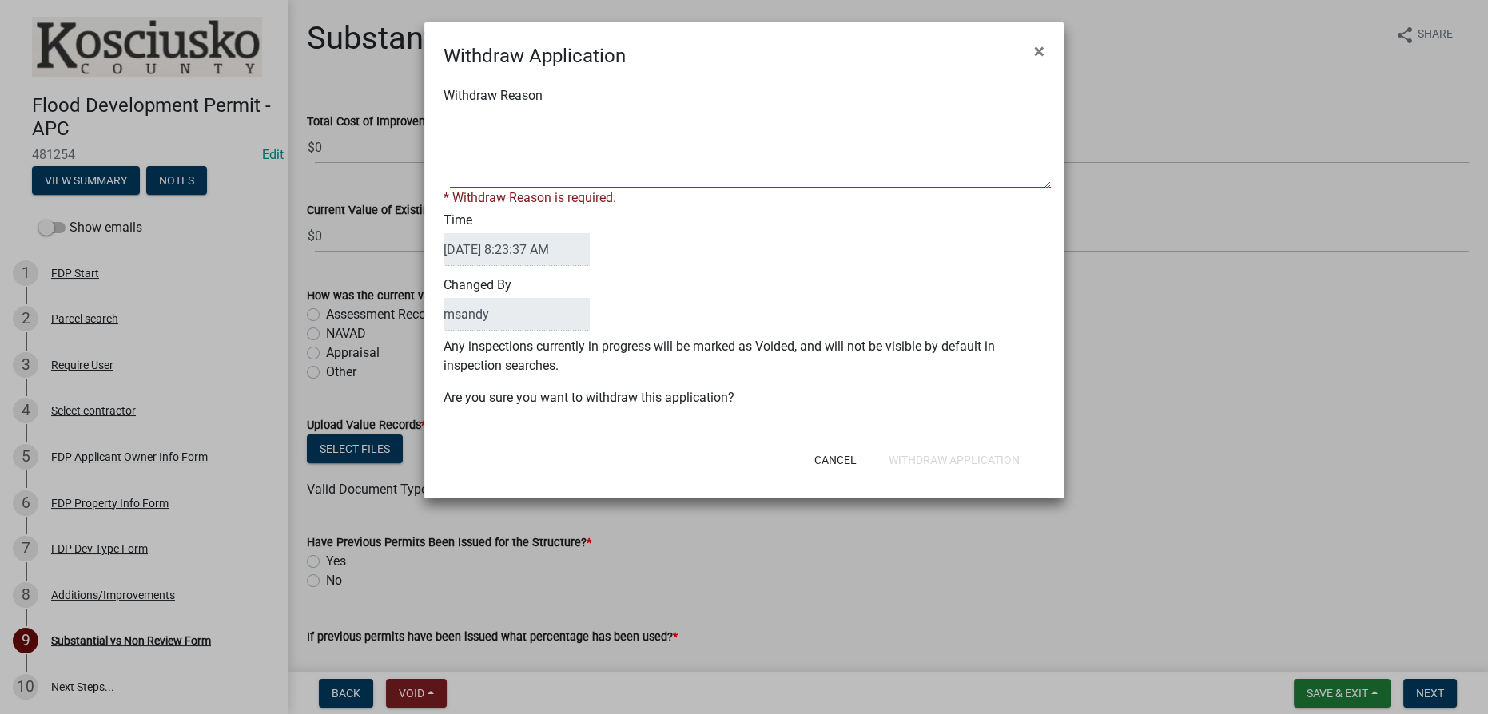
click at [509, 123] on textarea "Withdraw Reason" at bounding box center [750, 149] width 601 height 80
type textarea "Project does not require FDP"
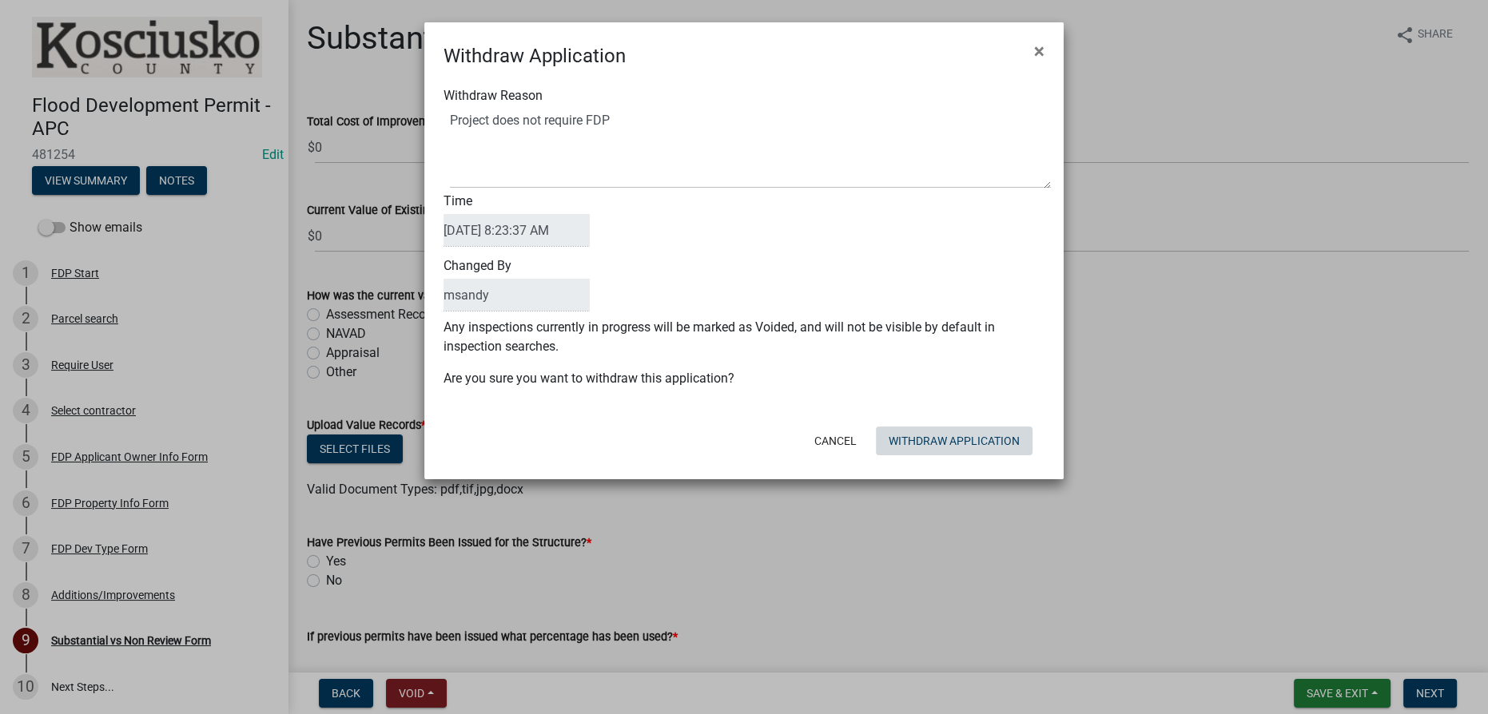
click at [745, 463] on form "Withdraw Application × Withdraw Reason Time 09/25/2025 8:23:37 AM Changed By ms…" at bounding box center [743, 243] width 639 height 443
click at [745, 448] on button "Withdraw Application" at bounding box center [954, 441] width 157 height 29
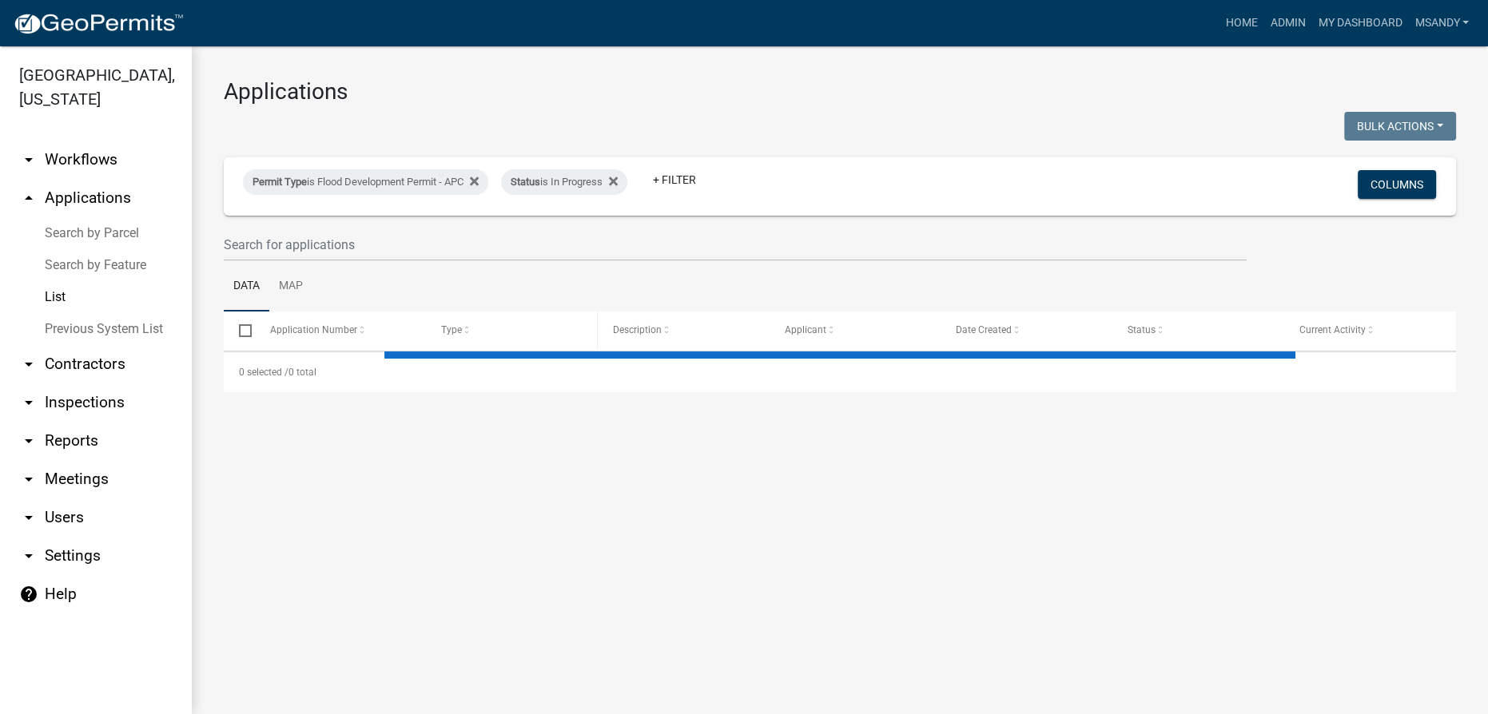
select select "3: 100"
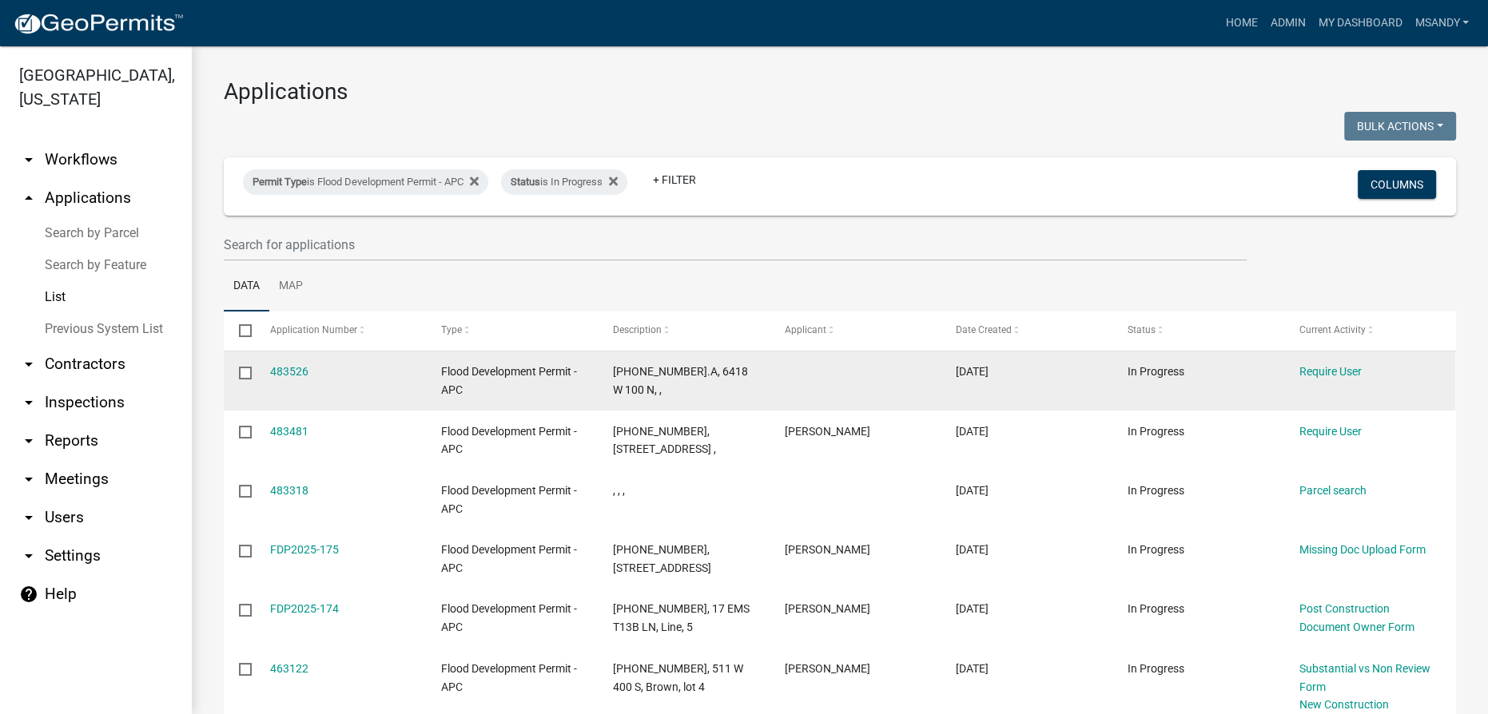
click at [248, 370] on input "checkbox" at bounding box center [244, 372] width 10 height 10
checkbox input "true"
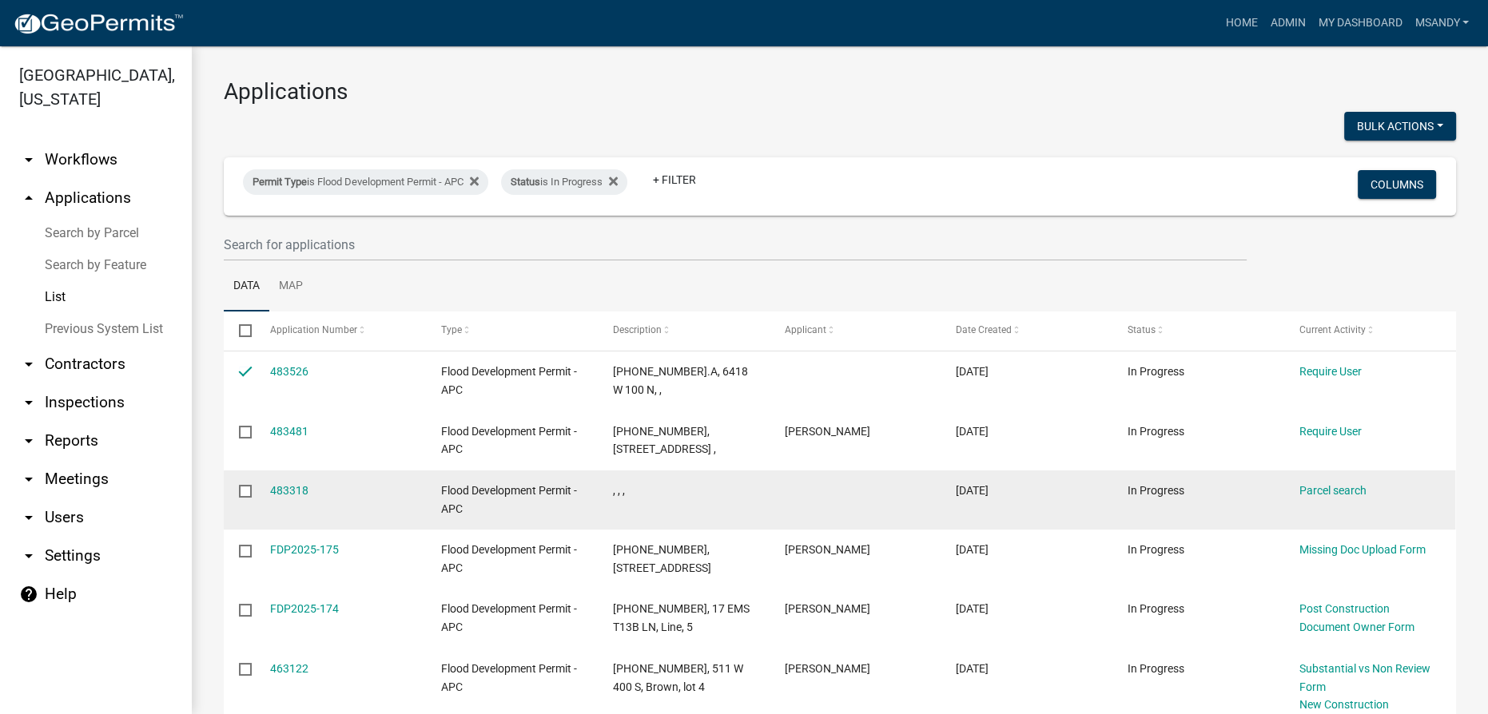
click at [246, 493] on input "checkbox" at bounding box center [244, 490] width 10 height 10
checkbox input "true"
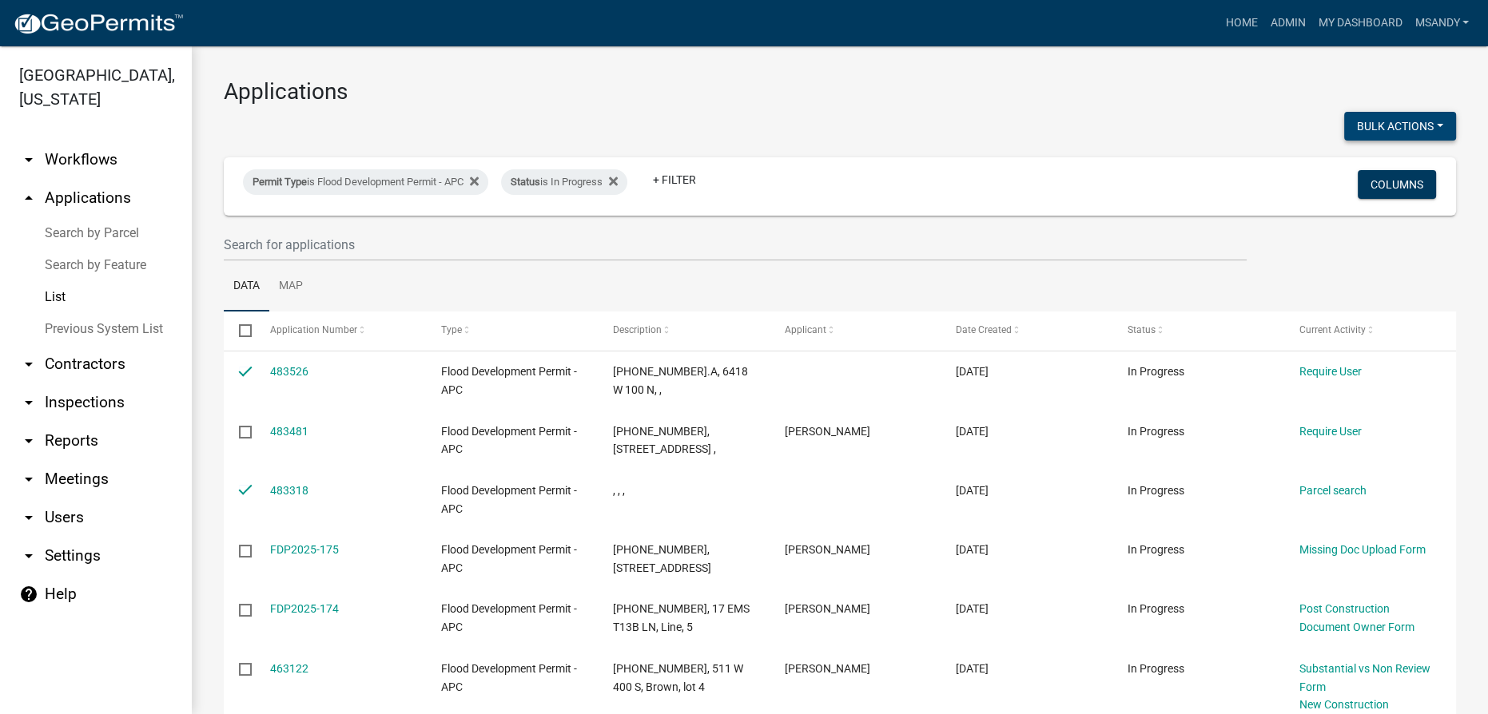
click at [745, 123] on button "Bulk Actions" at bounding box center [1400, 126] width 112 height 29
click at [745, 165] on button "Void" at bounding box center [1392, 168] width 128 height 38
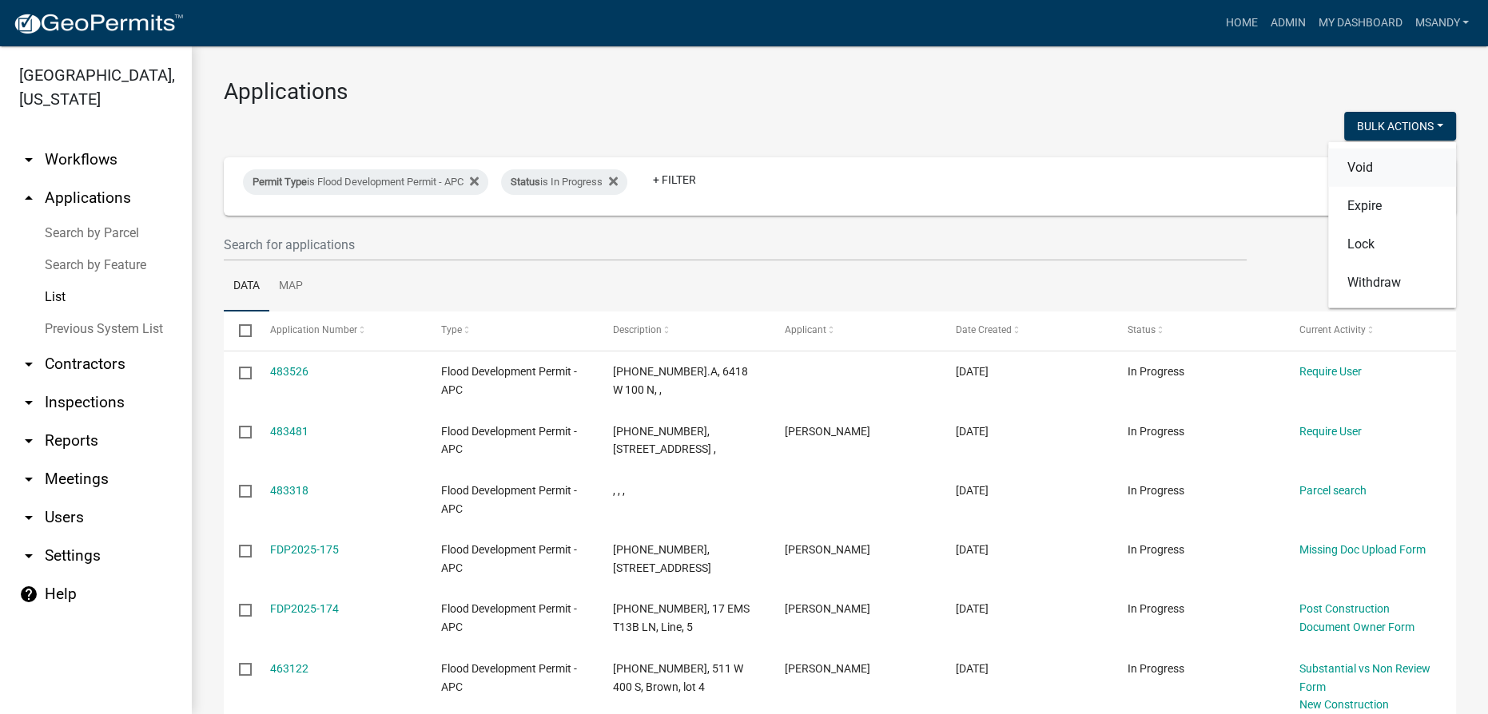
checkbox input "false"
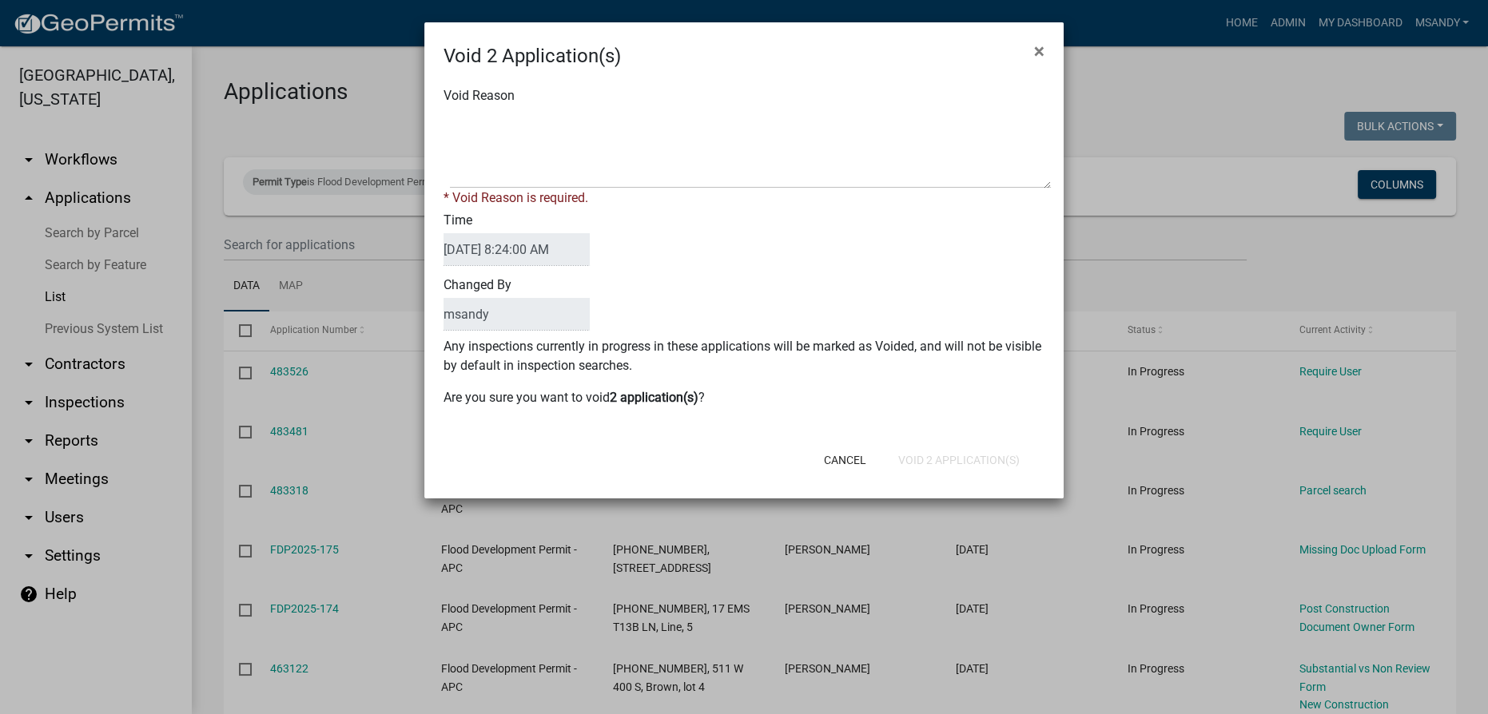
click at [741, 97] on div "Void Reason * Void Reason is required." at bounding box center [743, 146] width 625 height 121
click at [674, 118] on textarea "Void Reason" at bounding box center [750, 149] width 601 height 80
type textarea "Incomplete"
click at [745, 463] on form "Void 2 Application(s) × Void Reason * Void Reason is required. Time 09/25/2025 …" at bounding box center [743, 253] width 639 height 462
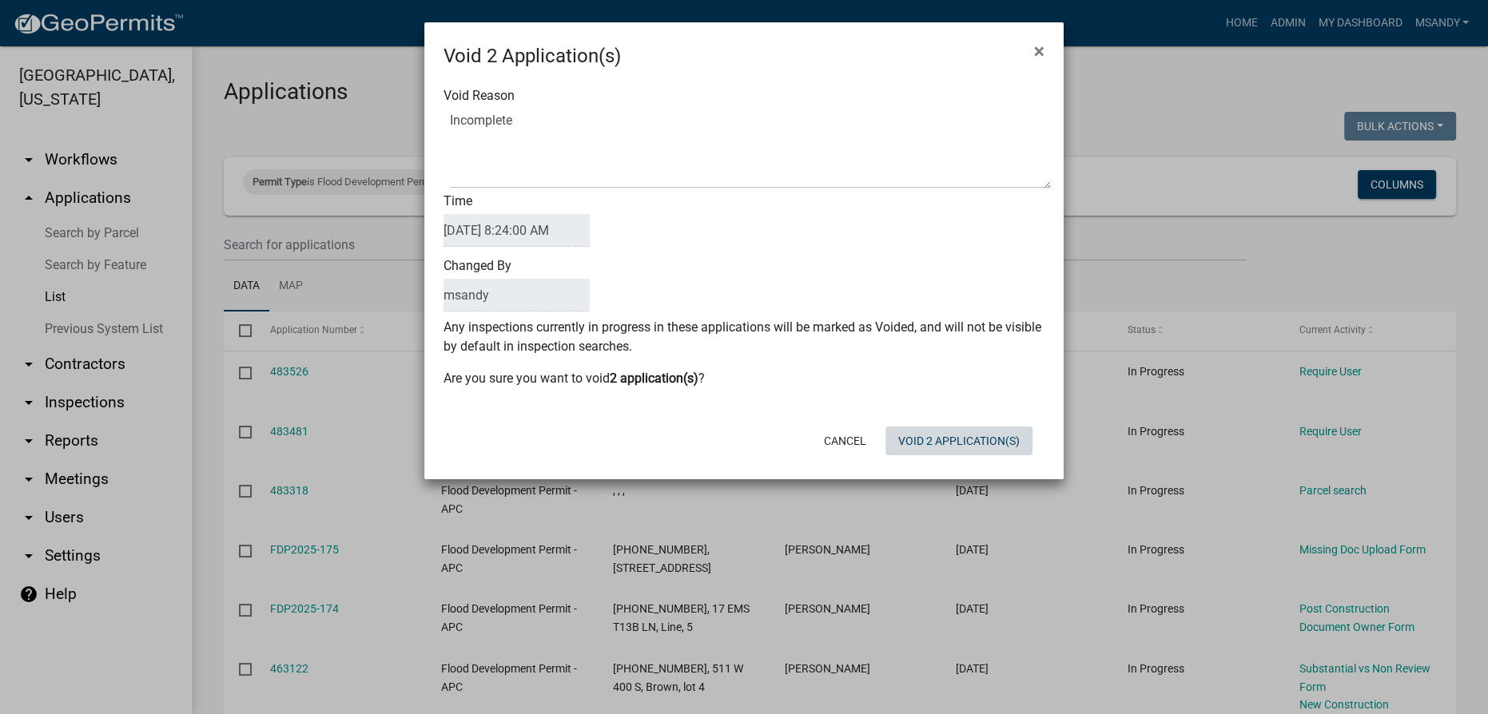
click at [745, 443] on button "Void 2 Application(s)" at bounding box center [958, 441] width 147 height 29
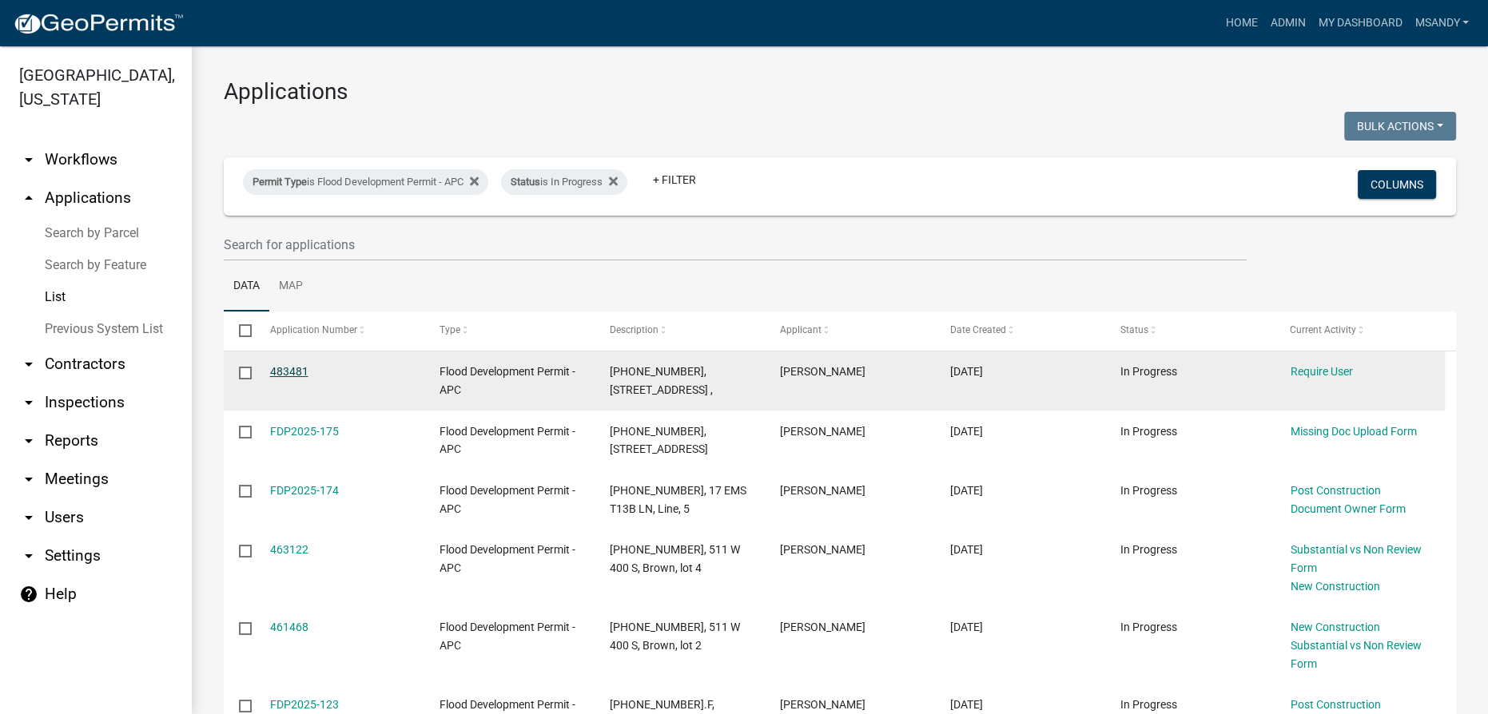
click at [283, 372] on link "483481" at bounding box center [289, 371] width 38 height 13
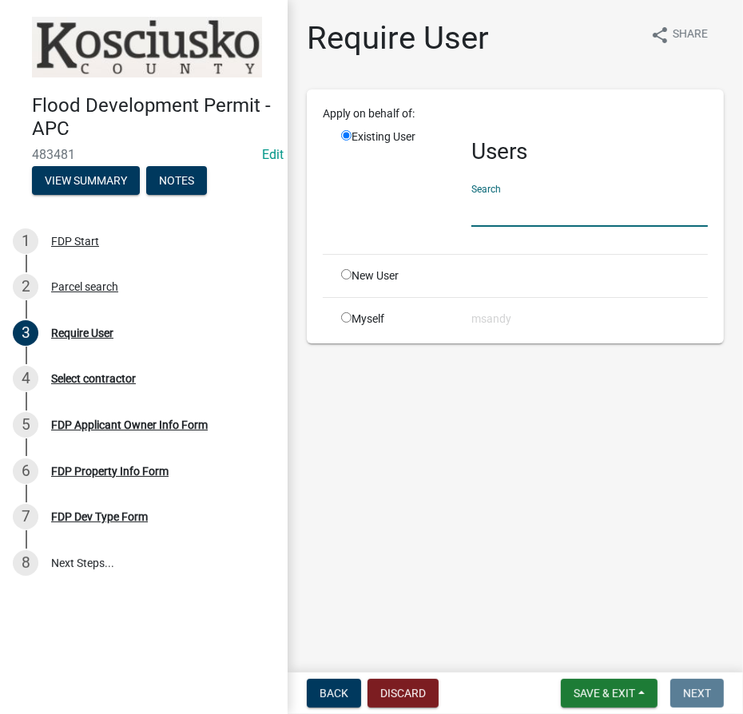
click at [563, 210] on input "text" at bounding box center [589, 210] width 236 height 33
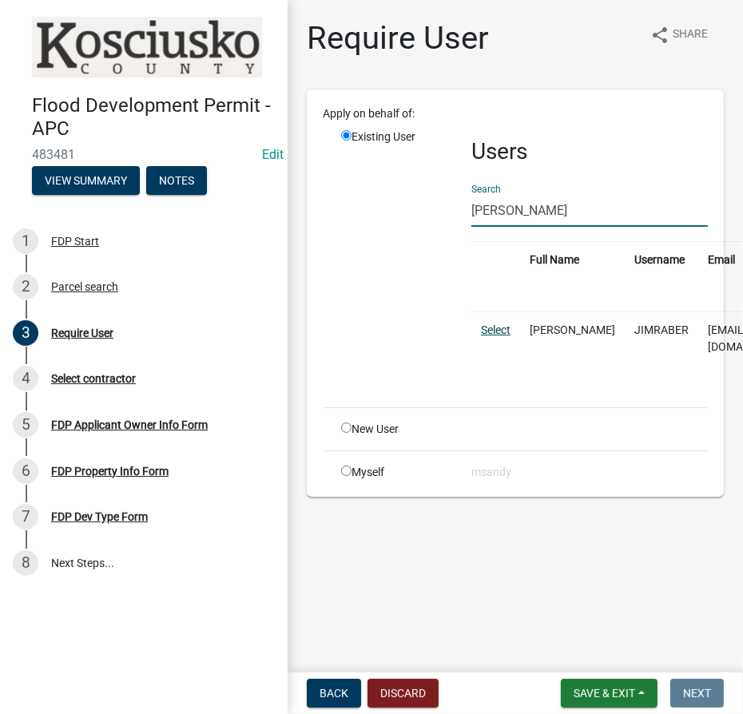
type input "Jim Raber"
click at [492, 328] on link "Select" at bounding box center [496, 330] width 30 height 13
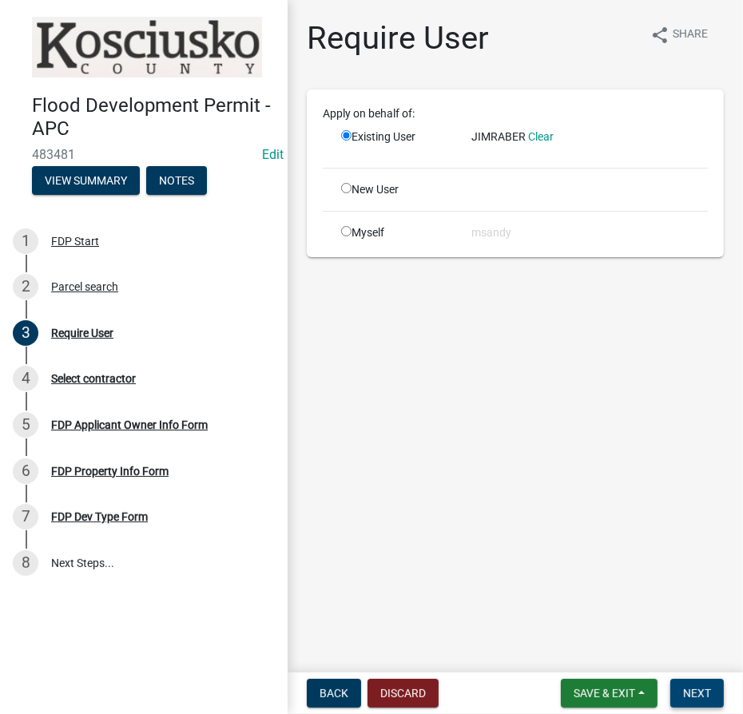
click at [704, 693] on span "Next" at bounding box center [697, 693] width 28 height 13
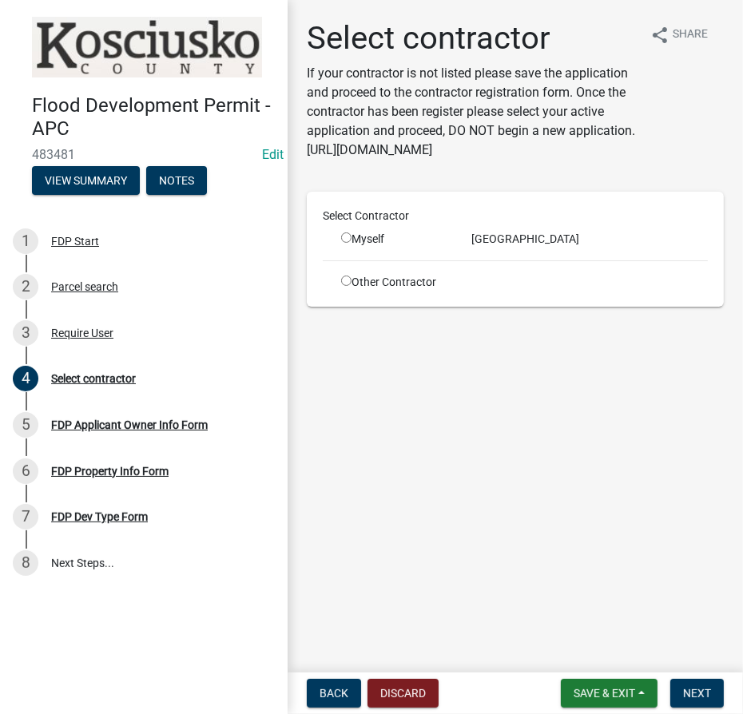
click at [344, 284] on input "radio" at bounding box center [346, 281] width 10 height 10
radio input "true"
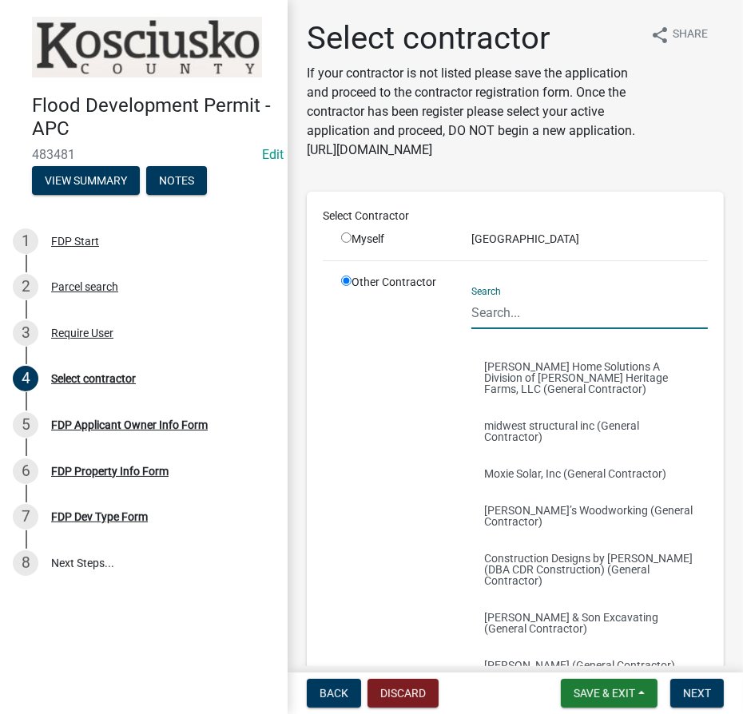
click at [507, 326] on input "Search" at bounding box center [589, 312] width 236 height 33
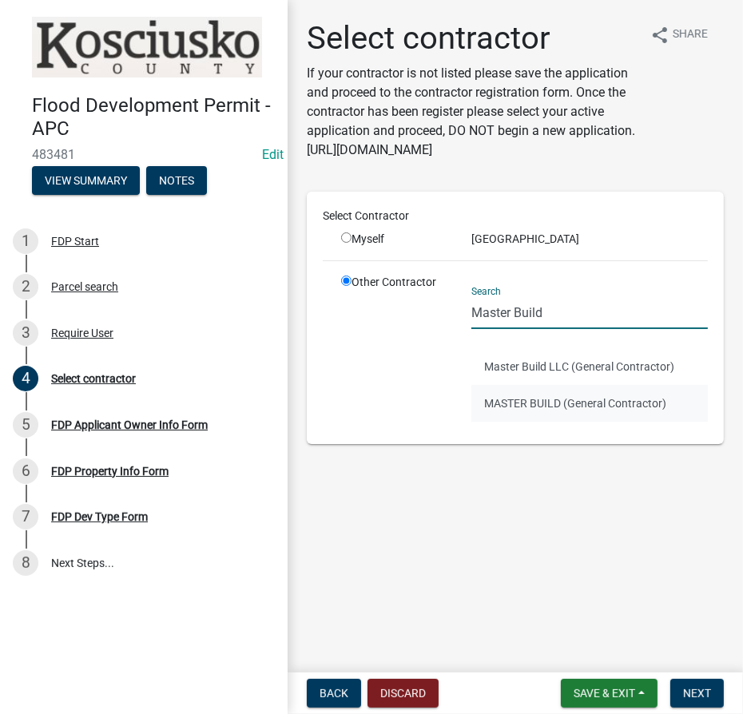
type input "Master Build"
click at [518, 406] on button "MASTER BUILD (General Contractor)" at bounding box center [589, 403] width 236 height 37
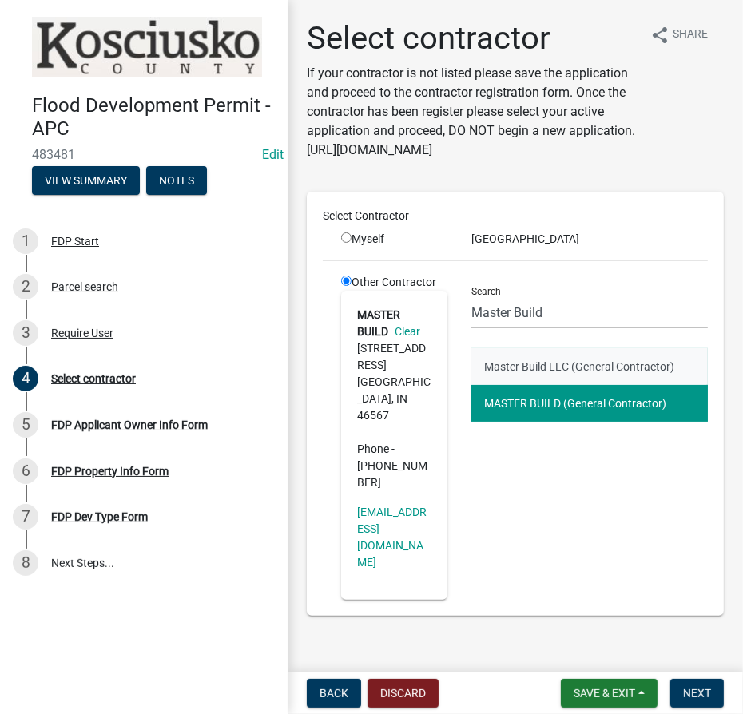
click at [525, 366] on button "Master Build LLC (General Contractor)" at bounding box center [589, 366] width 236 height 37
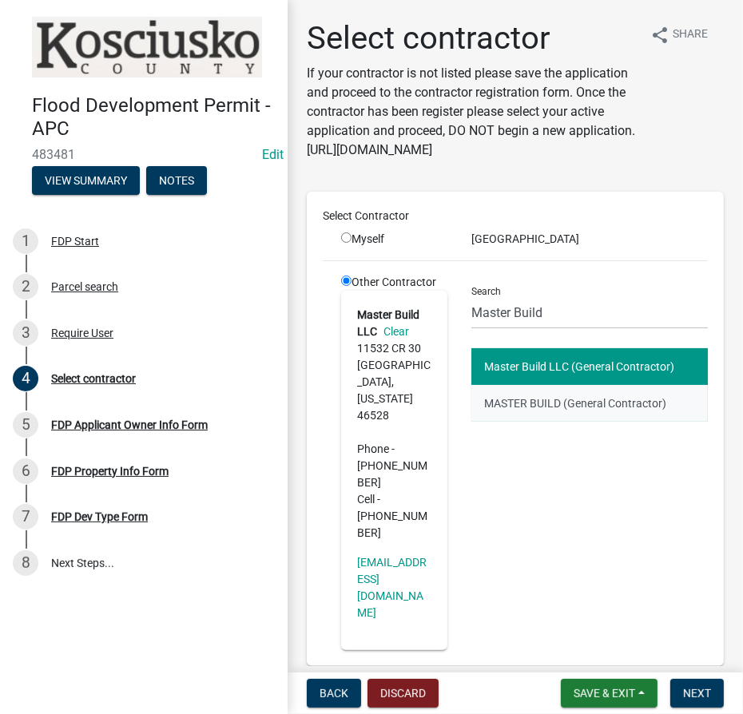
click at [550, 406] on button "MASTER BUILD (General Contractor)" at bounding box center [589, 403] width 236 height 37
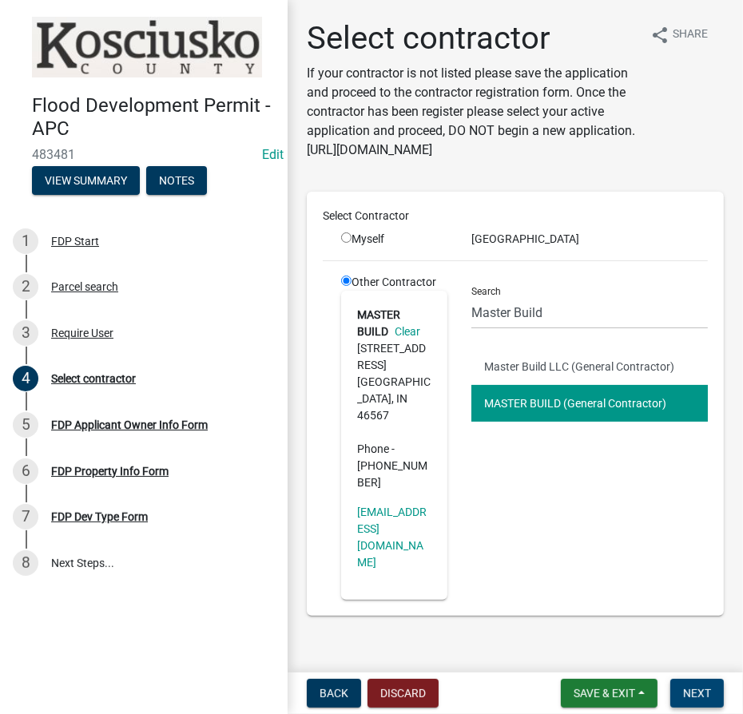
click at [717, 688] on button "Next" at bounding box center [697, 693] width 54 height 29
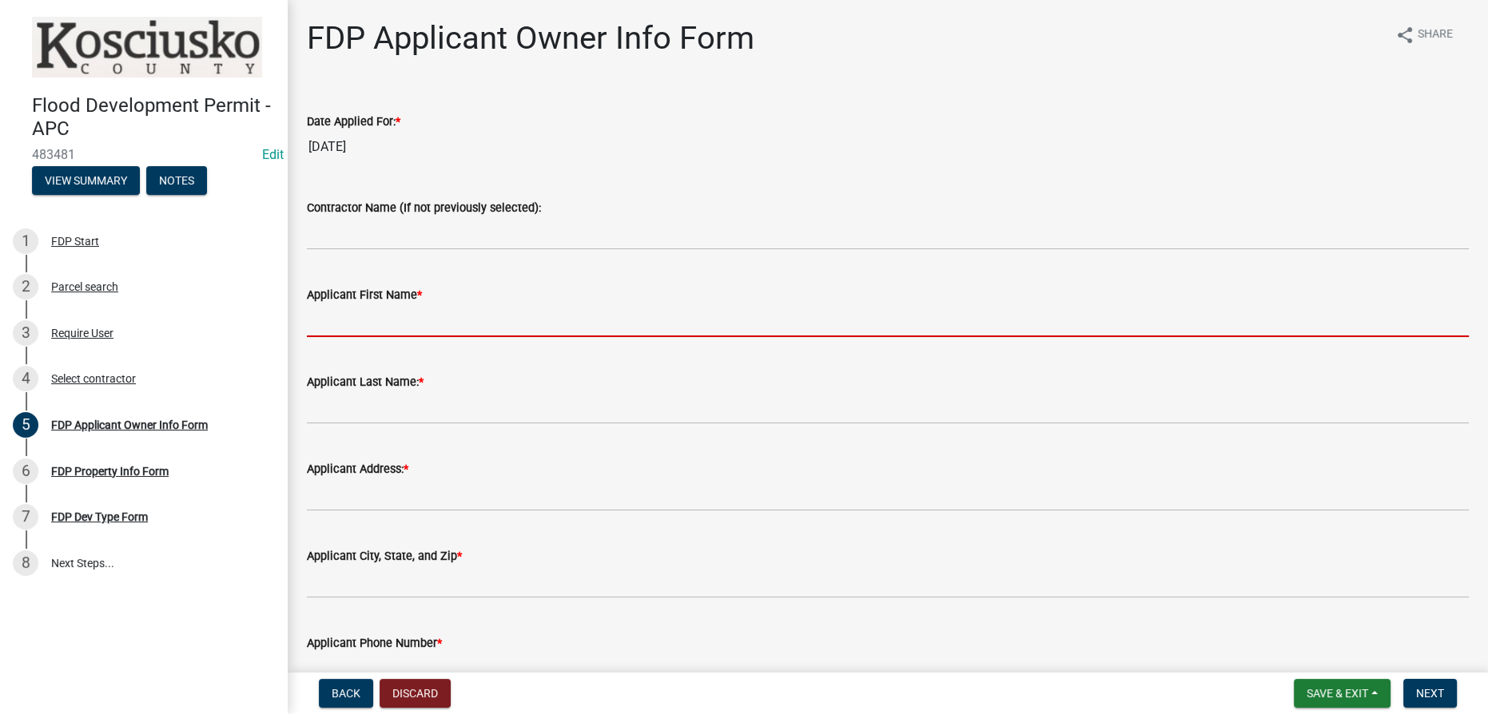
click at [458, 321] on input "Applicant First Name *" at bounding box center [888, 320] width 1162 height 33
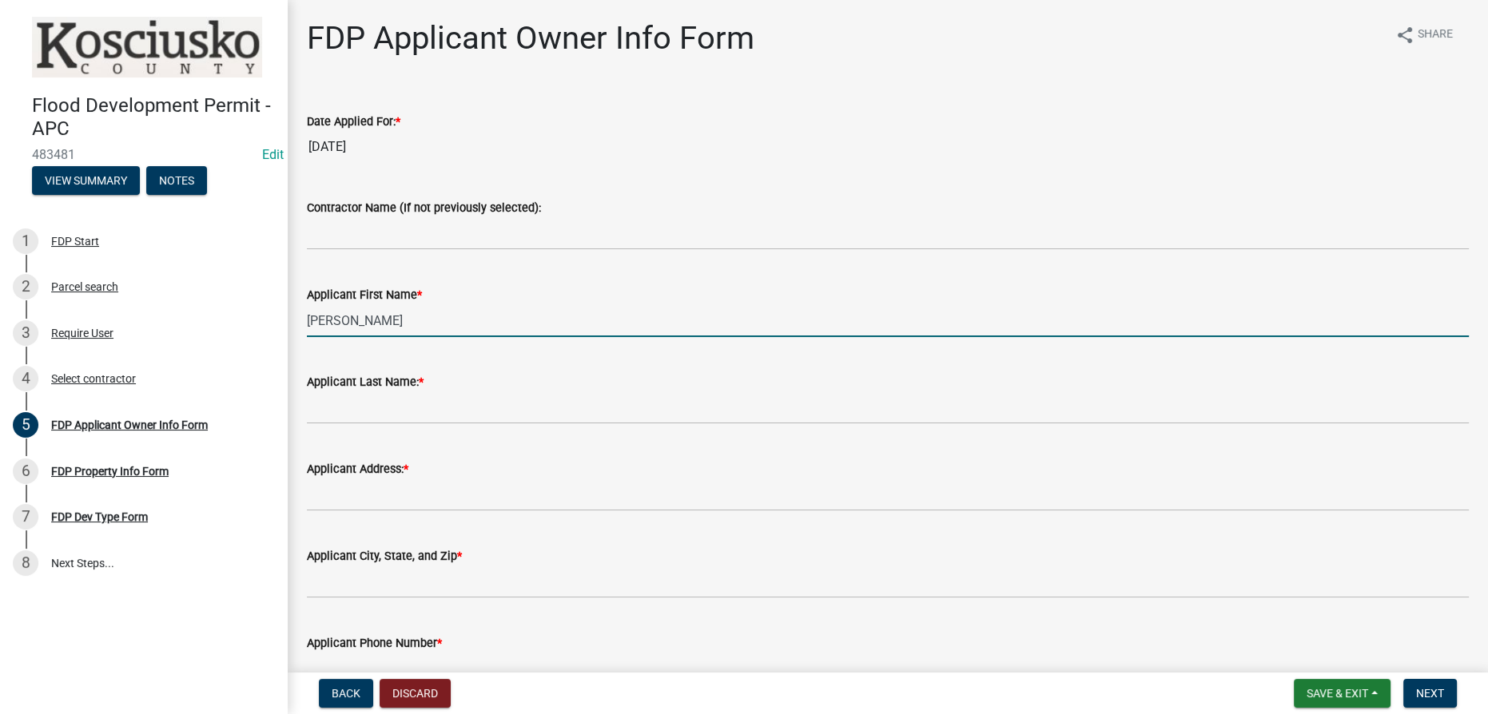
type input "Duane"
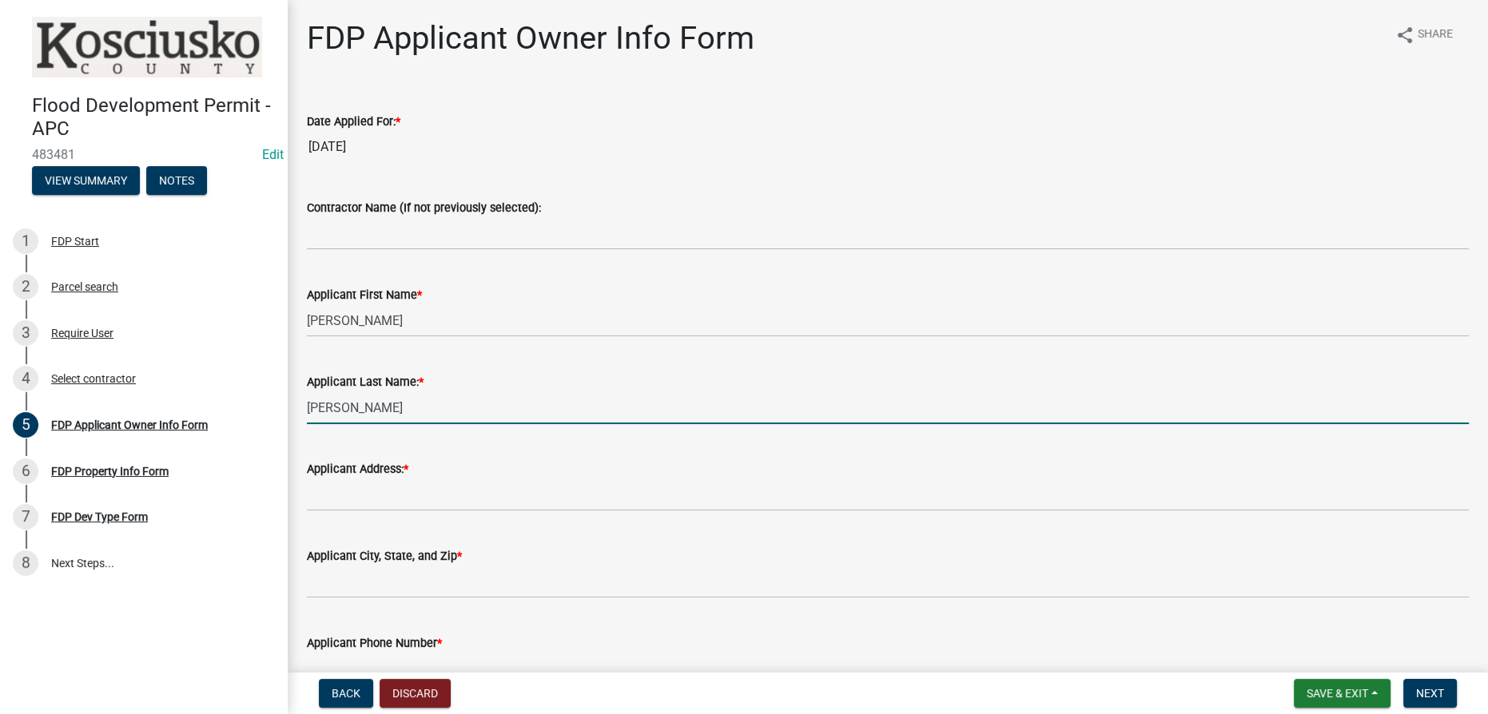
type input "Chupp"
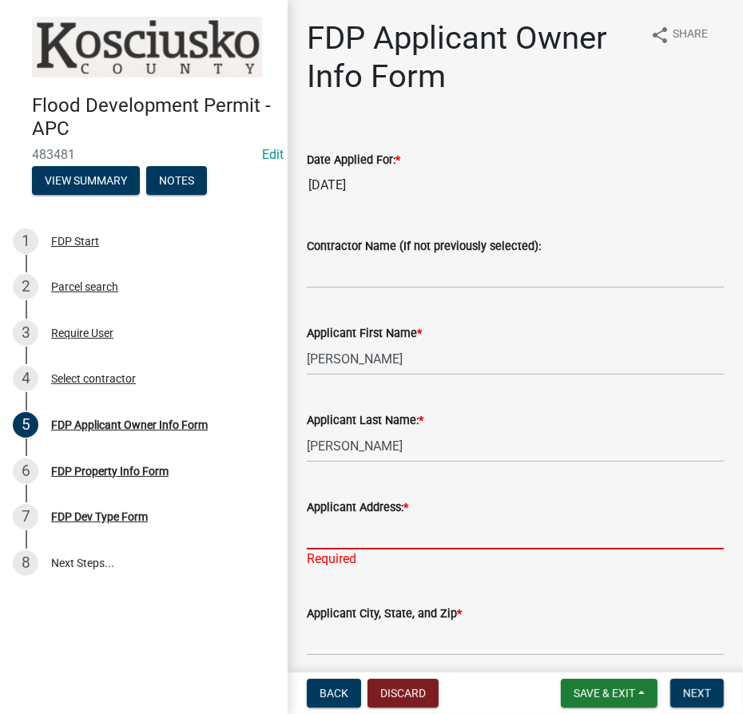
click at [363, 536] on input "Applicant Address: *" at bounding box center [515, 533] width 417 height 33
type input "450 Berkshire Dr"
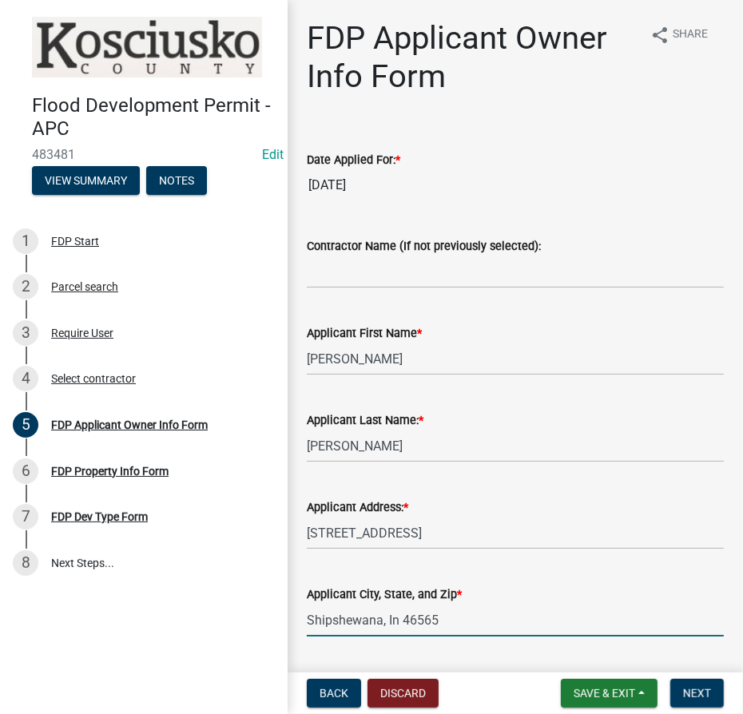
type input "Shipshewana, In 46565"
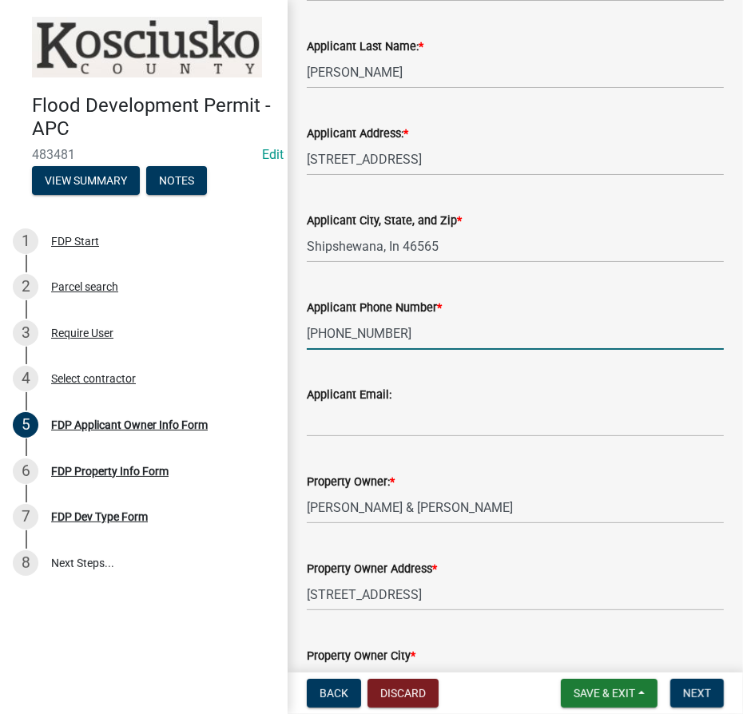
type input "260-463-6898"
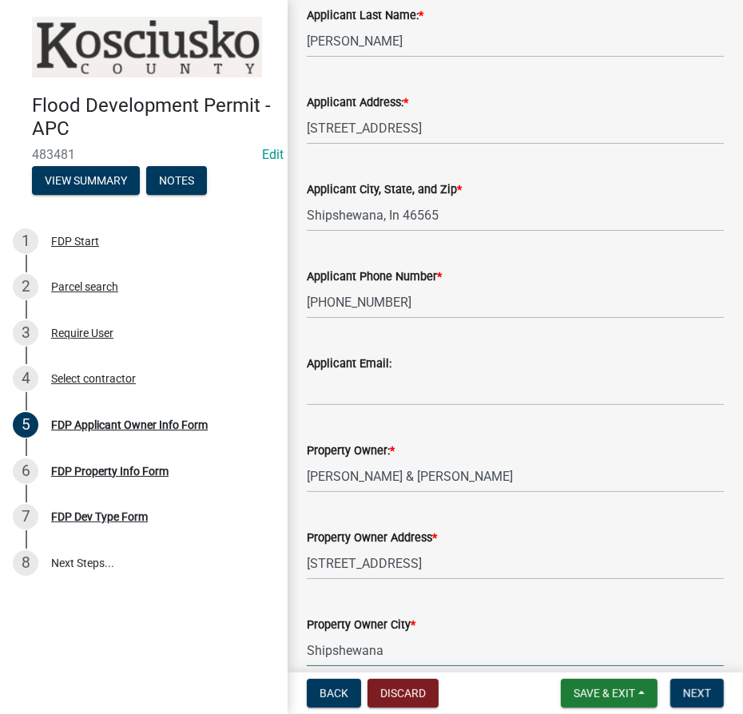
scroll to position [574, 0]
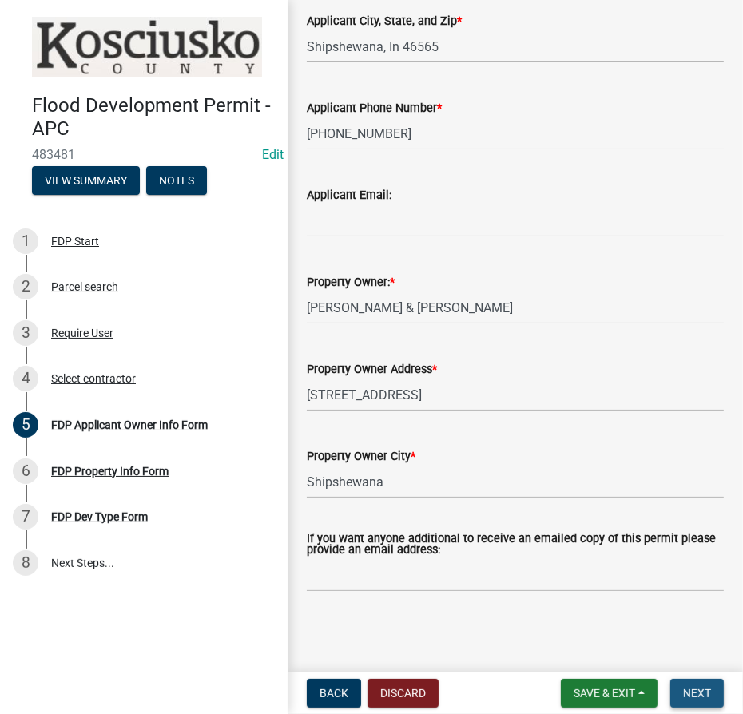
click at [710, 702] on button "Next" at bounding box center [697, 693] width 54 height 29
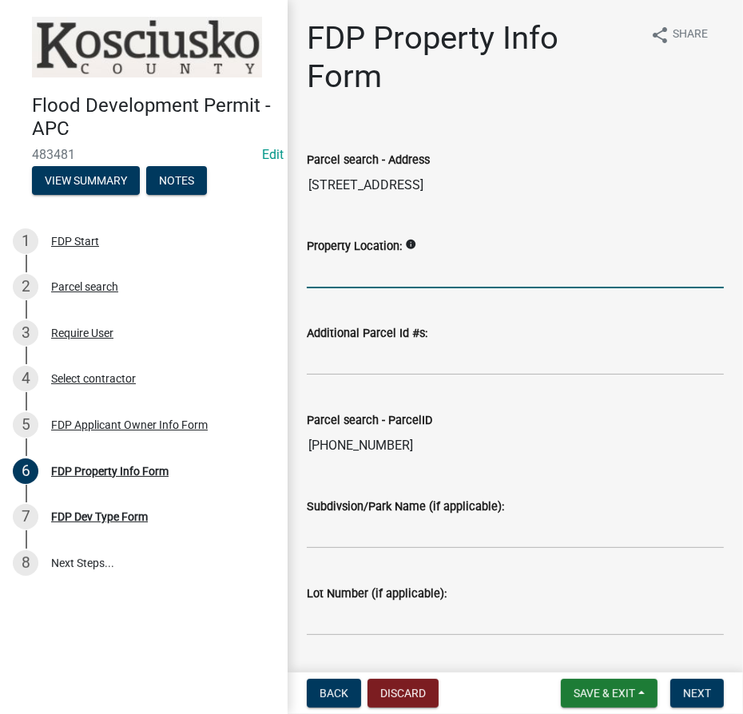
click at [346, 276] on input "Property Location:" at bounding box center [515, 272] width 417 height 33
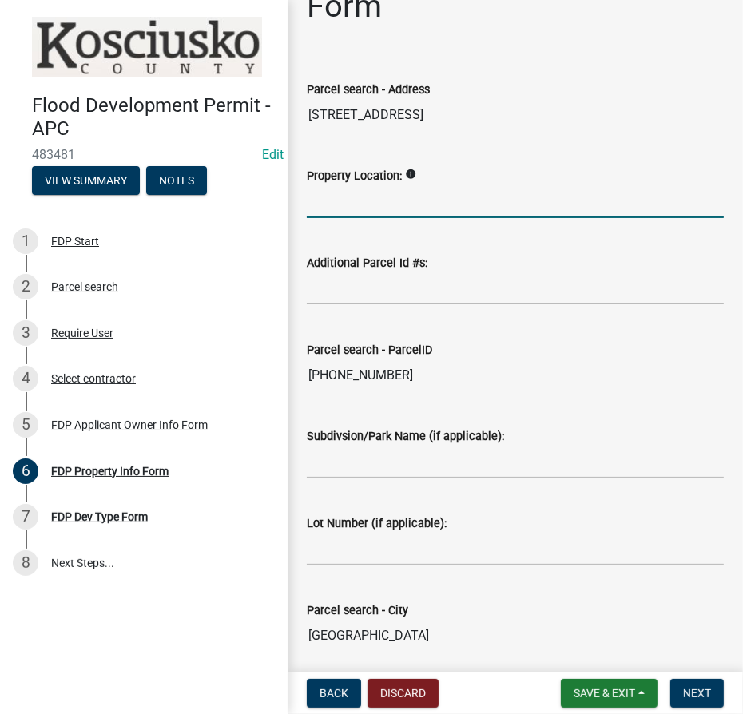
scroll to position [129, 0]
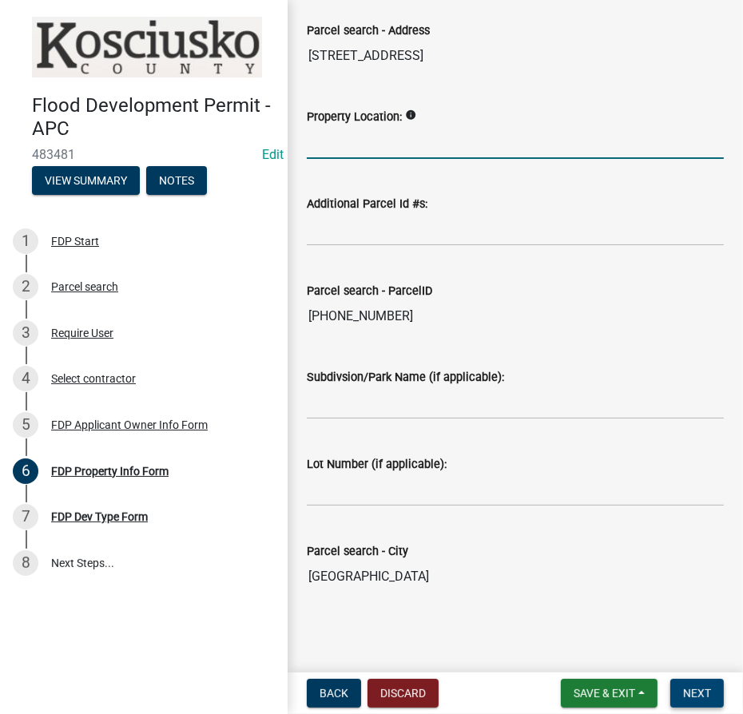
click at [701, 692] on span "Next" at bounding box center [697, 693] width 28 height 13
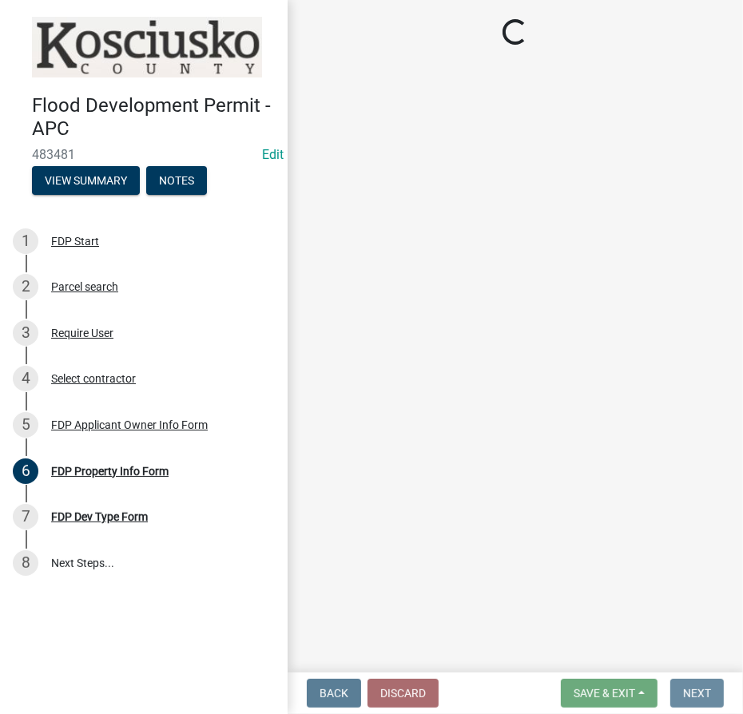
scroll to position [0, 0]
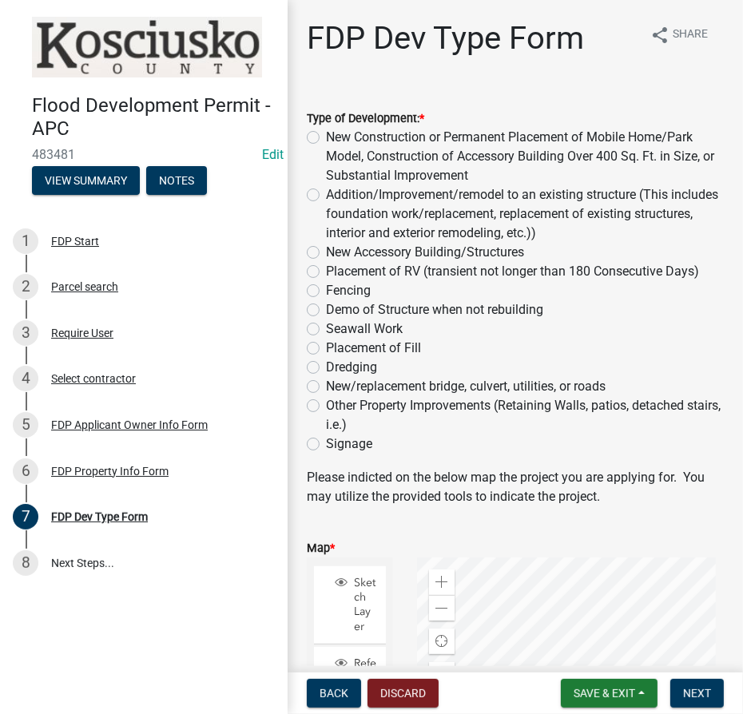
click at [326, 198] on label "Addition/Improvement/remodel to an existing structure (This includes foundation…" at bounding box center [525, 214] width 398 height 58
click at [326, 196] on input "Addition/Improvement/remodel to an existing structure (This includes foundation…" at bounding box center [331, 190] width 10 height 10
radio input "true"
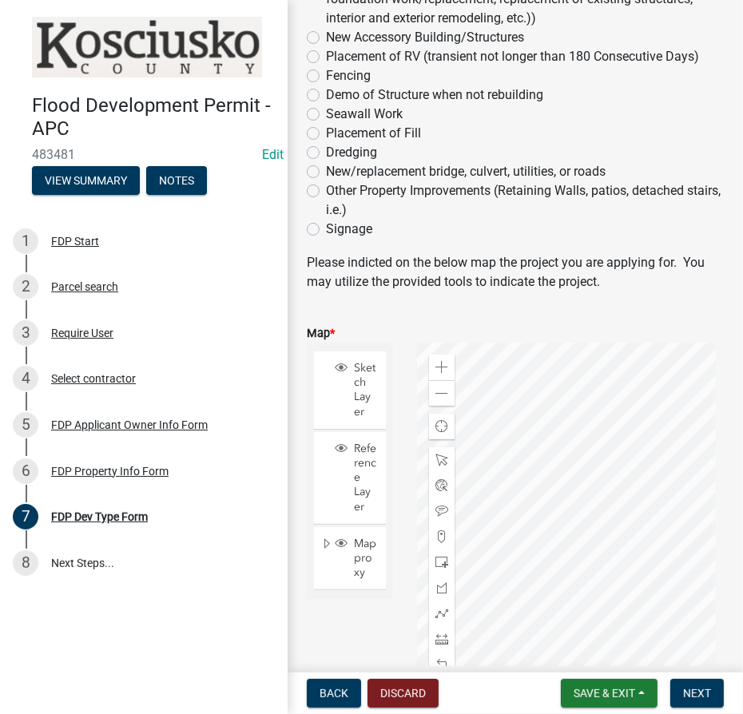
scroll to position [217, 0]
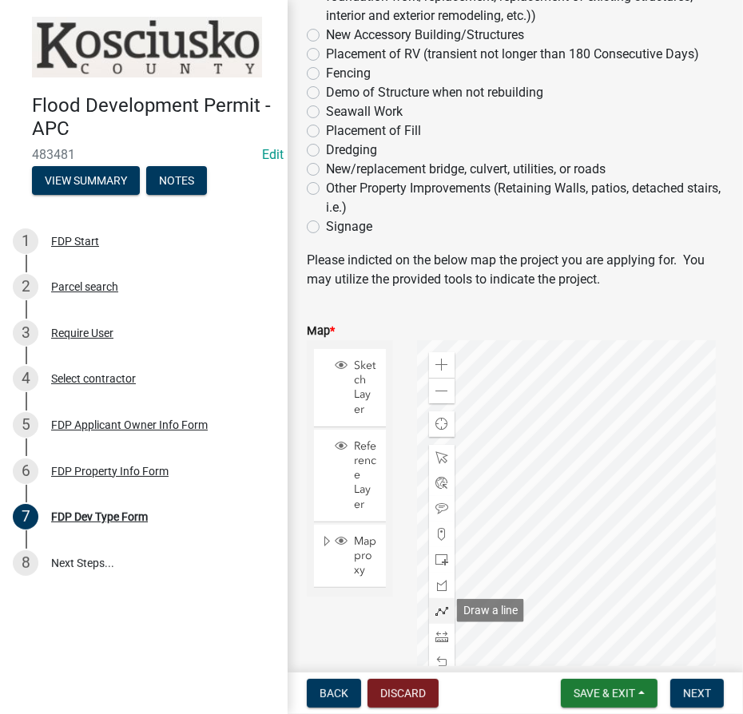
click at [441, 610] on span at bounding box center [441, 611] width 13 height 13
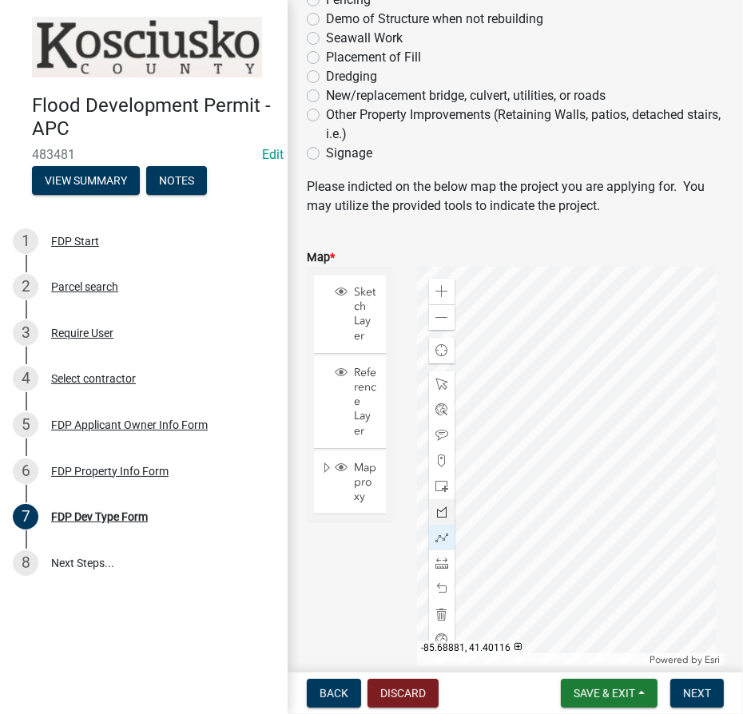
click at [501, 484] on div at bounding box center [570, 466] width 307 height 399
click at [536, 472] on div at bounding box center [570, 466] width 307 height 399
click at [526, 445] on div at bounding box center [570, 466] width 307 height 399
click at [689, 687] on span "Next" at bounding box center [697, 693] width 28 height 13
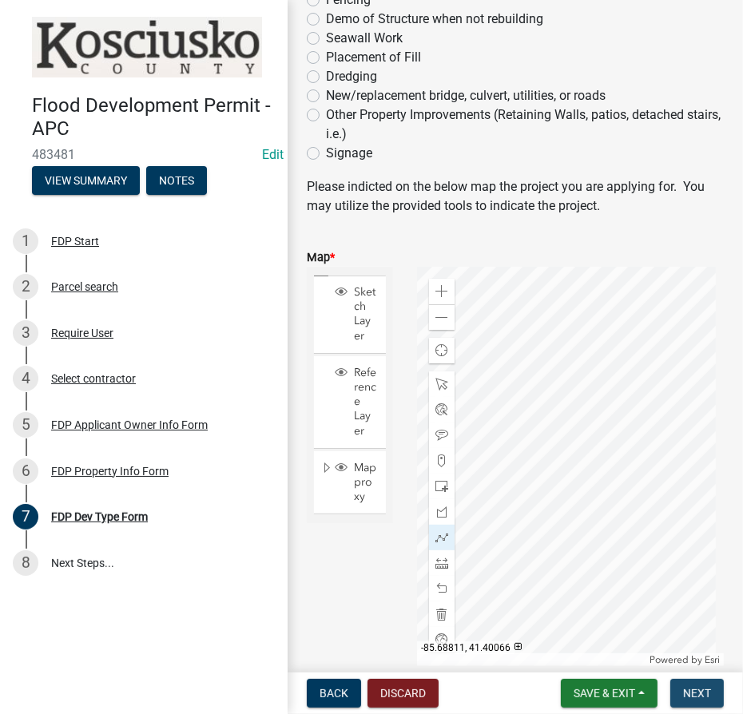
scroll to position [0, 0]
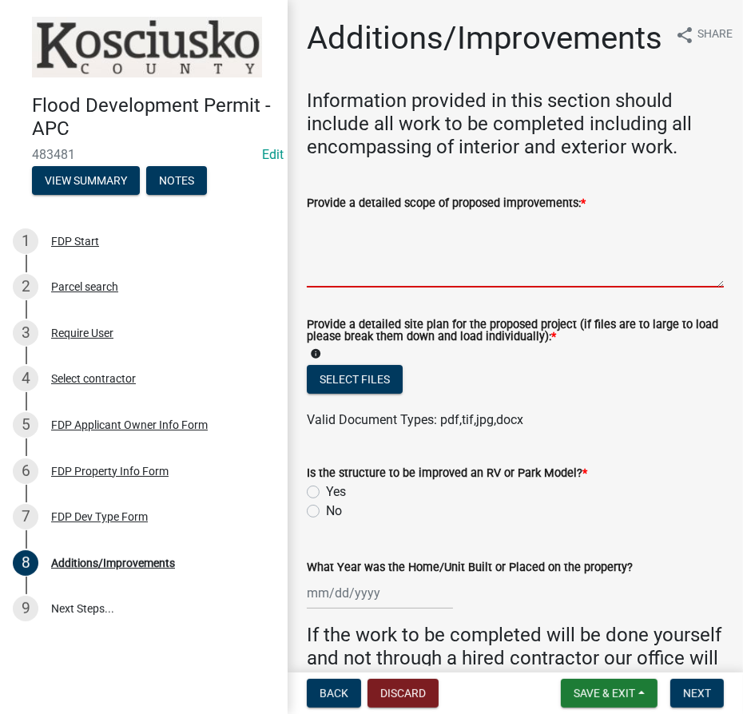
click at [360, 237] on textarea "Provide a detailed scope of proposed improvements: *" at bounding box center [515, 250] width 417 height 75
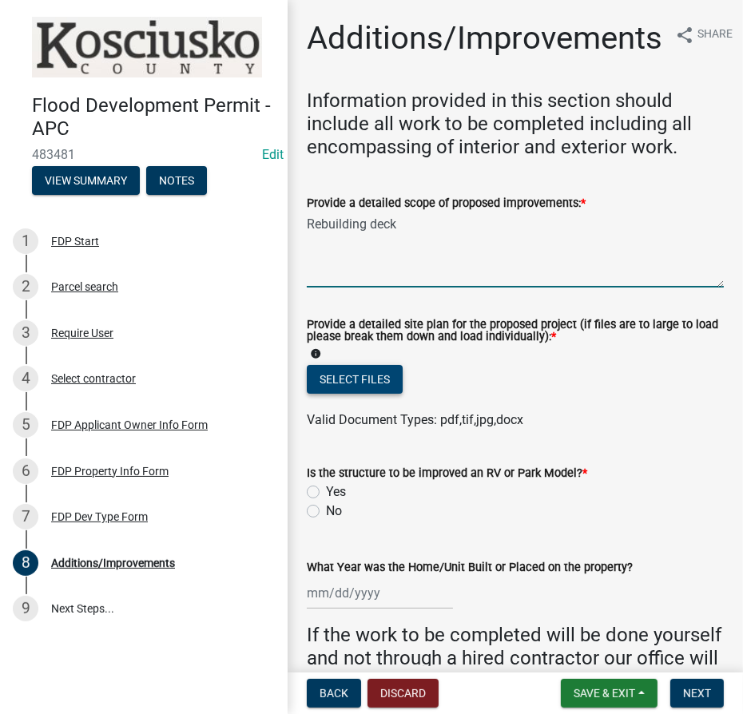
type textarea "Rebuilding deck"
click at [341, 383] on button "Select files" at bounding box center [355, 379] width 96 height 29
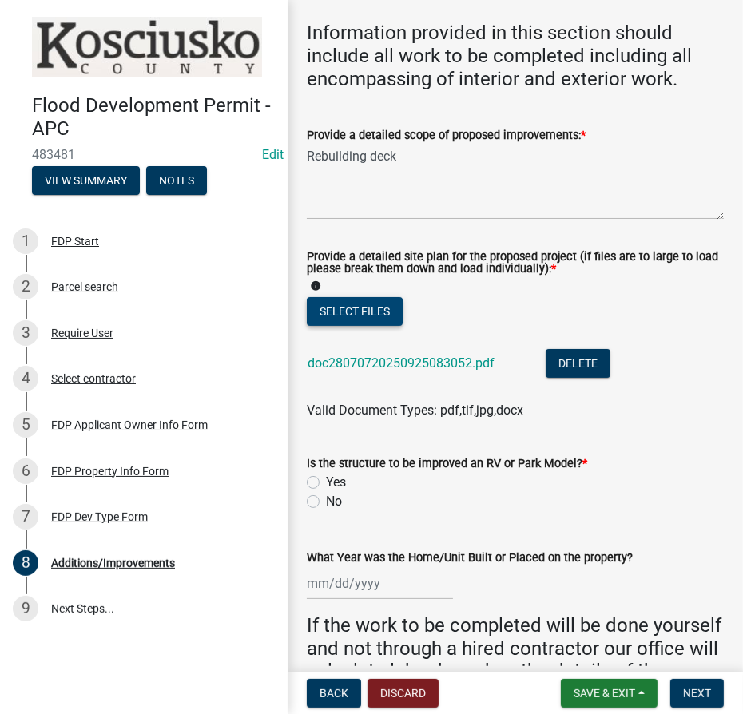
scroll to position [145, 0]
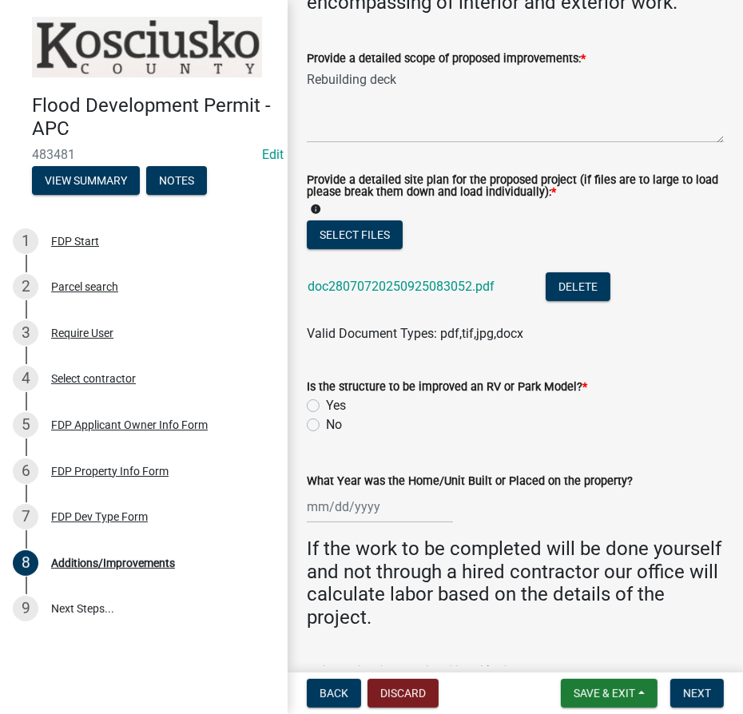
click at [326, 423] on label "No" at bounding box center [334, 424] width 16 height 19
click at [326, 423] on input "No" at bounding box center [331, 420] width 10 height 10
radio input "true"
click at [383, 491] on div at bounding box center [380, 507] width 146 height 33
select select "9"
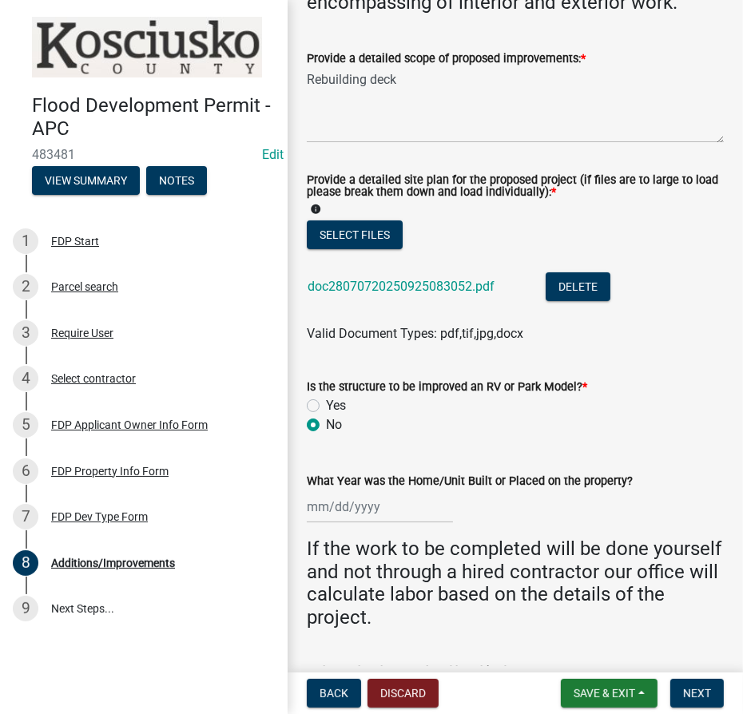
select select "2025"
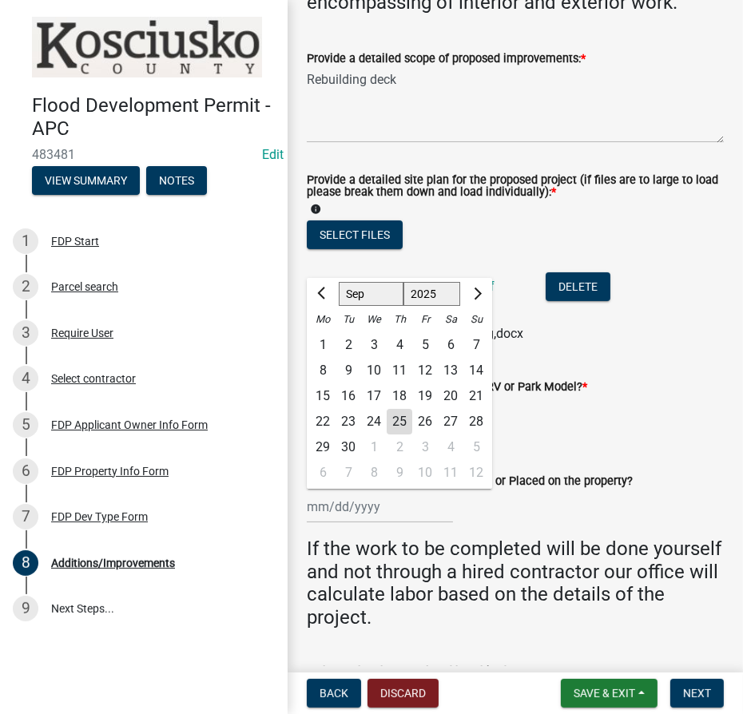
click at [356, 300] on select "Jan Feb Mar Apr May Jun Jul Aug Sep Oct Nov Dec" at bounding box center [371, 294] width 65 height 24
select select "1"
click at [339, 282] on select "Jan Feb Mar Apr May Jun Jul Aug Sep Oct Nov Dec" at bounding box center [371, 294] width 65 height 24
click at [426, 294] on select "1525 1526 1527 1528 1529 1530 1531 1532 1533 1534 1535 1536 1537 1538 1539 1540…" at bounding box center [432, 294] width 58 height 24
select select "1976"
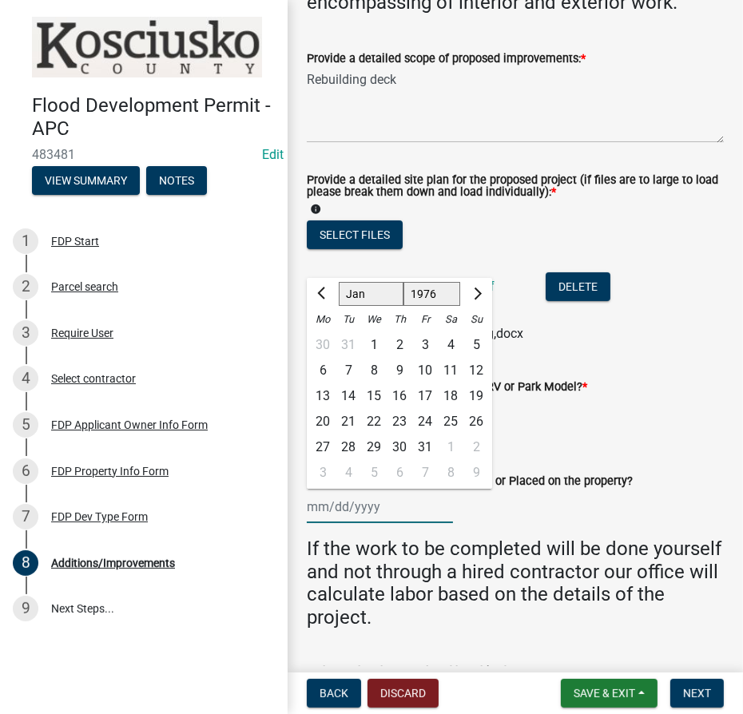
click at [403, 282] on select "1525 1526 1527 1528 1529 1530 1531 1532 1533 1534 1535 1536 1537 1538 1539 1540…" at bounding box center [432, 294] width 58 height 24
click at [396, 344] on div "1" at bounding box center [400, 345] width 26 height 26
type input "01/01/1976"
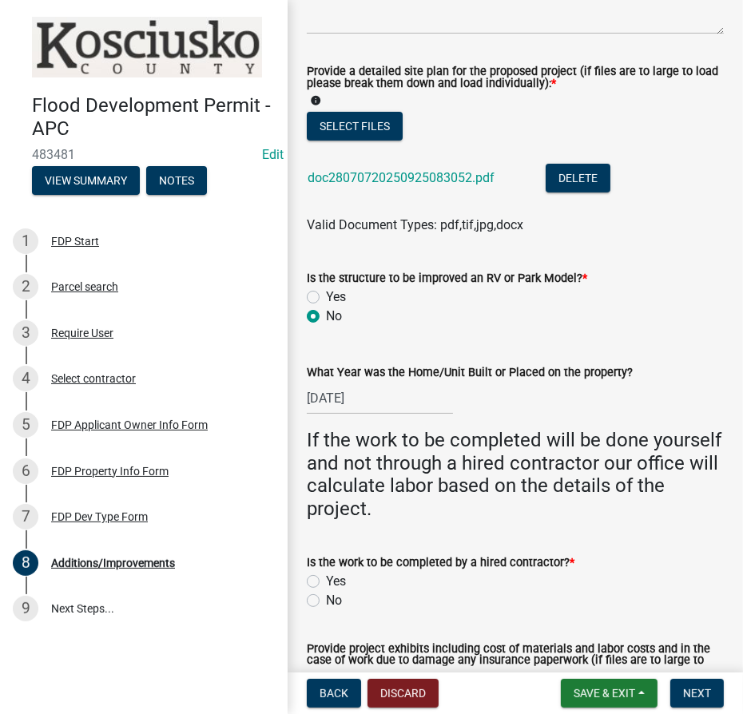
scroll to position [435, 0]
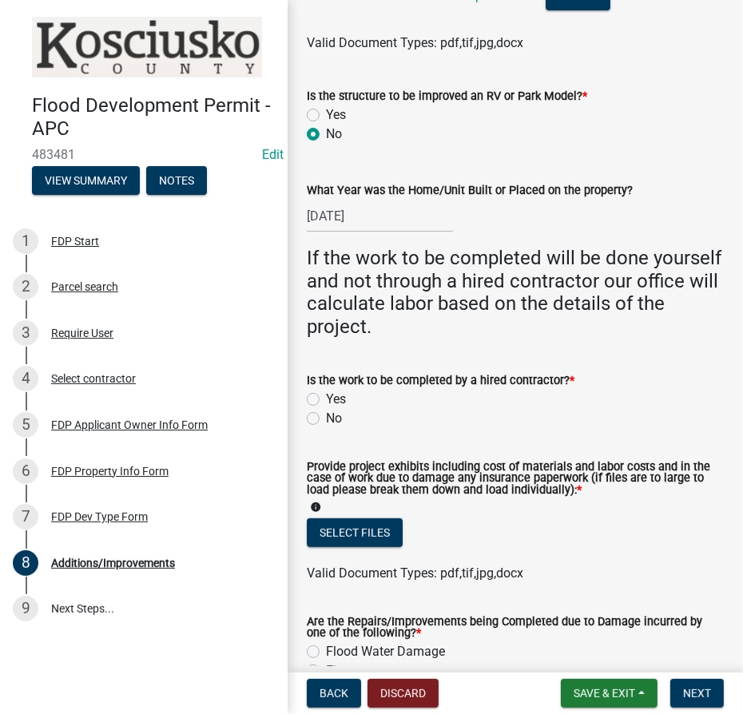
click at [326, 396] on label "Yes" at bounding box center [336, 399] width 20 height 19
click at [326, 396] on input "Yes" at bounding box center [331, 395] width 10 height 10
radio input "true"
click at [360, 531] on button "Select files" at bounding box center [355, 533] width 96 height 29
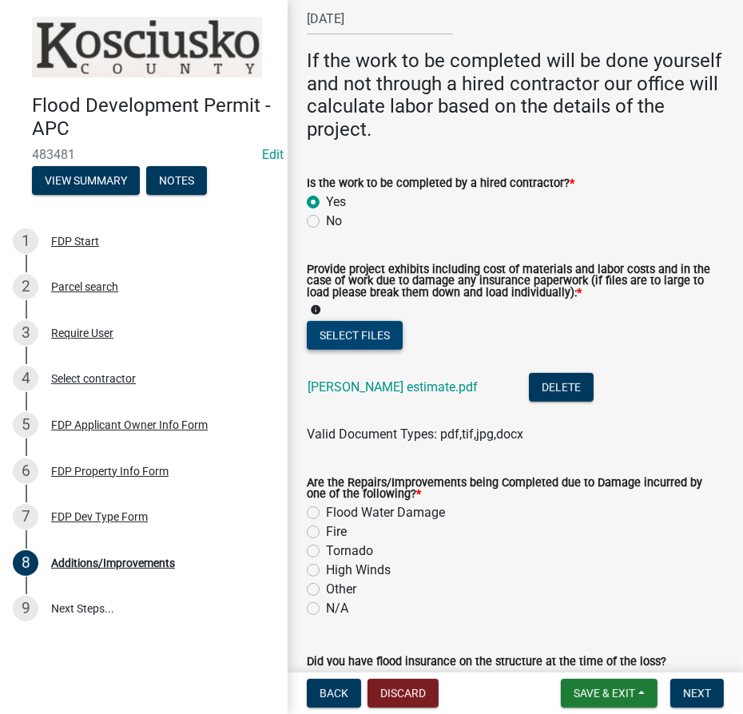
scroll to position [772, 0]
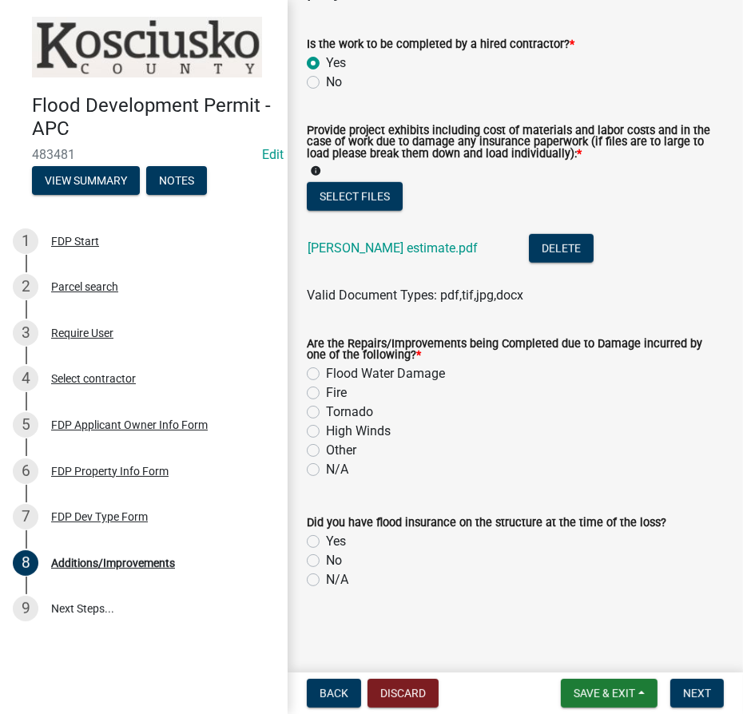
click at [326, 471] on label "N/A" at bounding box center [337, 469] width 22 height 19
click at [326, 471] on input "N/A" at bounding box center [331, 465] width 10 height 10
radio input "true"
click at [326, 581] on label "N/A" at bounding box center [337, 579] width 22 height 19
click at [326, 581] on input "N/A" at bounding box center [331, 575] width 10 height 10
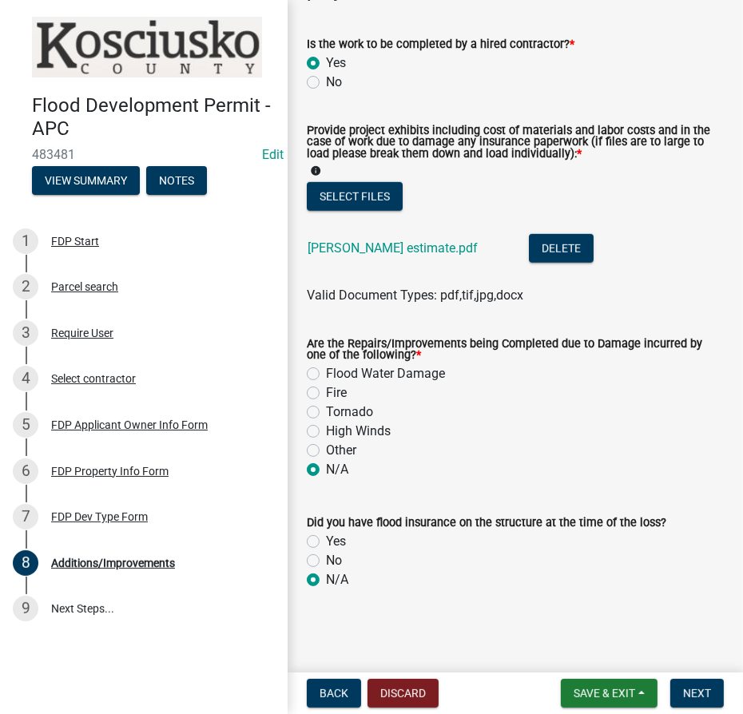
radio input "true"
drag, startPoint x: 702, startPoint y: 692, endPoint x: 701, endPoint y: 674, distance: 17.6
click at [701, 692] on span "Next" at bounding box center [697, 693] width 28 height 13
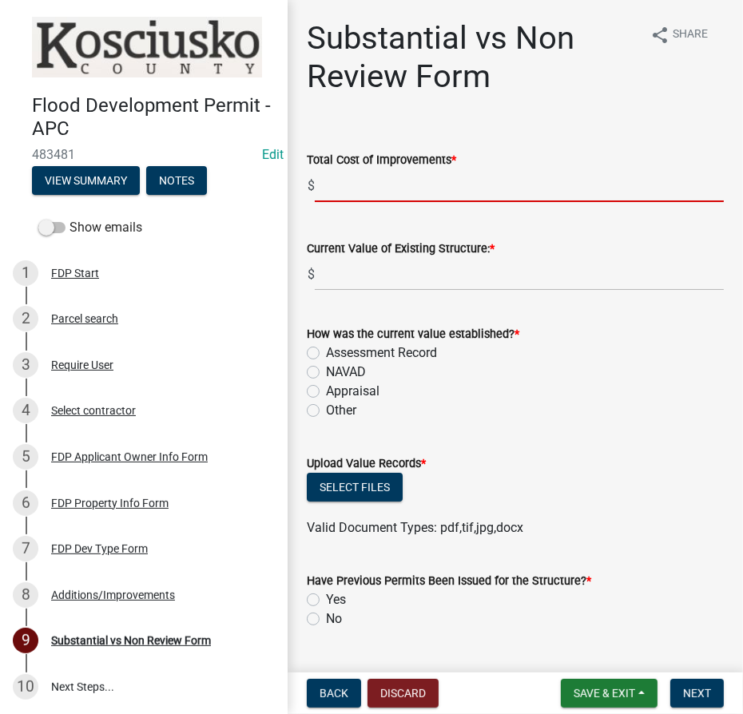
drag, startPoint x: 467, startPoint y: 187, endPoint x: 482, endPoint y: 181, distance: 16.5
click at [467, 187] on input "text" at bounding box center [519, 185] width 409 height 33
type input "5000"
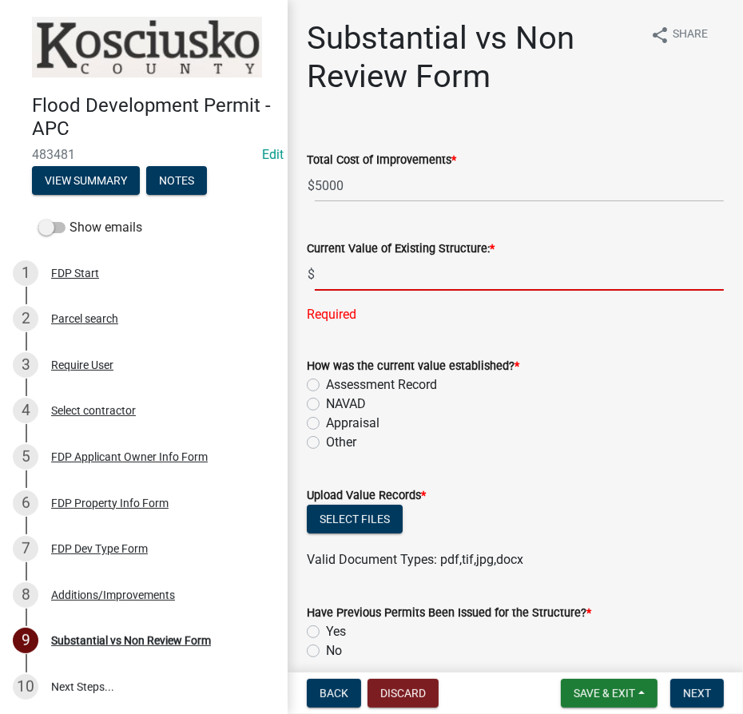
click at [390, 264] on input "text" at bounding box center [519, 274] width 409 height 33
type input "73200"
click at [316, 387] on div "How was the current value established? * Assessment Record NAVAD Appraisal Other" at bounding box center [515, 404] width 417 height 96
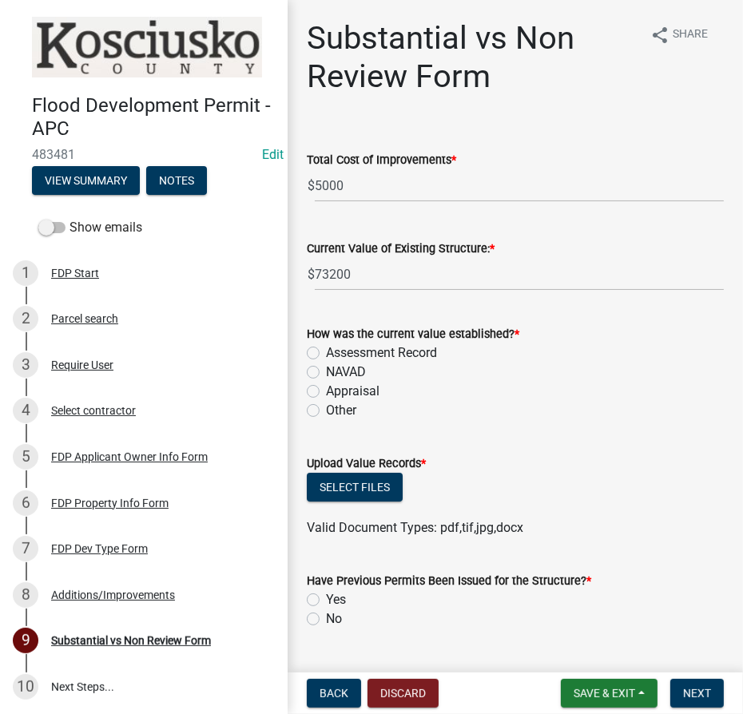
click at [326, 351] on label "Assessment Record" at bounding box center [381, 353] width 111 height 19
click at [326, 351] on input "Assessment Record" at bounding box center [331, 349] width 10 height 10
radio input "true"
click at [341, 491] on button "Select files" at bounding box center [355, 487] width 96 height 29
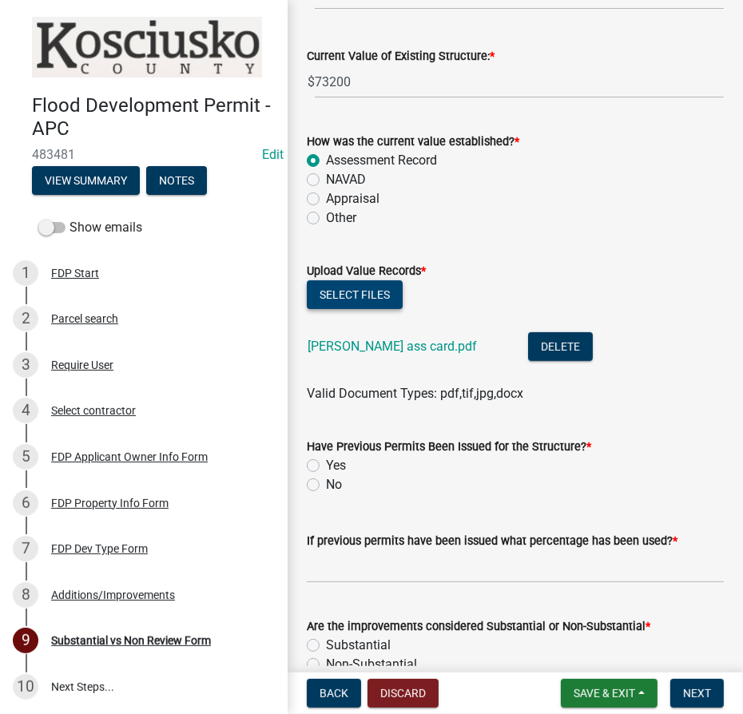
scroll to position [276, 0]
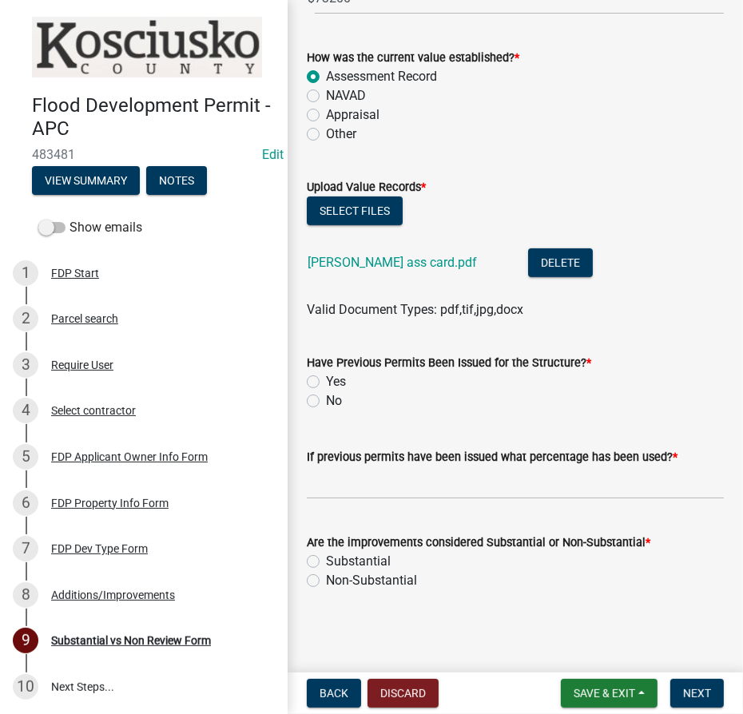
click at [326, 398] on label "No" at bounding box center [334, 400] width 16 height 19
click at [326, 398] on input "No" at bounding box center [331, 396] width 10 height 10
radio input "true"
click at [366, 483] on input "text" at bounding box center [515, 483] width 417 height 33
type input "0.00"
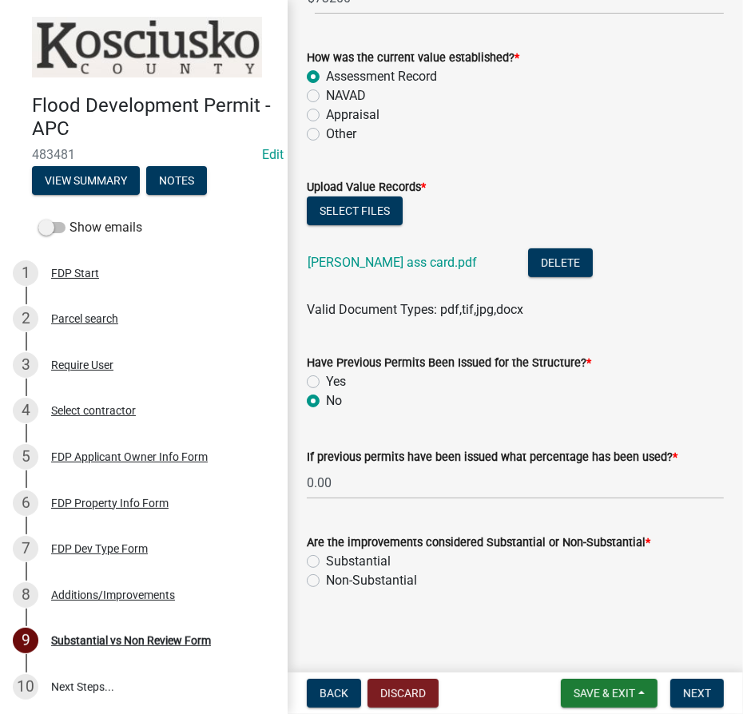
click at [326, 582] on label "Non-Substantial" at bounding box center [371, 580] width 91 height 19
click at [326, 582] on input "Non-Substantial" at bounding box center [331, 576] width 10 height 10
radio input "true"
click at [700, 690] on span "Next" at bounding box center [697, 693] width 28 height 13
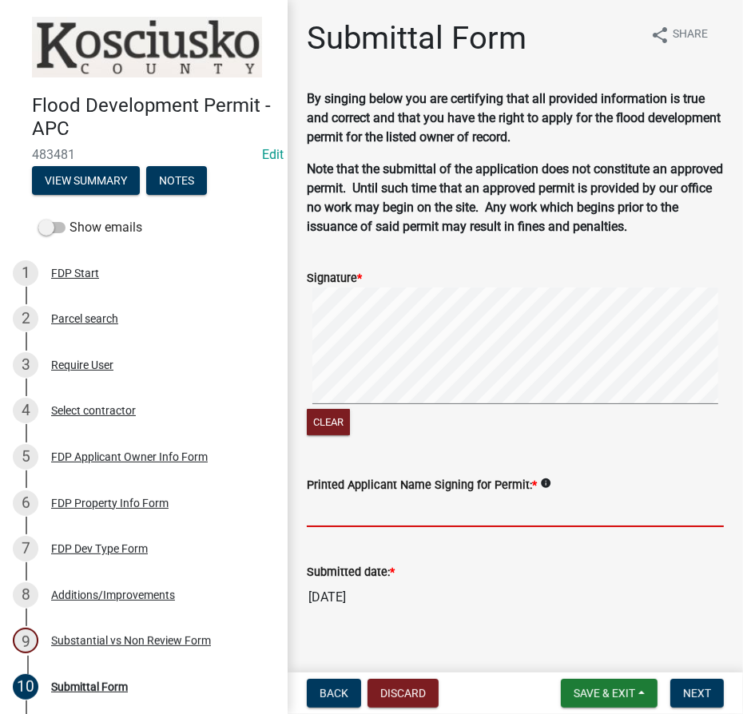
drag, startPoint x: 362, startPoint y: 515, endPoint x: 353, endPoint y: 515, distance: 8.8
click at [361, 515] on input "Printed Applicant Name Signing for Permit: *" at bounding box center [515, 511] width 417 height 33
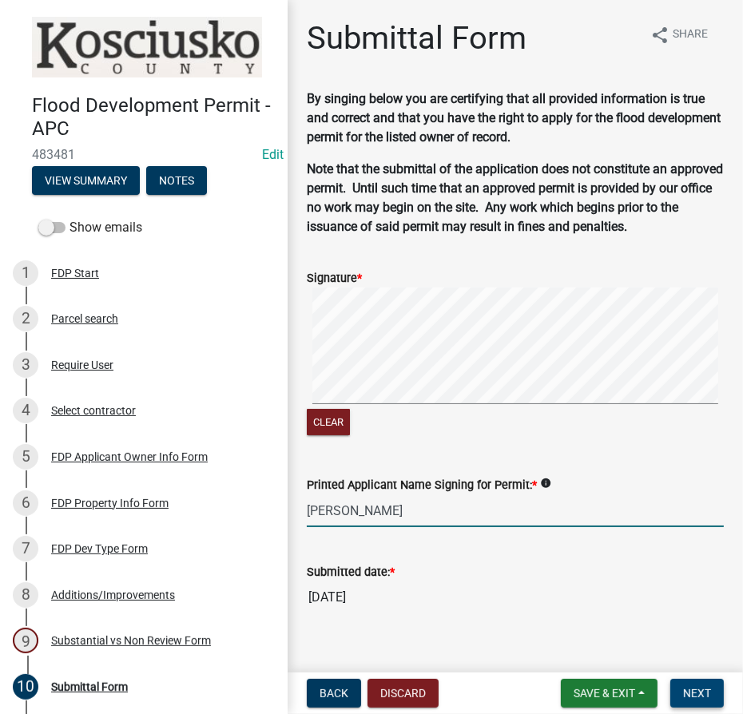
type input "Duane Chupp"
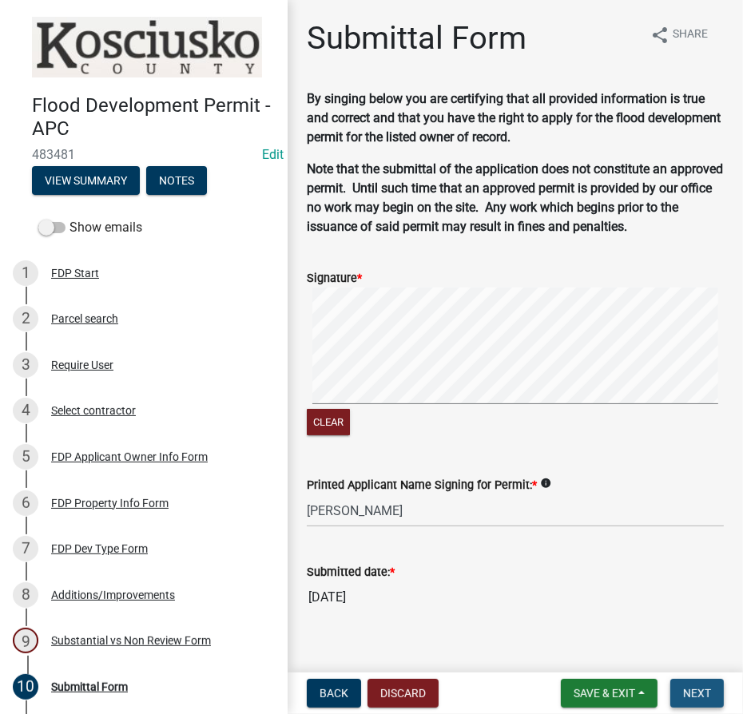
click at [689, 698] on span "Next" at bounding box center [697, 693] width 28 height 13
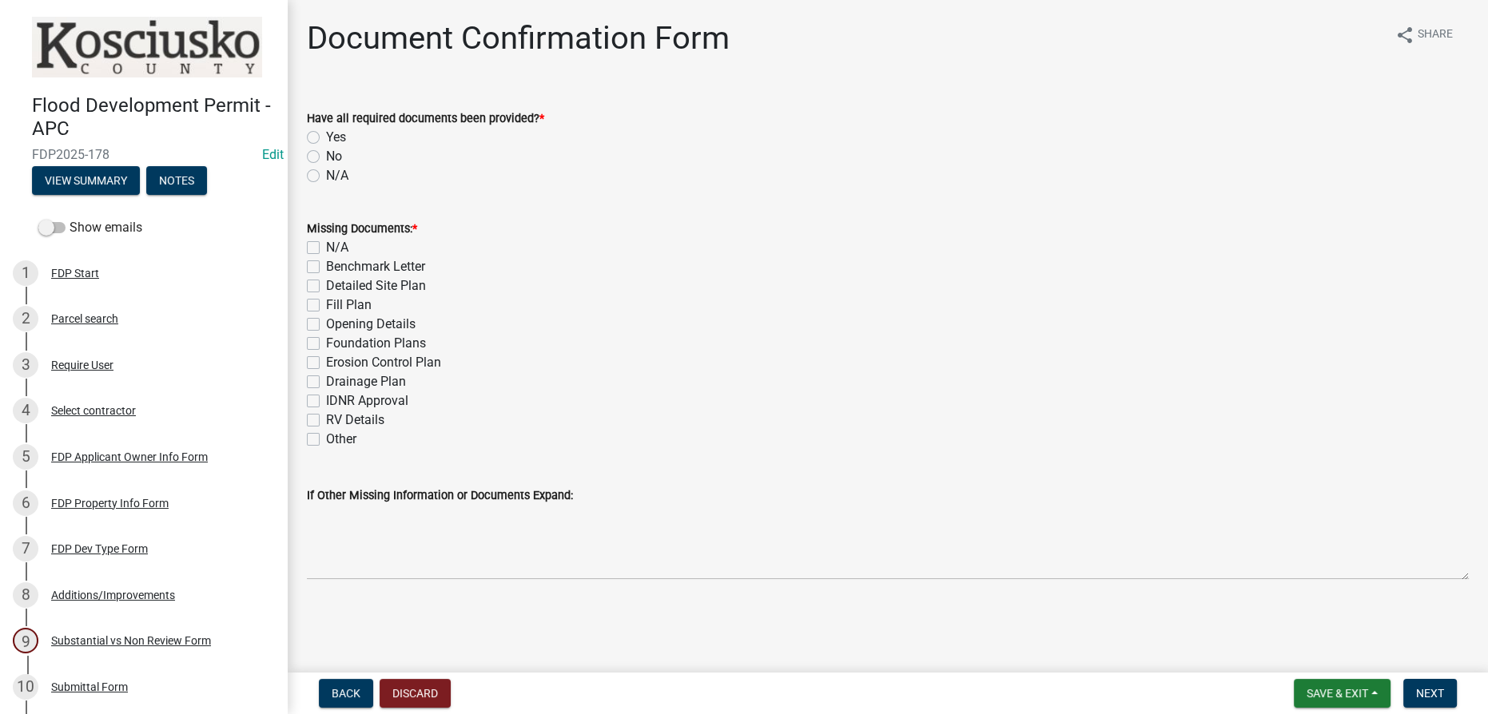
click at [326, 139] on label "Yes" at bounding box center [336, 137] width 20 height 19
click at [326, 138] on input "Yes" at bounding box center [331, 133] width 10 height 10
radio input "true"
click at [326, 244] on label "N/A" at bounding box center [337, 247] width 22 height 19
click at [326, 244] on input "N/A" at bounding box center [331, 243] width 10 height 10
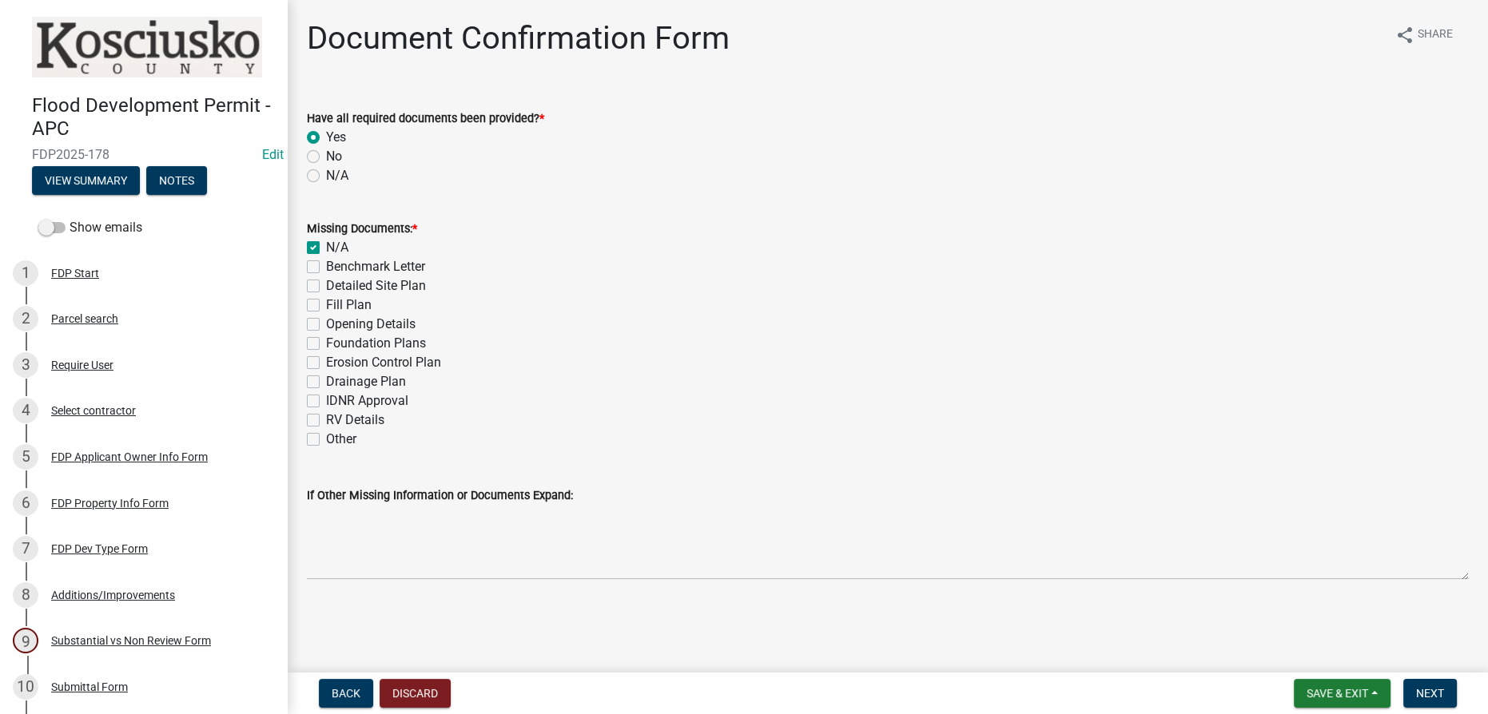
checkbox input "true"
checkbox input "false"
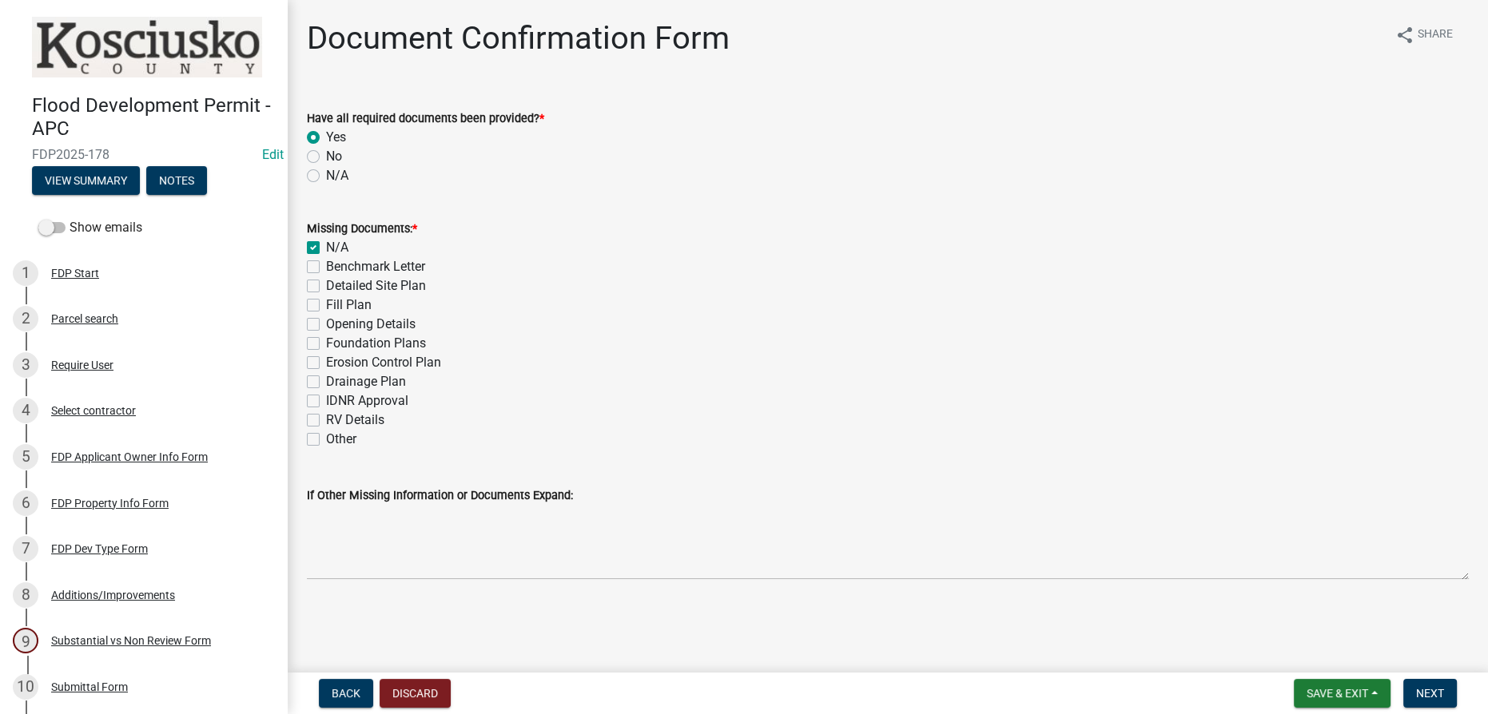
checkbox input "false"
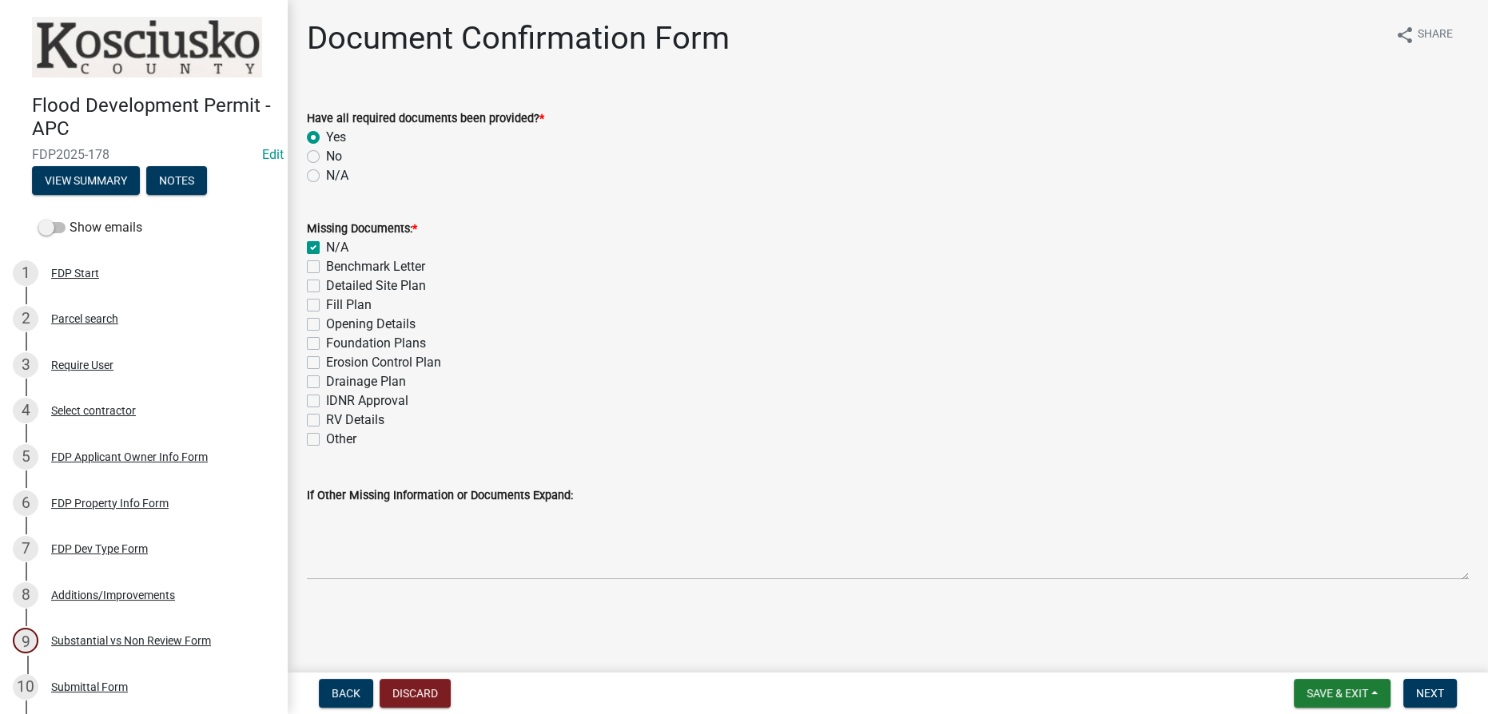
checkbox input "false"
click at [745, 693] on span "Next" at bounding box center [1430, 693] width 28 height 13
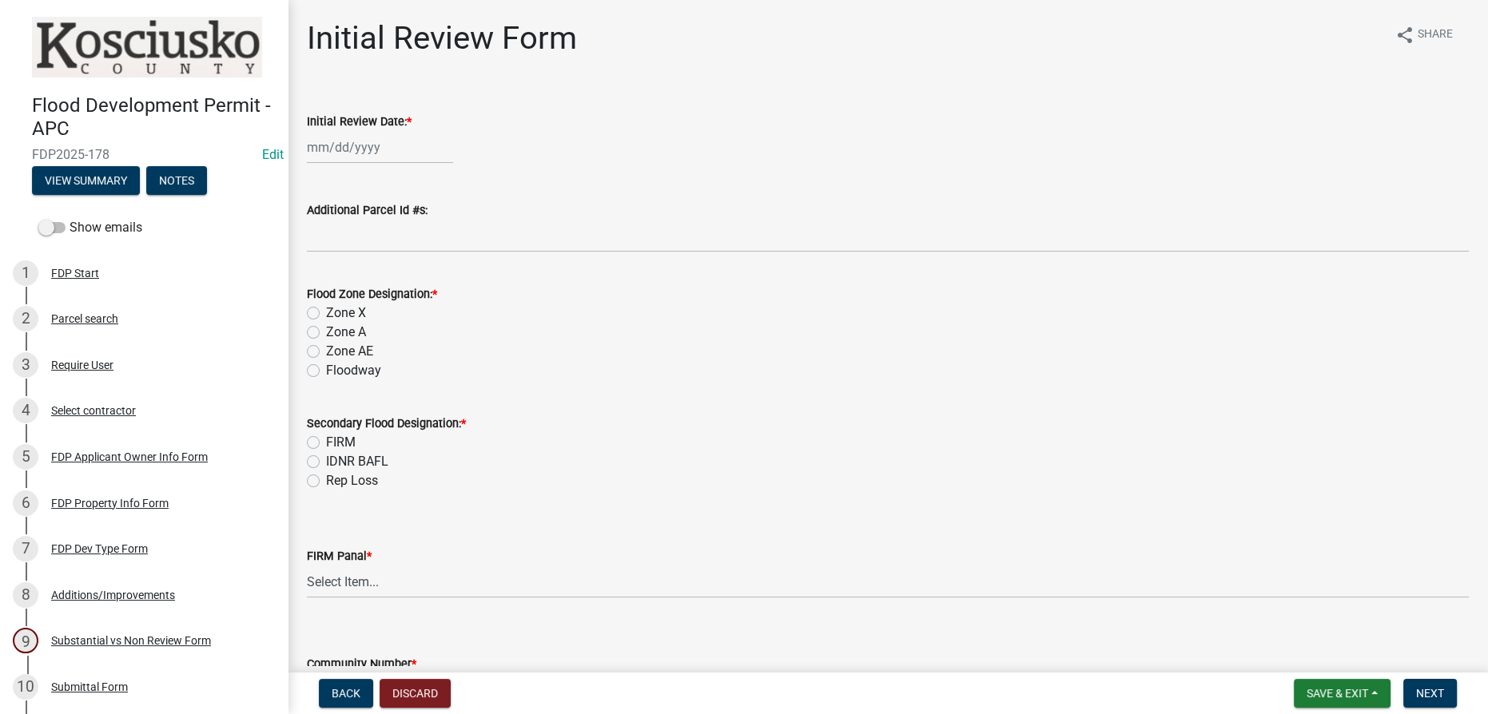
click at [336, 155] on div at bounding box center [380, 147] width 146 height 33
select select "9"
select select "2025"
click at [401, 315] on div "25" at bounding box center [400, 309] width 26 height 26
type input "09/25/2025"
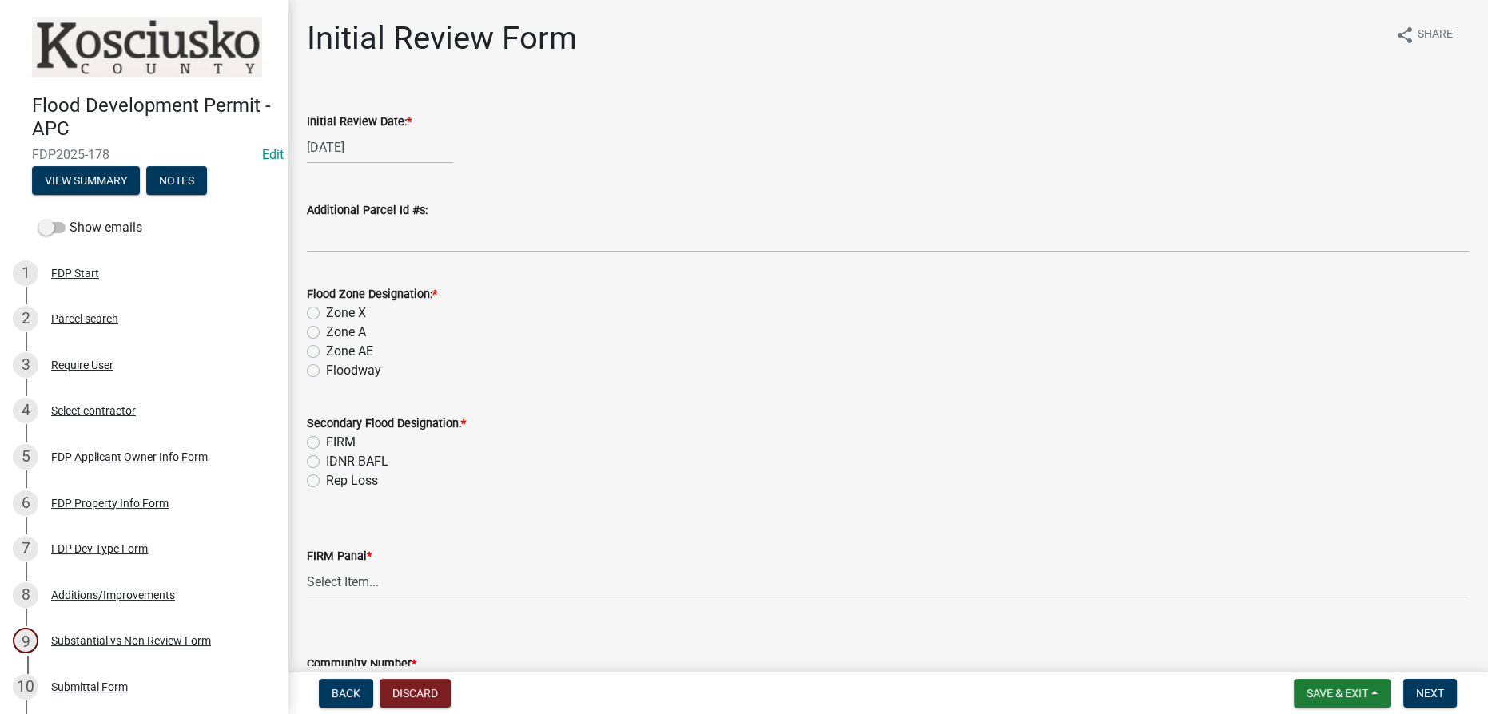
click at [326, 348] on label "Zone AE" at bounding box center [349, 351] width 47 height 19
click at [326, 348] on input "Zone AE" at bounding box center [331, 347] width 10 height 10
radio input "true"
click at [326, 440] on label "FIRM" at bounding box center [341, 442] width 30 height 19
click at [326, 440] on input "FIRM" at bounding box center [331, 438] width 10 height 10
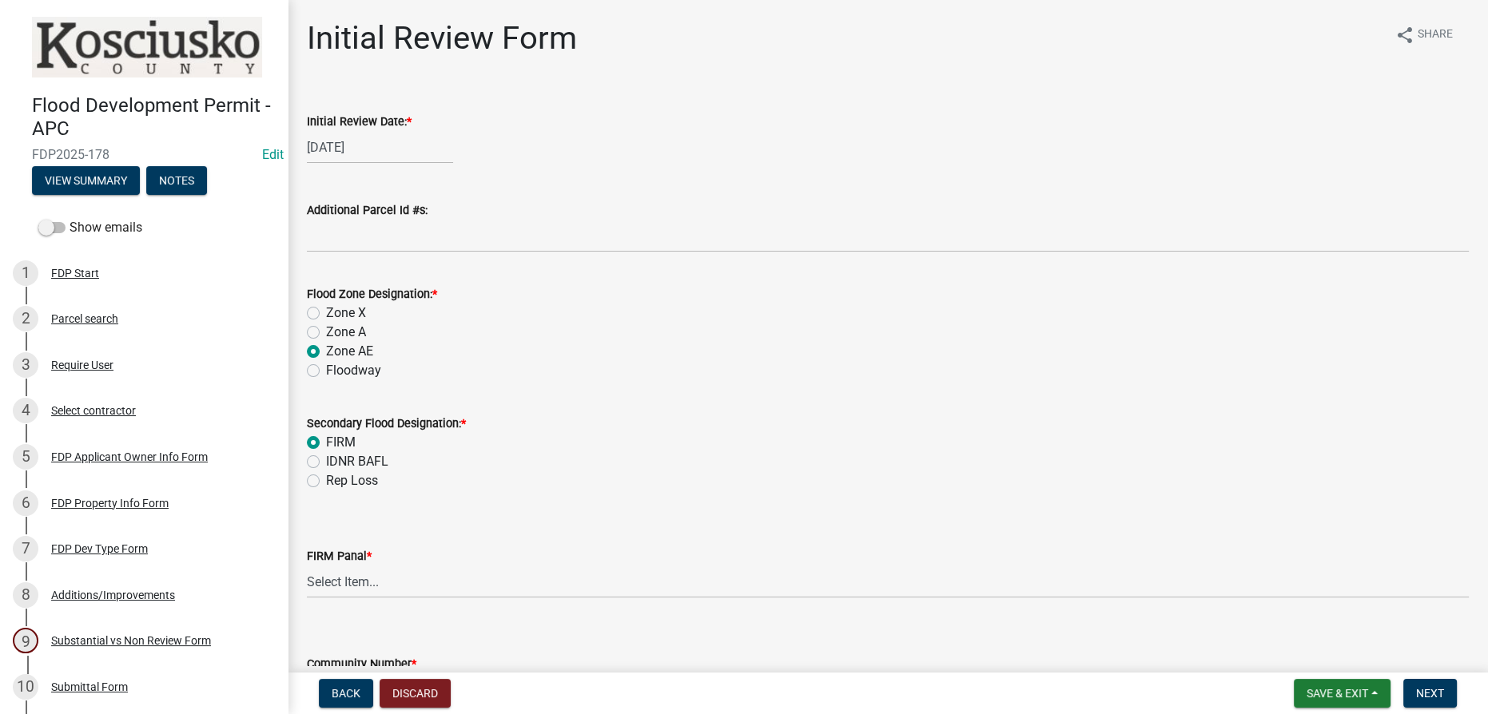
radio input "true"
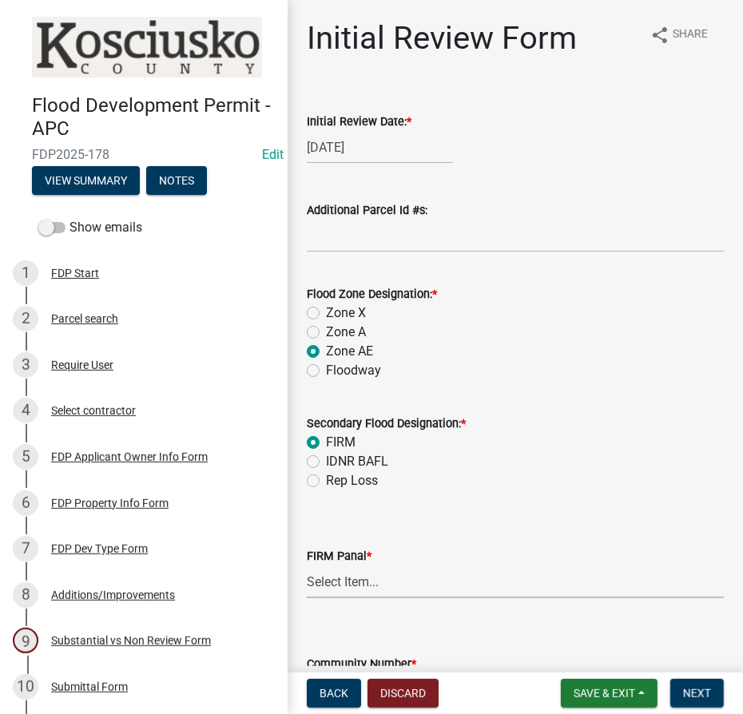
click at [387, 577] on select "Select Item... 0020 0040 0045 0065 0067 0070 0086 0090 0095 0110 0120 0140 0145…" at bounding box center [515, 582] width 417 height 33
click at [307, 566] on select "Select Item... 0020 0040 0045 0065 0067 0070 0086 0090 0095 0110 0120 0140 0145…" at bounding box center [515, 582] width 417 height 33
select select "a48989ad-65fb-45ab-8da0-9dd73b1e3b1c"
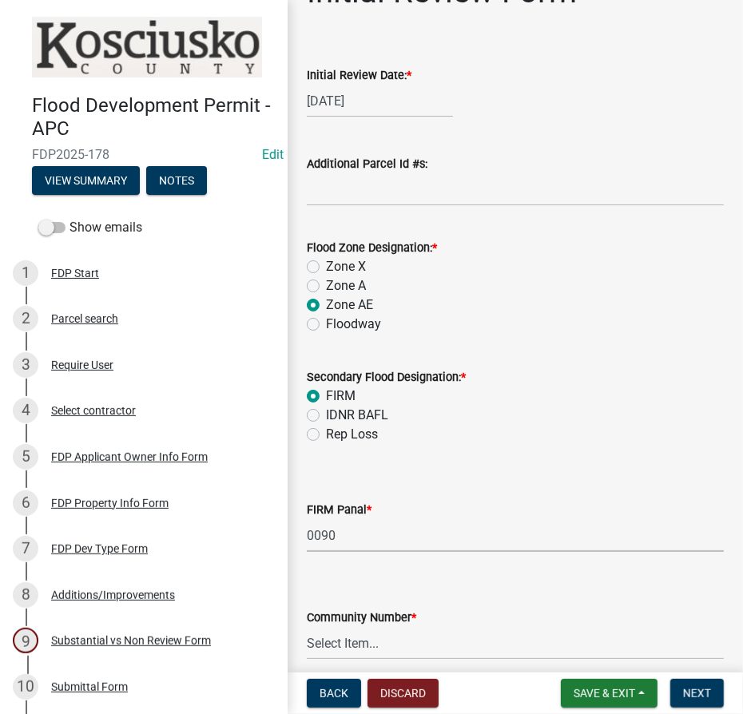
scroll to position [117, 0]
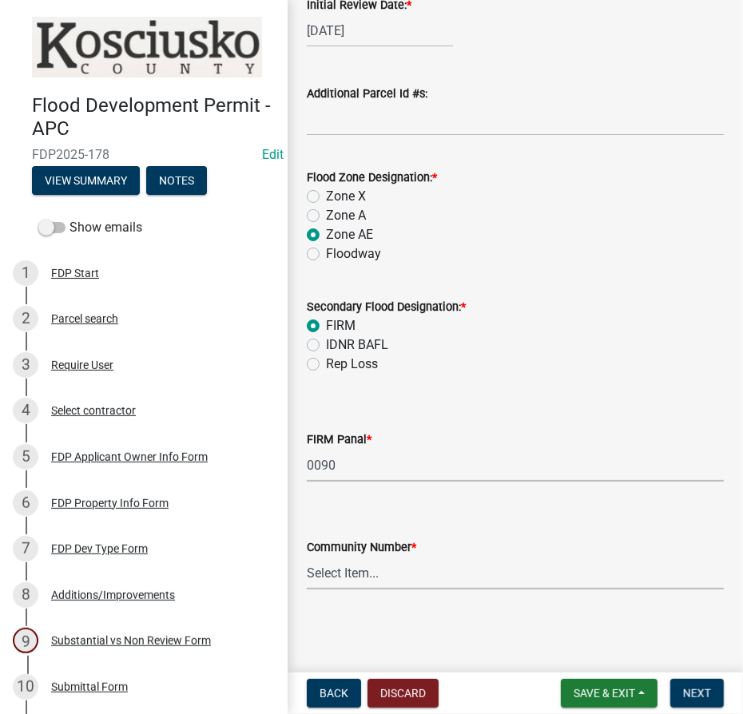
click at [384, 558] on select "Select Item... Kos Co - Unincop - 180121 Town of Milford - 180382 Town of North…" at bounding box center [515, 573] width 417 height 33
click at [307, 557] on select "Select Item... Kos Co - Unincop - 180121 Town of Milford - 180382 Town of North…" at bounding box center [515, 573] width 417 height 33
select select "1d0925c7-9c1e-4f6f-b7f6-1bc109fea0dc"
click at [705, 697] on span "Next" at bounding box center [697, 693] width 28 height 13
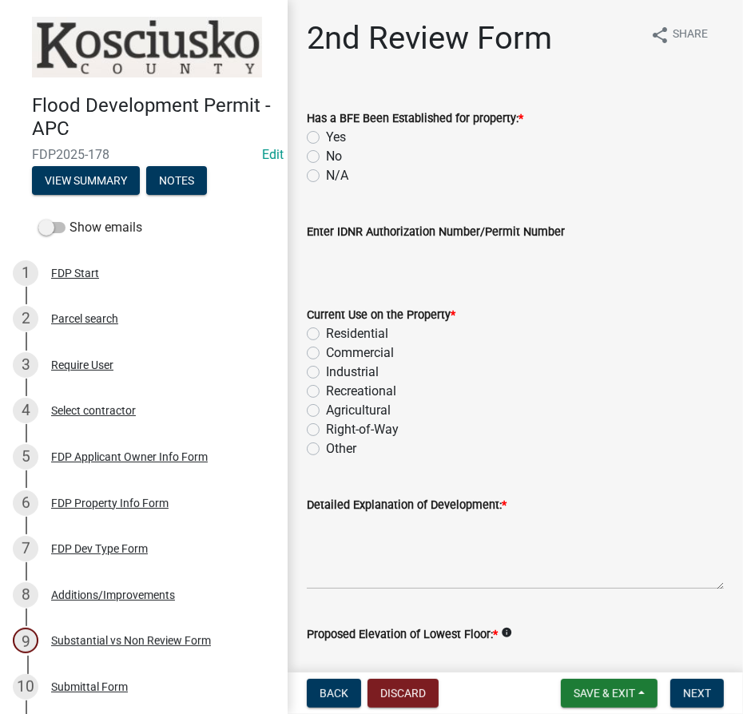
click at [326, 133] on label "Yes" at bounding box center [336, 137] width 20 height 19
click at [326, 133] on input "Yes" at bounding box center [331, 133] width 10 height 10
radio input "true"
click at [326, 336] on label "Residential" at bounding box center [357, 333] width 62 height 19
click at [326, 335] on input "Residential" at bounding box center [331, 329] width 10 height 10
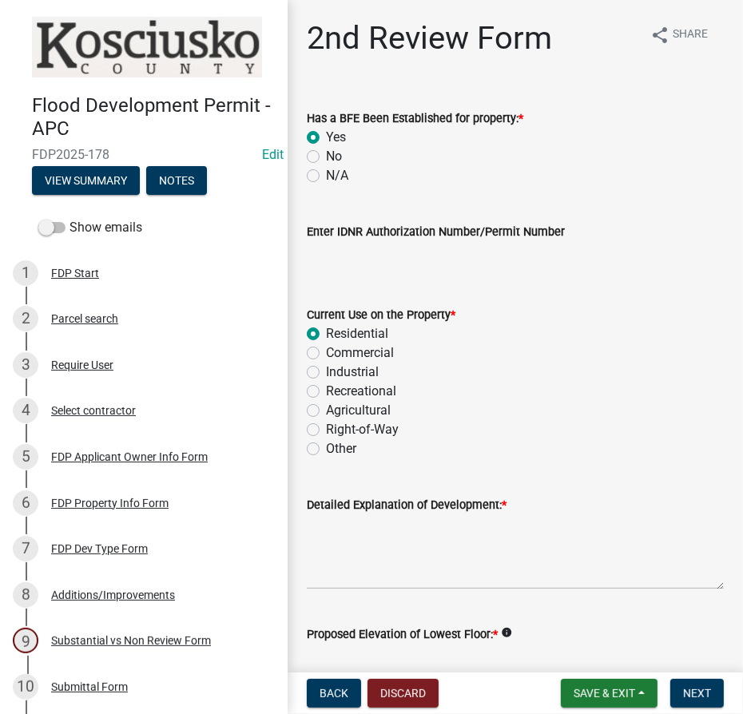
radio input "true"
click at [340, 523] on textarea "Detailed Explanation of Development: *" at bounding box center [515, 552] width 417 height 75
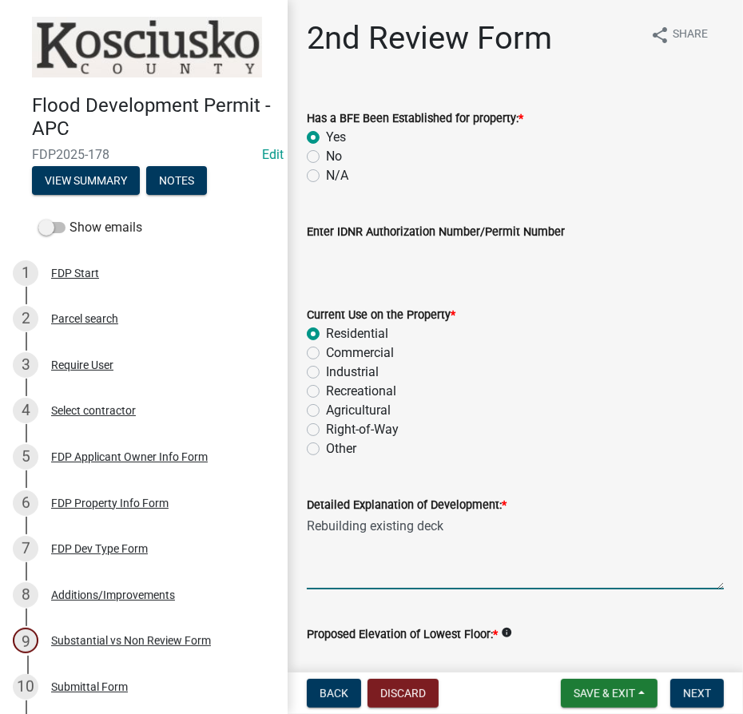
type textarea "Rebuilding existing deck"
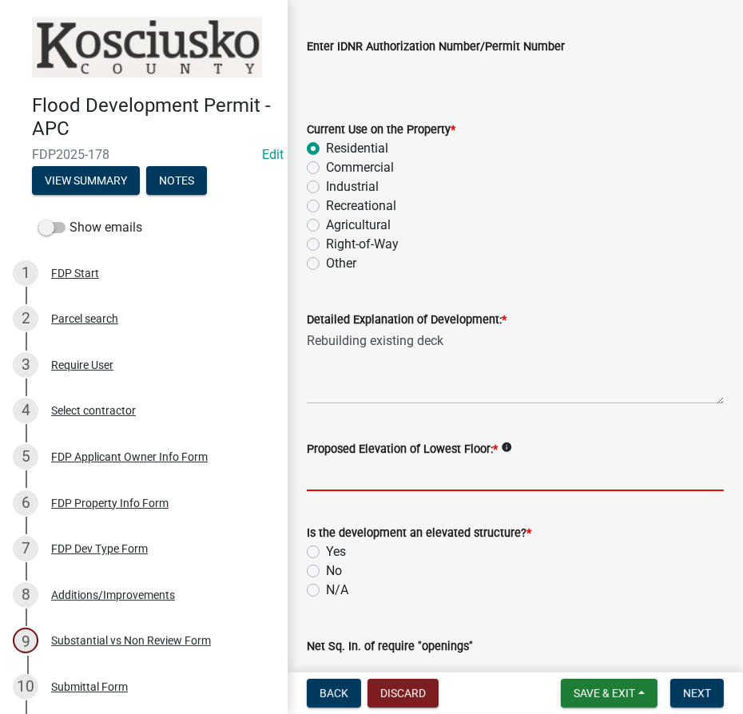
scroll to position [300, 0]
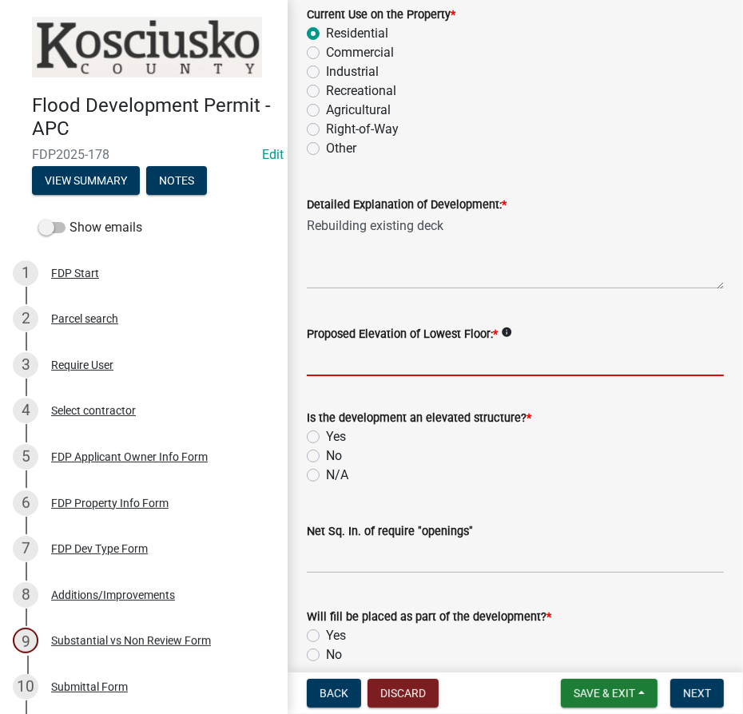
click at [321, 367] on input "Proposed Elevation of Lowest Floor: *" at bounding box center [515, 360] width 417 height 33
type input "existing"
click at [326, 438] on label "Yes" at bounding box center [336, 436] width 20 height 19
click at [326, 438] on input "Yes" at bounding box center [331, 432] width 10 height 10
radio input "true"
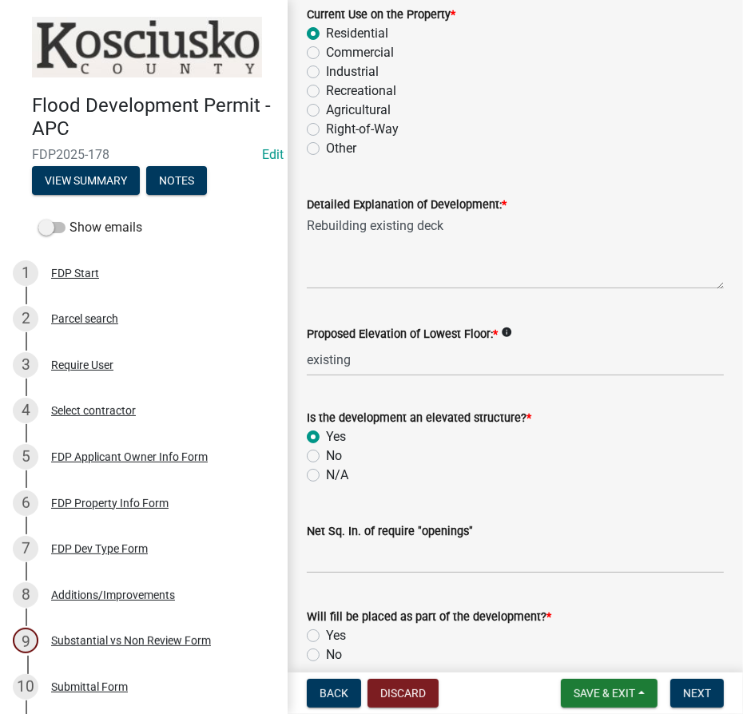
click at [326, 459] on label "No" at bounding box center [334, 456] width 16 height 19
click at [326, 457] on input "No" at bounding box center [331, 452] width 10 height 10
radio input "true"
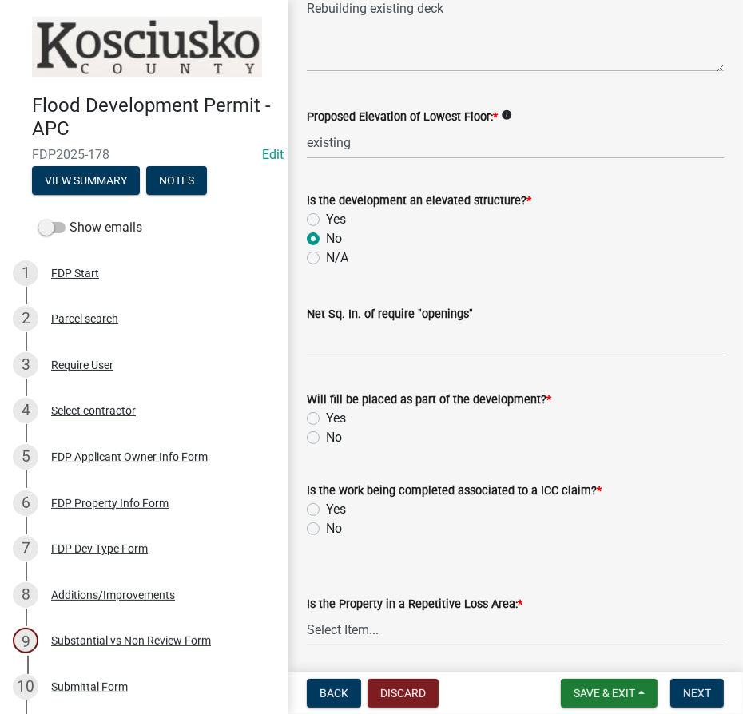
click at [326, 436] on label "No" at bounding box center [334, 437] width 16 height 19
click at [326, 436] on input "No" at bounding box center [331, 433] width 10 height 10
radio input "true"
click at [326, 523] on label "No" at bounding box center [334, 528] width 16 height 19
click at [326, 523] on input "No" at bounding box center [331, 524] width 10 height 10
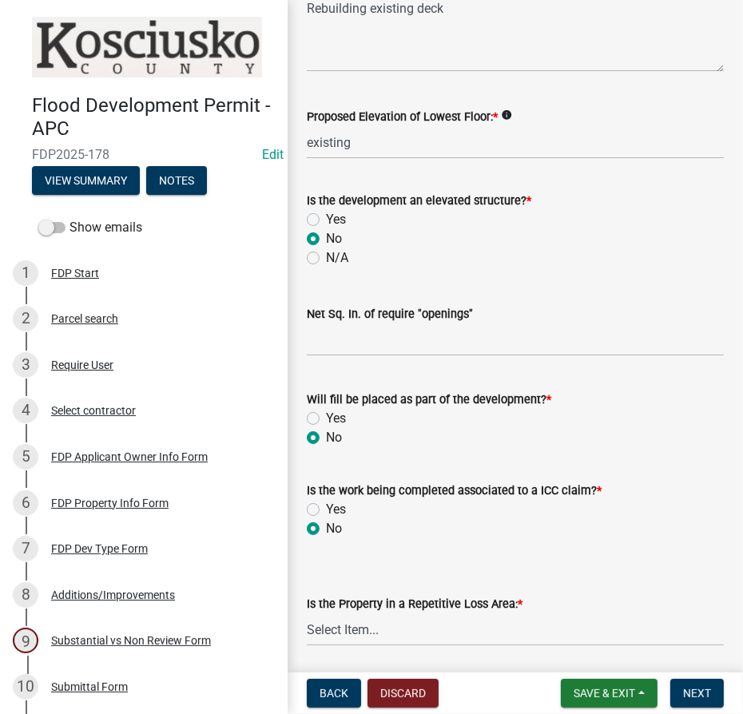
radio input "true"
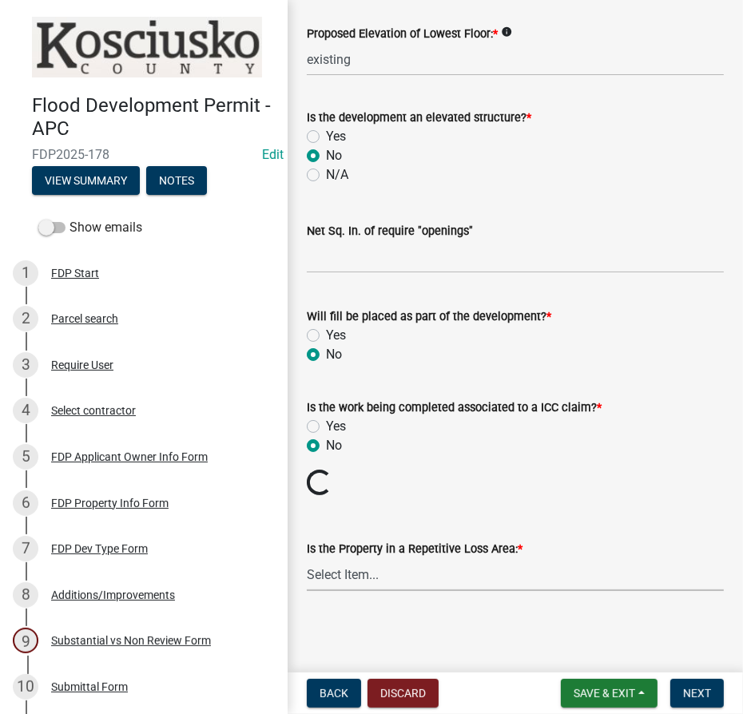
click at [336, 569] on select "Select Item... N/A Sycamore Briarwood EMS T41 EMS T13B Shore Acres EMS B40F EMS…" at bounding box center [515, 574] width 417 height 33
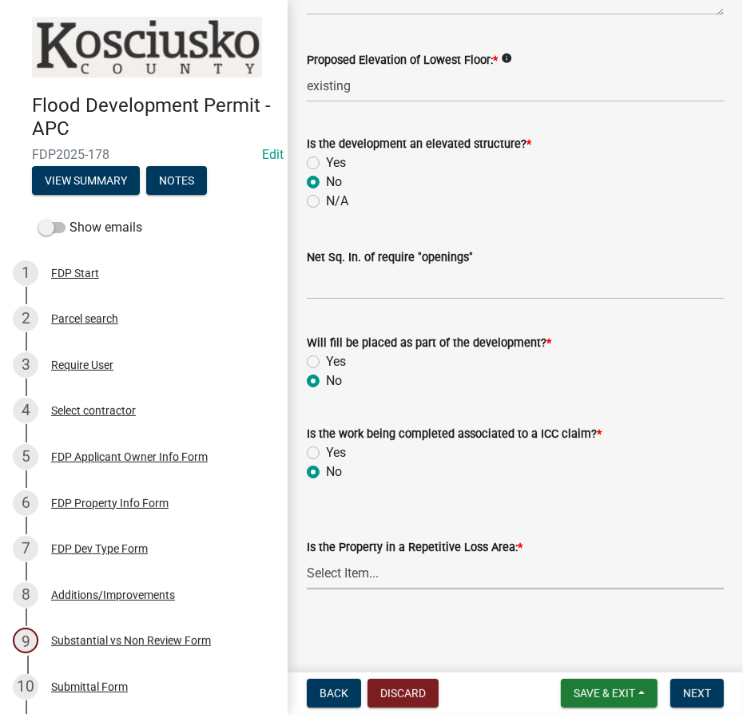
scroll to position [574, 0]
click at [307, 558] on select "Select Item... N/A Sycamore Briarwood EMS T41 EMS T13B Shore Acres EMS B40F EMS…" at bounding box center [515, 574] width 417 height 33
select select "e3c360ee-7977-4b9d-91ef-f00a4a3ecee8"
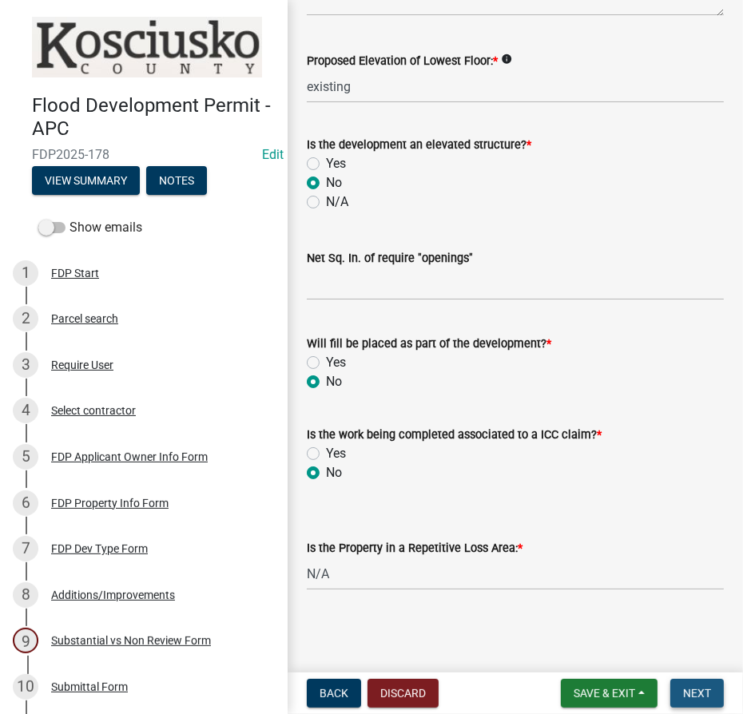
click at [701, 689] on span "Next" at bounding box center [697, 693] width 28 height 13
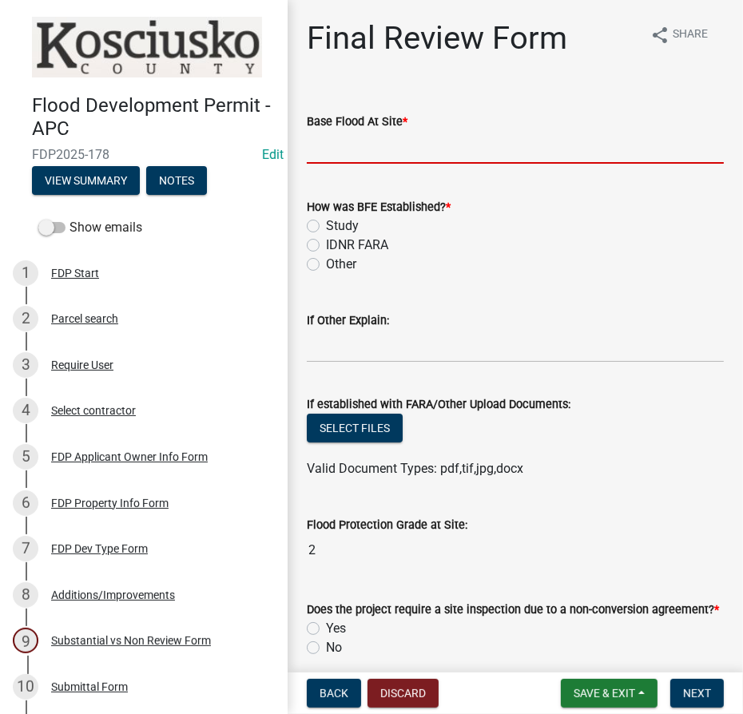
click at [382, 140] on input "text" at bounding box center [515, 147] width 417 height 33
type input "860.0"
click at [326, 223] on label "Study" at bounding box center [342, 226] width 33 height 19
click at [326, 223] on input "Study" at bounding box center [331, 222] width 10 height 10
radio input "true"
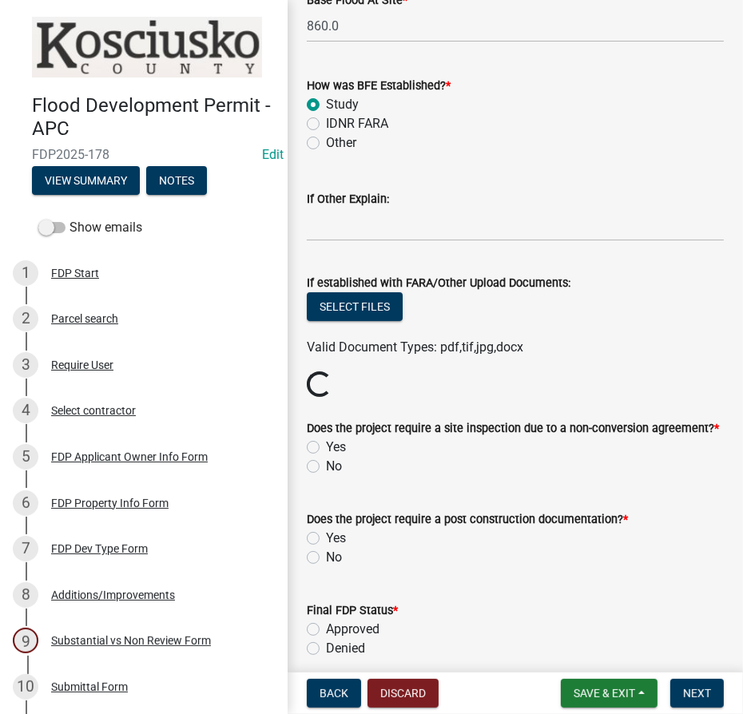
scroll to position [290, 0]
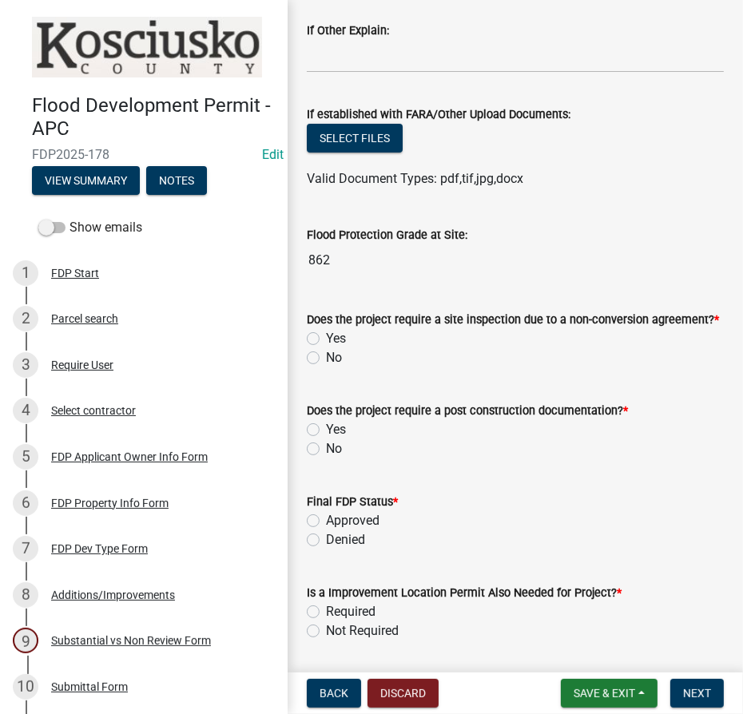
click at [326, 358] on label "No" at bounding box center [334, 357] width 16 height 19
click at [326, 358] on input "No" at bounding box center [331, 353] width 10 height 10
radio input "true"
click at [326, 447] on label "No" at bounding box center [334, 448] width 16 height 19
click at [326, 447] on input "No" at bounding box center [331, 444] width 10 height 10
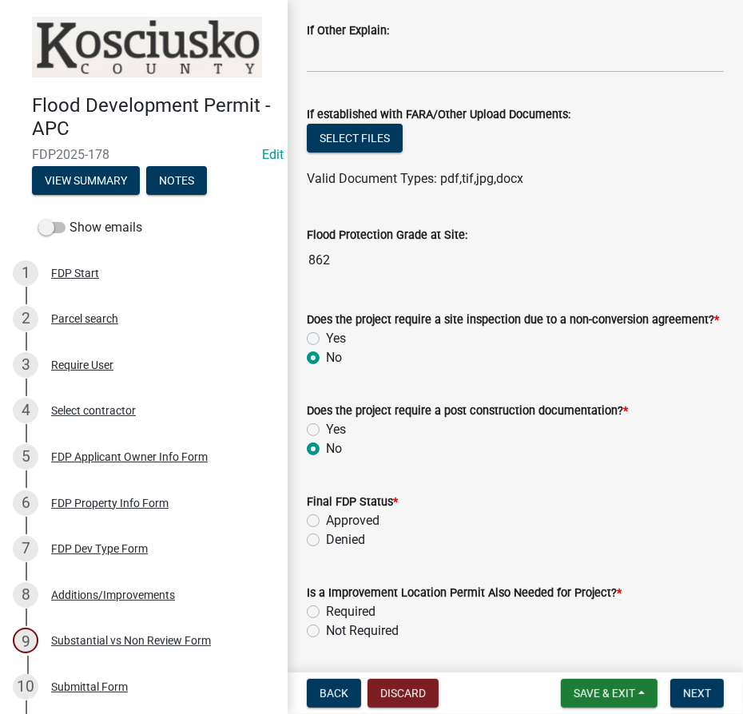
radio input "true"
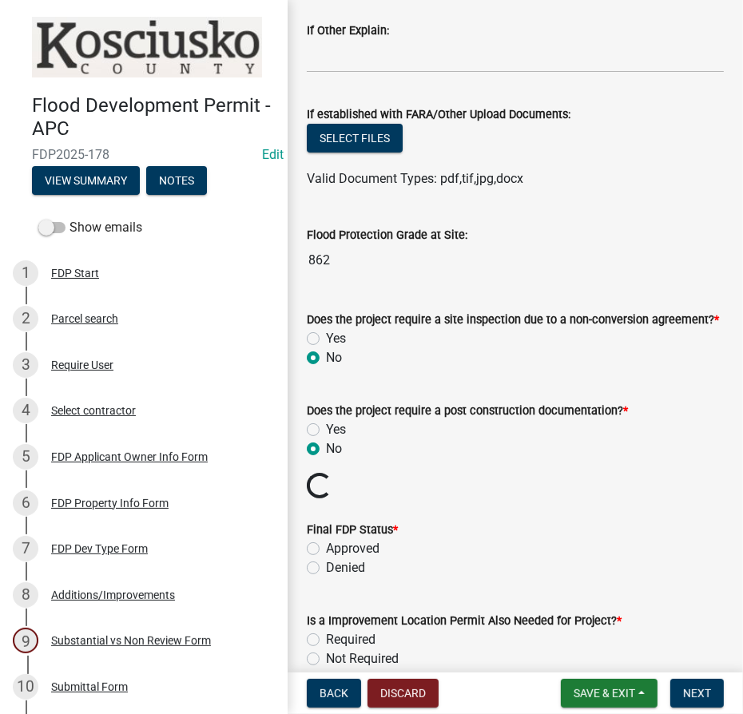
click at [326, 550] on label "Approved" at bounding box center [353, 548] width 54 height 19
click at [326, 550] on input "Approved" at bounding box center [331, 544] width 10 height 10
radio input "true"
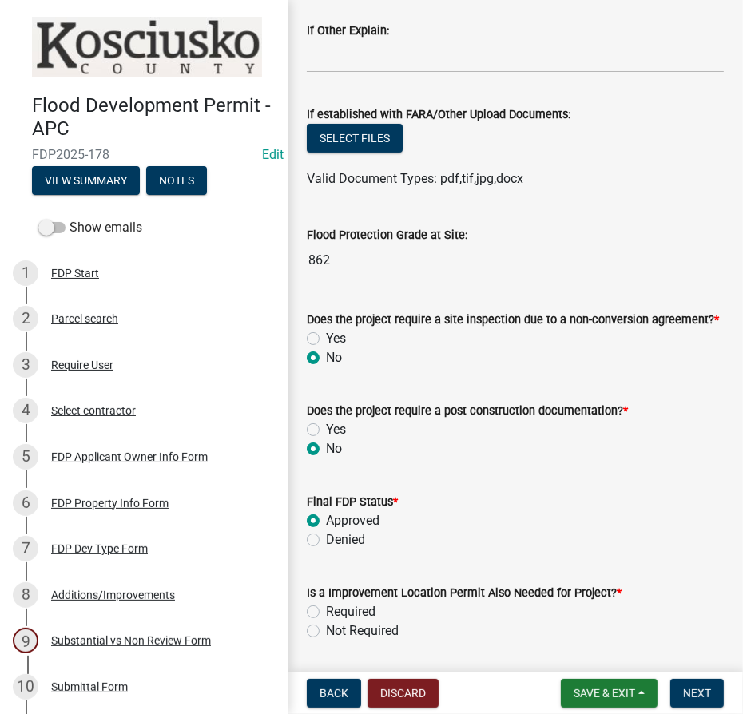
scroll to position [435, 0]
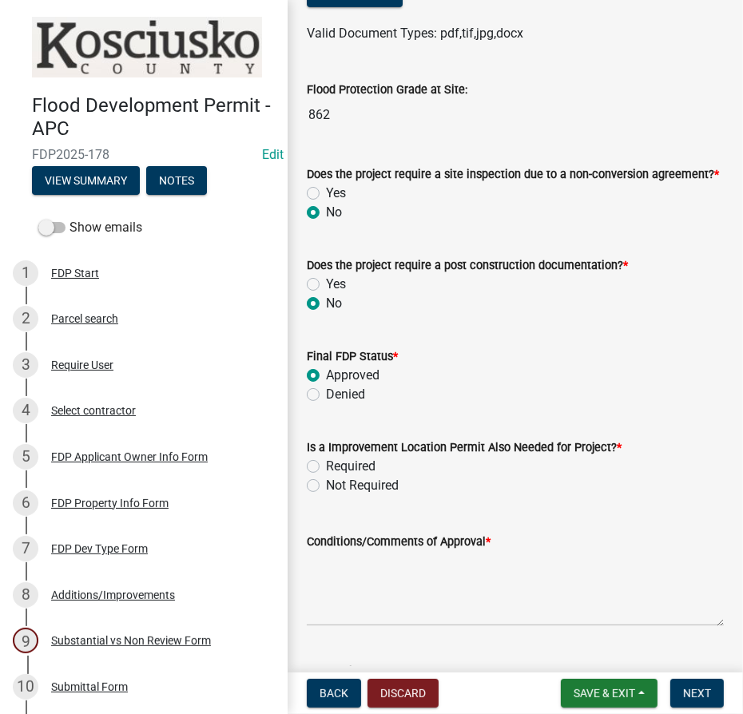
click at [326, 463] on label "Required" at bounding box center [351, 466] width 50 height 19
click at [326, 463] on input "Required" at bounding box center [331, 462] width 10 height 10
radio input "true"
click at [326, 580] on textarea "Conditions/Comments of Approval *" at bounding box center [515, 588] width 417 height 75
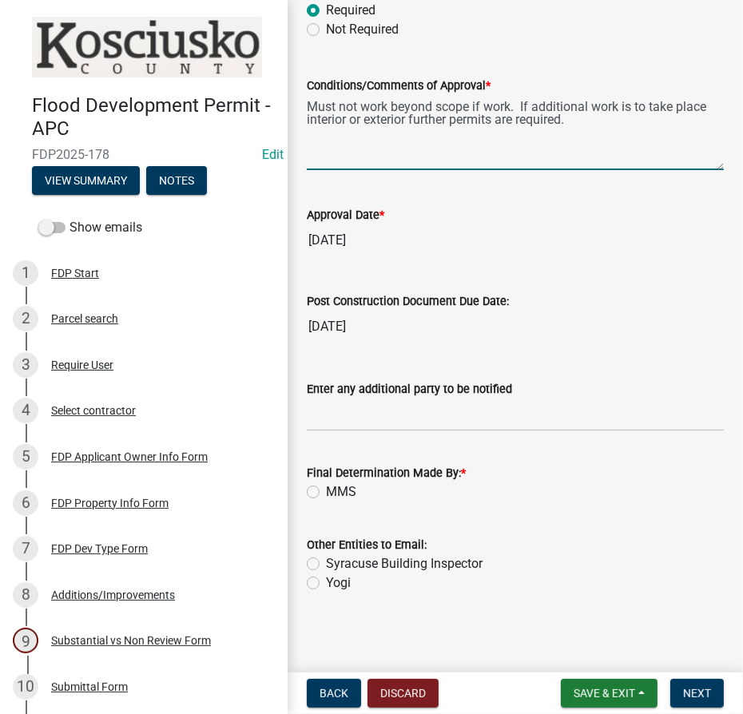
scroll to position [893, 0]
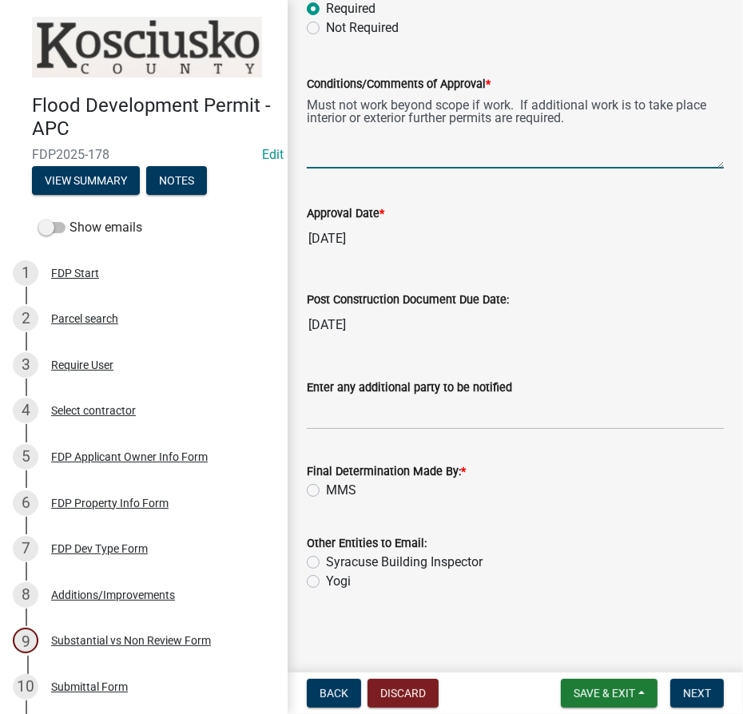
type textarea "Must not work beyond scope if work. If additional work is to take place interio…"
click at [326, 487] on label "MMS" at bounding box center [341, 490] width 30 height 19
click at [326, 487] on input "MMS" at bounding box center [331, 486] width 10 height 10
radio input "true"
click at [693, 693] on span "Next" at bounding box center [697, 693] width 28 height 13
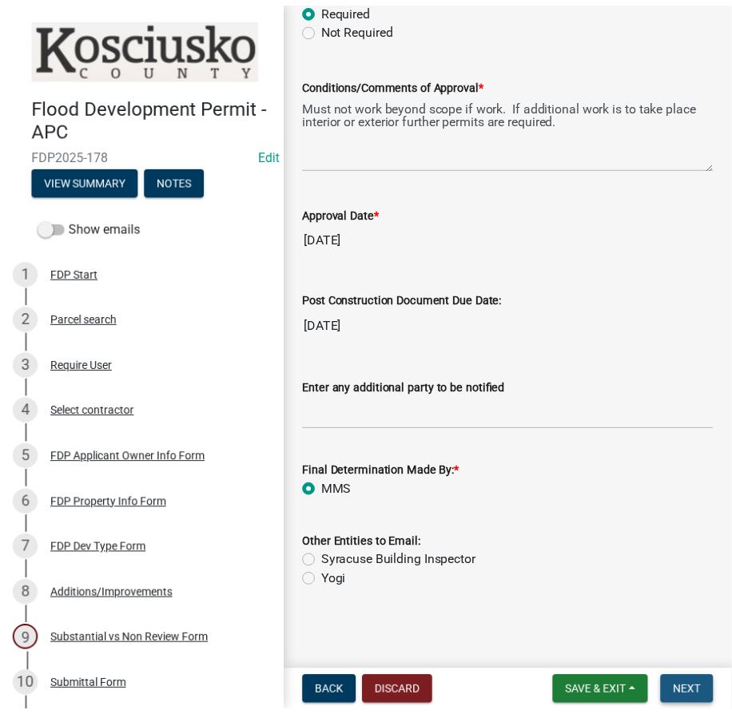
scroll to position [0, 0]
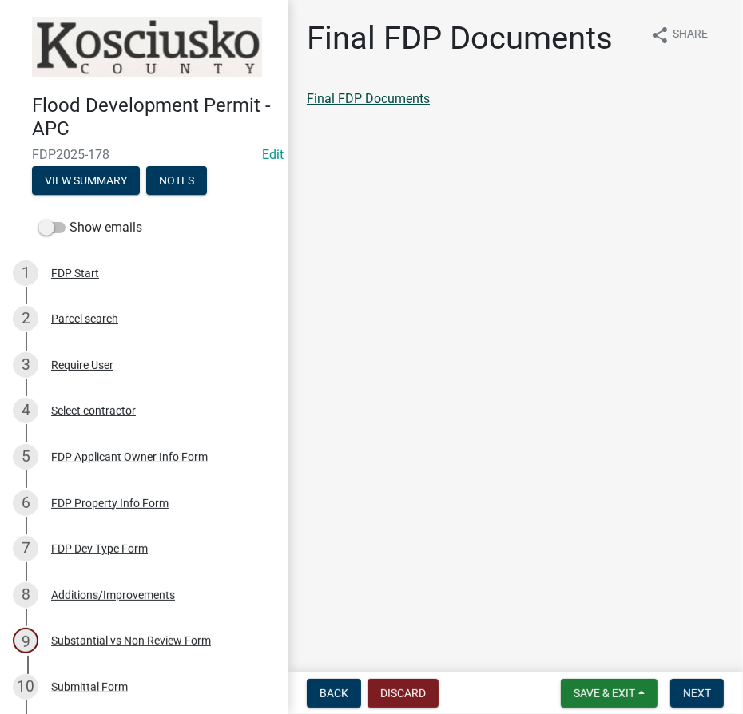
click at [375, 97] on link "Final FDP Documents" at bounding box center [368, 98] width 123 height 15
click at [721, 697] on button "Next" at bounding box center [697, 693] width 54 height 29
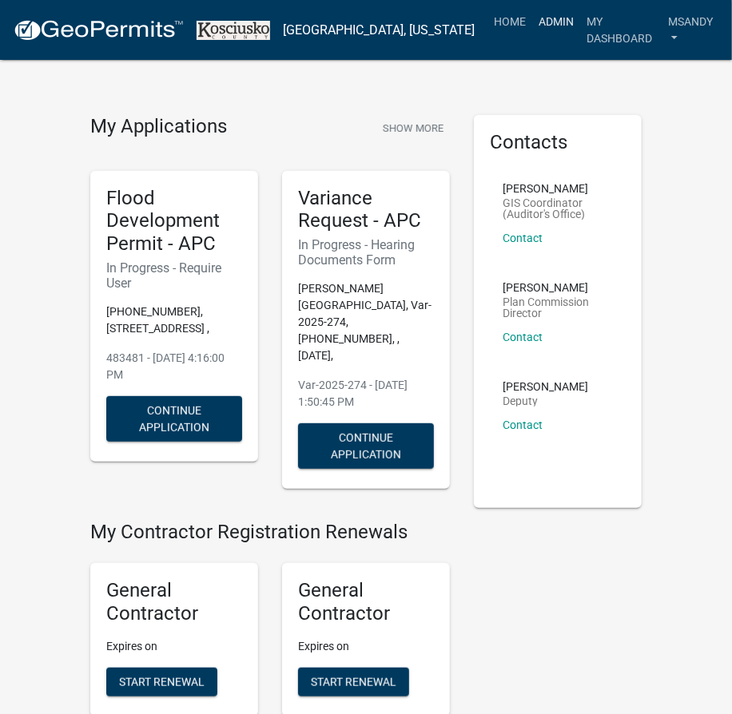
click at [532, 18] on link "Admin" at bounding box center [556, 21] width 48 height 30
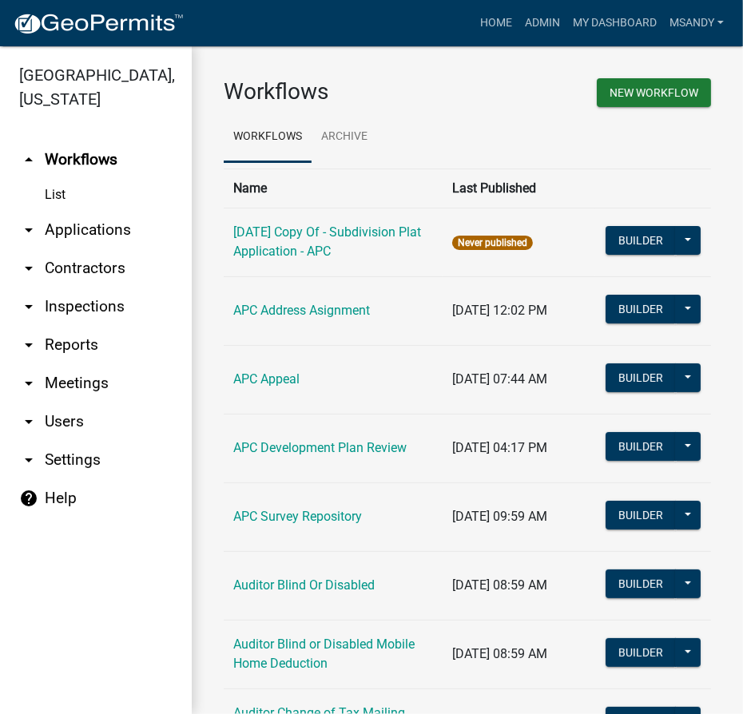
click at [97, 217] on link "arrow_drop_down Applications" at bounding box center [96, 230] width 192 height 38
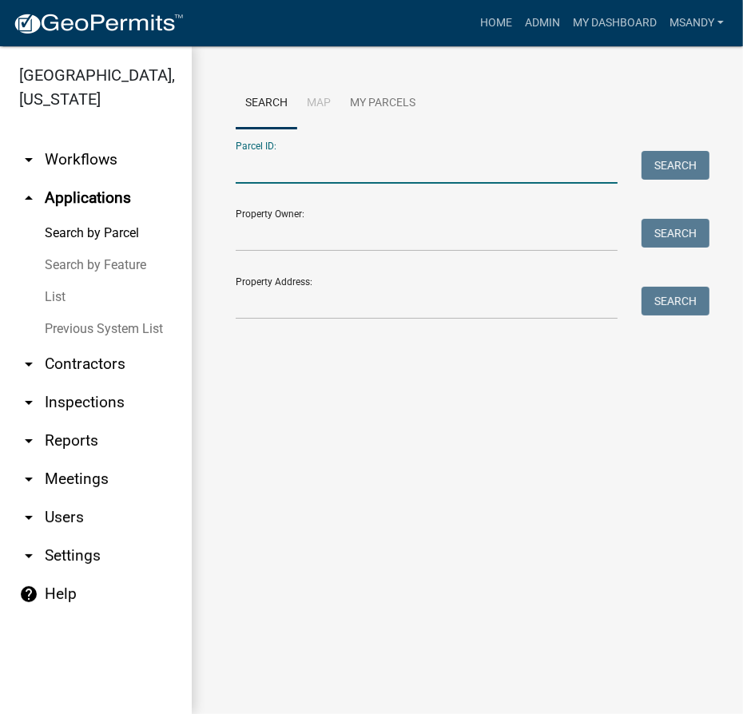
click at [308, 165] on input "Parcel ID:" at bounding box center [427, 167] width 382 height 33
click at [278, 244] on input "Property Owner:" at bounding box center [427, 235] width 382 height 33
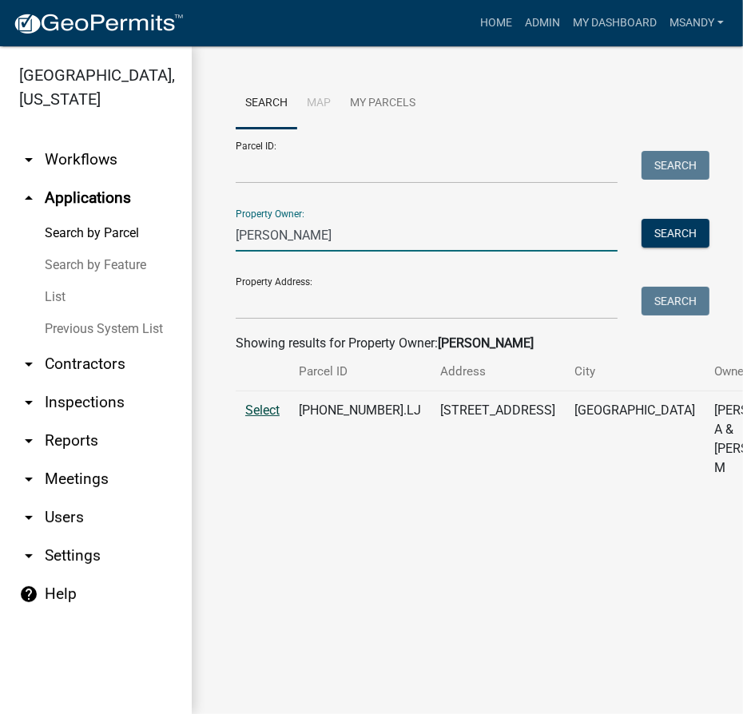
type input "critchlow"
click at [262, 418] on span "Select" at bounding box center [262, 410] width 34 height 15
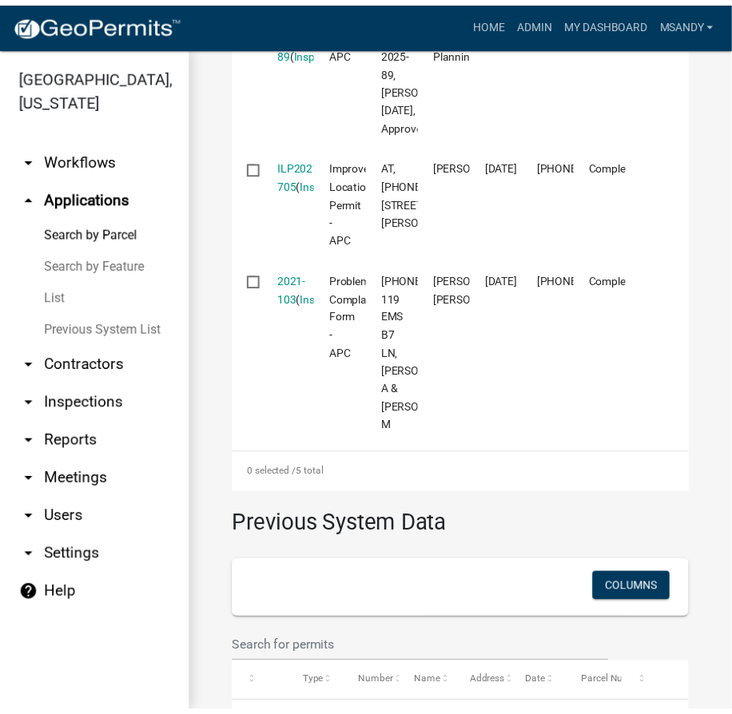
scroll to position [1016, 0]
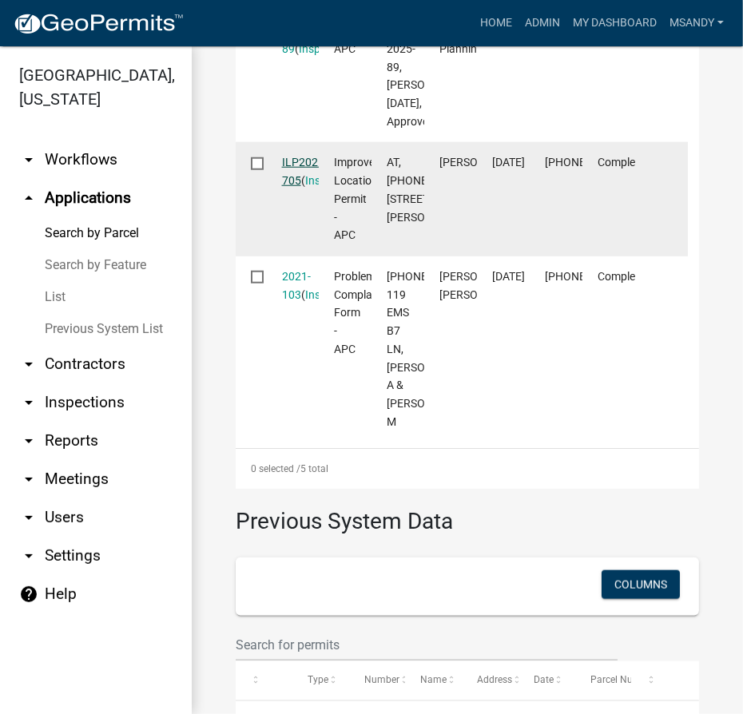
click at [300, 187] on link "ILP2021-705" at bounding box center [305, 171] width 46 height 31
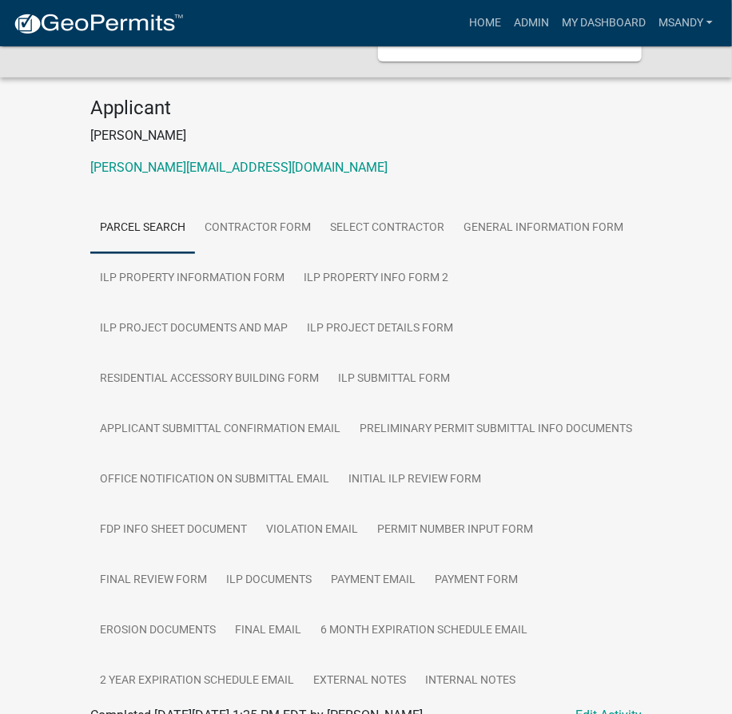
scroll to position [217, 0]
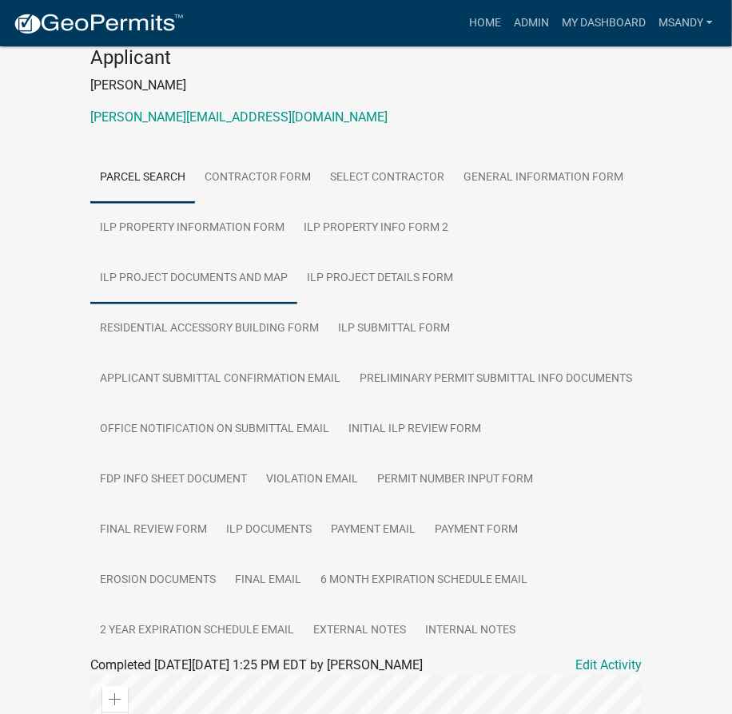
click at [189, 256] on link "ILP Project Documents and Map" at bounding box center [193, 278] width 207 height 51
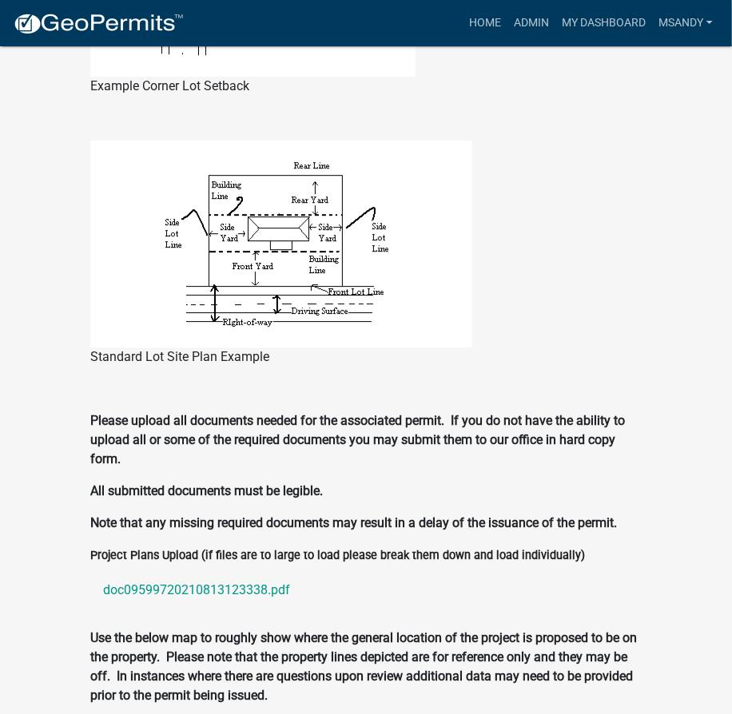
scroll to position [1675, 0]
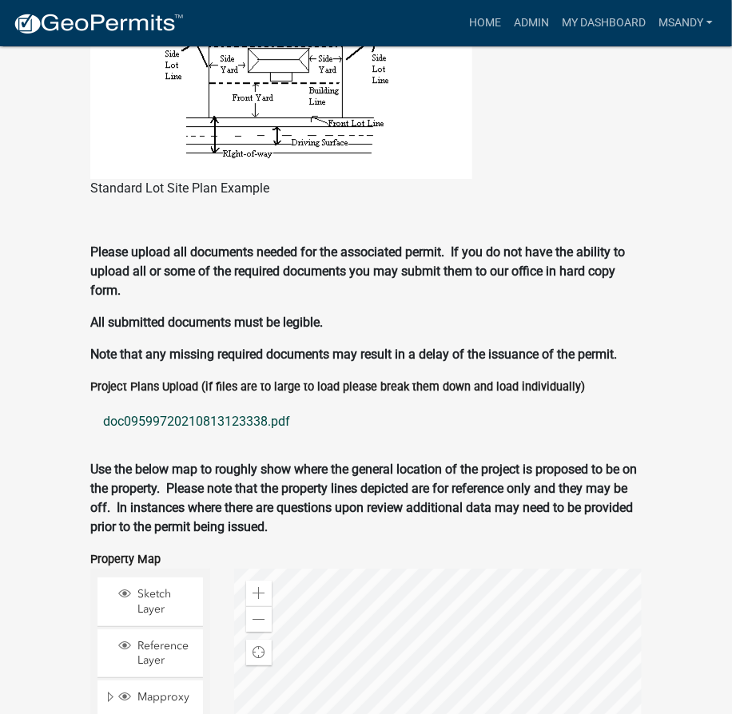
click at [200, 403] on link "doc09599720210813123338.pdf" at bounding box center [365, 422] width 551 height 38
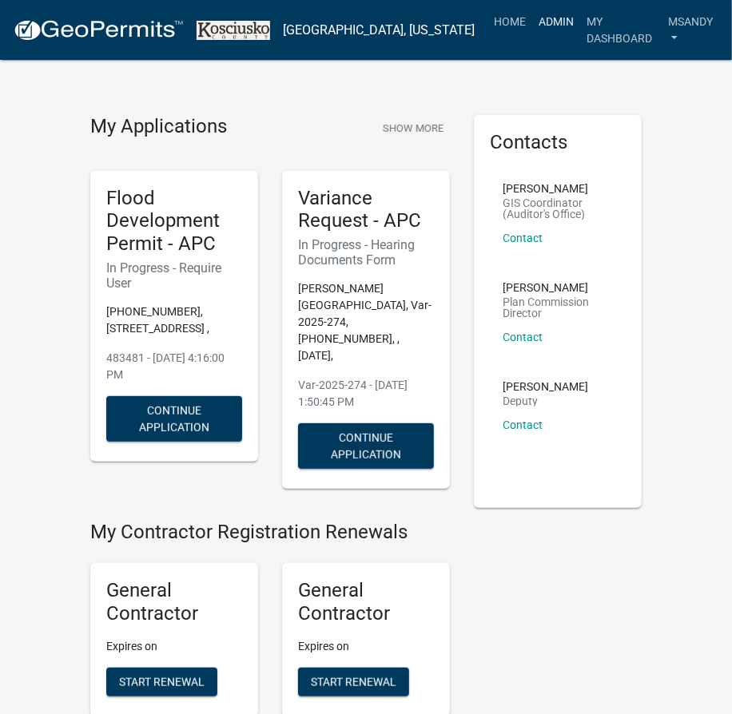
click at [532, 22] on link "Admin" at bounding box center [556, 21] width 48 height 30
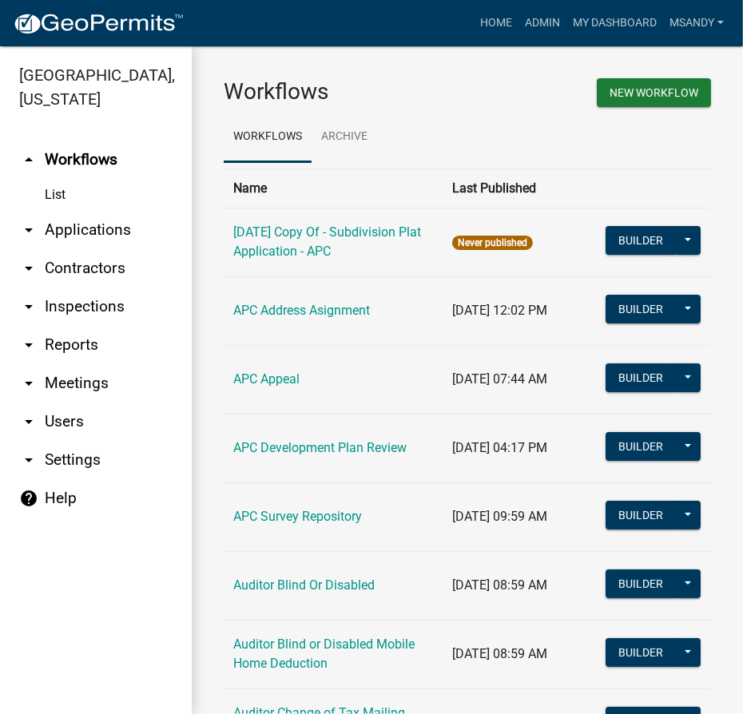
click at [83, 229] on link "arrow_drop_down Applications" at bounding box center [96, 230] width 192 height 38
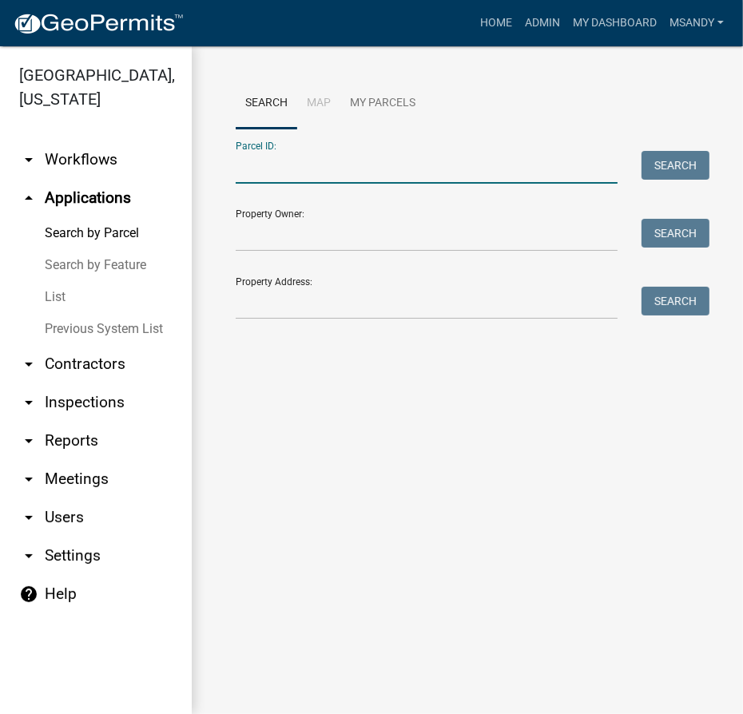
click at [300, 168] on input "Parcel ID:" at bounding box center [427, 167] width 382 height 33
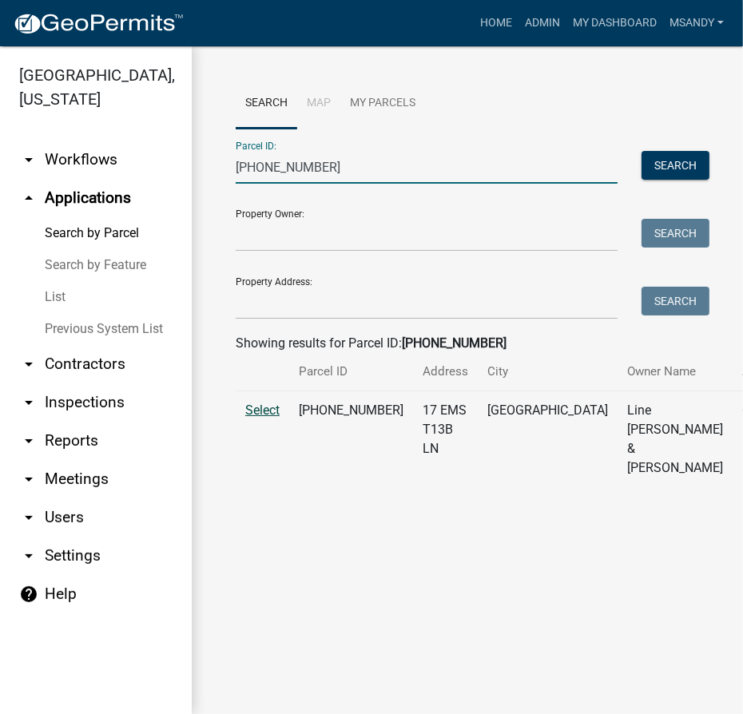
type input "[PHONE_NUMBER]"
click at [270, 418] on span "Select" at bounding box center [262, 410] width 34 height 15
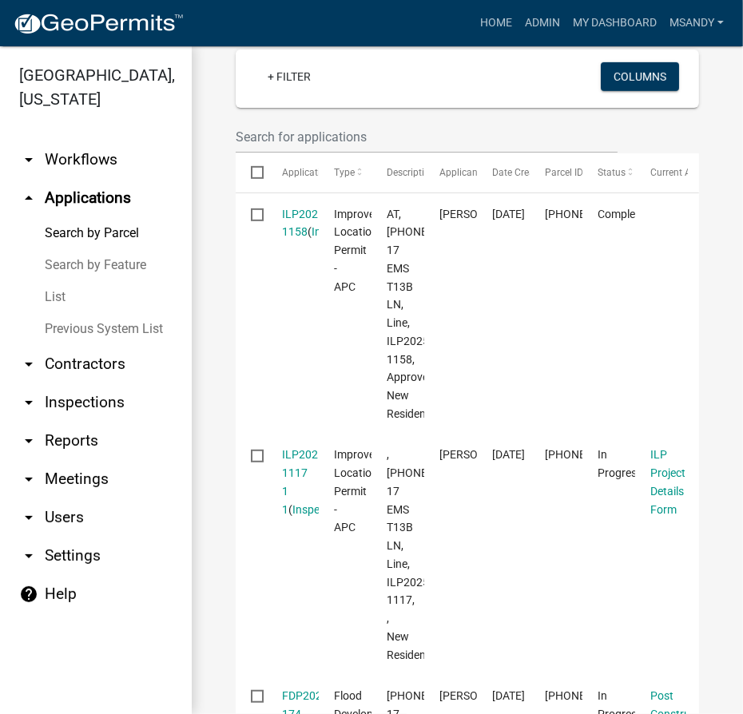
scroll to position [435, 0]
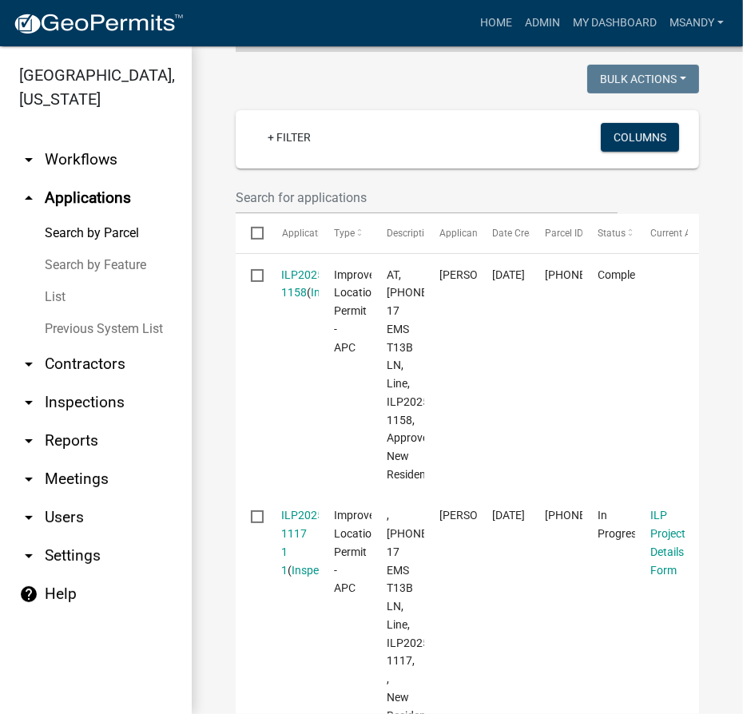
click at [97, 233] on link "Search by Parcel" at bounding box center [96, 233] width 192 height 32
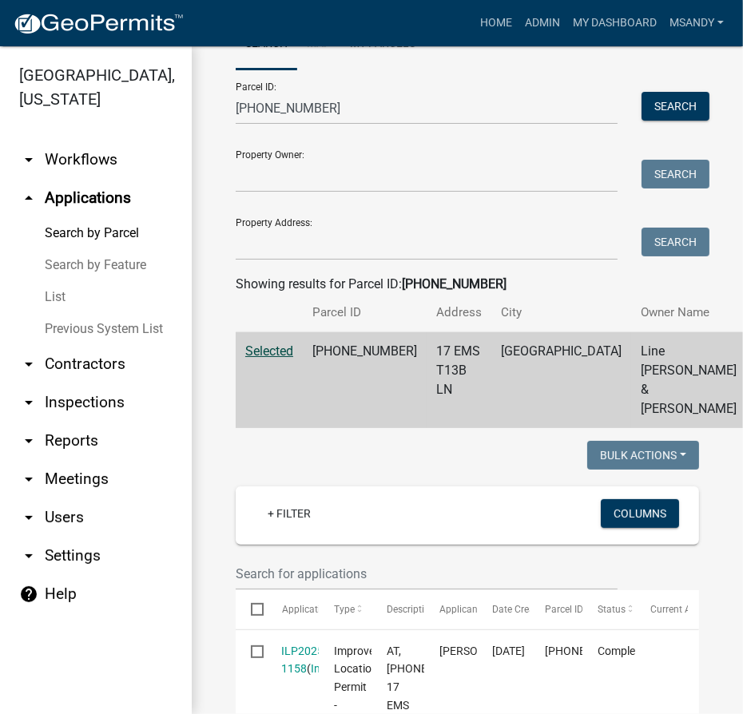
scroll to position [0, 0]
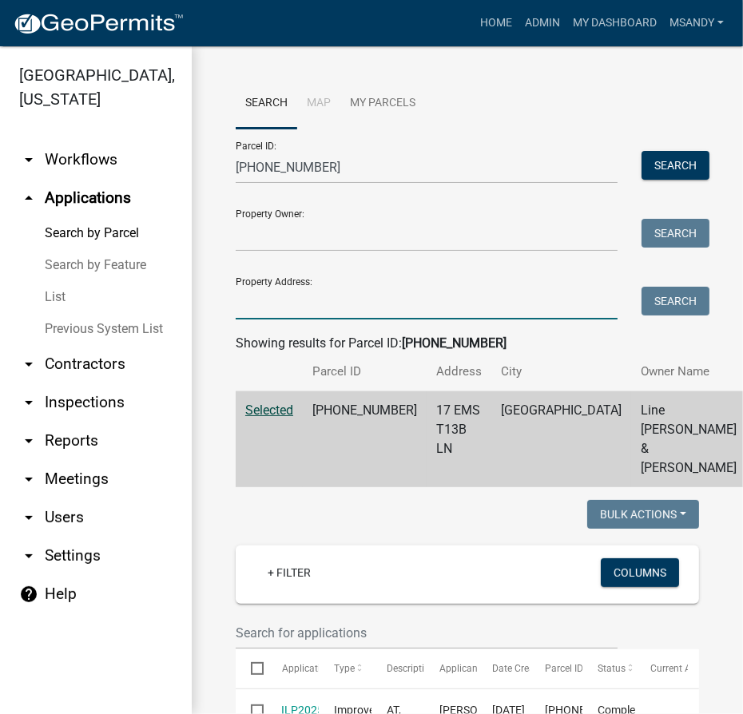
drag, startPoint x: 315, startPoint y: 308, endPoint x: 380, endPoint y: 249, distance: 87.7
click at [315, 308] on input "Property Address:" at bounding box center [427, 303] width 382 height 33
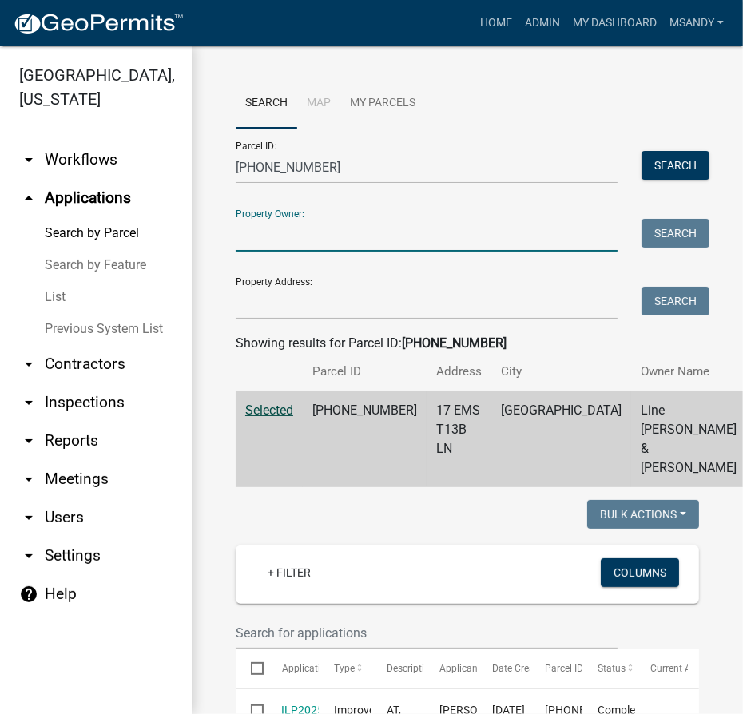
click at [362, 250] on input "Property Owner:" at bounding box center [427, 235] width 382 height 33
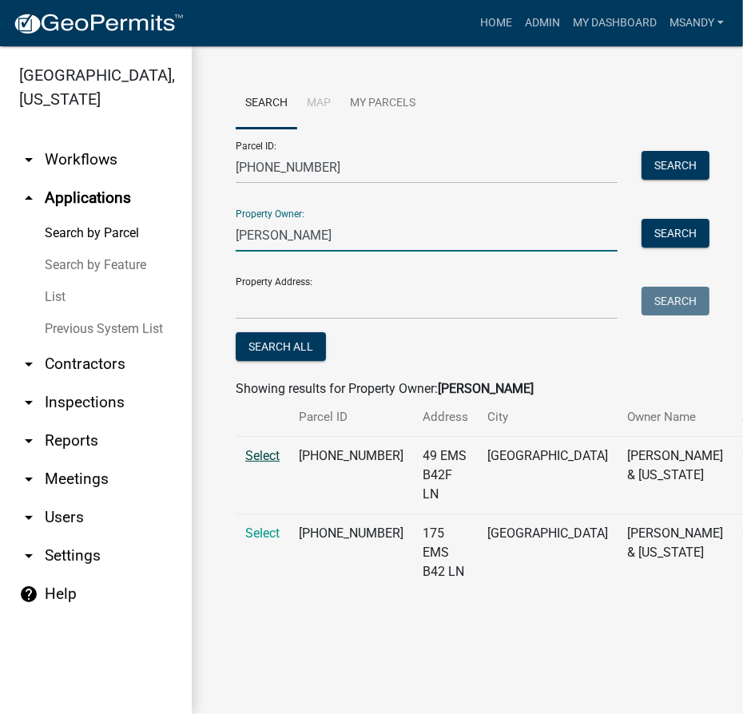
type input "Hoke Benfield"
click at [258, 463] on span "Select" at bounding box center [262, 455] width 34 height 15
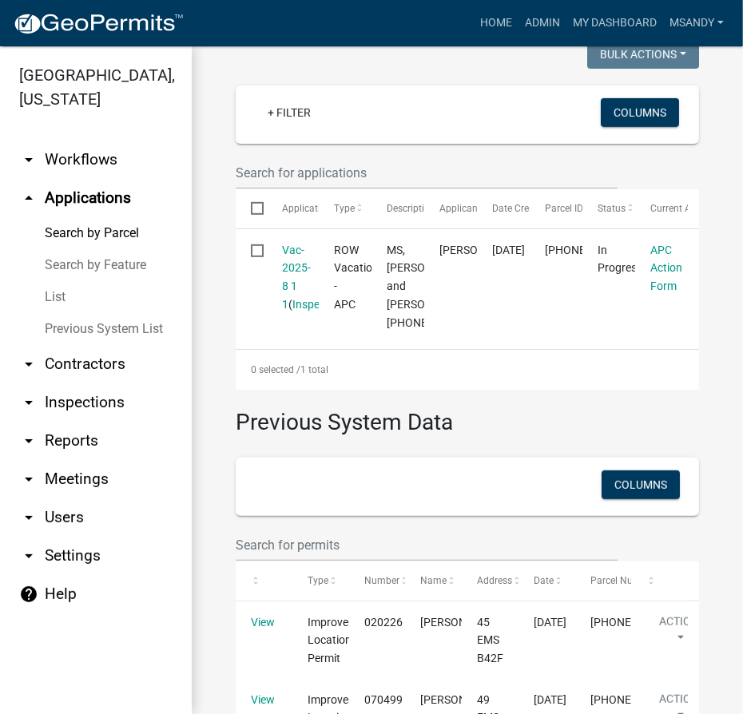
scroll to position [490, 0]
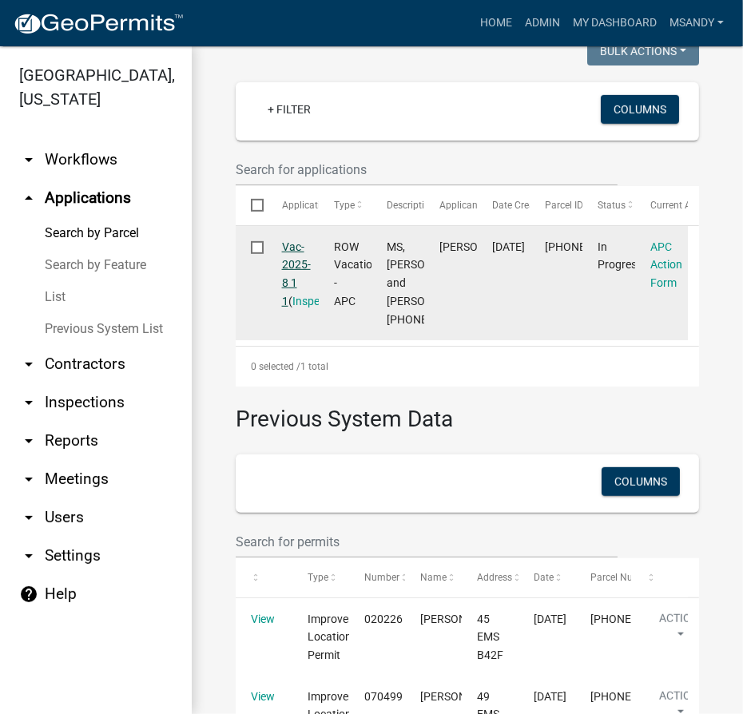
click at [292, 280] on link "Vac-2025-8 1 1" at bounding box center [296, 273] width 29 height 67
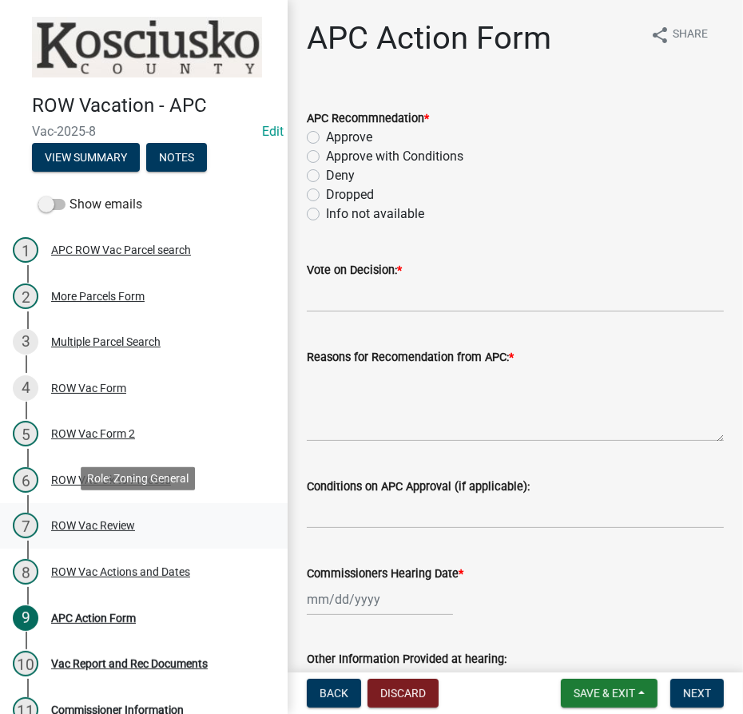
click at [85, 520] on div "ROW Vac Review" at bounding box center [93, 525] width 84 height 11
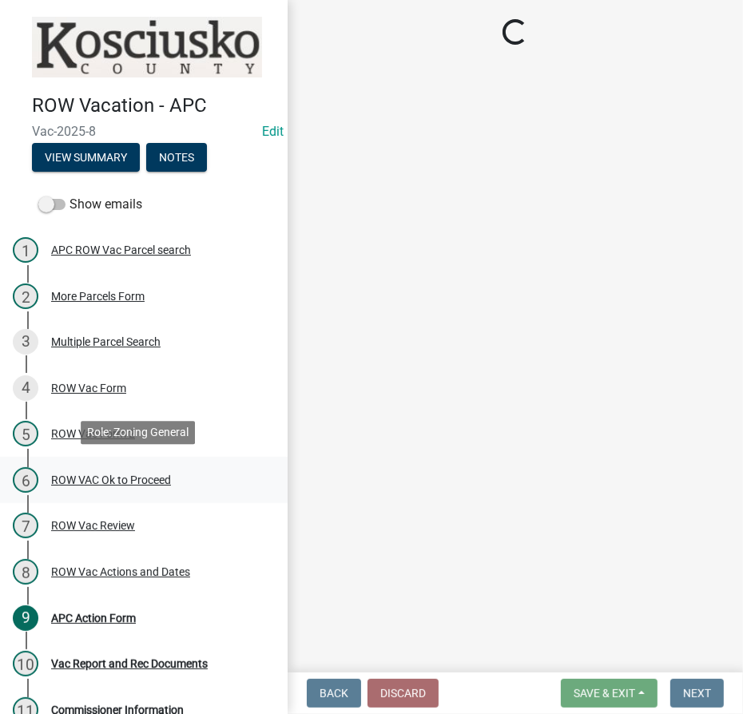
select select "05abea74-e270-4522-a9f5-b7f75ee5e4a6"
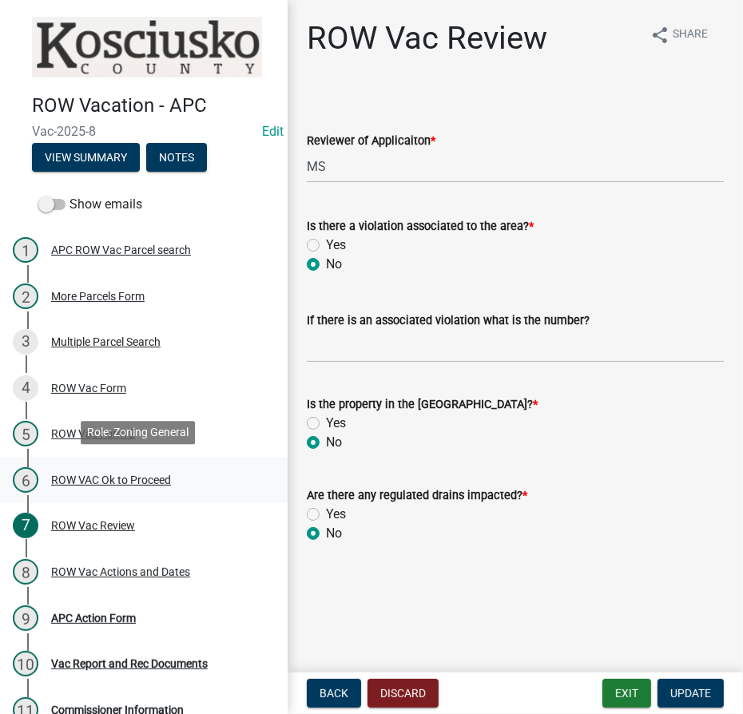
click at [105, 477] on div "ROW VAC Ok to Proceed" at bounding box center [111, 480] width 120 height 11
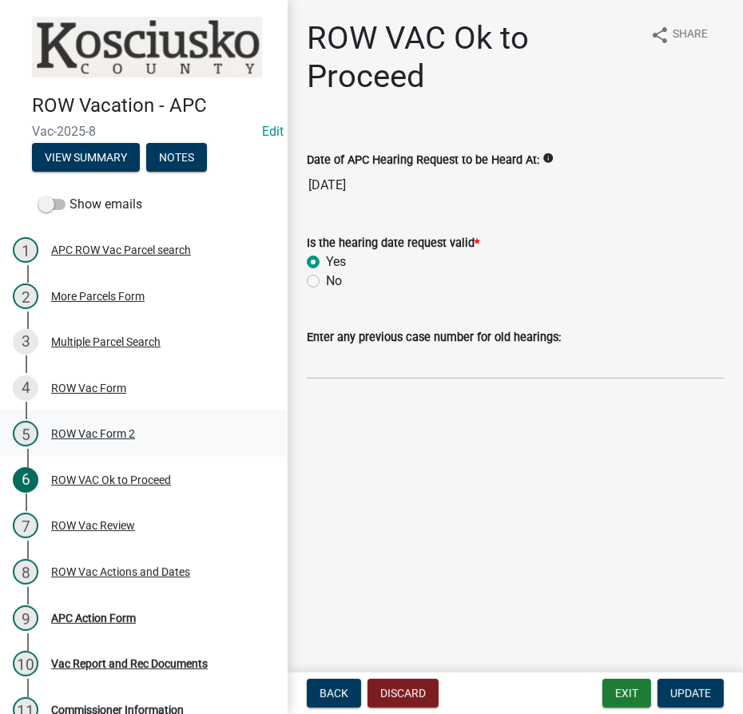
click at [90, 428] on div "ROW Vac Form 2" at bounding box center [93, 433] width 84 height 11
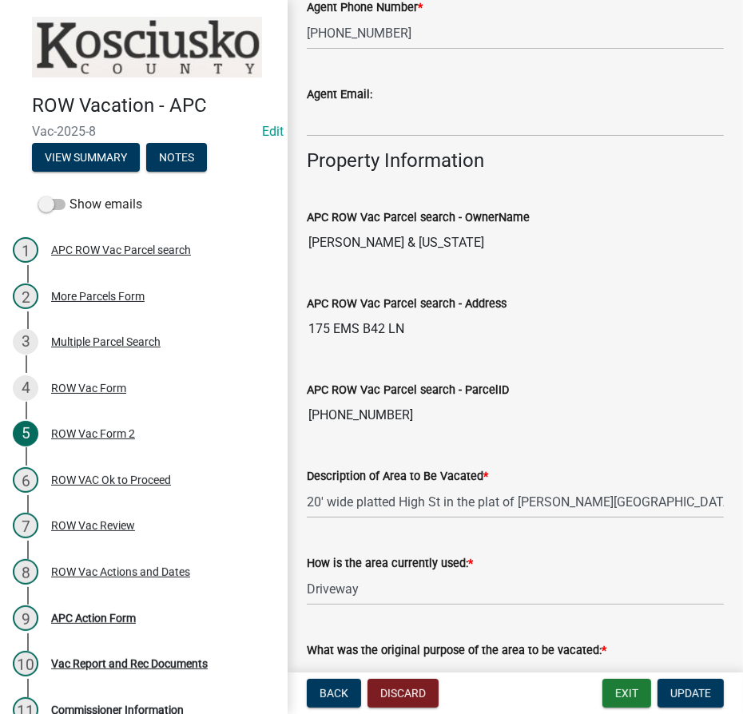
scroll to position [799, 0]
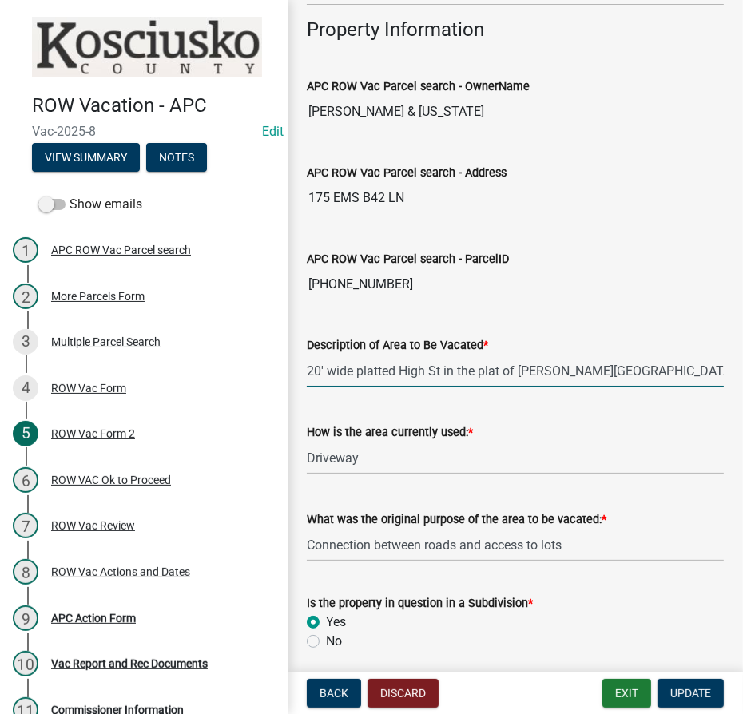
drag, startPoint x: 308, startPoint y: 386, endPoint x: 742, endPoint y: 387, distance: 433.8
click at [742, 387] on main "ROW Vac Form 2 share Share Any vacation hearing filed with the Kosciusko County…" at bounding box center [515, 333] width 455 height 666
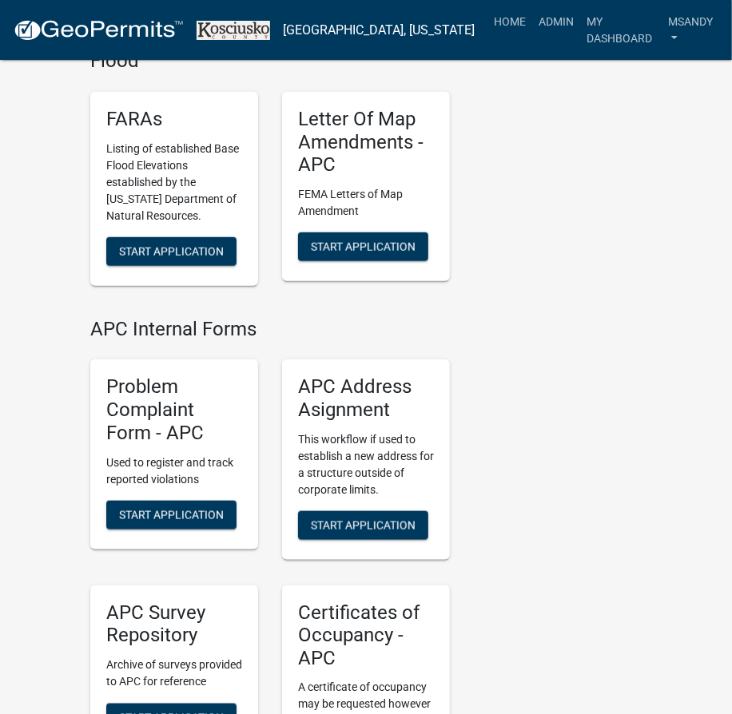
scroll to position [4576, 0]
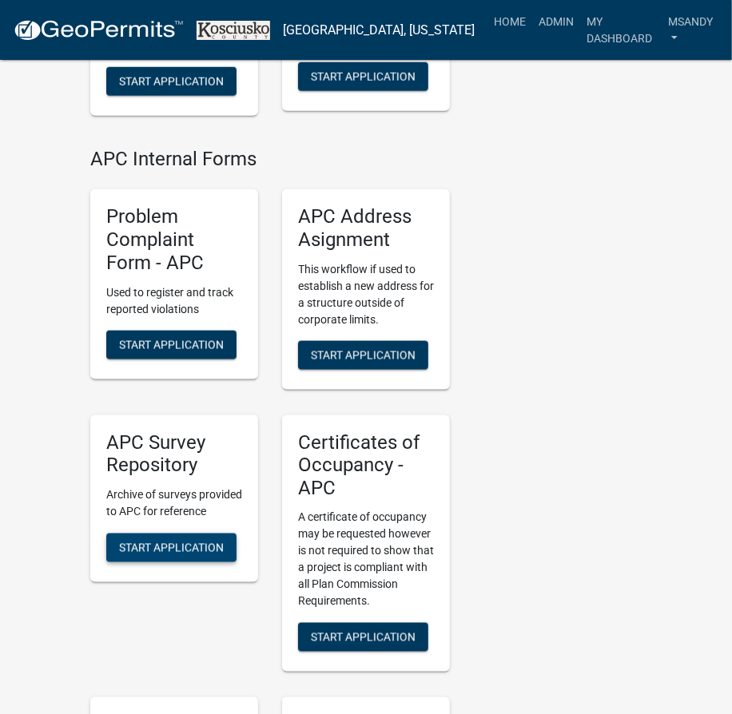
click at [167, 534] on button "Start Application" at bounding box center [171, 548] width 130 height 29
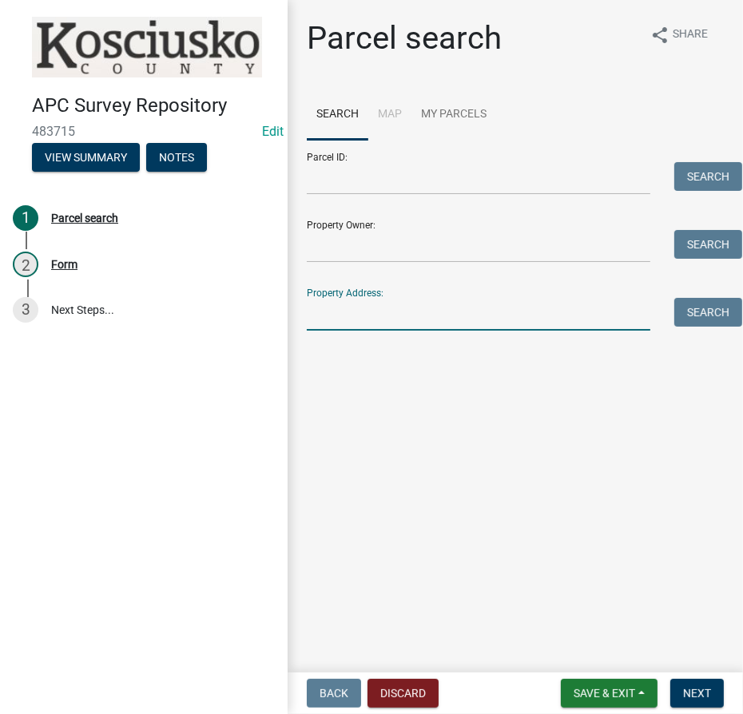
drag, startPoint x: 351, startPoint y: 316, endPoint x: 380, endPoint y: 310, distance: 30.2
click at [351, 316] on input "Property Address:" at bounding box center [479, 314] width 344 height 33
type input "10389"
click at [695, 319] on button "Search" at bounding box center [708, 312] width 68 height 29
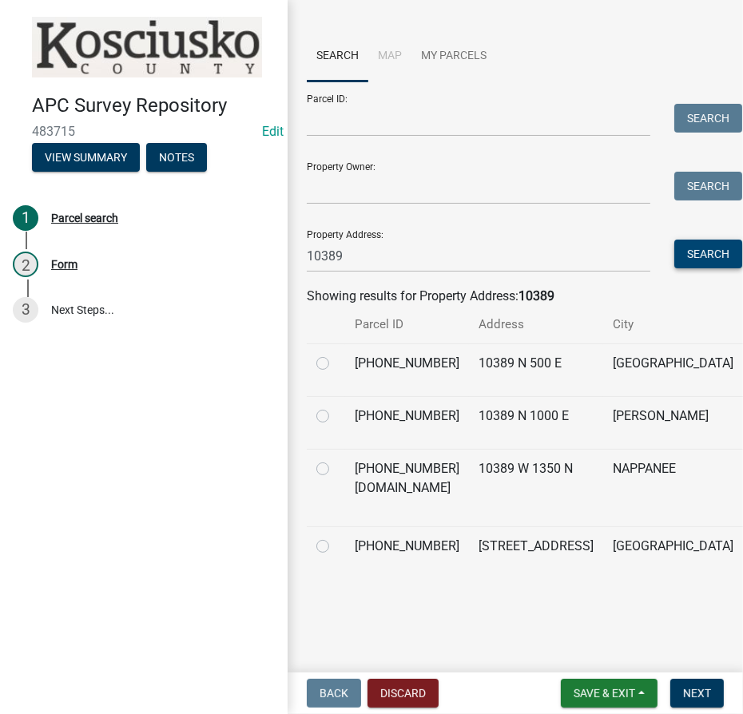
scroll to position [144, 0]
click at [336, 537] on label at bounding box center [336, 537] width 0 height 0
click at [336, 537] on input "radio" at bounding box center [341, 542] width 10 height 10
radio input "true"
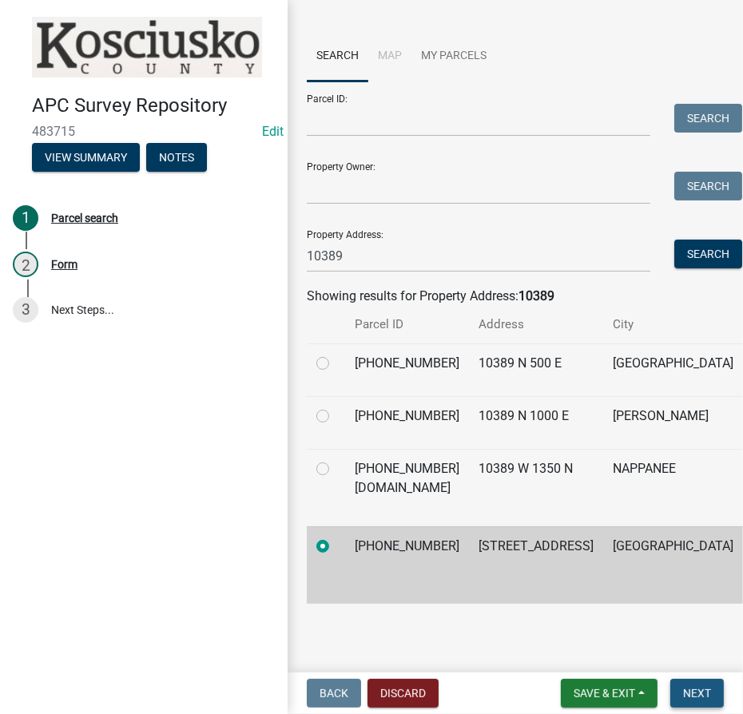
click at [682, 692] on button "Next" at bounding box center [697, 693] width 54 height 29
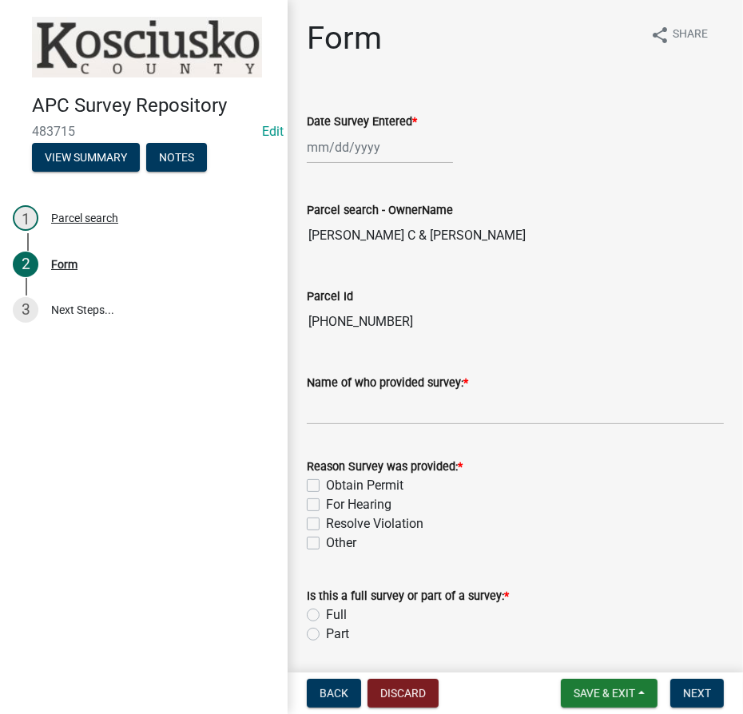
click at [315, 153] on div at bounding box center [380, 147] width 146 height 33
select select "9"
select select "2025"
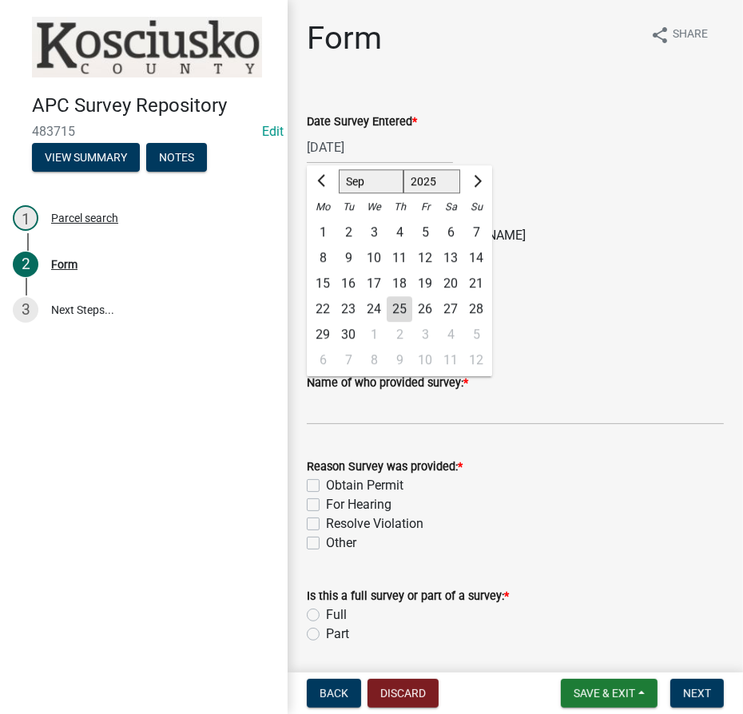
click at [409, 310] on div "25" at bounding box center [400, 309] width 26 height 26
type input "[DATE]"
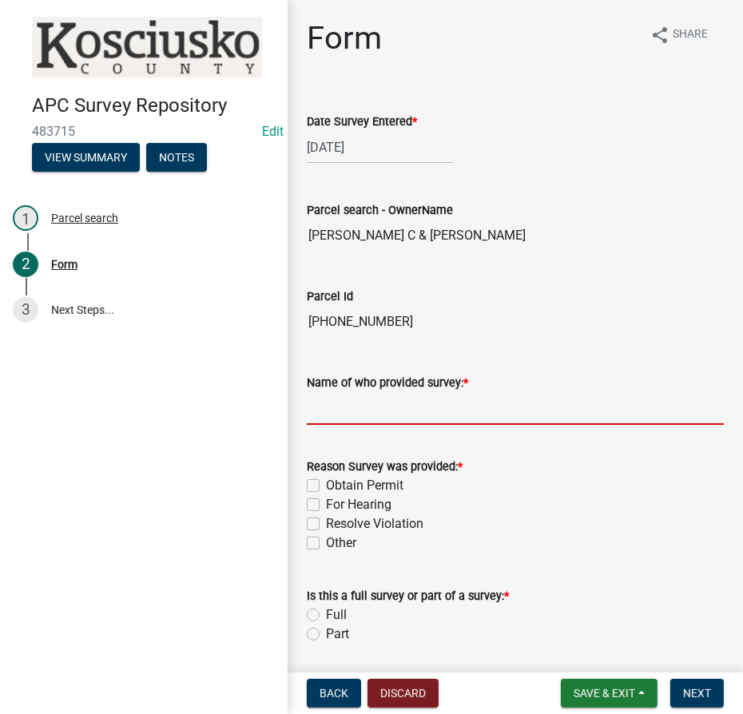
click at [377, 405] on input "Name of who provided survey: *" at bounding box center [515, 408] width 417 height 33
type input "[PERSON_NAME] at Kimples"
click at [326, 542] on label "Other" at bounding box center [341, 543] width 30 height 19
click at [326, 542] on input "Other" at bounding box center [331, 539] width 10 height 10
checkbox input "true"
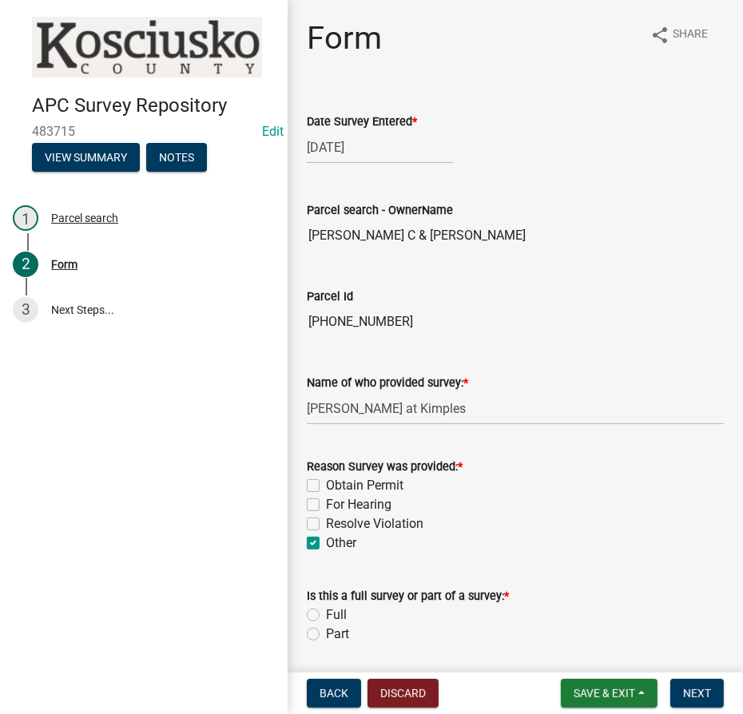
checkbox input "false"
checkbox input "true"
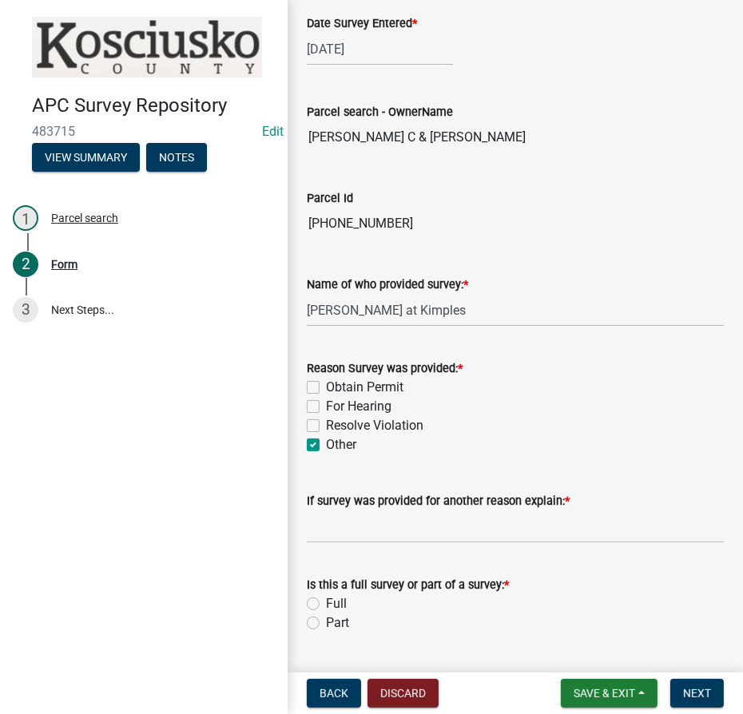
scroll to position [217, 0]
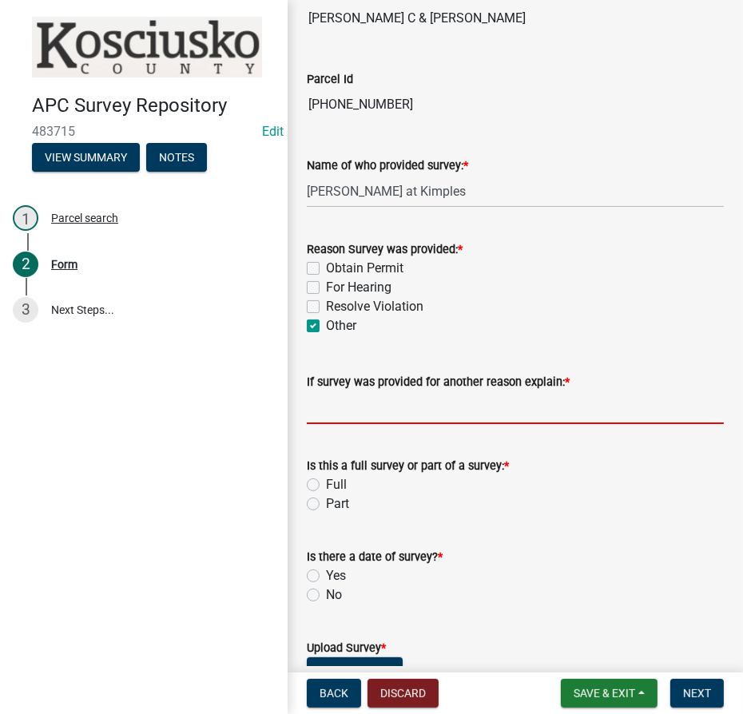
click at [387, 405] on input "If survey was provided for another reason explain: *" at bounding box center [515, 407] width 417 height 33
type input "For CofO"
click at [326, 481] on label "Full" at bounding box center [336, 484] width 21 height 19
click at [326, 481] on input "Full" at bounding box center [331, 480] width 10 height 10
radio input "true"
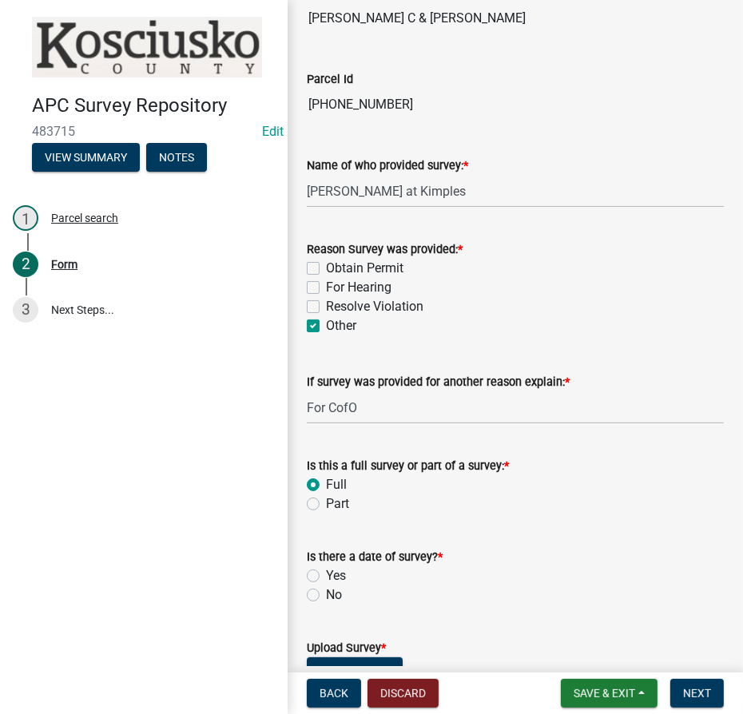
click at [326, 575] on label "Yes" at bounding box center [336, 575] width 20 height 19
click at [326, 575] on input "Yes" at bounding box center [331, 571] width 10 height 10
radio input "true"
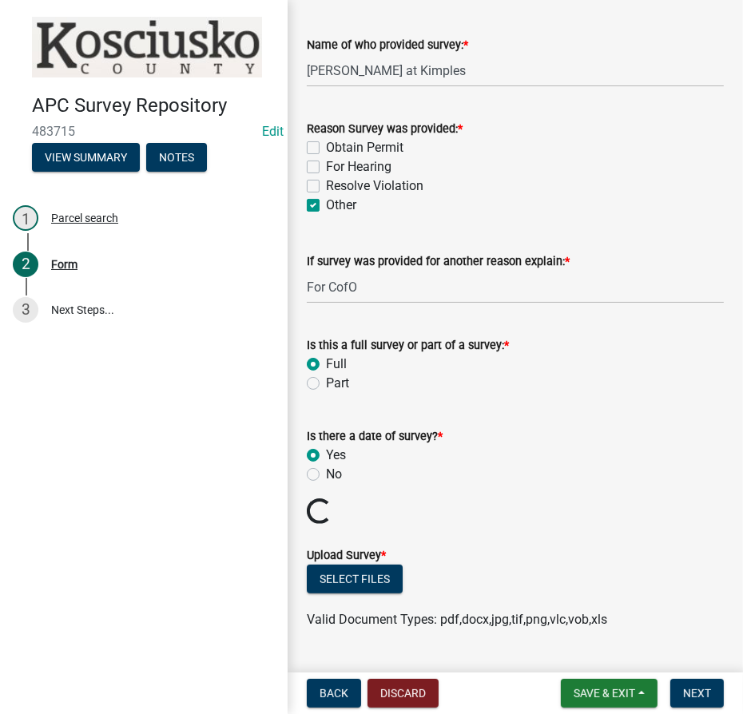
scroll to position [463, 0]
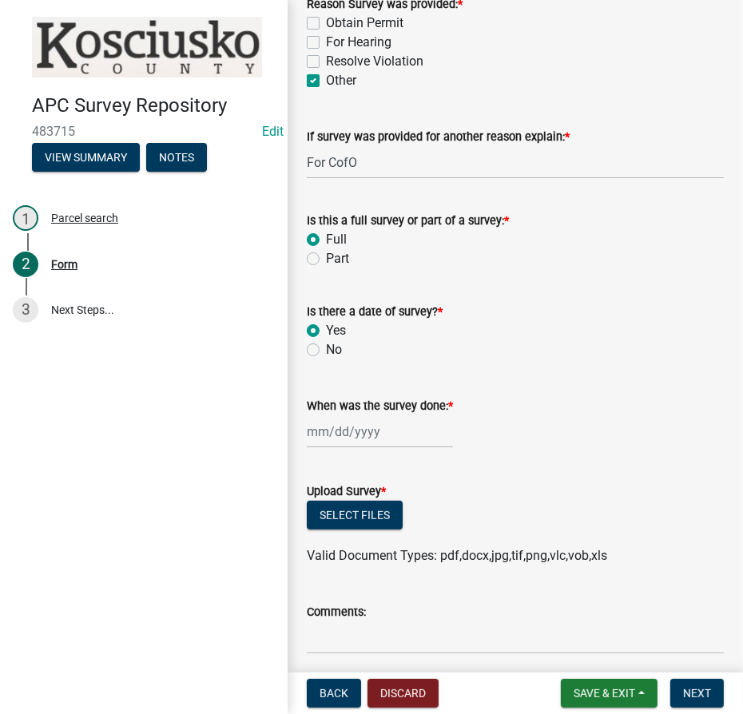
select select "9"
select select "2025"
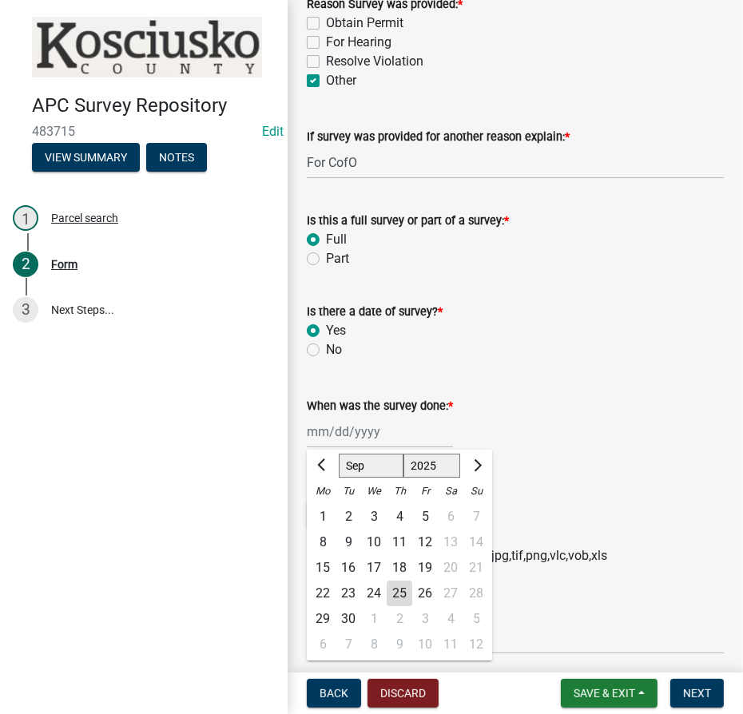
click at [360, 435] on div "[PERSON_NAME] Feb Mar Apr [PERSON_NAME][DATE] Oct Nov [DATE] 1526 1527 1528 152…" at bounding box center [380, 431] width 146 height 33
click at [347, 466] on select "Jan Feb Mar Apr May Jun [DATE] Aug Sep Oct Nov Dec" at bounding box center [371, 466] width 65 height 24
select select "4"
click at [339, 454] on select "Jan Feb Mar Apr May Jun [DATE] Aug Sep Oct Nov Dec" at bounding box center [371, 466] width 65 height 24
click at [321, 567] on div "14" at bounding box center [323, 568] width 26 height 26
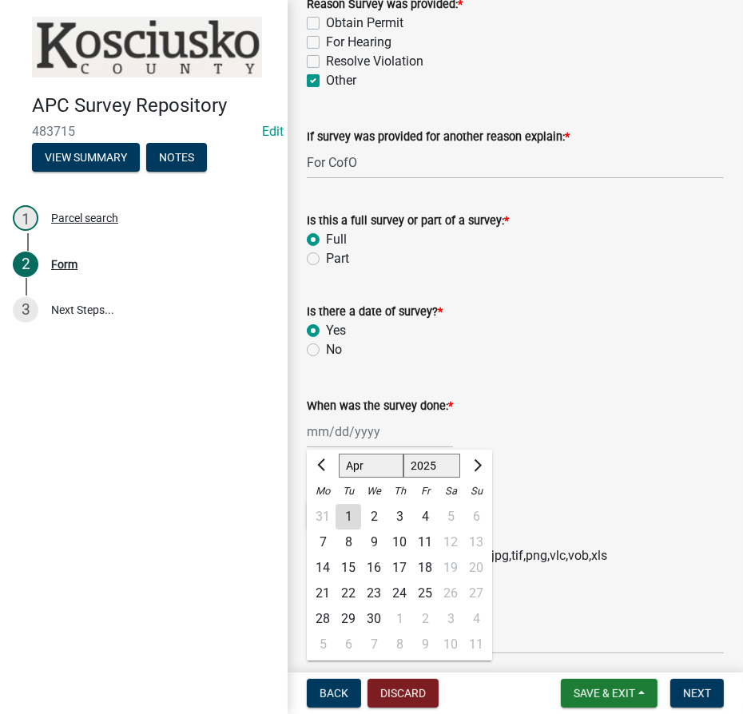
type input "[DATE]"
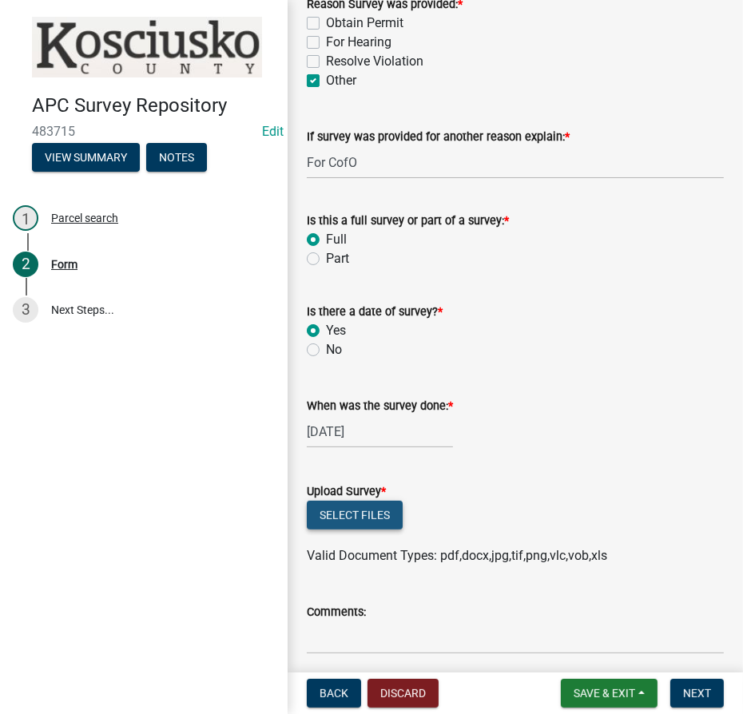
click at [349, 519] on button "Select files" at bounding box center [355, 515] width 96 height 29
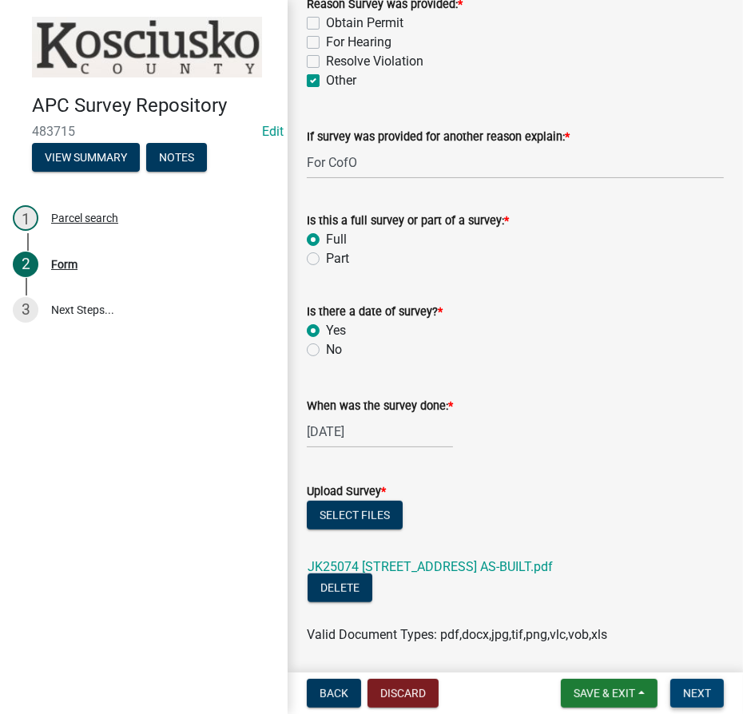
click at [690, 689] on span "Next" at bounding box center [697, 693] width 28 height 13
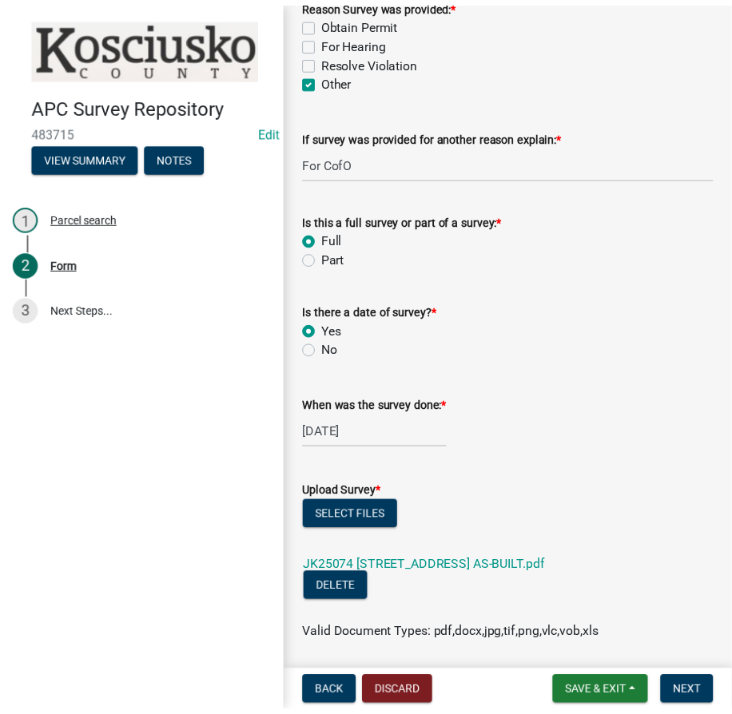
scroll to position [0, 0]
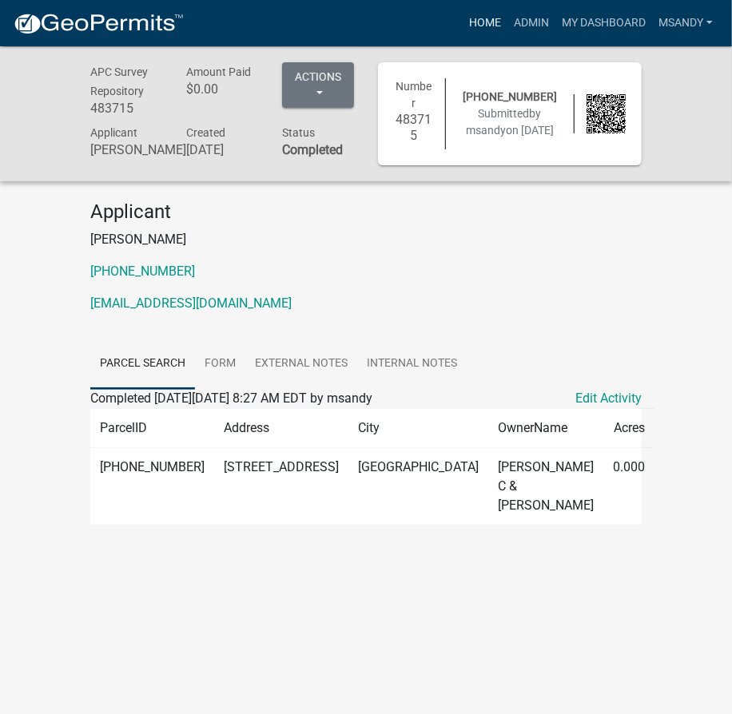
click at [485, 22] on link "Home" at bounding box center [485, 23] width 45 height 30
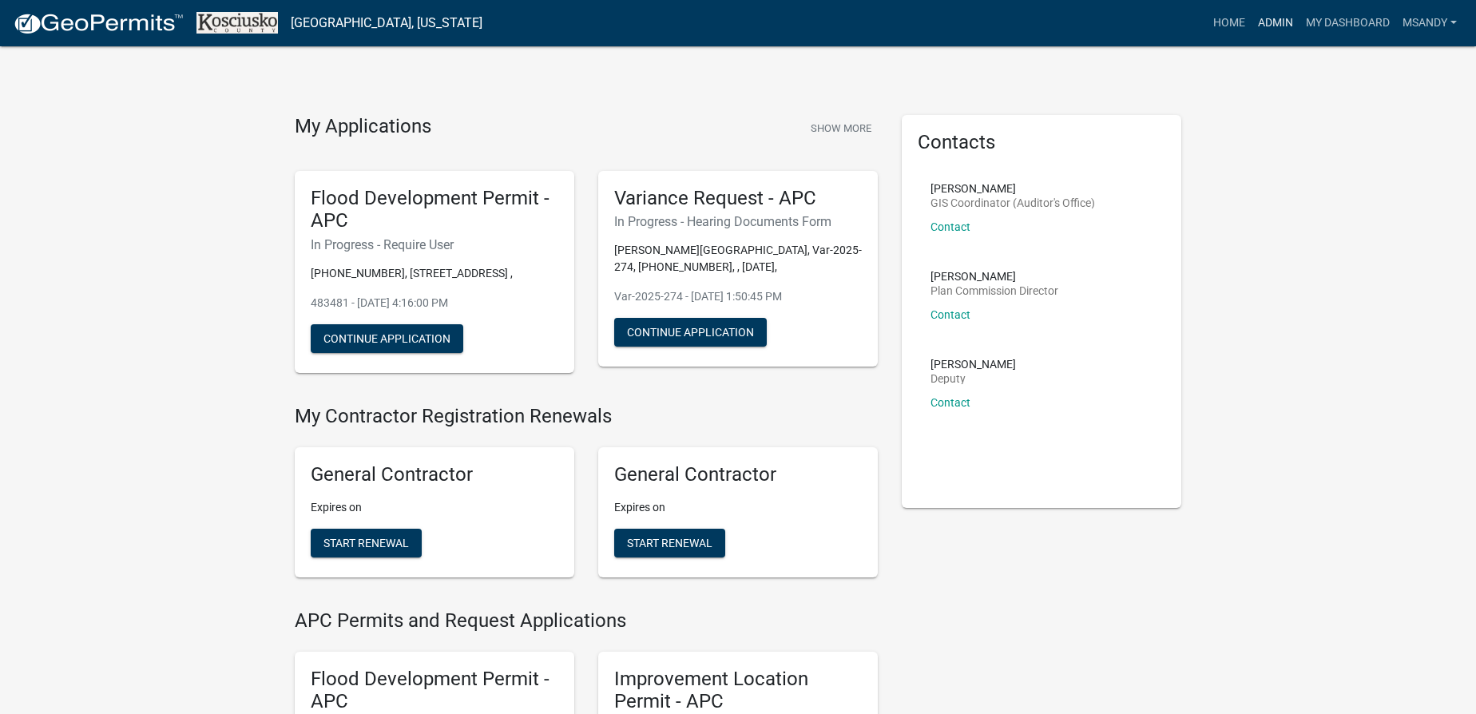
click at [1268, 25] on link "Admin" at bounding box center [1276, 23] width 48 height 30
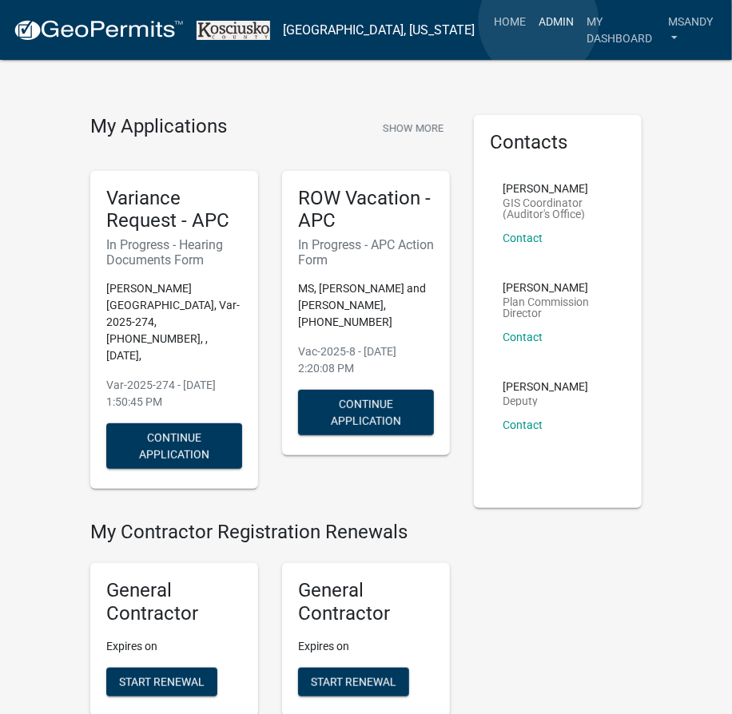
click at [538, 22] on link "Admin" at bounding box center [556, 21] width 48 height 30
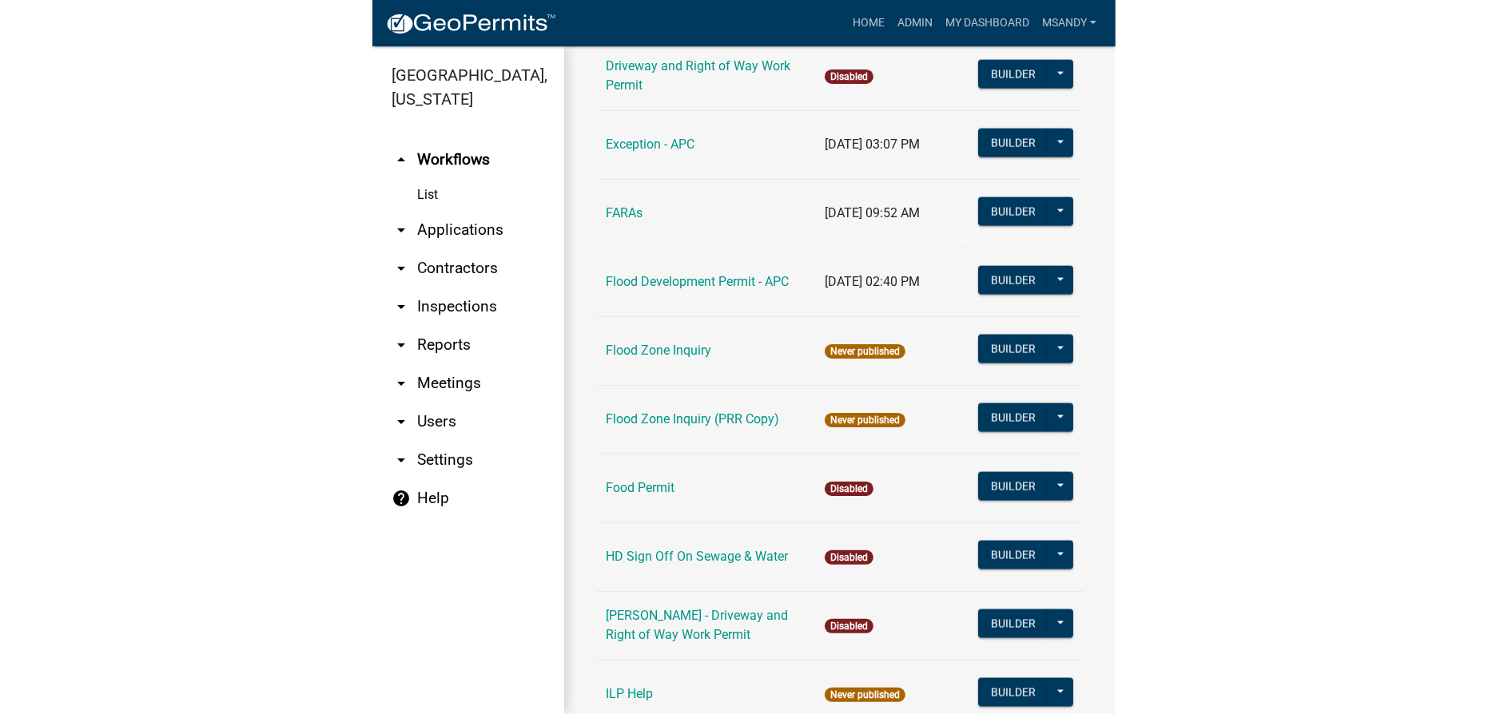
scroll to position [1525, 0]
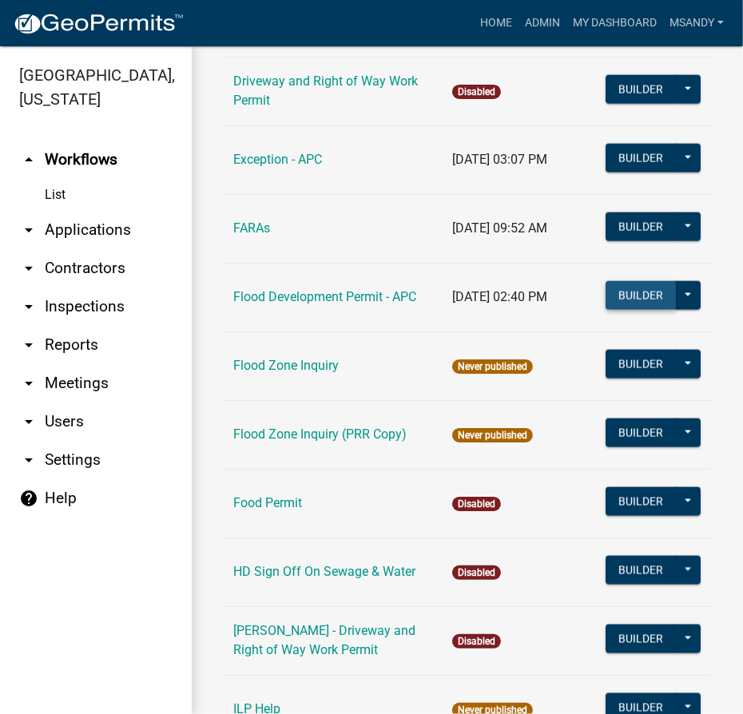
click at [614, 309] on button "Builder" at bounding box center [641, 295] width 70 height 29
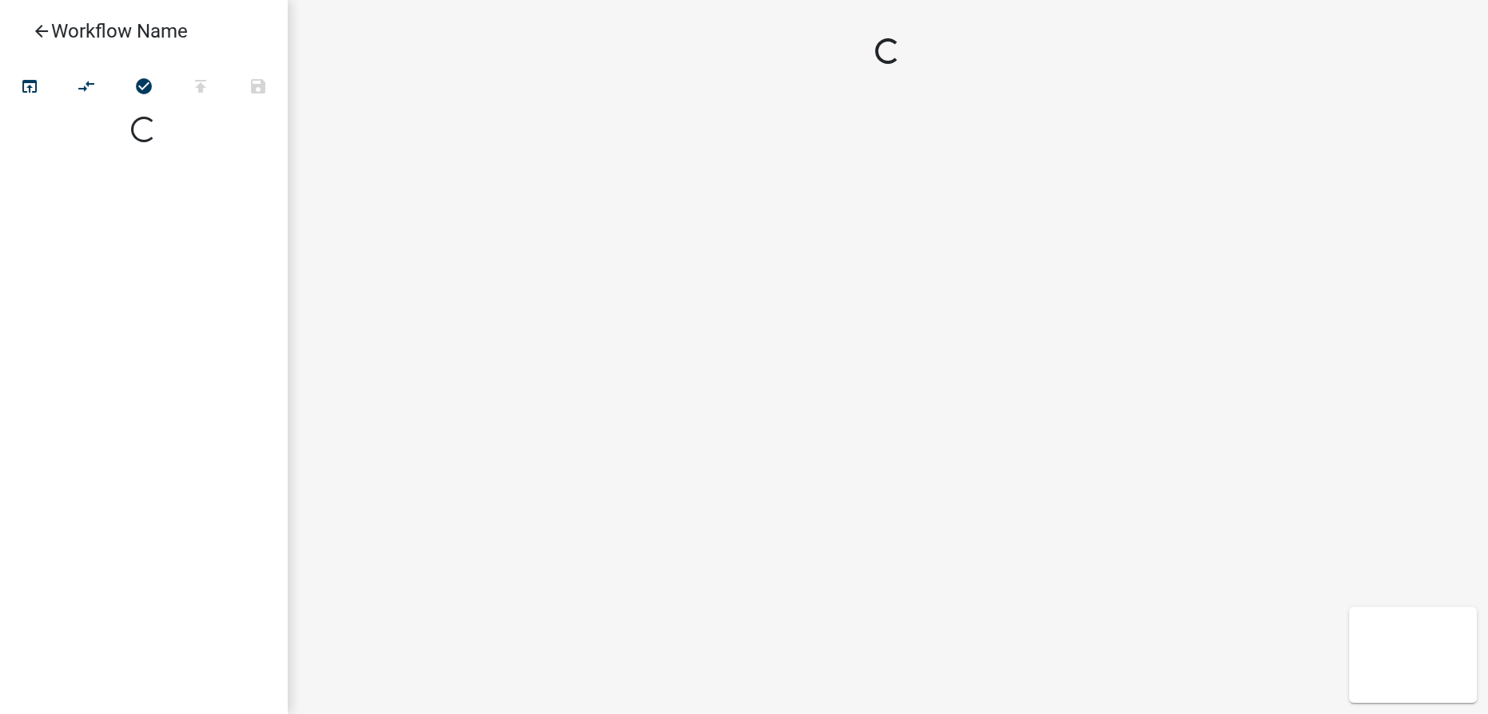
select select
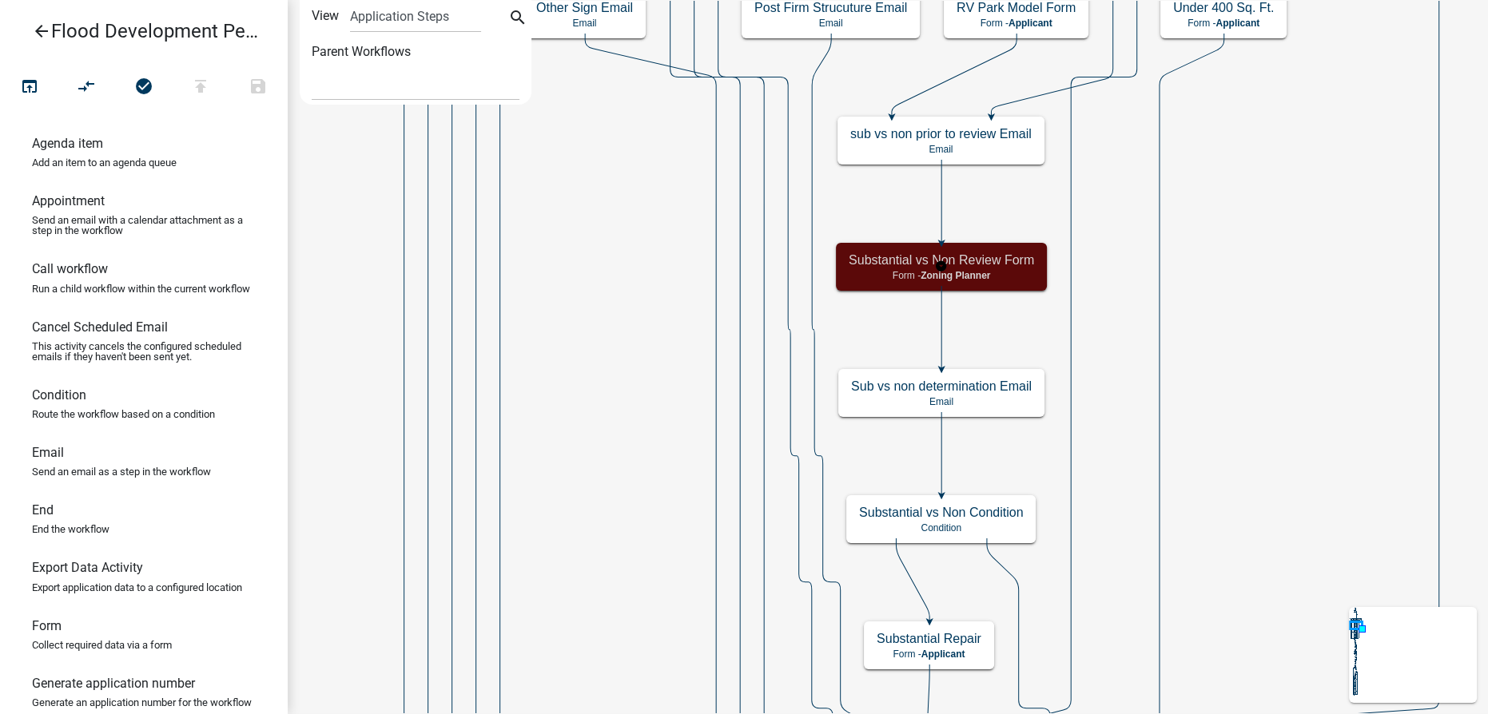
click at [742, 273] on p "Form - Zoning Planner" at bounding box center [940, 275] width 185 height 11
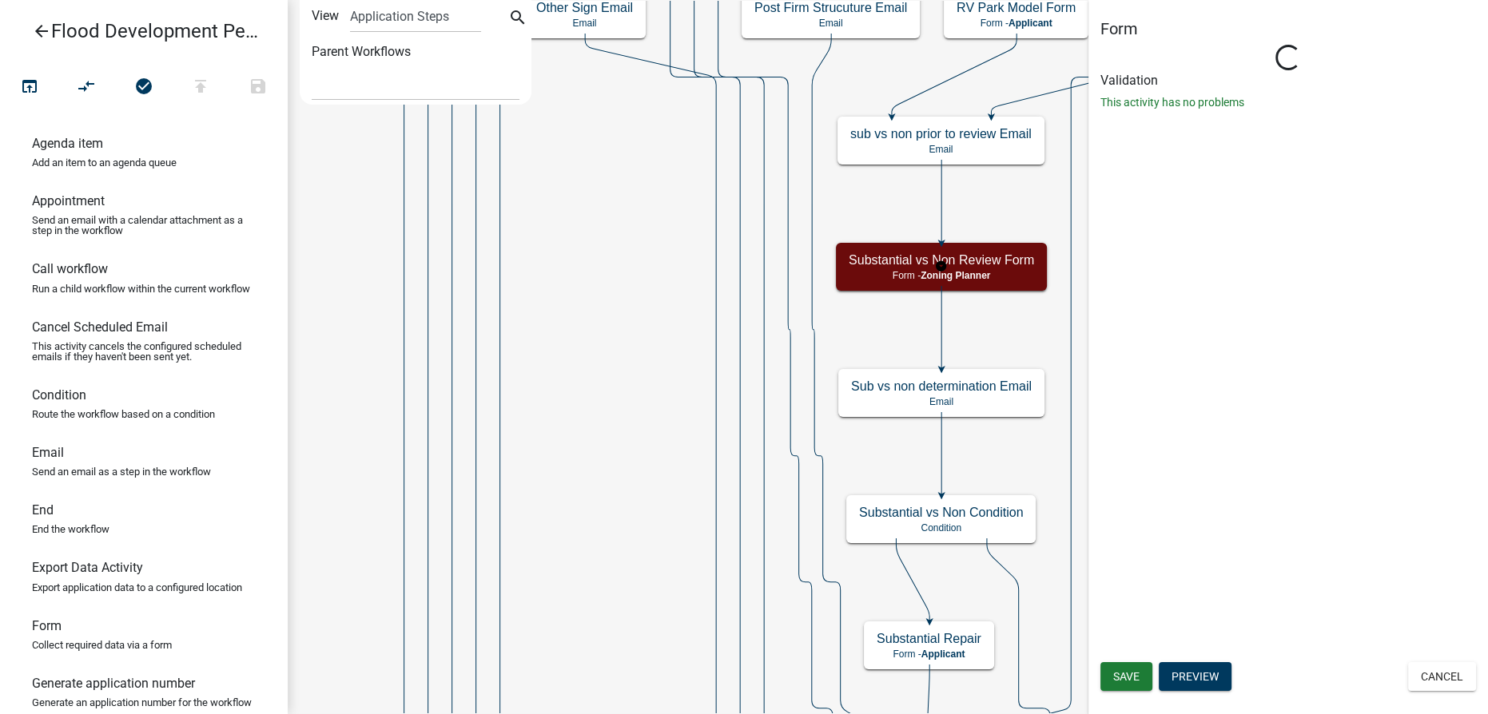
select select "D0DD44D4-00F5-448F-AFCA-0AAF2E74DCFD"
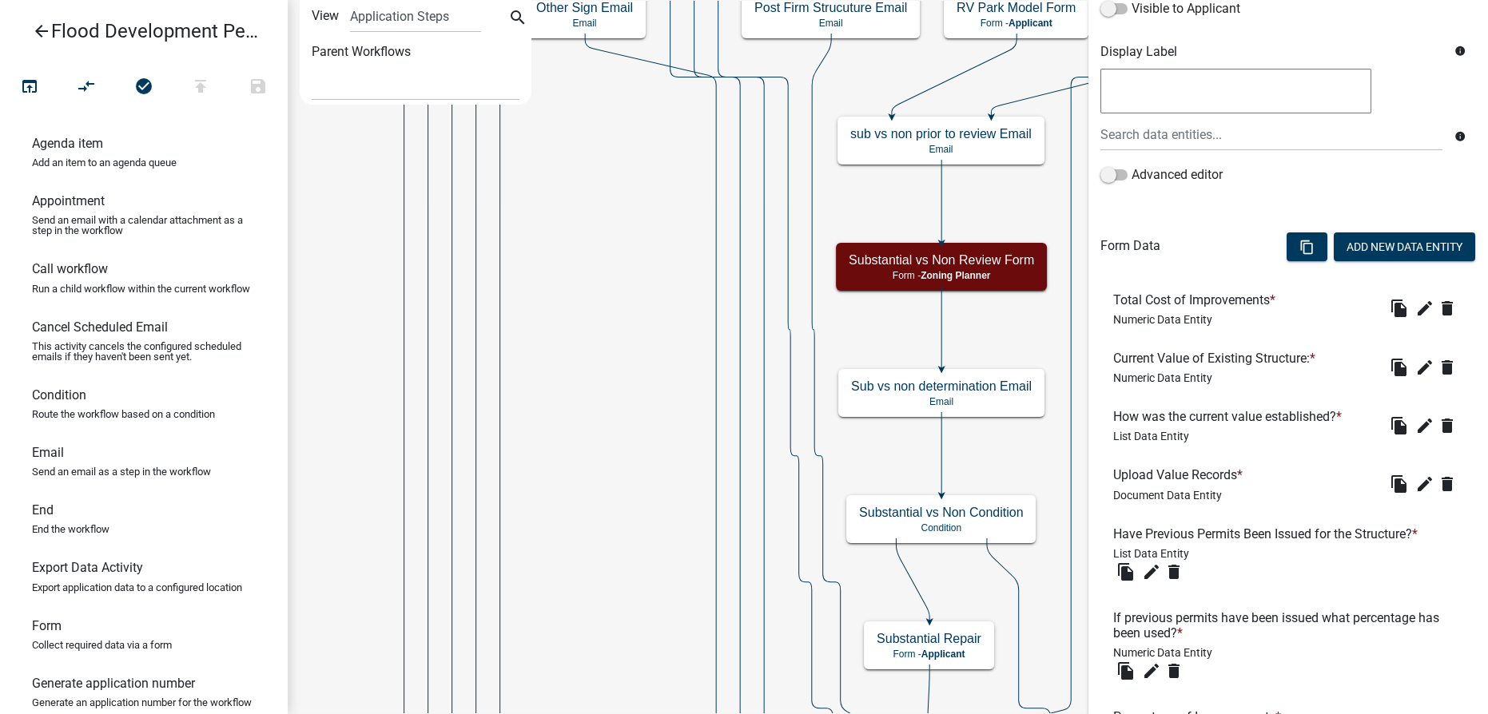
scroll to position [363, 0]
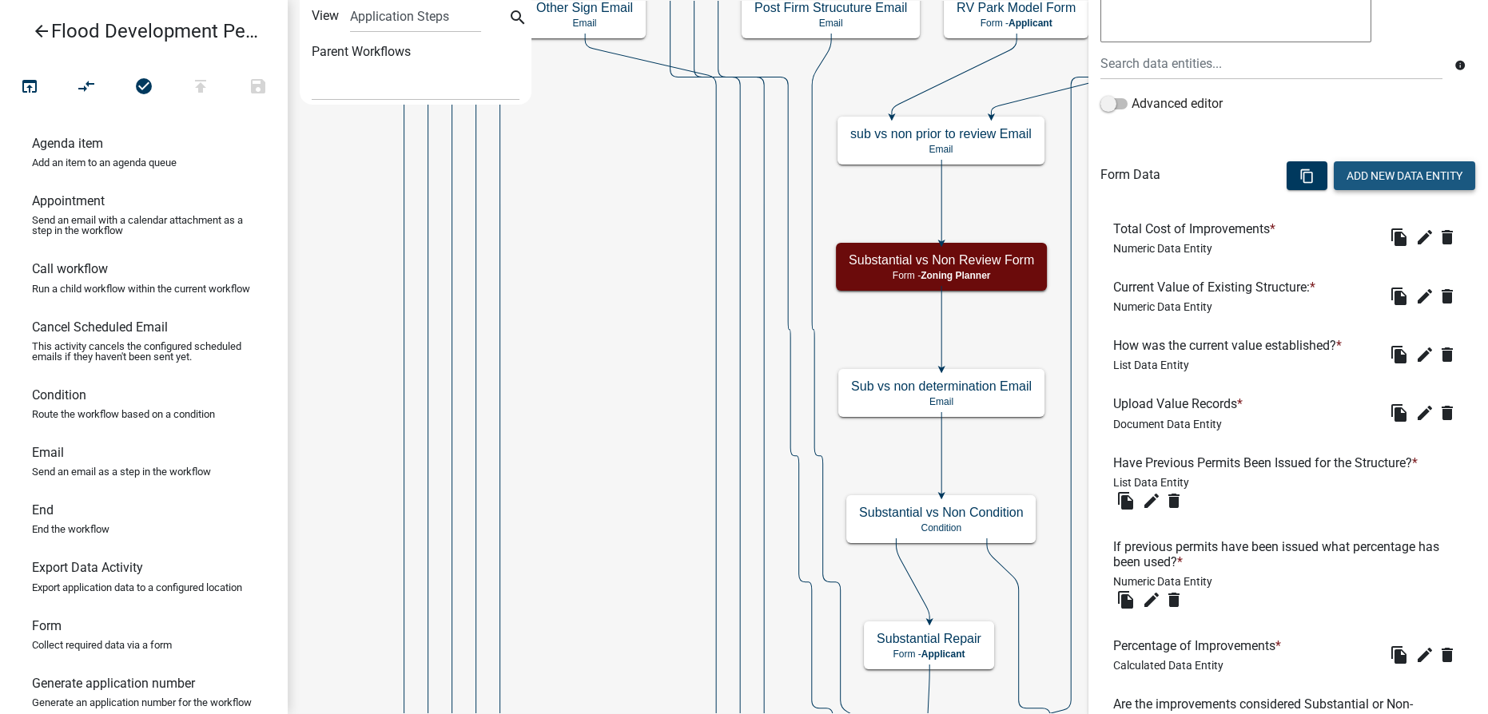
click at [742, 172] on button "Add New Data Entity" at bounding box center [1403, 175] width 141 height 29
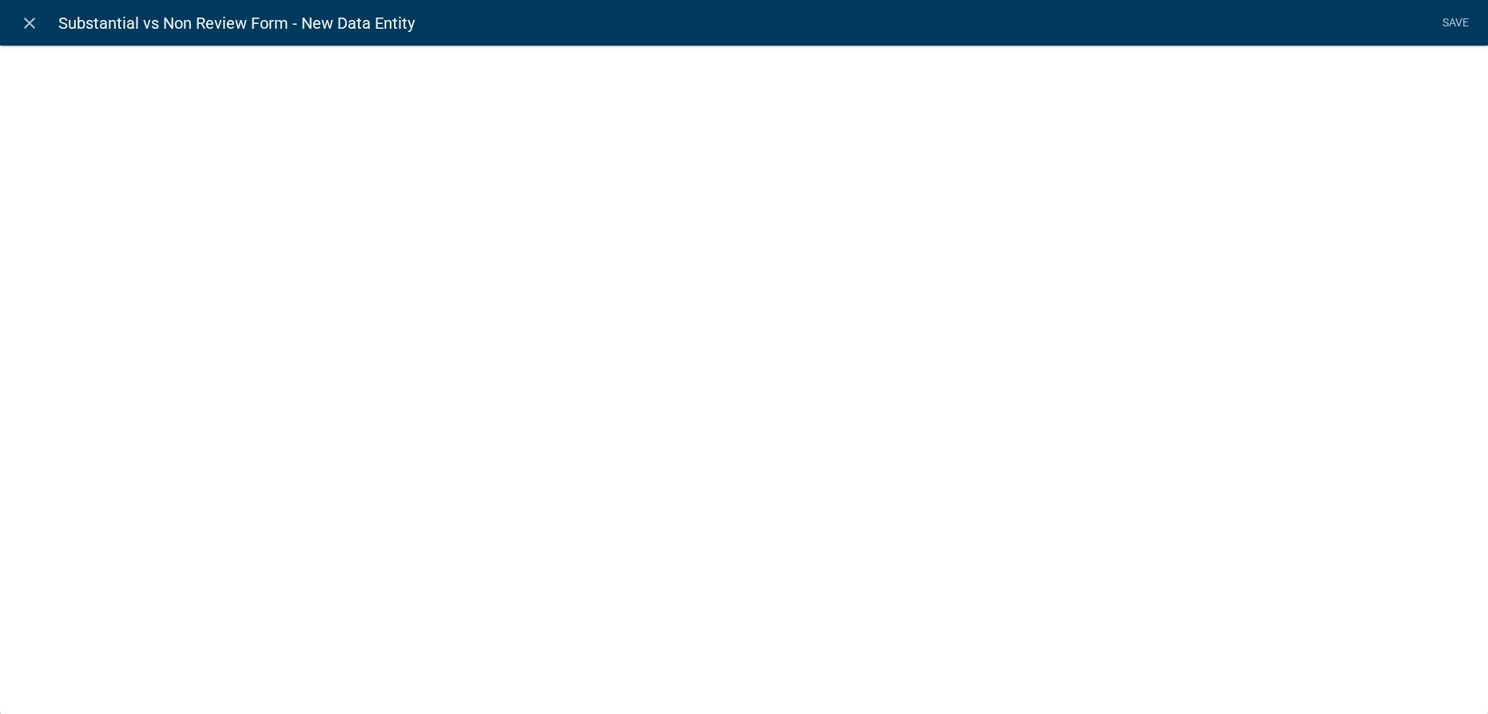
select select
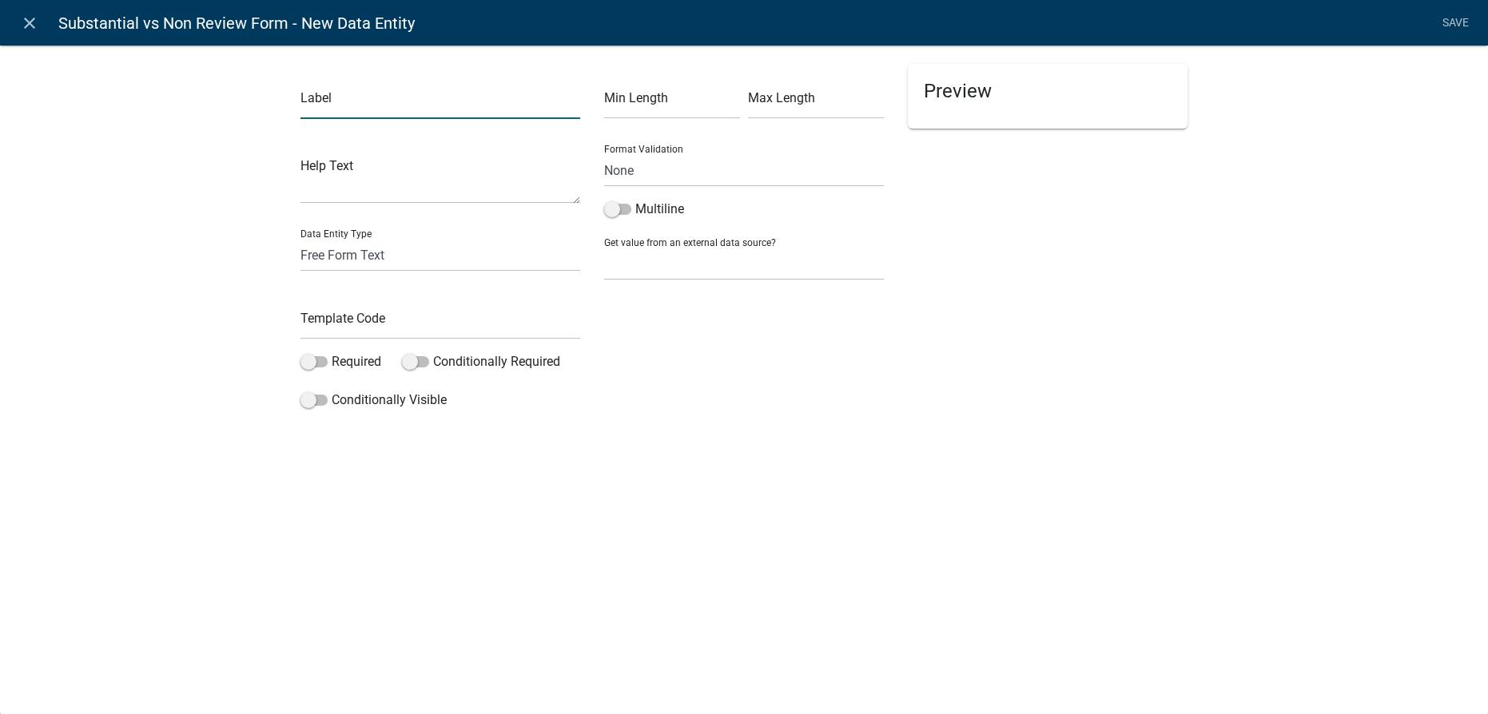
click at [334, 109] on input "text" at bounding box center [440, 102] width 280 height 33
type input "Percent of Value for this project:"
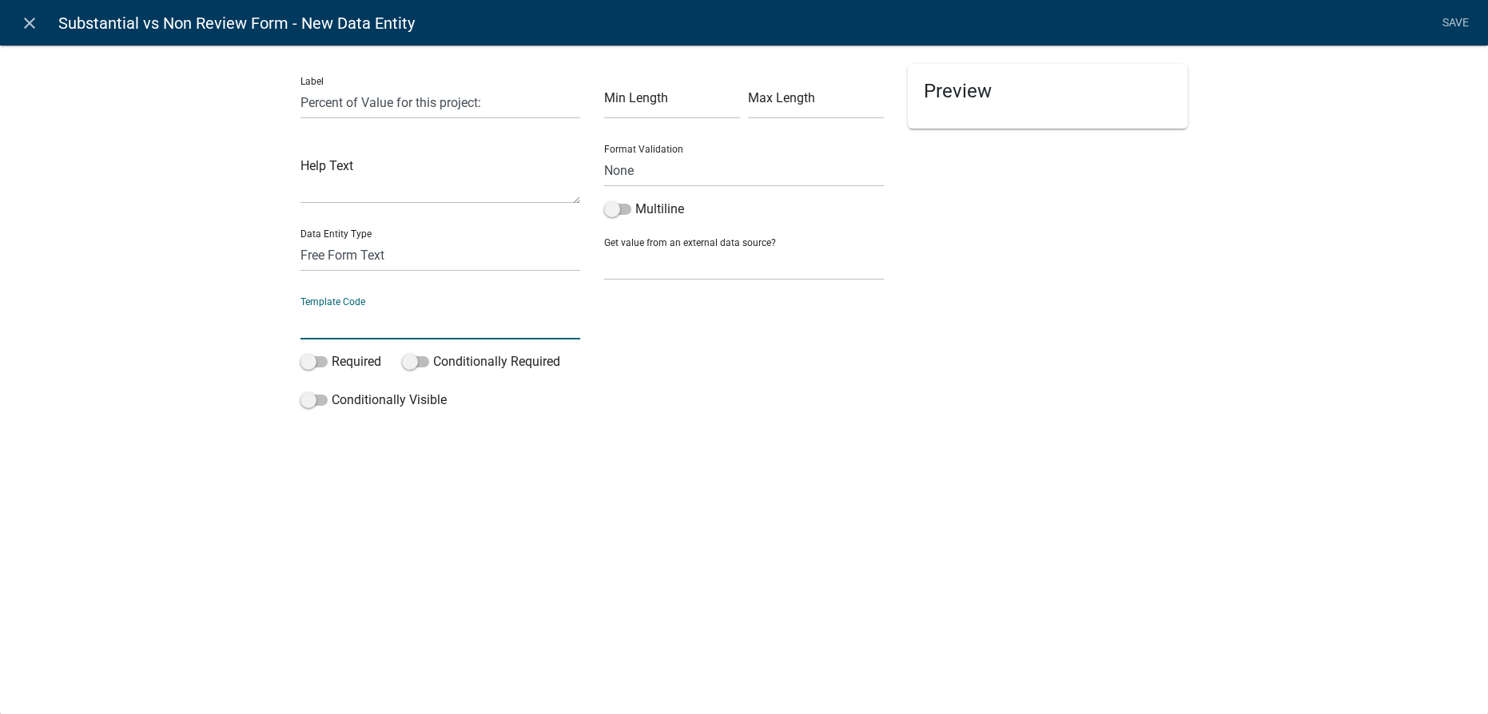
click at [343, 328] on input "text" at bounding box center [440, 323] width 280 height 33
type input "project_percent"
click at [320, 357] on span at bounding box center [313, 361] width 27 height 11
click at [332, 352] on input "Required" at bounding box center [332, 352] width 0 height 0
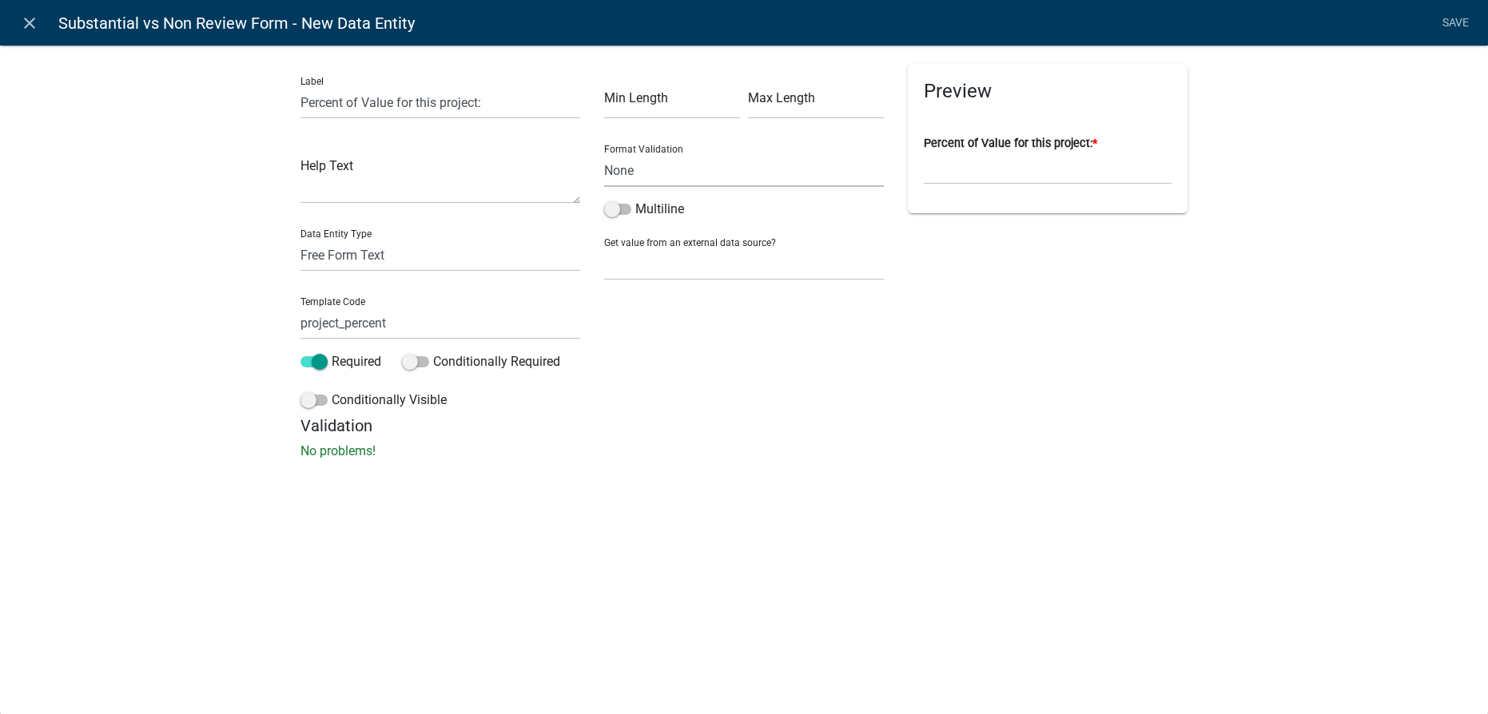
click at [642, 171] on select "None Email PhoneNumber" at bounding box center [744, 170] width 280 height 33
click at [662, 113] on input "text" at bounding box center [672, 102] width 136 height 33
click at [742, 97] on input "text" at bounding box center [816, 102] width 136 height 33
type input "6"
click at [620, 306] on div "Min Length Max Length 6 Format Validation None Email PhoneNumber Multiline Get …" at bounding box center [744, 240] width 304 height 352
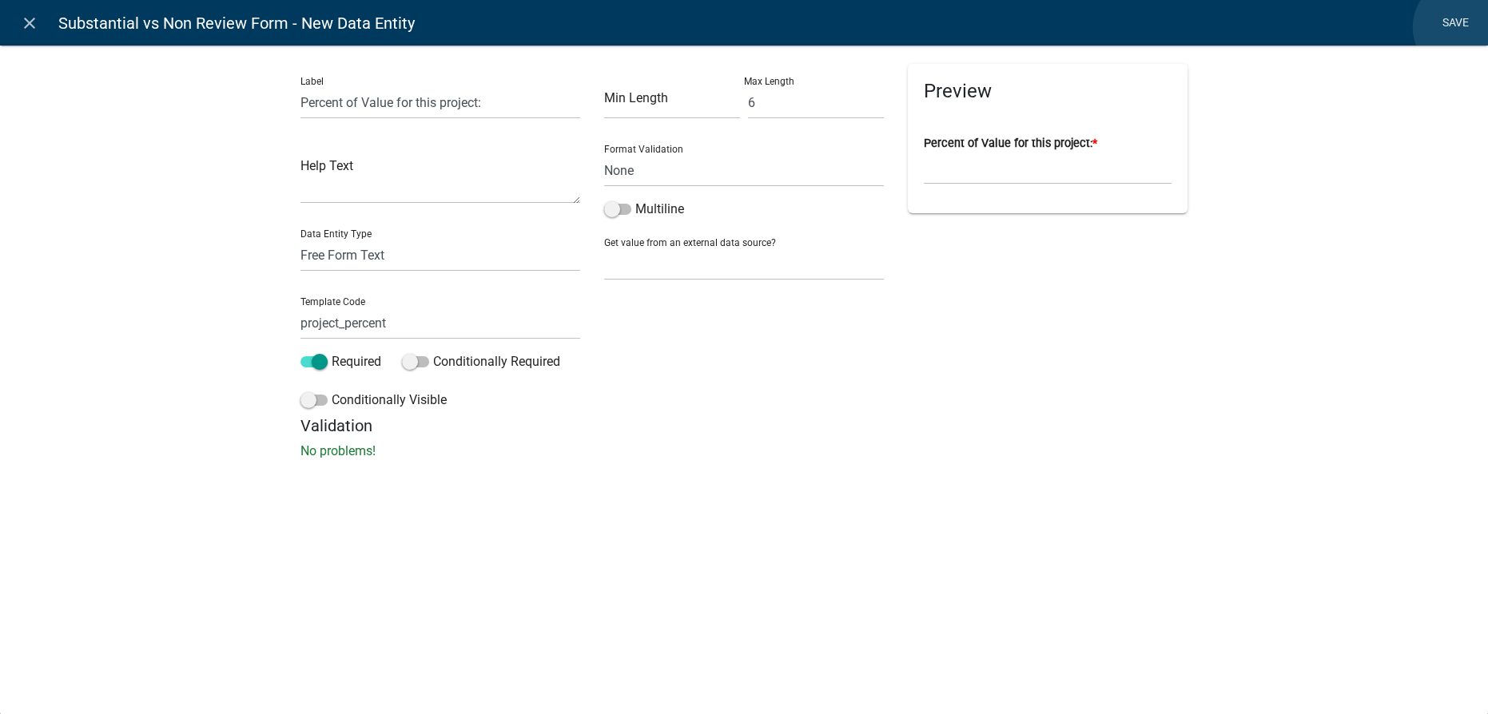
click at [742, 27] on link "Save" at bounding box center [1455, 23] width 40 height 30
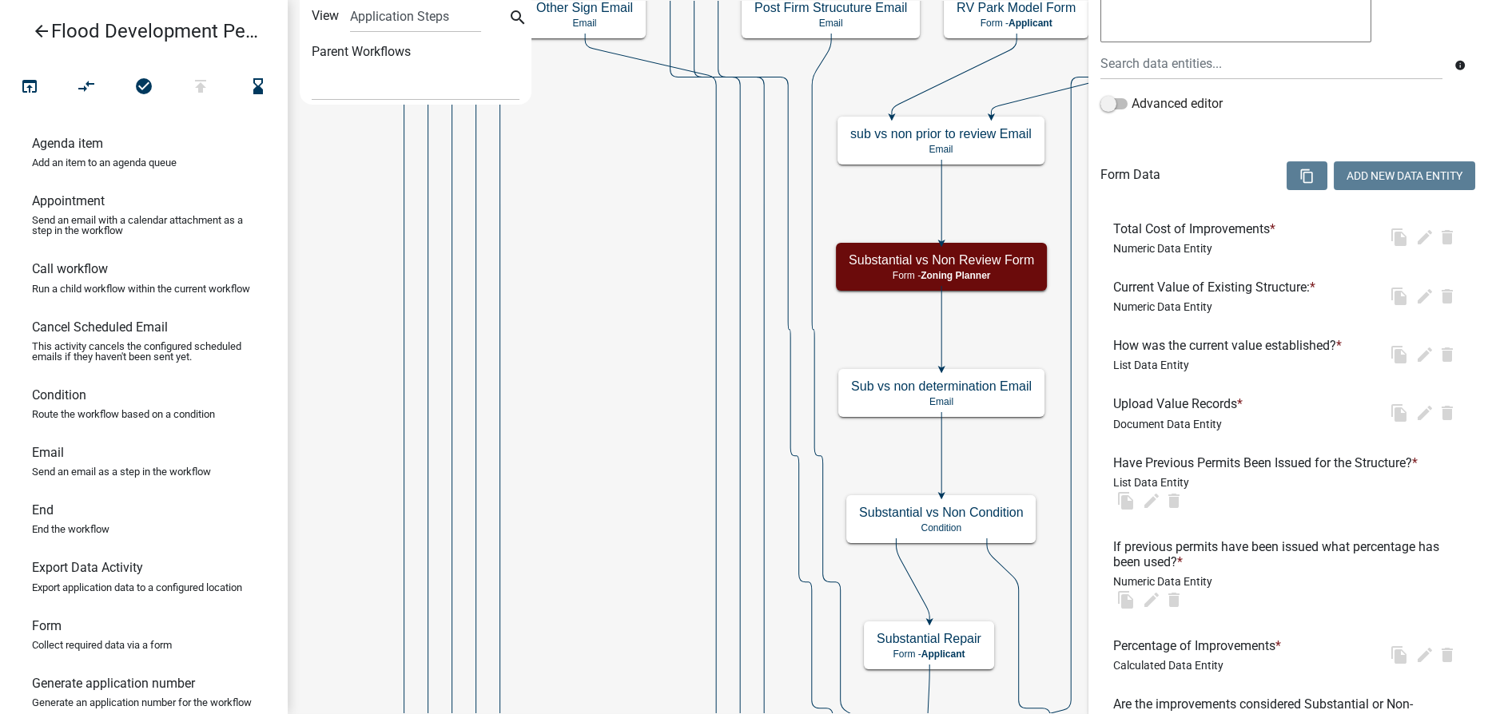
scroll to position [595, 0]
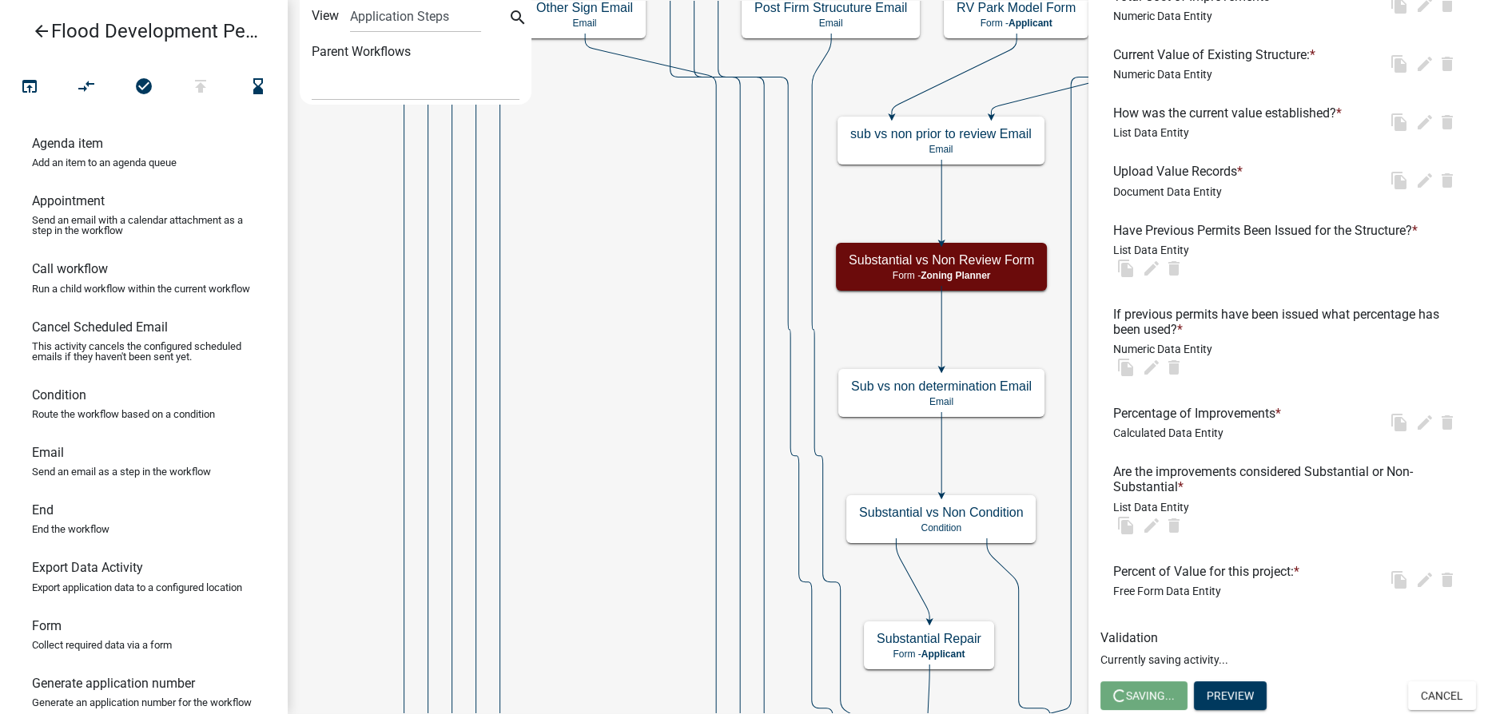
click at [742, 217] on ul "Total Cost of Improvements * Numeric Data Entity file_copy edit delete Current …" at bounding box center [1288, 293] width 376 height 646
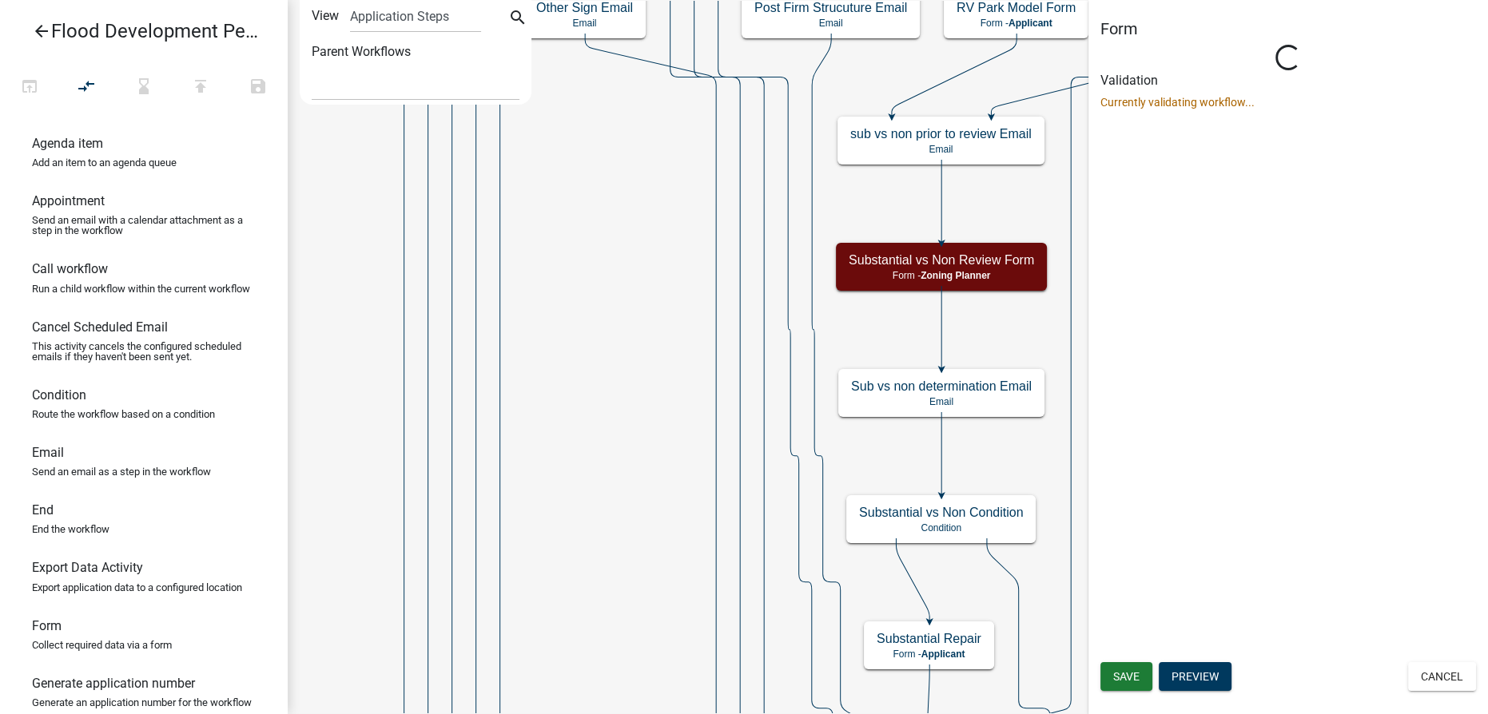
scroll to position [0, 0]
select select "D0DD44D4-00F5-448F-AFCA-0AAF2E74DCFD"
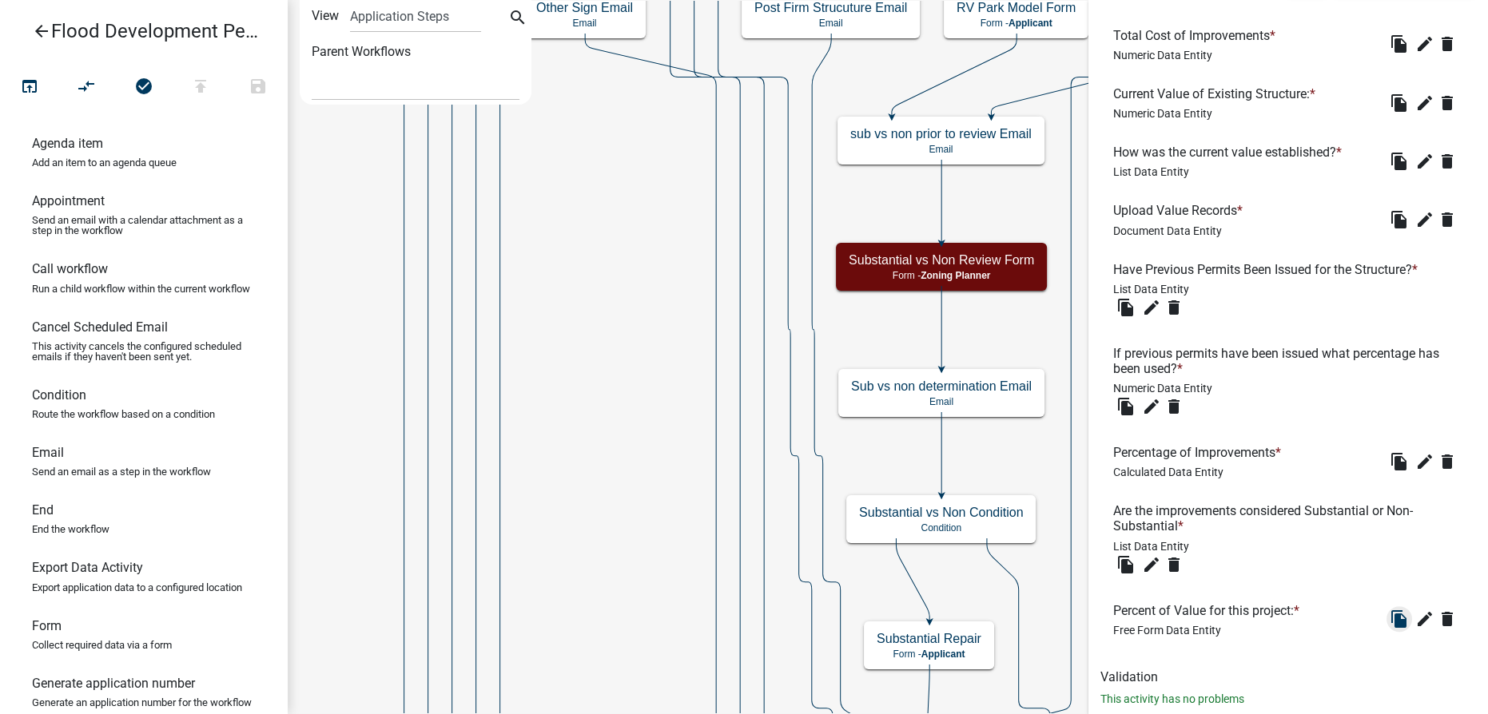
scroll to position [595, 0]
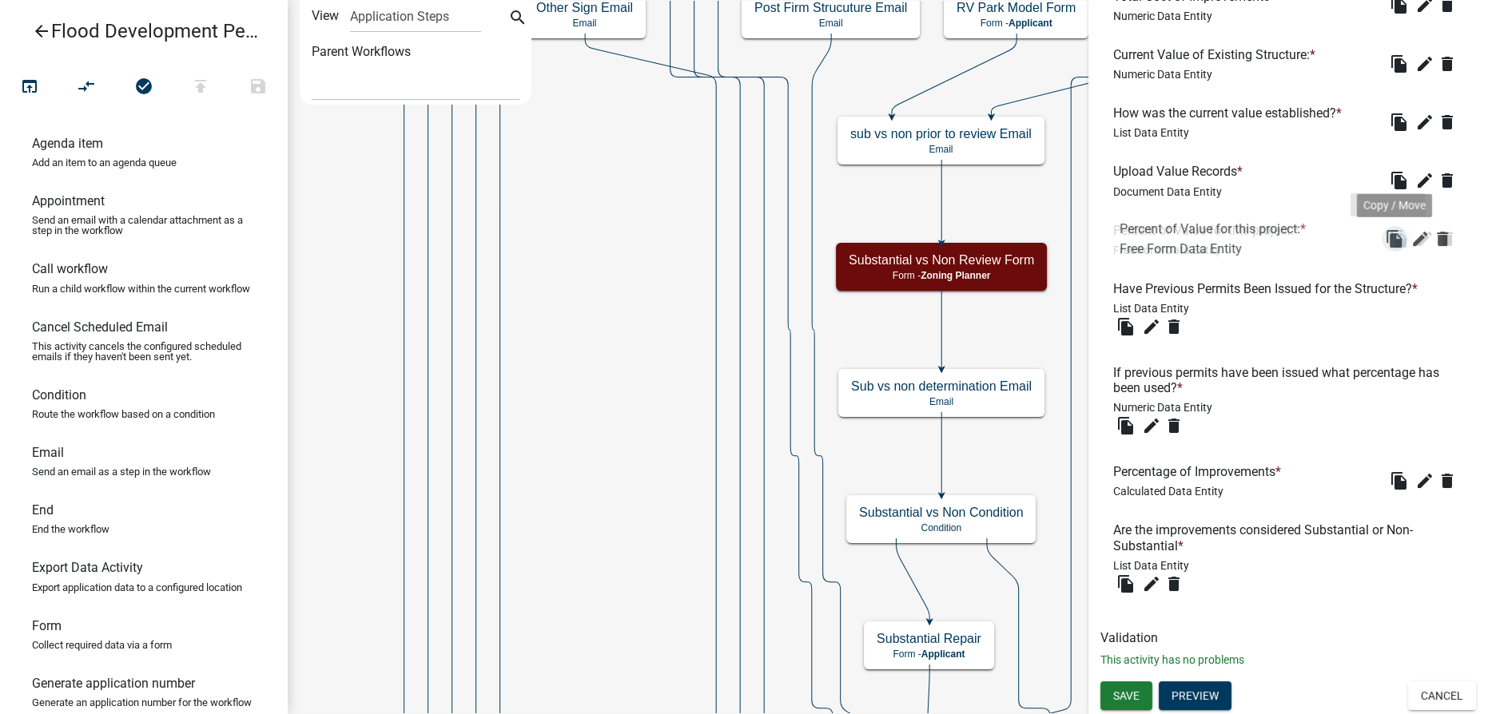
drag, startPoint x: 1392, startPoint y: 585, endPoint x: 1397, endPoint y: 242, distance: 342.8
click at [742, 328] on icon "edit" at bounding box center [1151, 326] width 19 height 19
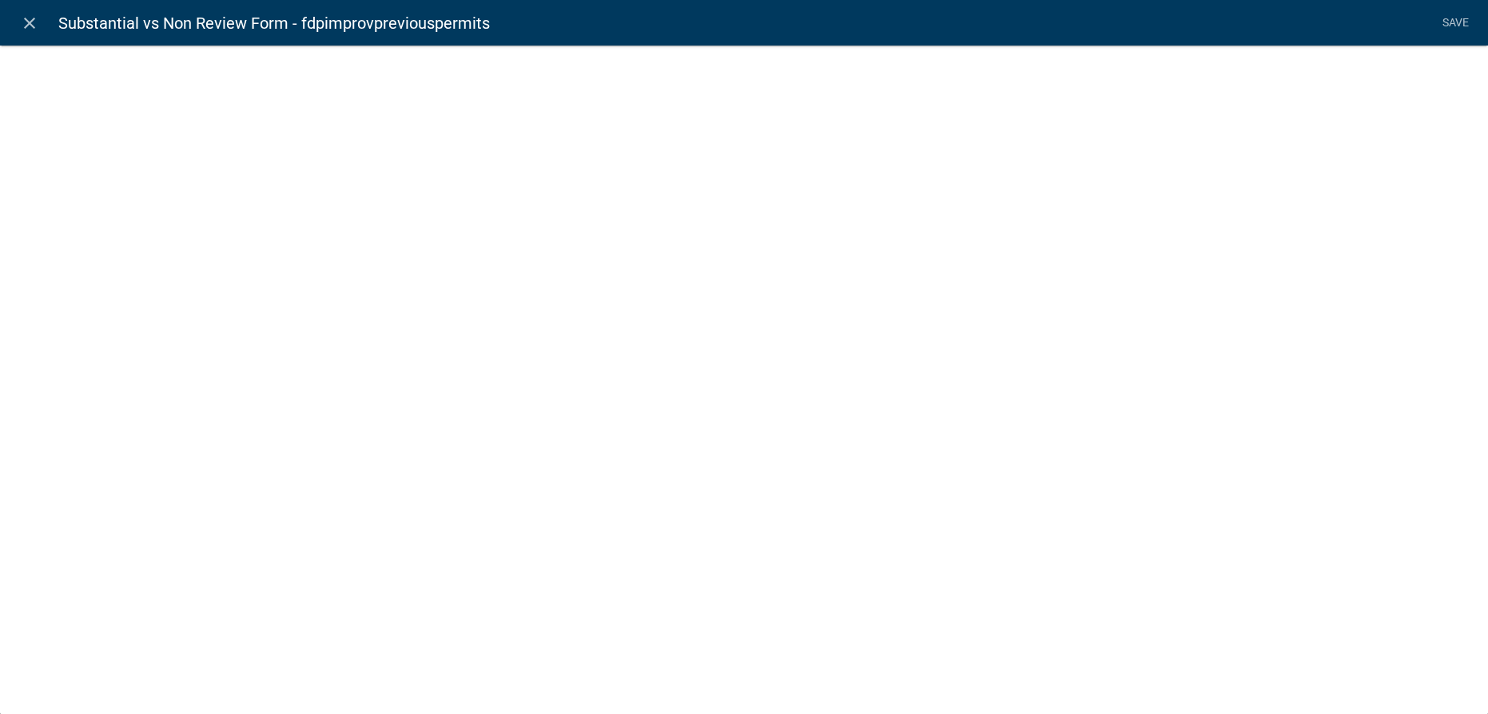
select select "list-data"
select select
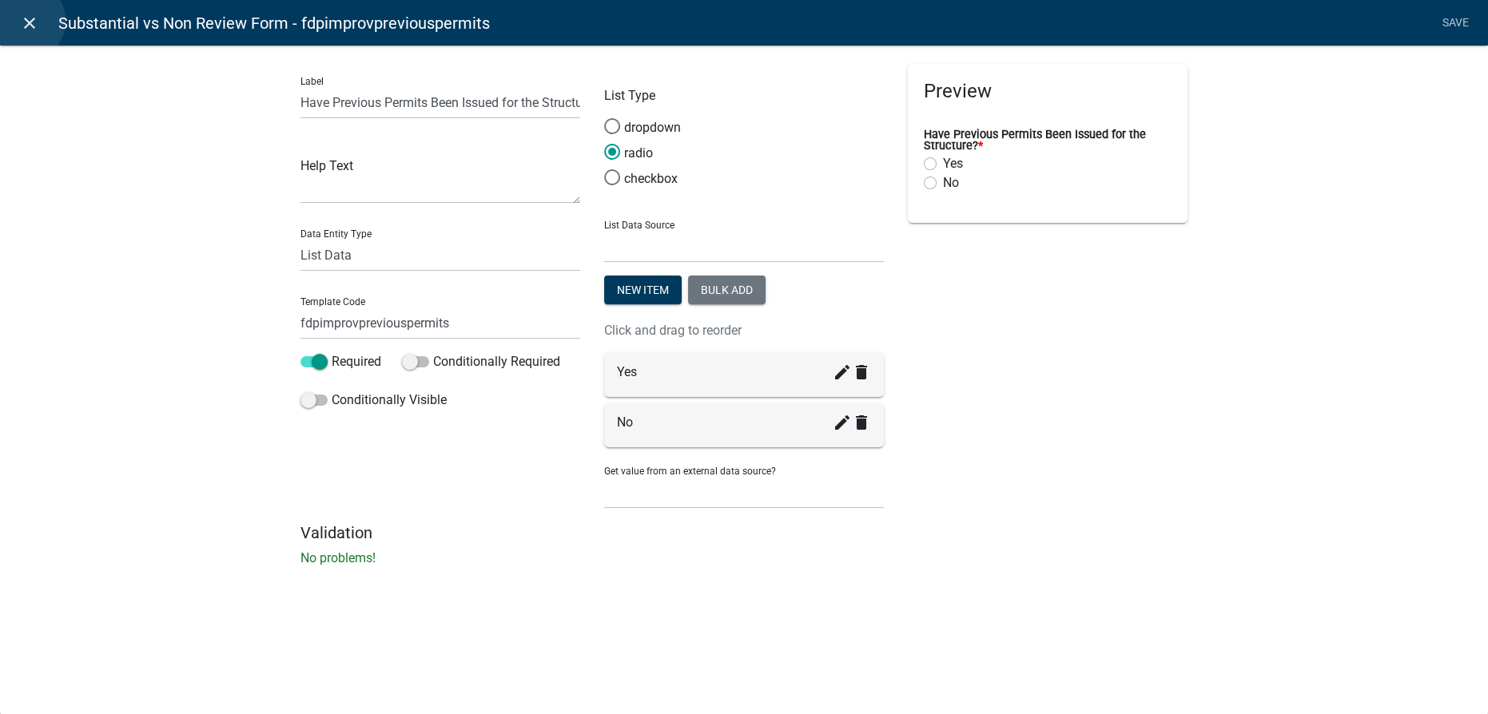
click at [25, 21] on icon "close" at bounding box center [29, 23] width 19 height 19
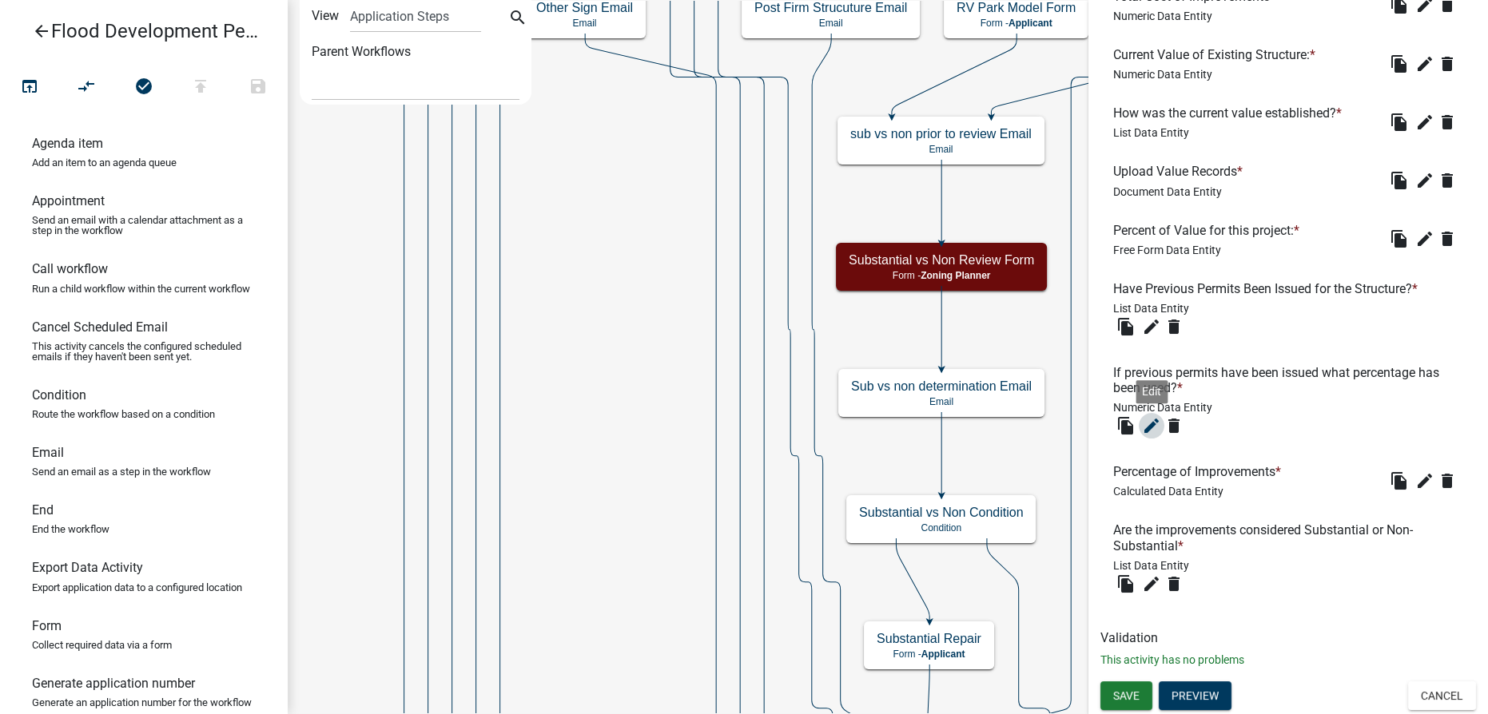
click at [742, 427] on icon "edit" at bounding box center [1151, 425] width 19 height 19
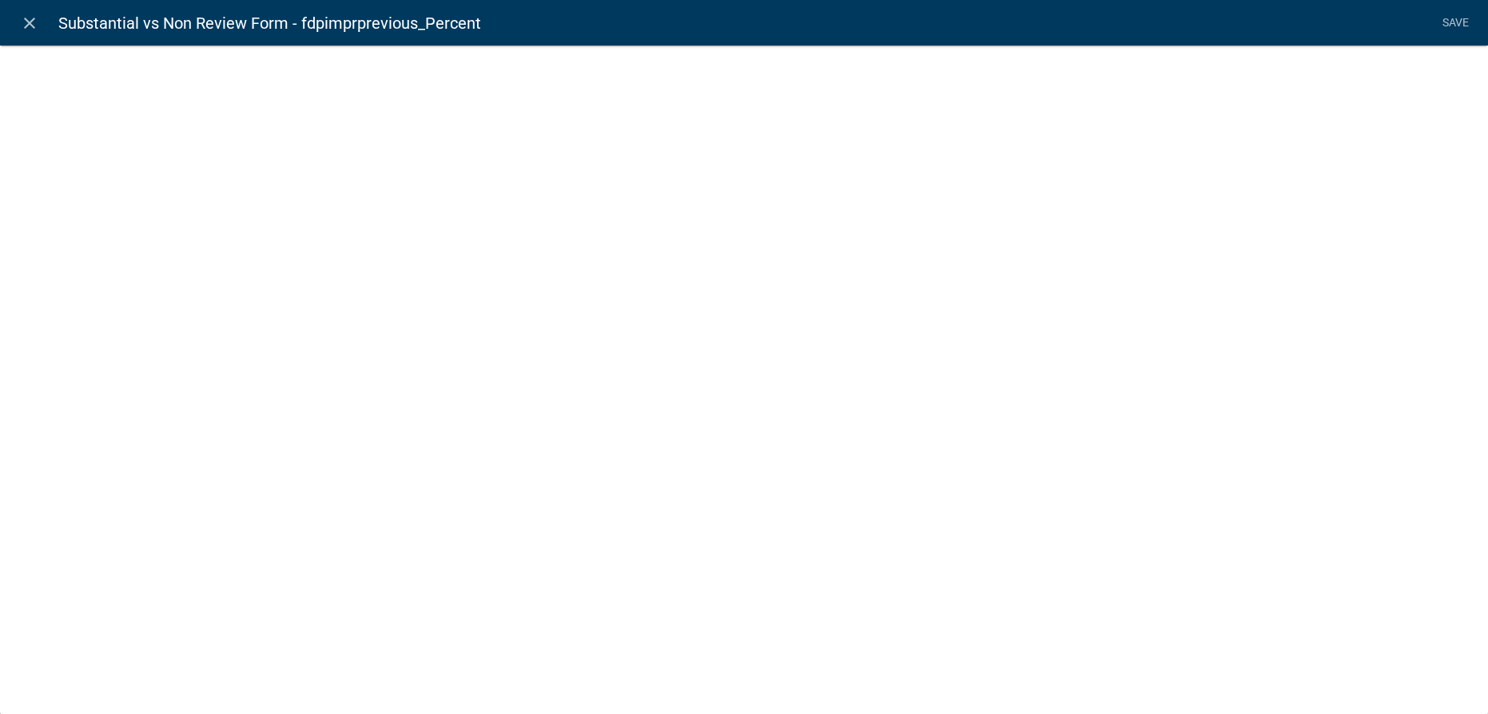
select select "numeric-data"
select select
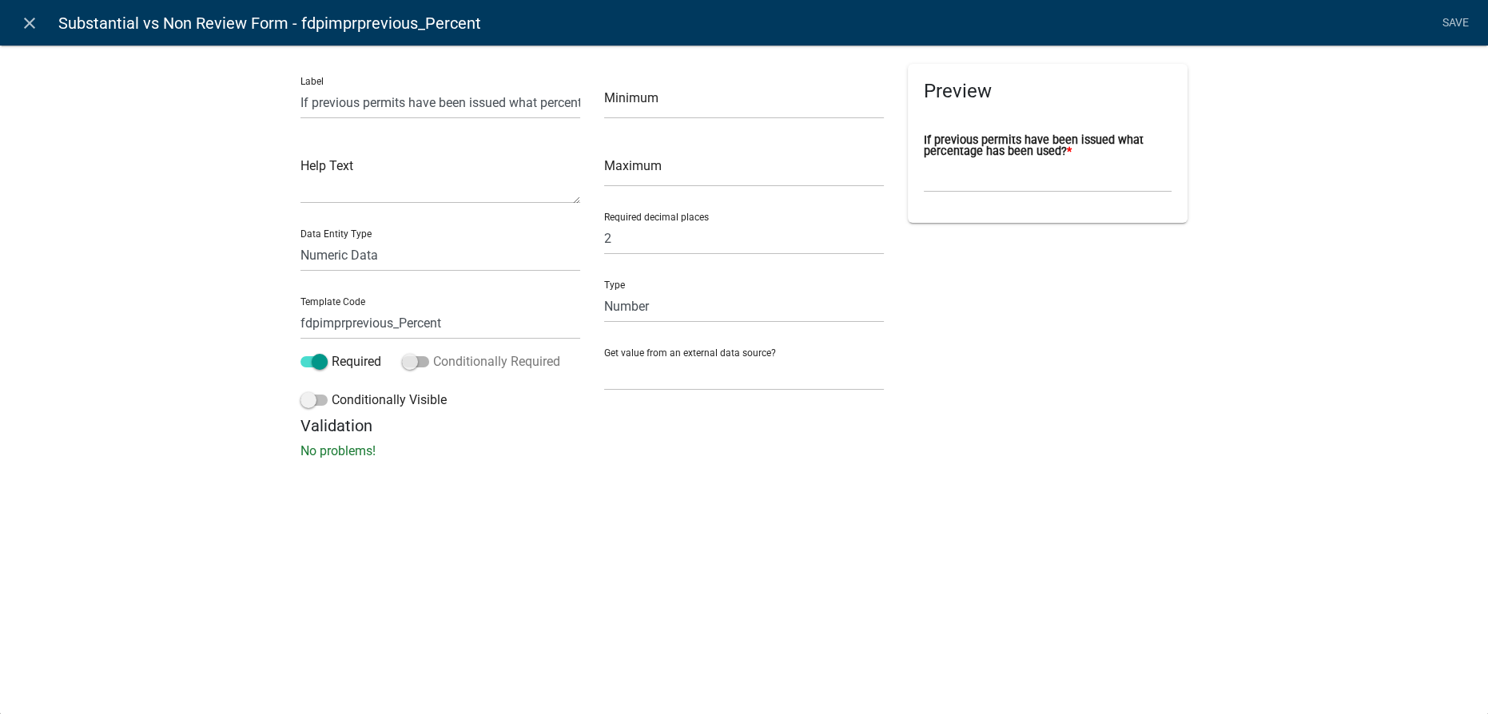
click at [414, 360] on span at bounding box center [415, 361] width 27 height 11
click at [433, 352] on input "Conditionally Required" at bounding box center [433, 352] width 0 height 0
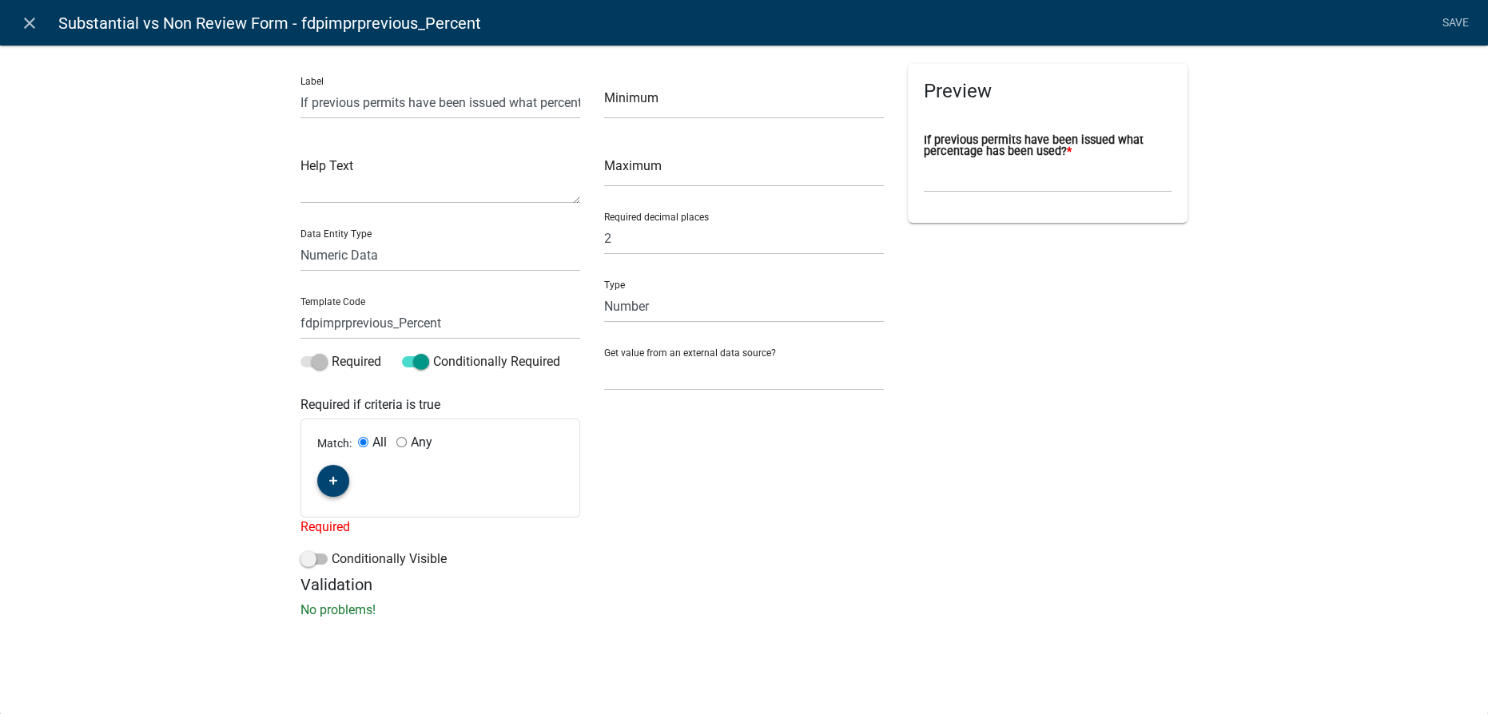
click at [330, 485] on icon "button" at bounding box center [333, 481] width 9 height 10
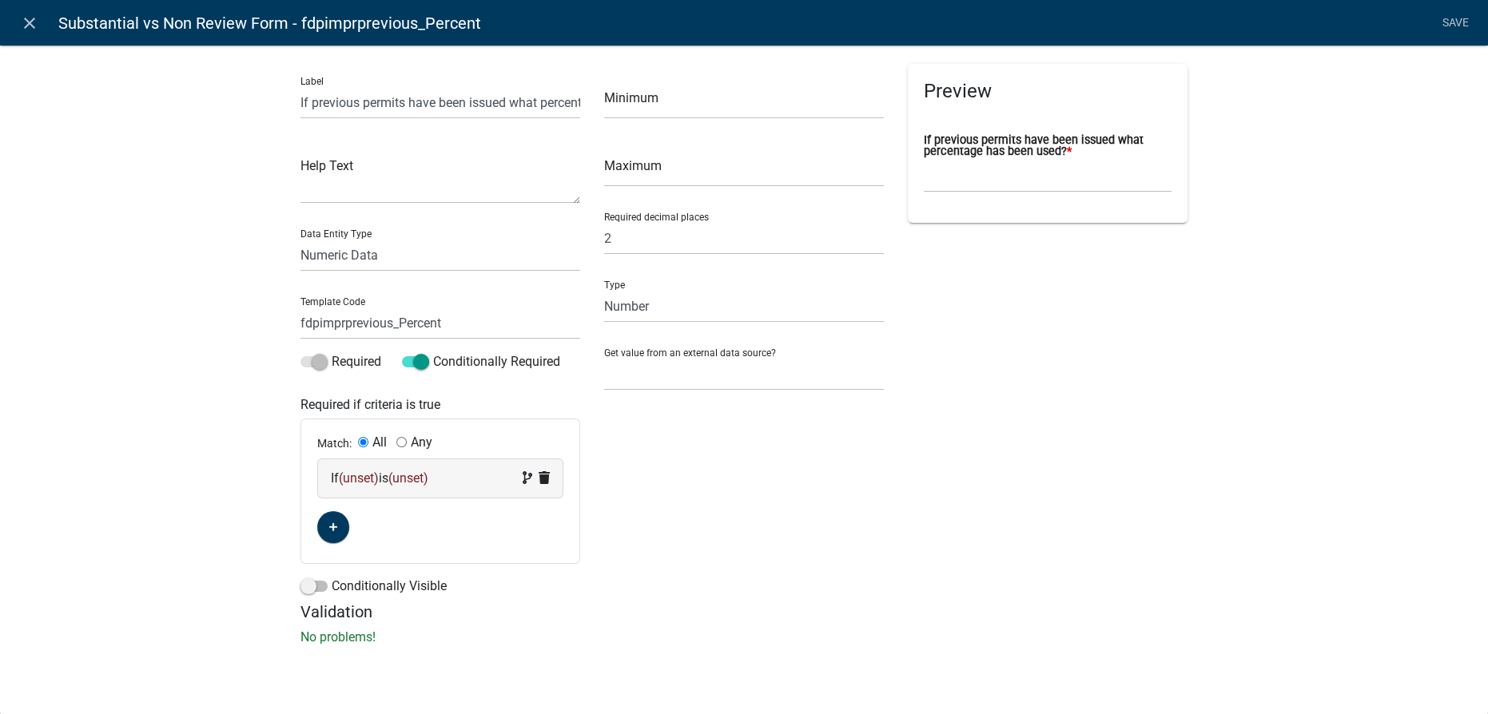
click at [362, 479] on span "(unset)" at bounding box center [359, 478] width 40 height 15
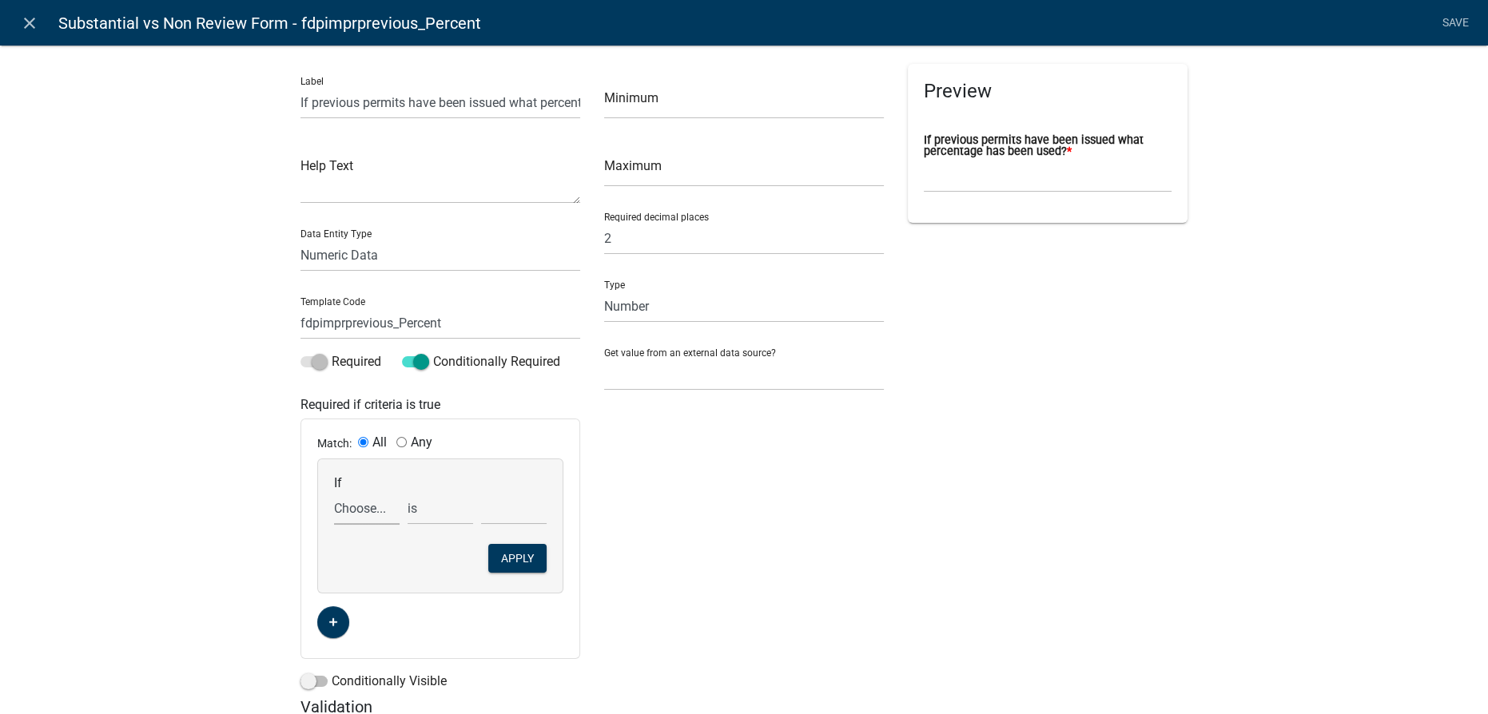
click at [364, 508] on select "Choose... additional_email_notice Age_of_home ALL_FEE_RECIPIENTS APPLICANT_CITY…" at bounding box center [367, 508] width 66 height 33
select select "41: fdpimprovpreviouspermits"
click at [334, 492] on select "Choose... additional_email_notice Age_of_home ALL_FEE_RECIPIENTS APPLICANT_CITY…" at bounding box center [367, 508] width 66 height 33
select select "2: Yes"
click at [513, 559] on button "Apply" at bounding box center [517, 558] width 58 height 29
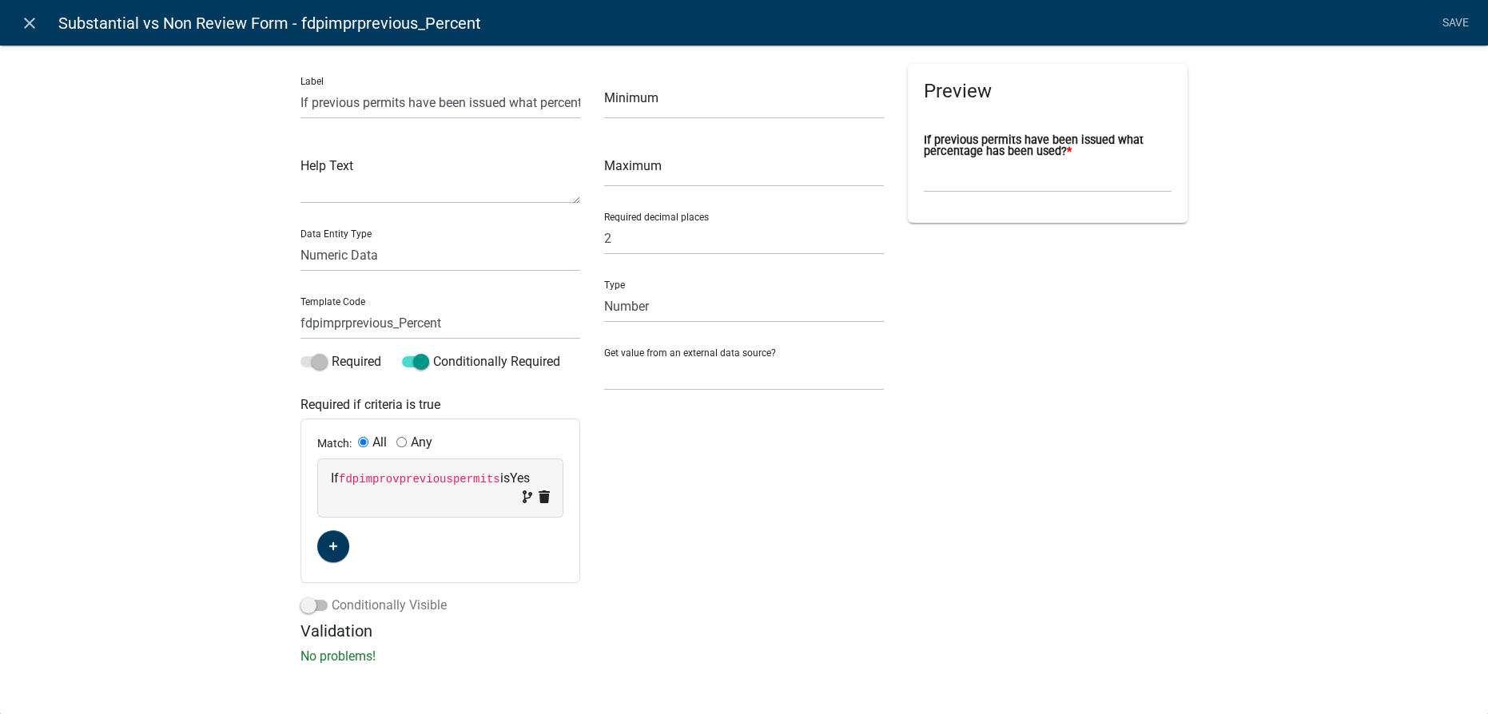
click at [313, 602] on span at bounding box center [313, 605] width 27 height 11
click at [332, 596] on input "Conditionally Visible" at bounding box center [332, 596] width 0 height 0
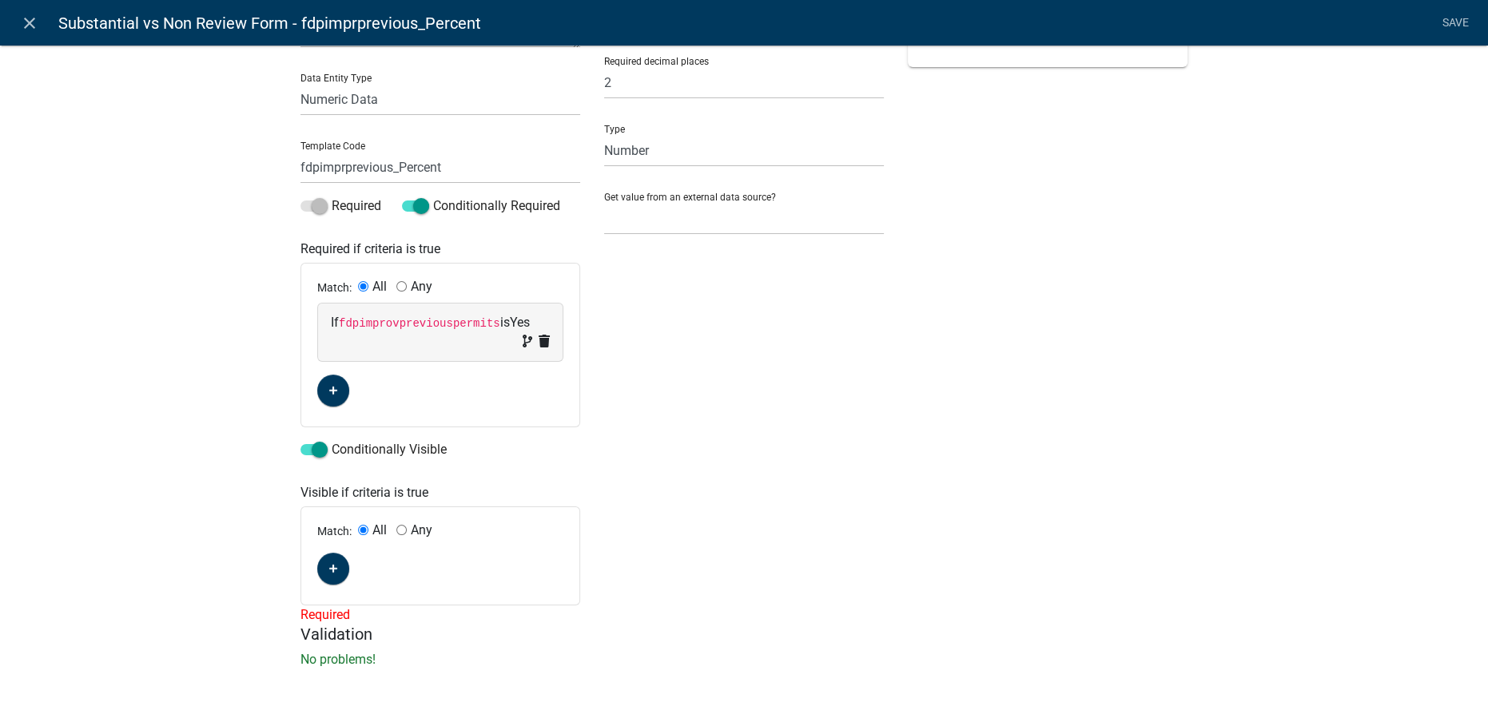
scroll to position [157, 0]
click at [331, 570] on icon "button" at bounding box center [333, 567] width 9 height 10
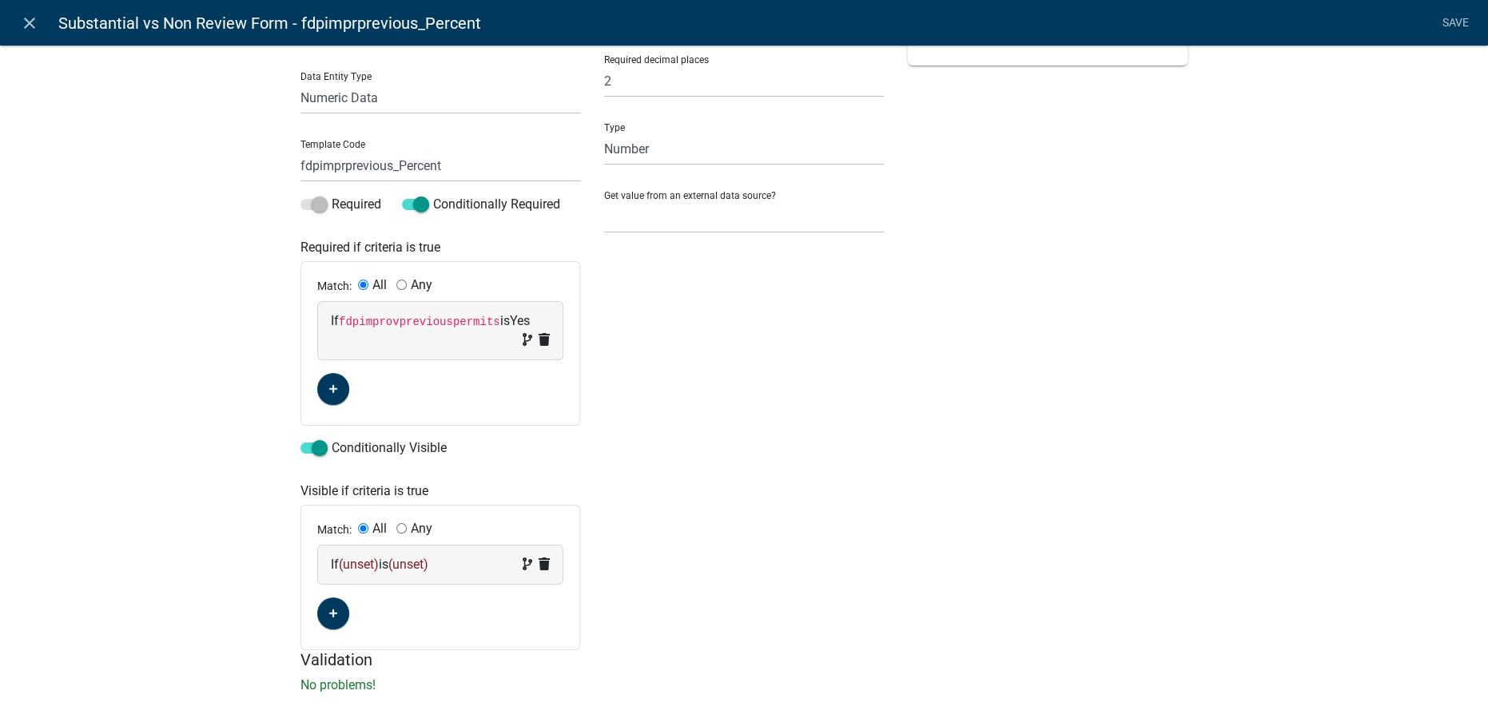
click at [368, 568] on span "(unset)" at bounding box center [359, 564] width 40 height 15
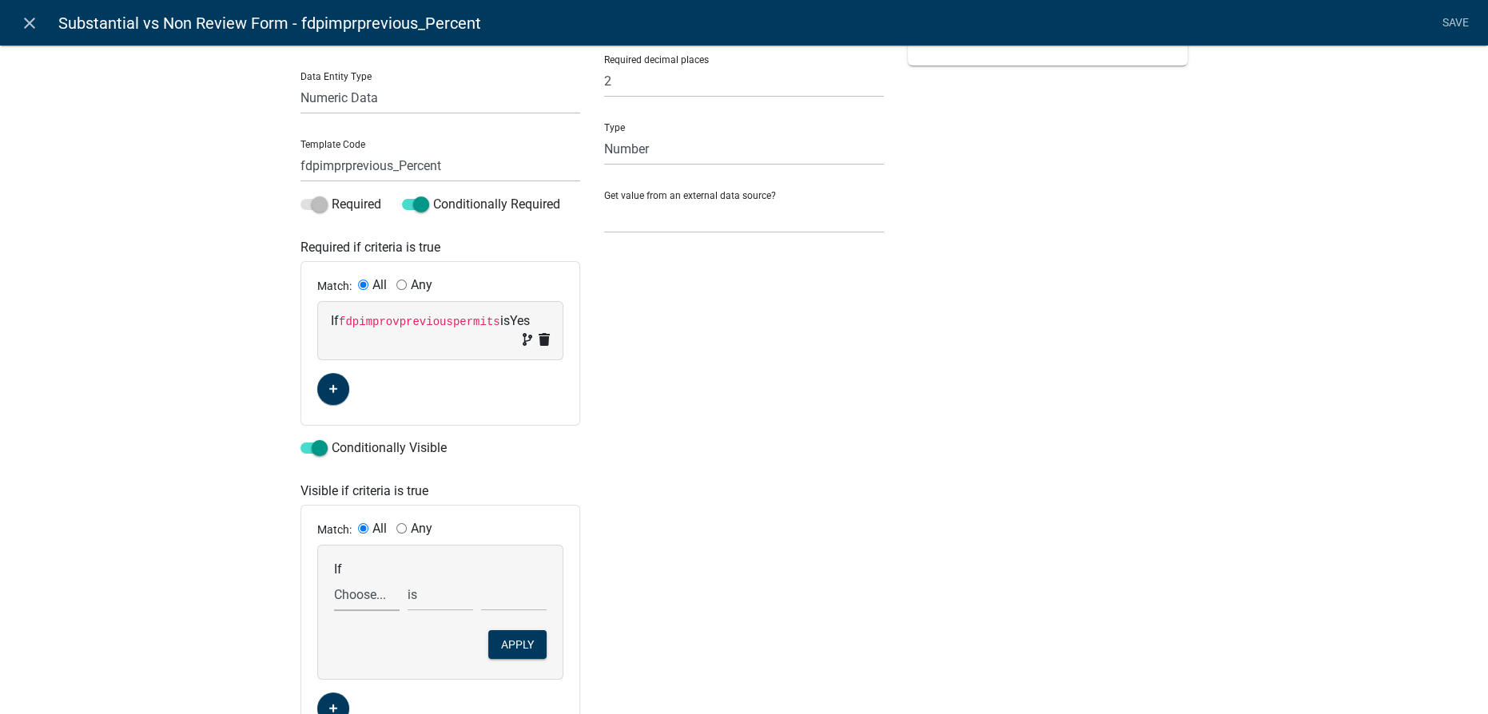
click at [356, 594] on select "Choose... additional_email_notice Age_of_home ALL_FEE_RECIPIENTS APPLICANT_CITY…" at bounding box center [367, 594] width 66 height 33
select select "41: fdpimprovpreviouspermits"
click at [334, 578] on select "Choose... additional_email_notice Age_of_home ALL_FEE_RECIPIENTS APPLICANT_CITY…" at bounding box center [367, 594] width 66 height 33
select select "2: Yes"
click at [513, 642] on button "Apply" at bounding box center [517, 644] width 58 height 29
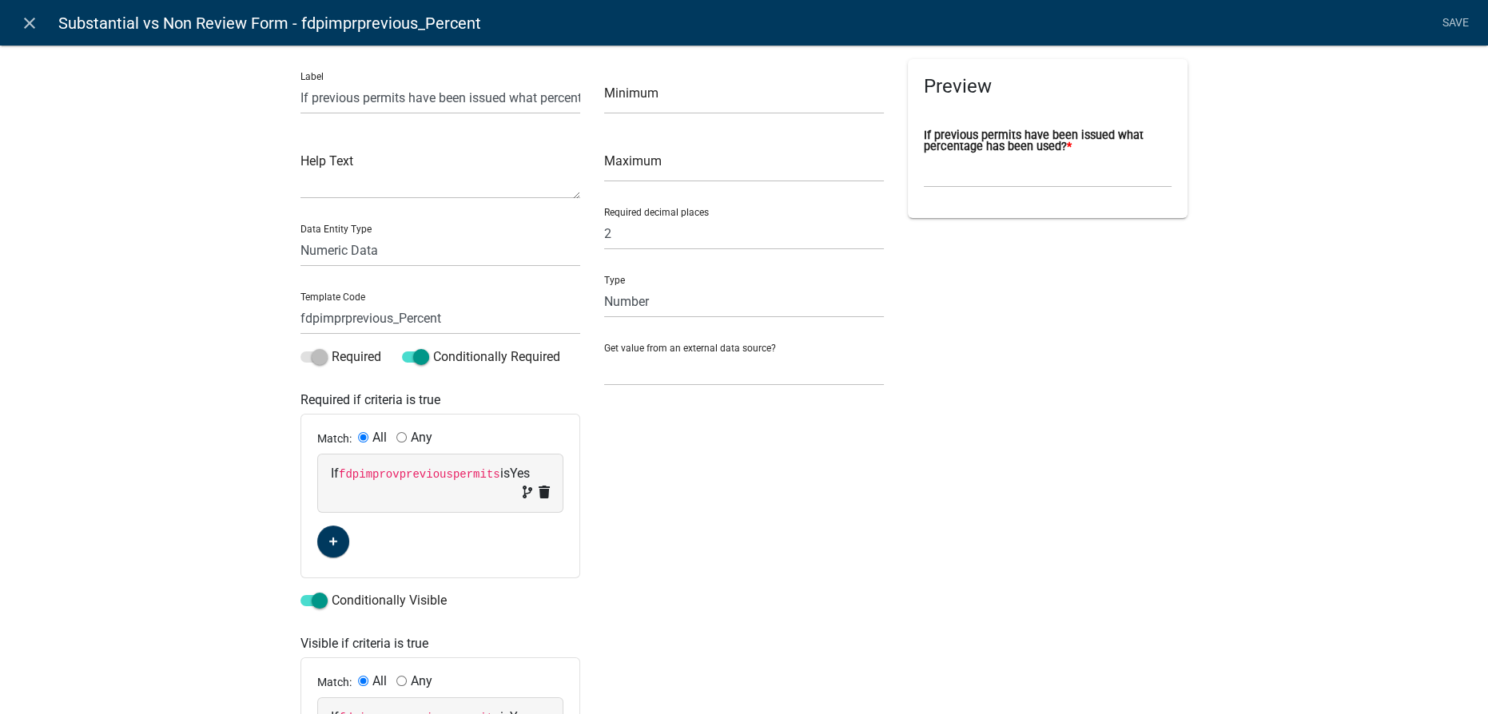
scroll to position [0, 0]
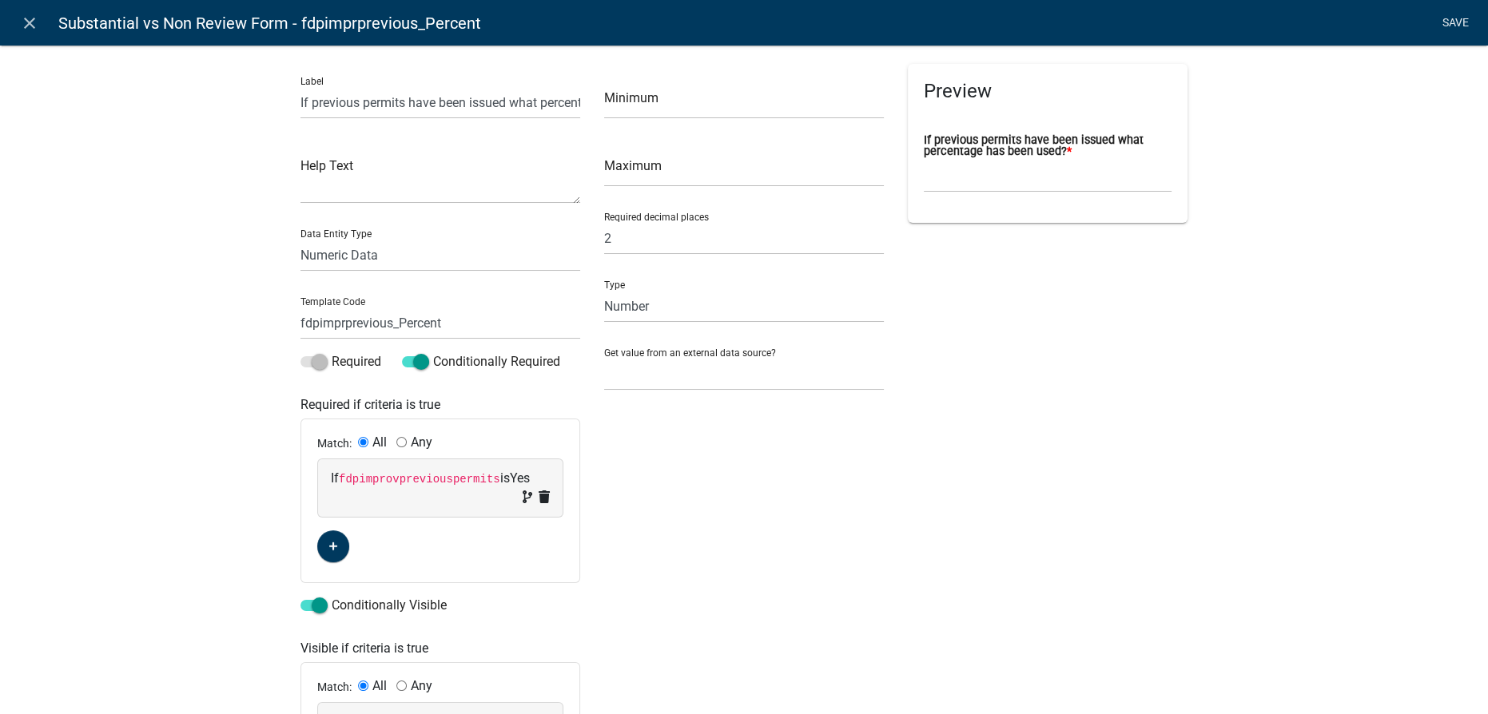
click at [742, 20] on link "Save" at bounding box center [1455, 23] width 40 height 30
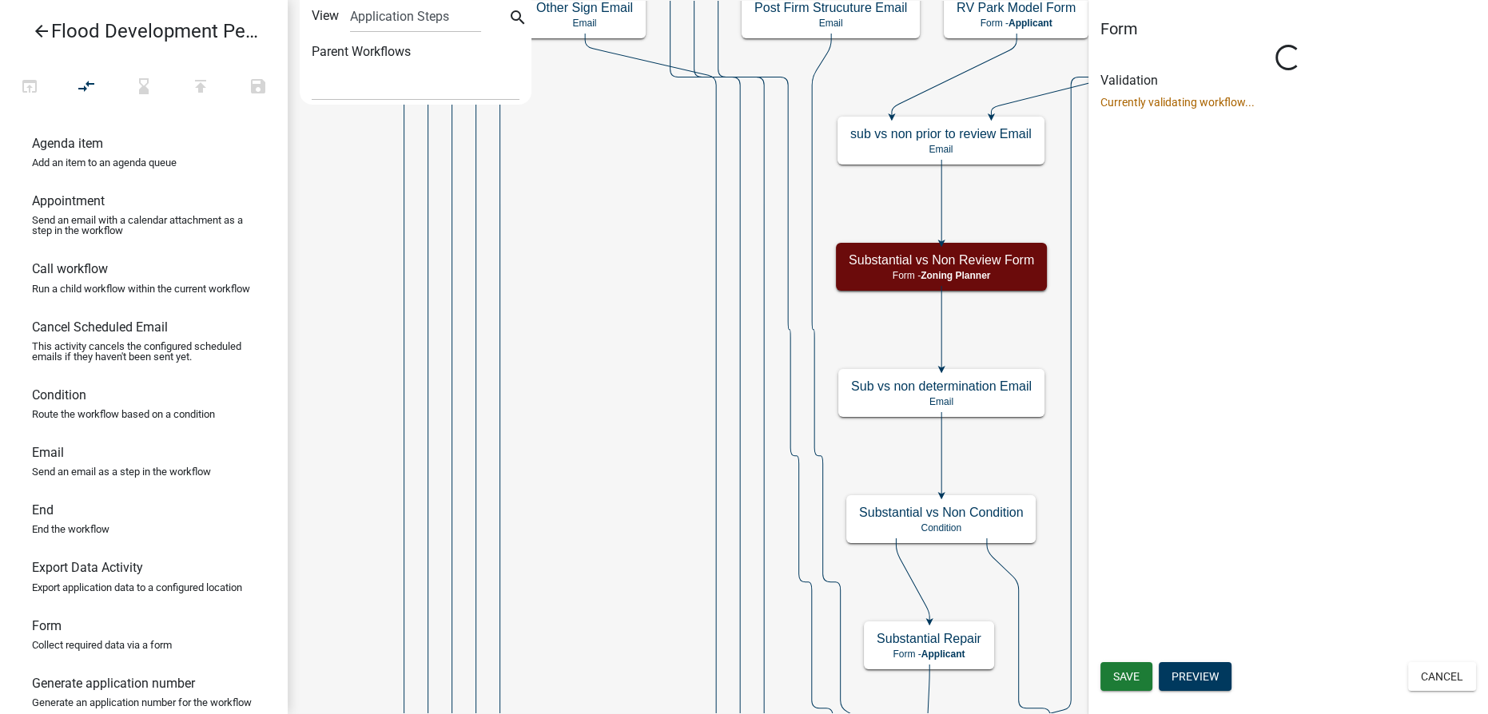
select select "D0DD44D4-00F5-448F-AFCA-0AAF2E74DCFD"
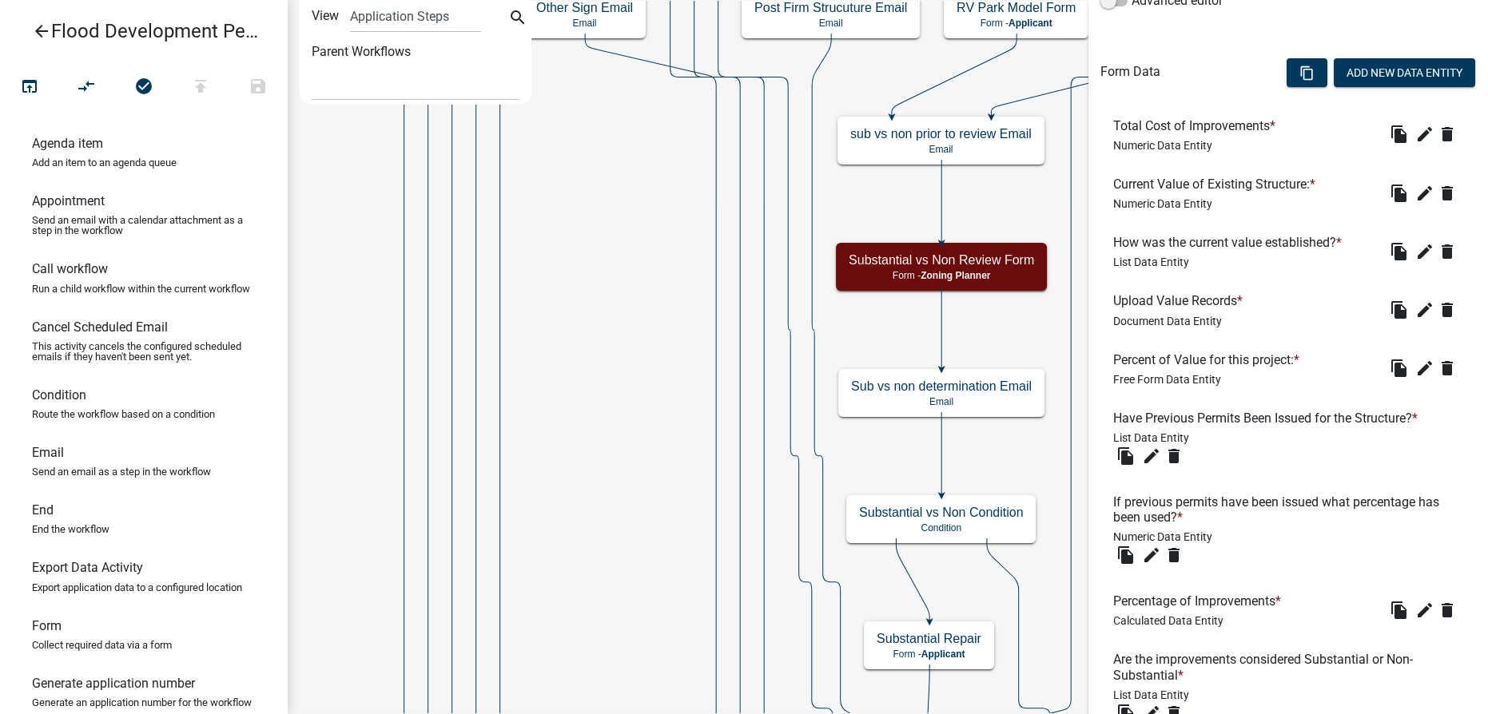
scroll to position [595, 0]
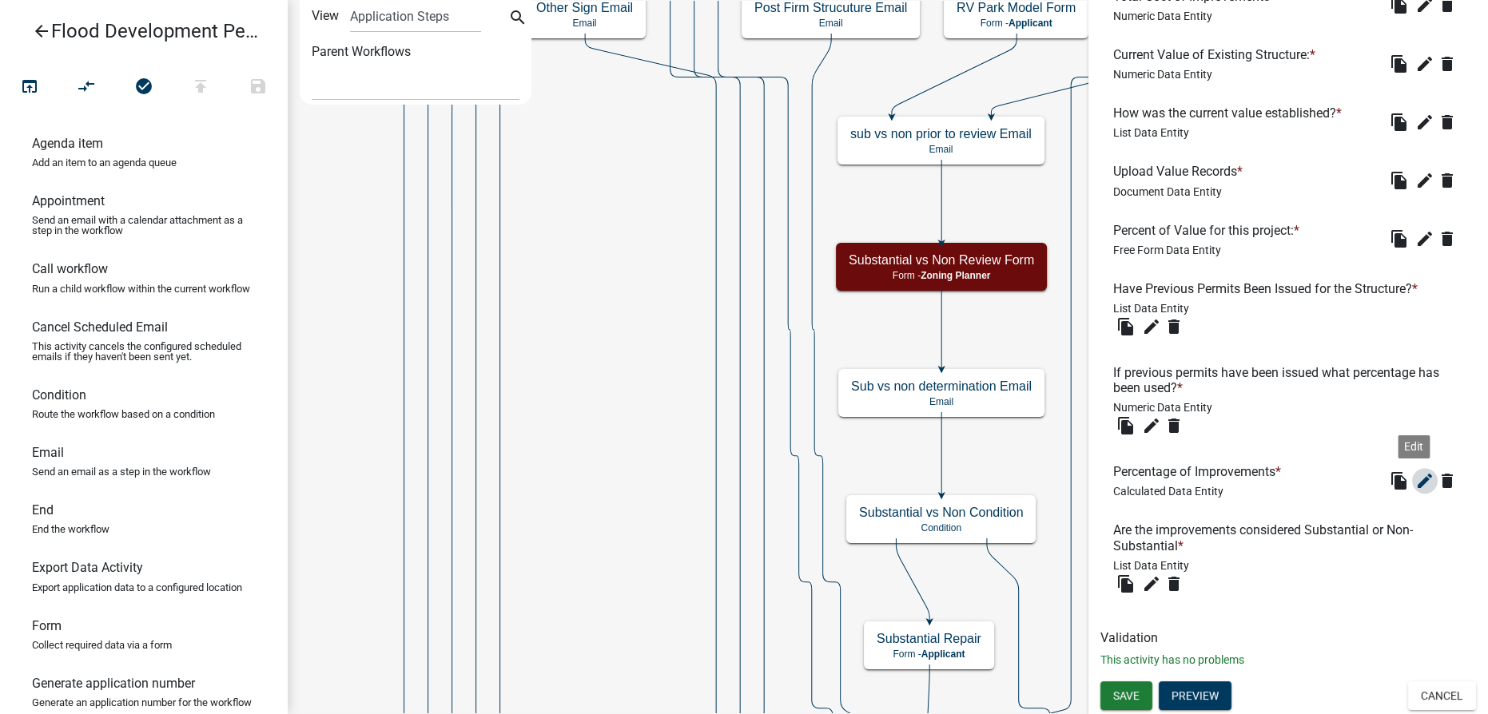
click at [742, 479] on icon "edit" at bounding box center [1424, 480] width 19 height 19
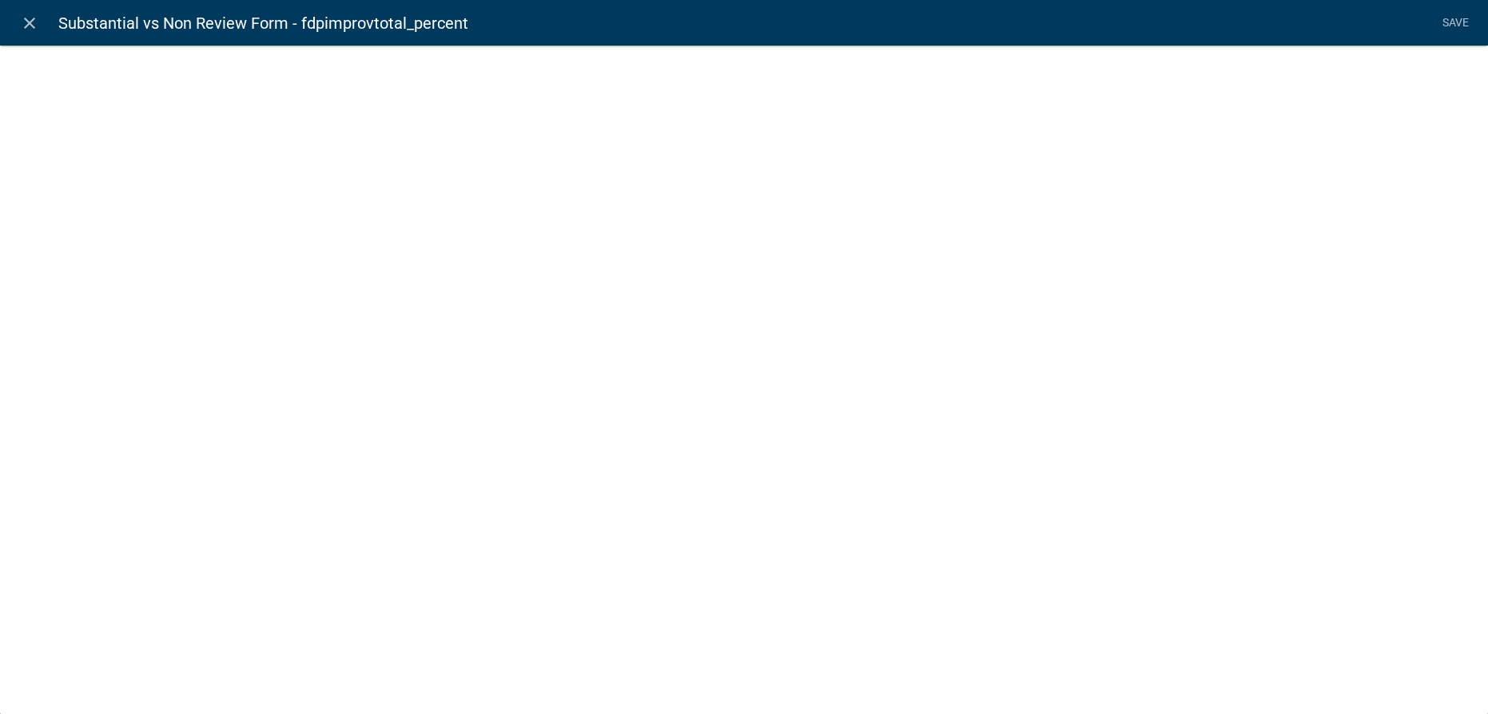
select select "calculated-value"
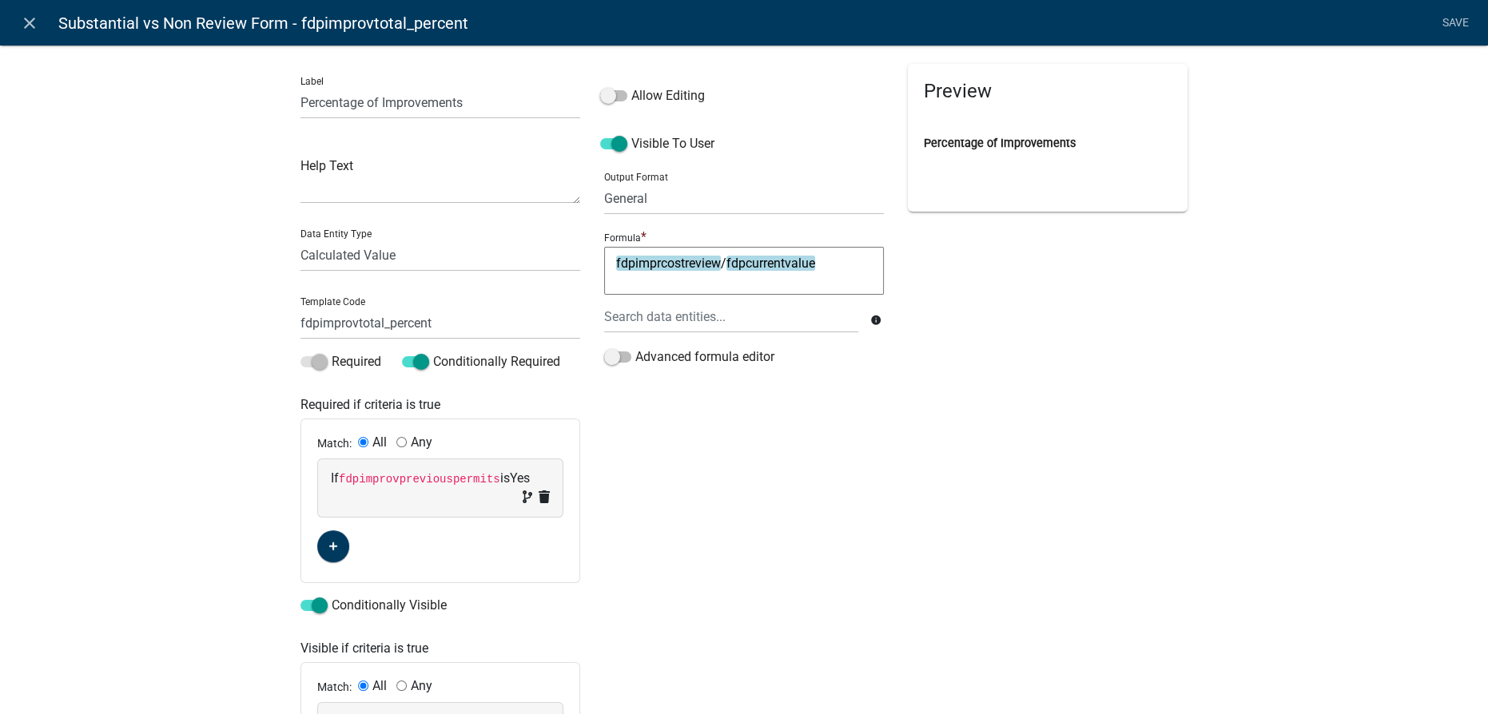
drag, startPoint x: 28, startPoint y: 29, endPoint x: 53, endPoint y: 40, distance: 27.2
click at [29, 30] on icon "close" at bounding box center [29, 23] width 19 height 19
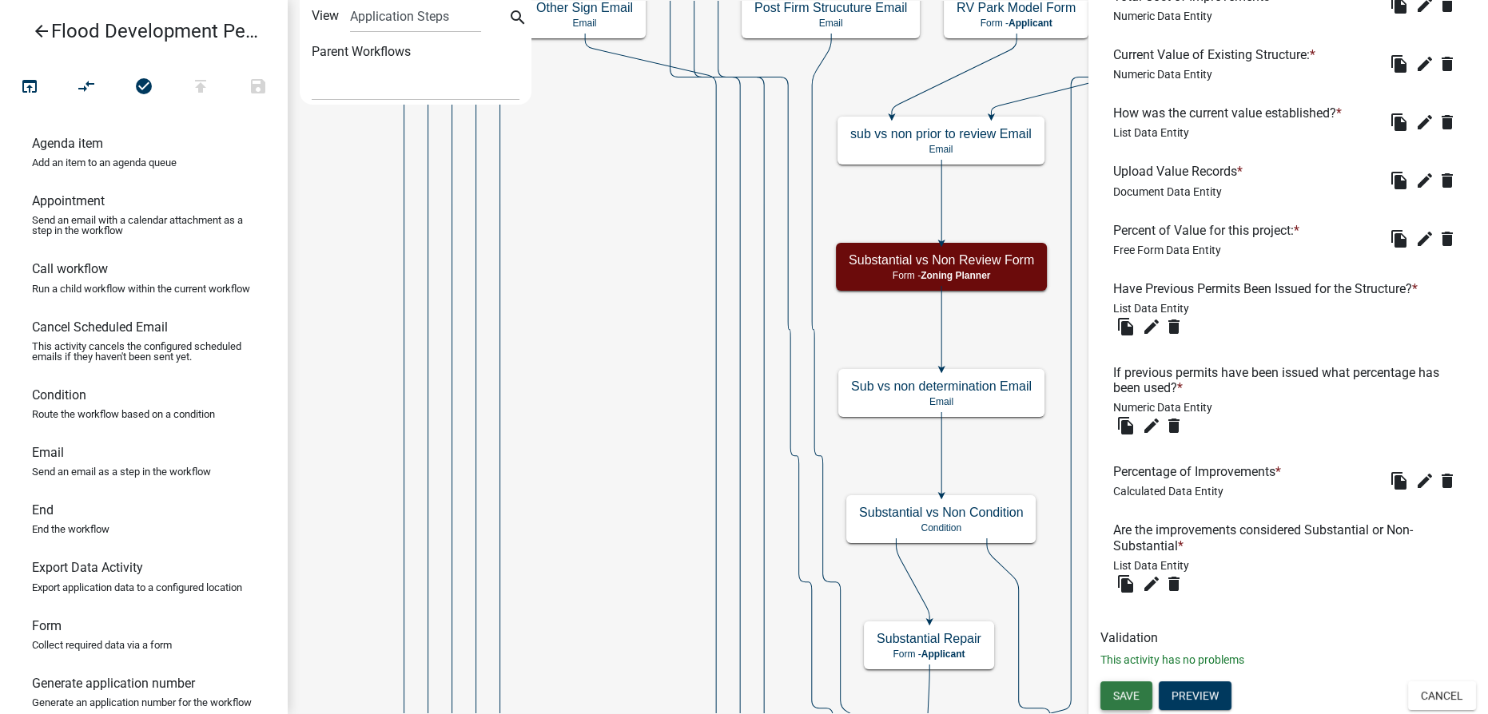
click at [742, 701] on span "Save" at bounding box center [1126, 695] width 26 height 13
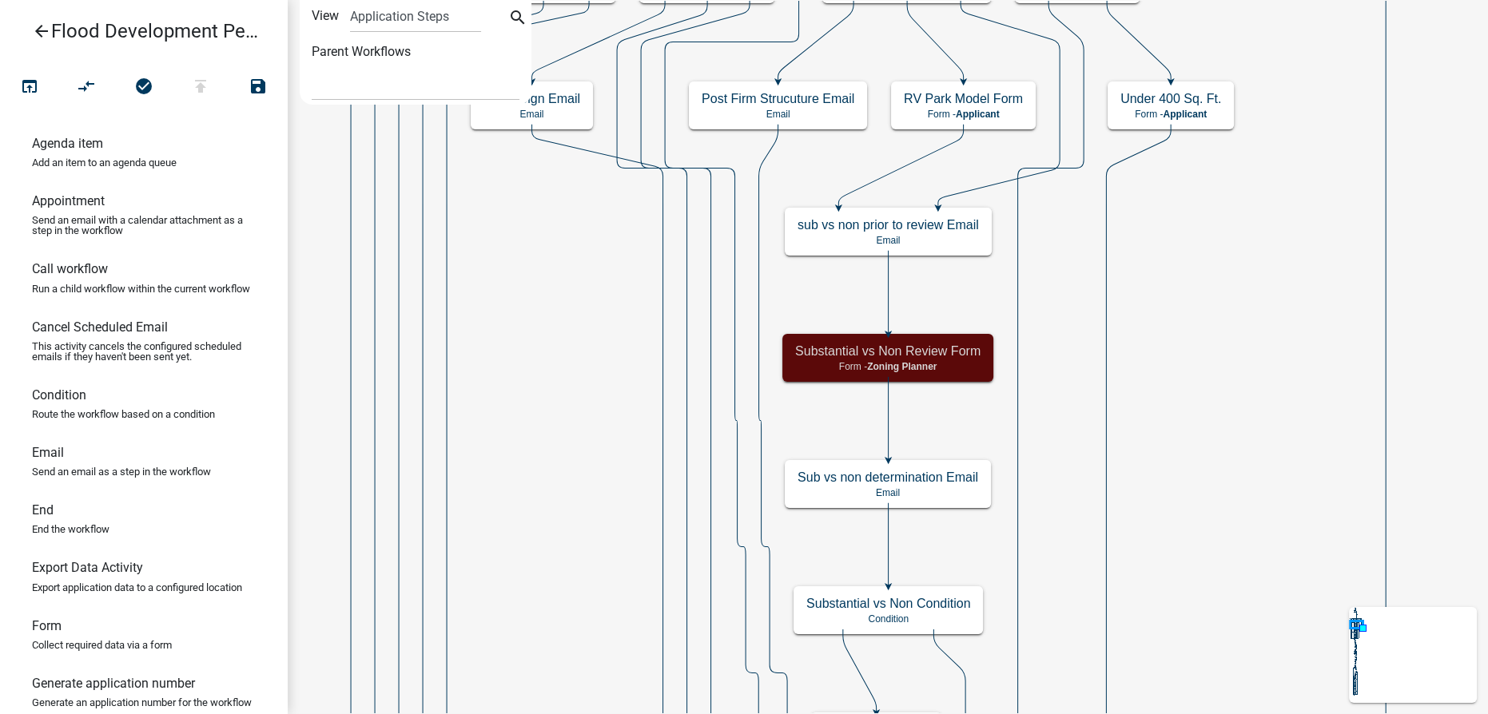
scroll to position [0, 0]
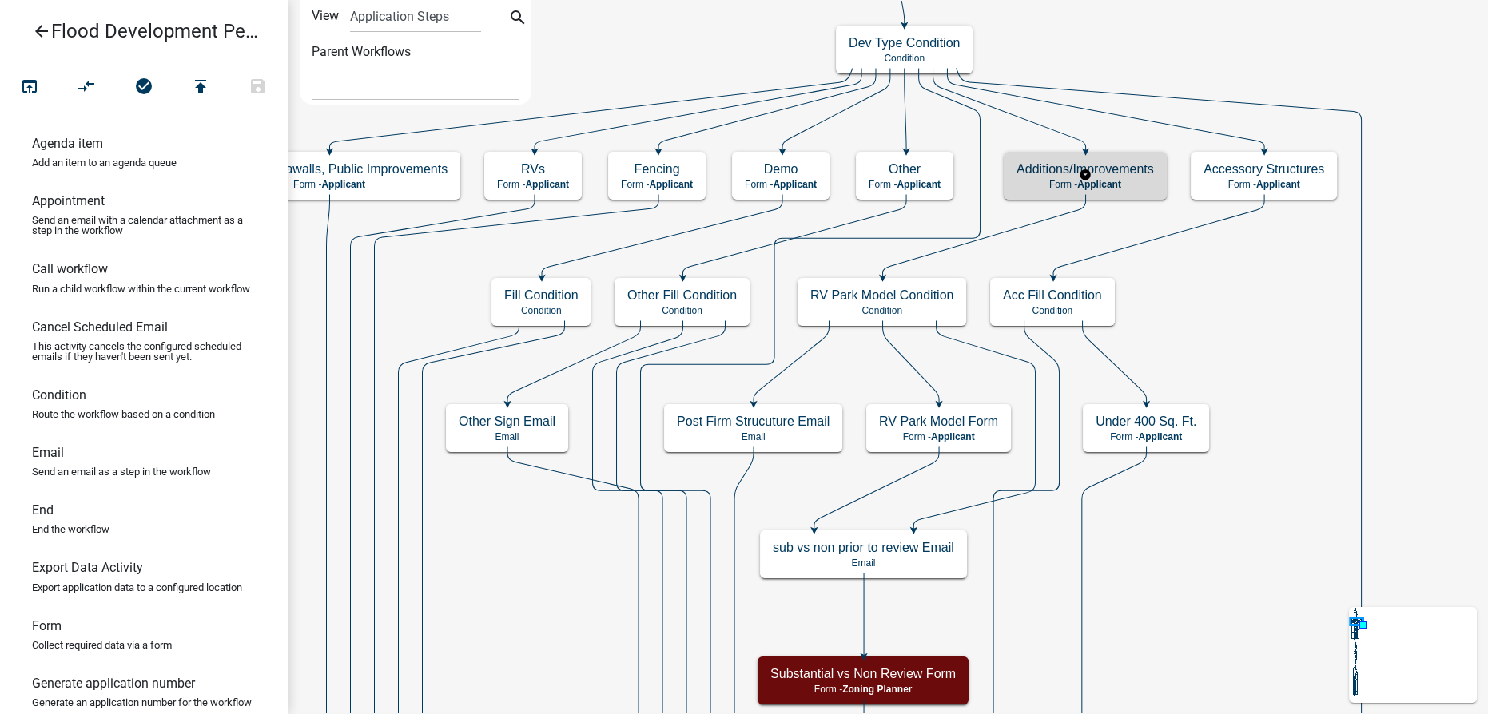
click at [742, 175] on h5 "Additions/Improvements" at bounding box center [1084, 168] width 137 height 15
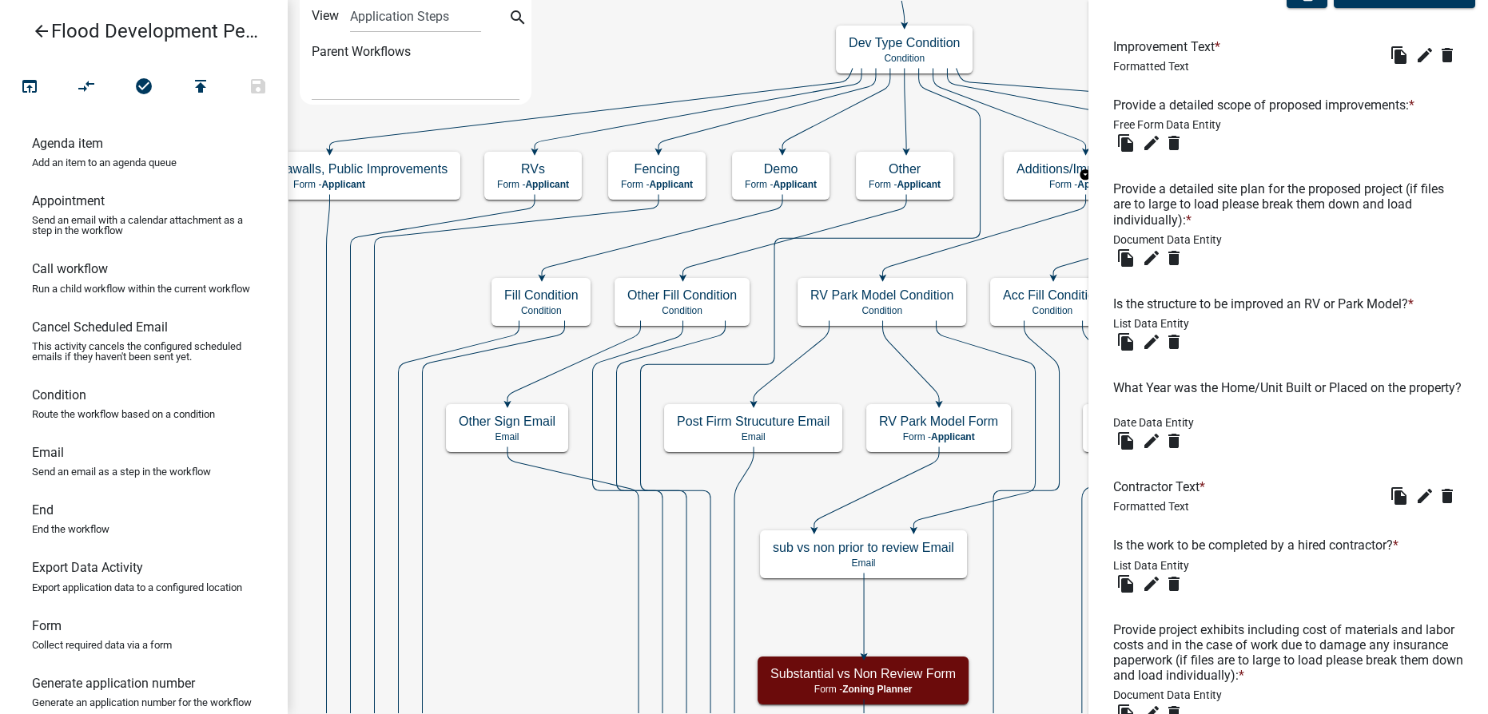
scroll to position [508, 0]
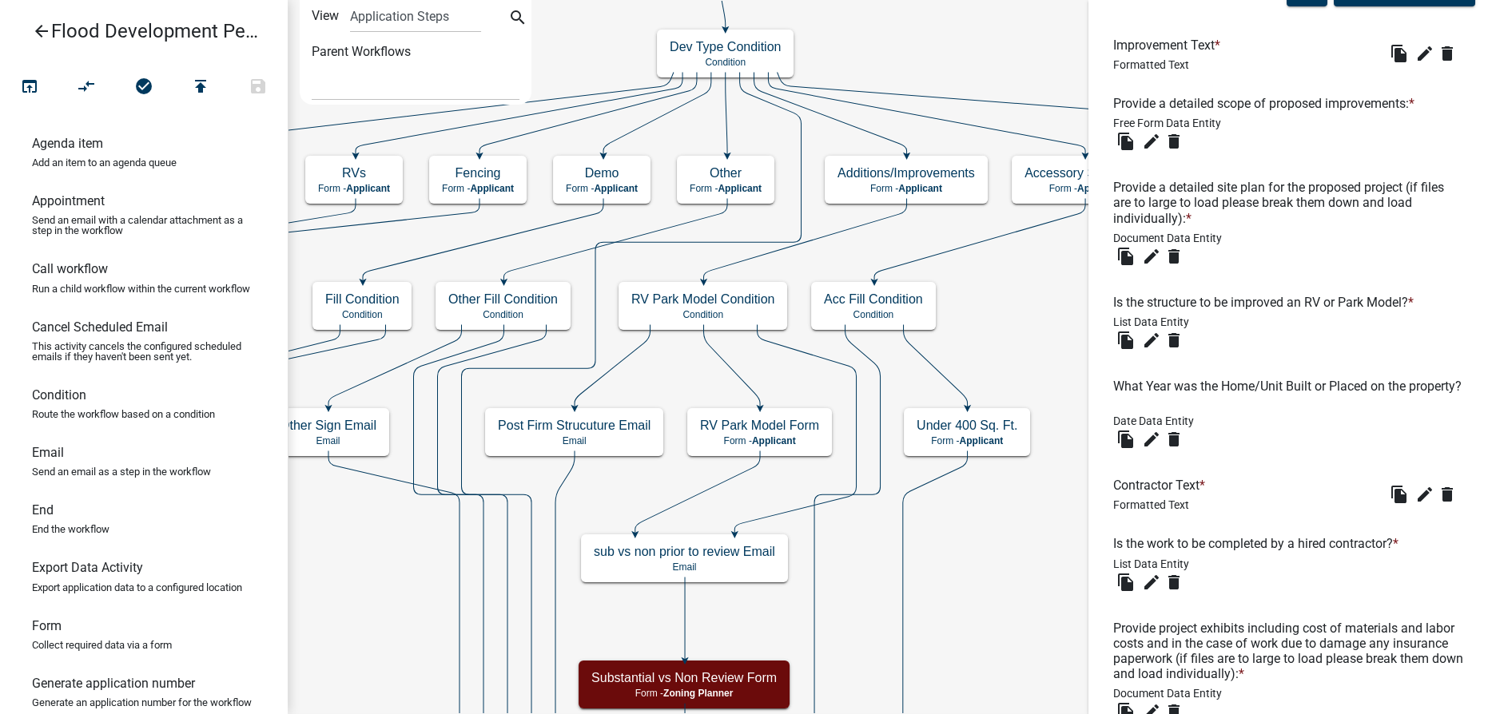
drag, startPoint x: 509, startPoint y: 36, endPoint x: 549, endPoint y: 25, distance: 41.5
click at [547, 35] on div "FDP Start Start - Applicant Parcel search Parcel search - Applicant Incorporate…" at bounding box center [888, 357] width 1200 height 714
click at [508, 71] on select "Navigate To: Copy Of - Improvement Location Permit - APC" at bounding box center [416, 84] width 208 height 33
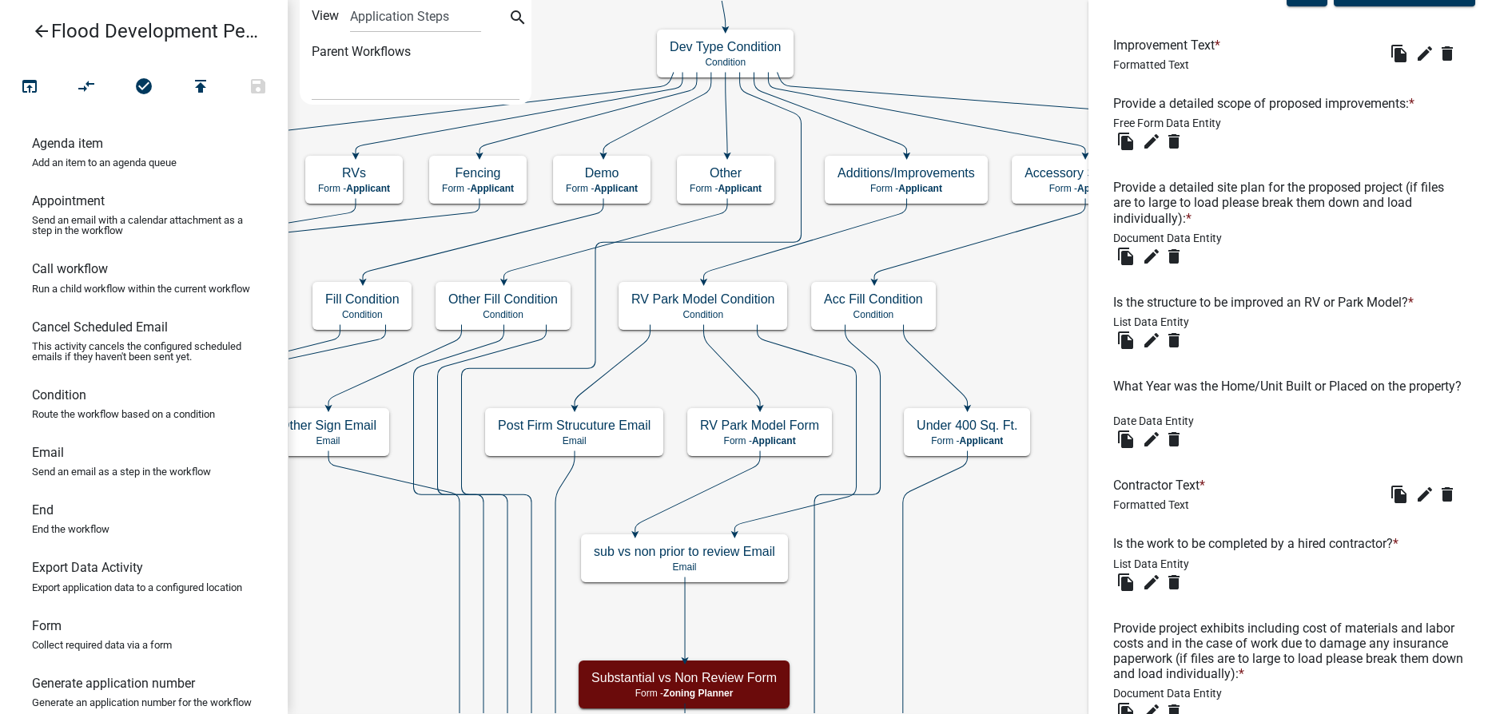
click at [472, 44] on div "Parent Workflows Navigate To: Copy Of - Improvement Location Permit - APC" at bounding box center [416, 68] width 232 height 65
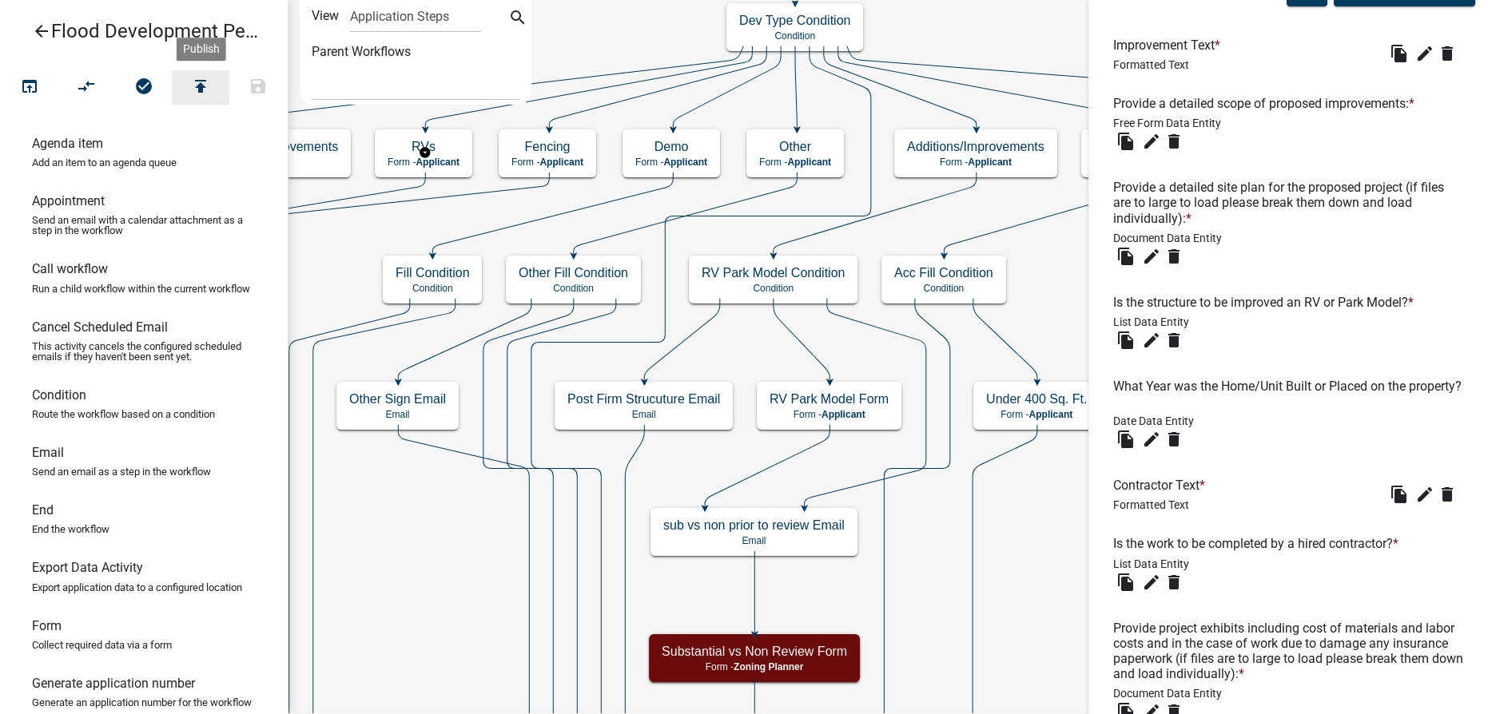
click at [205, 88] on icon "publish" at bounding box center [200, 88] width 19 height 22
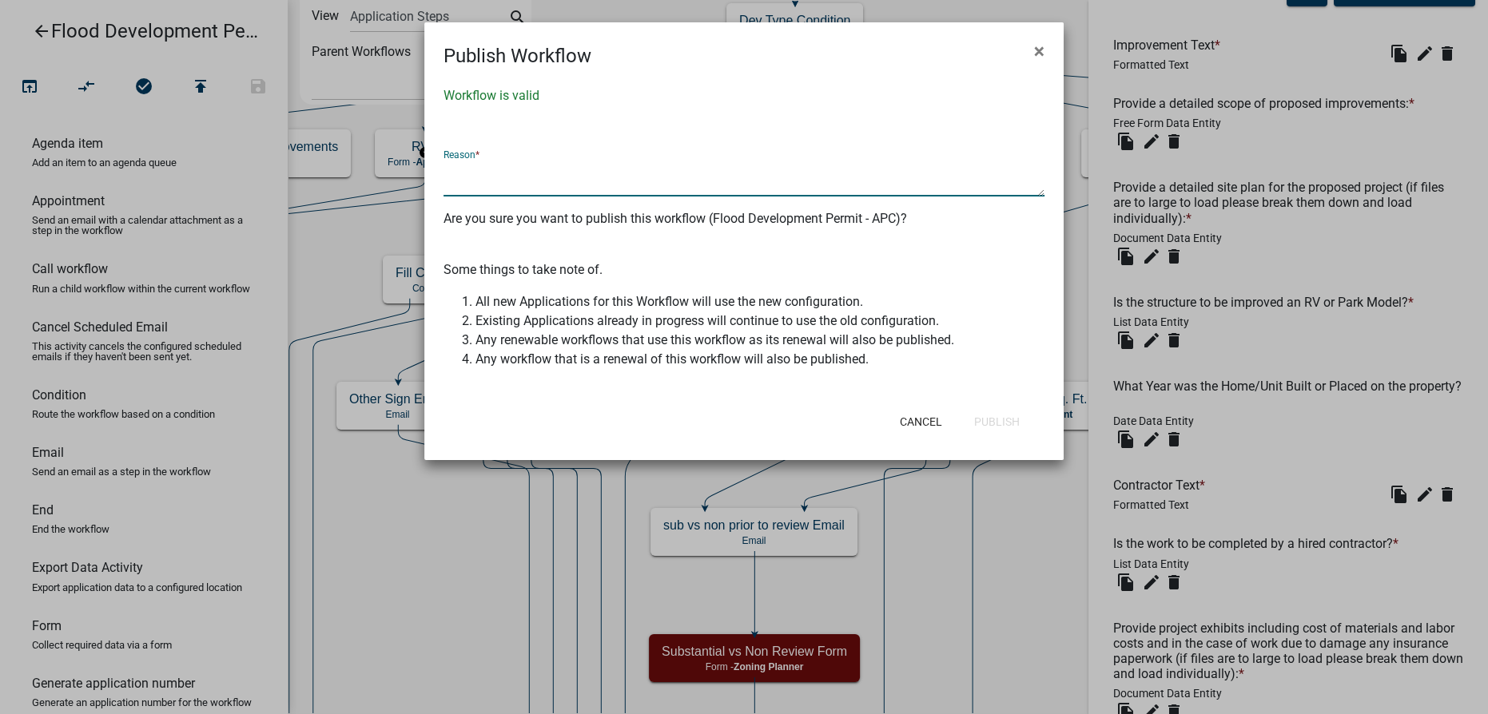
click at [550, 166] on textarea at bounding box center [743, 178] width 601 height 37
type textarea "Made questions on sub review conditional"
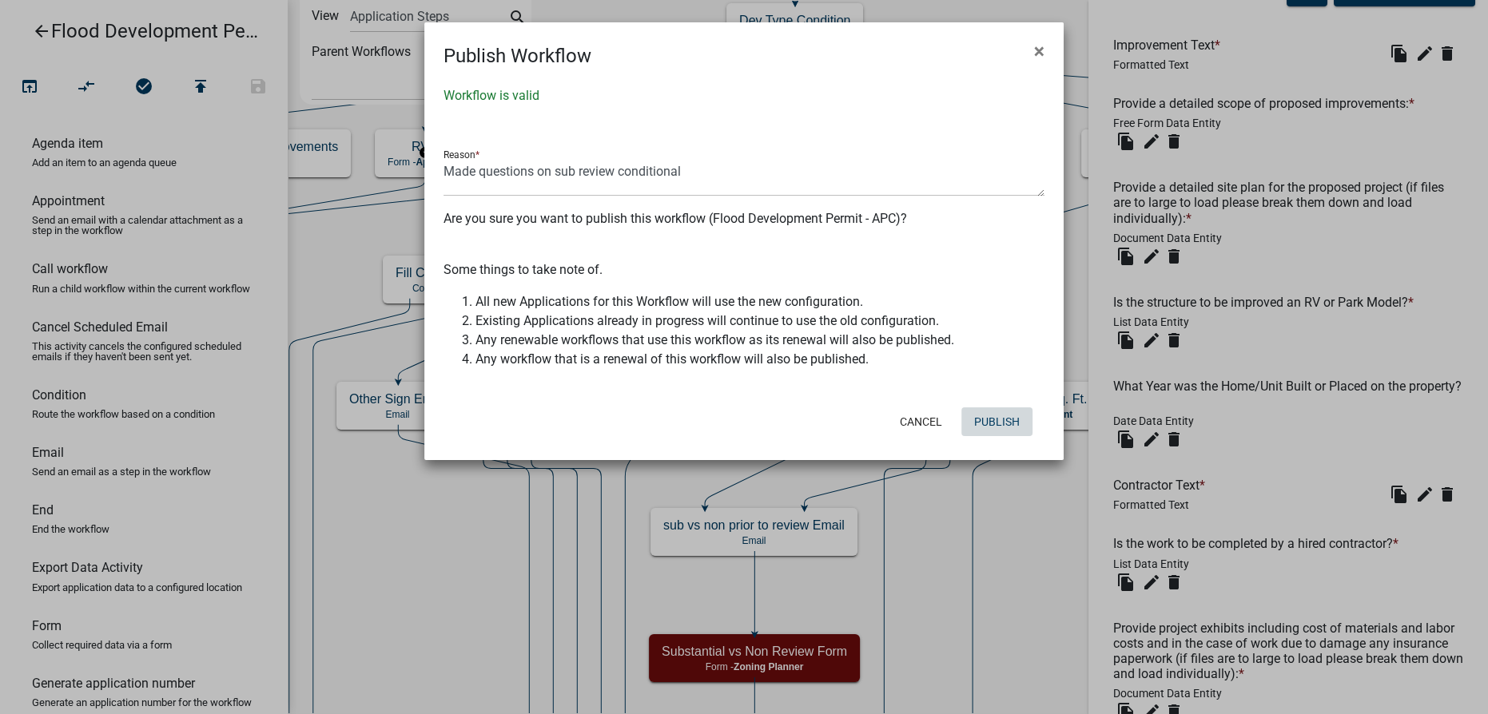
click at [742, 422] on button "Publish" at bounding box center [996, 421] width 71 height 29
